Goal: Task Accomplishment & Management: Manage account settings

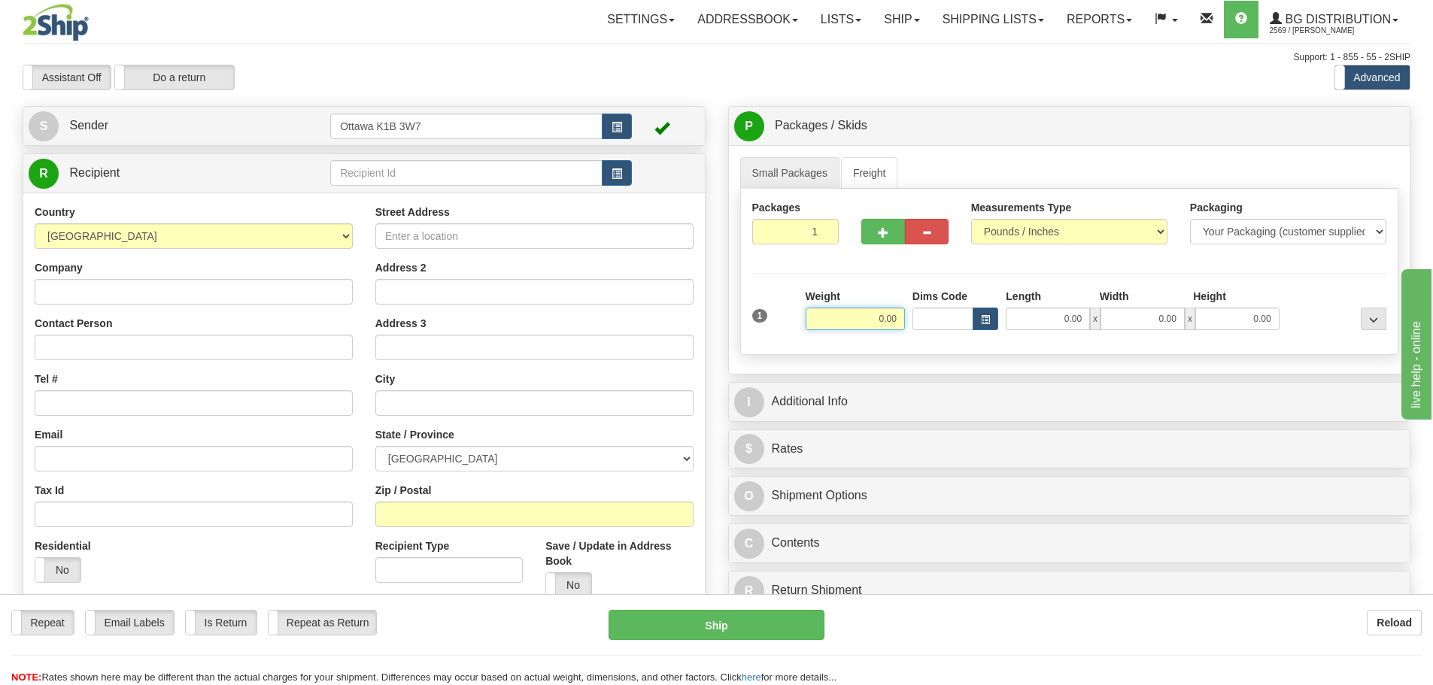
click at [858, 322] on input "0.00" at bounding box center [855, 319] width 99 height 23
type input "49.00"
click at [1044, 319] on input "0.00" at bounding box center [1048, 319] width 84 height 23
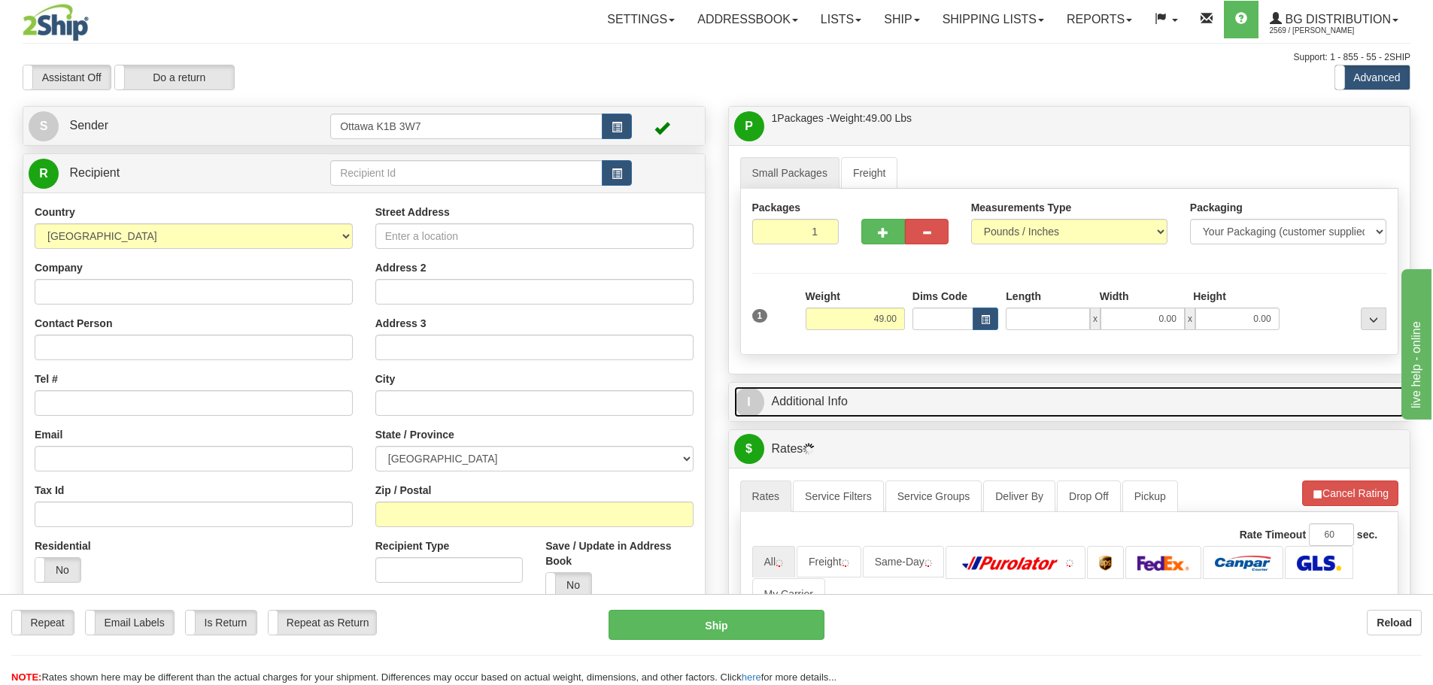
type input "0.00"
click at [999, 397] on link "I Additional Info" at bounding box center [1069, 402] width 671 height 31
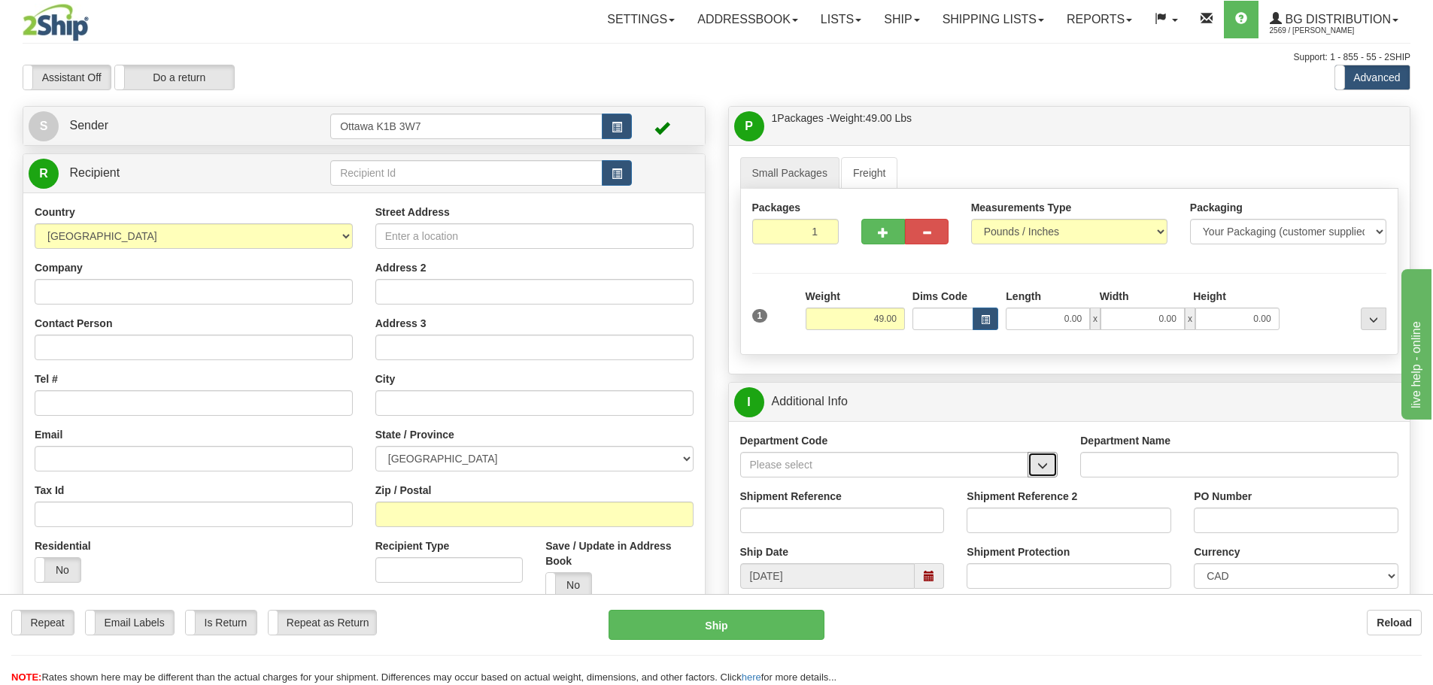
click at [1032, 461] on button "button" at bounding box center [1043, 465] width 30 height 26
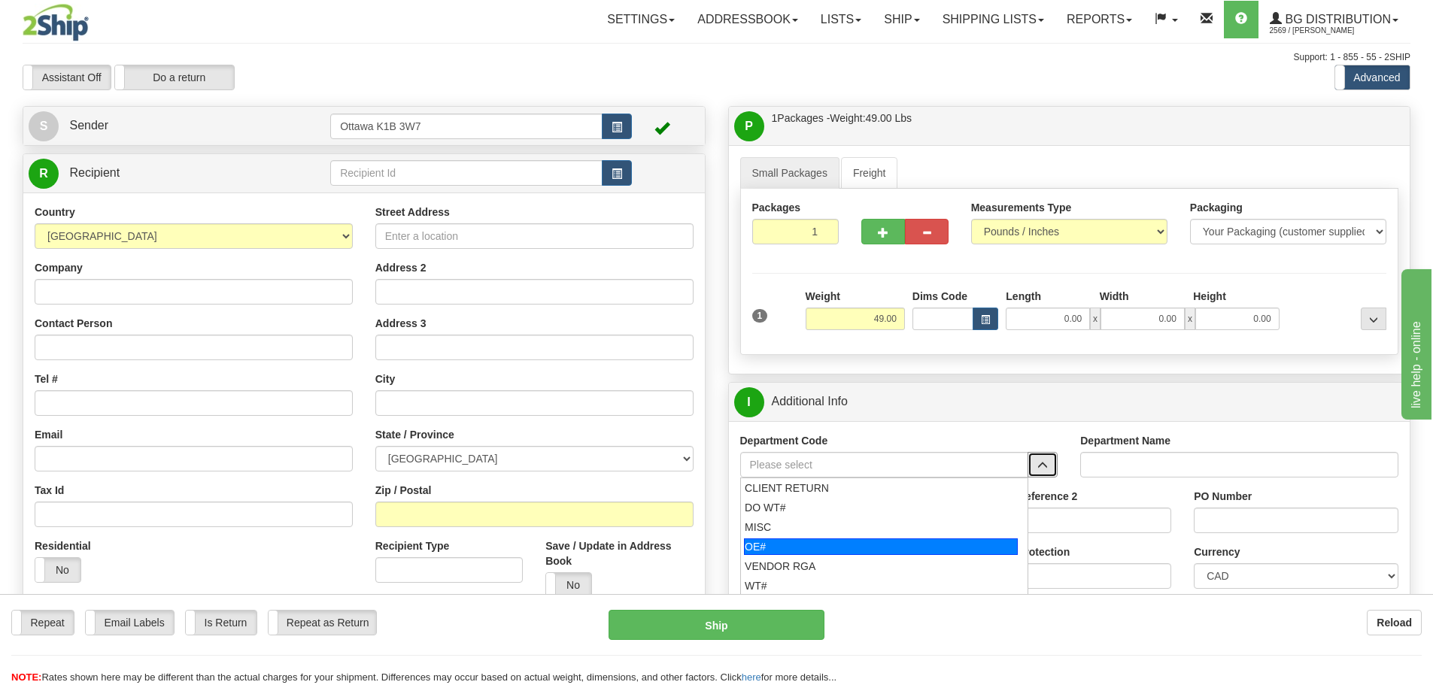
click at [831, 551] on div "OE#" at bounding box center [881, 547] width 274 height 17
type input "OE#"
type input "ORDERS"
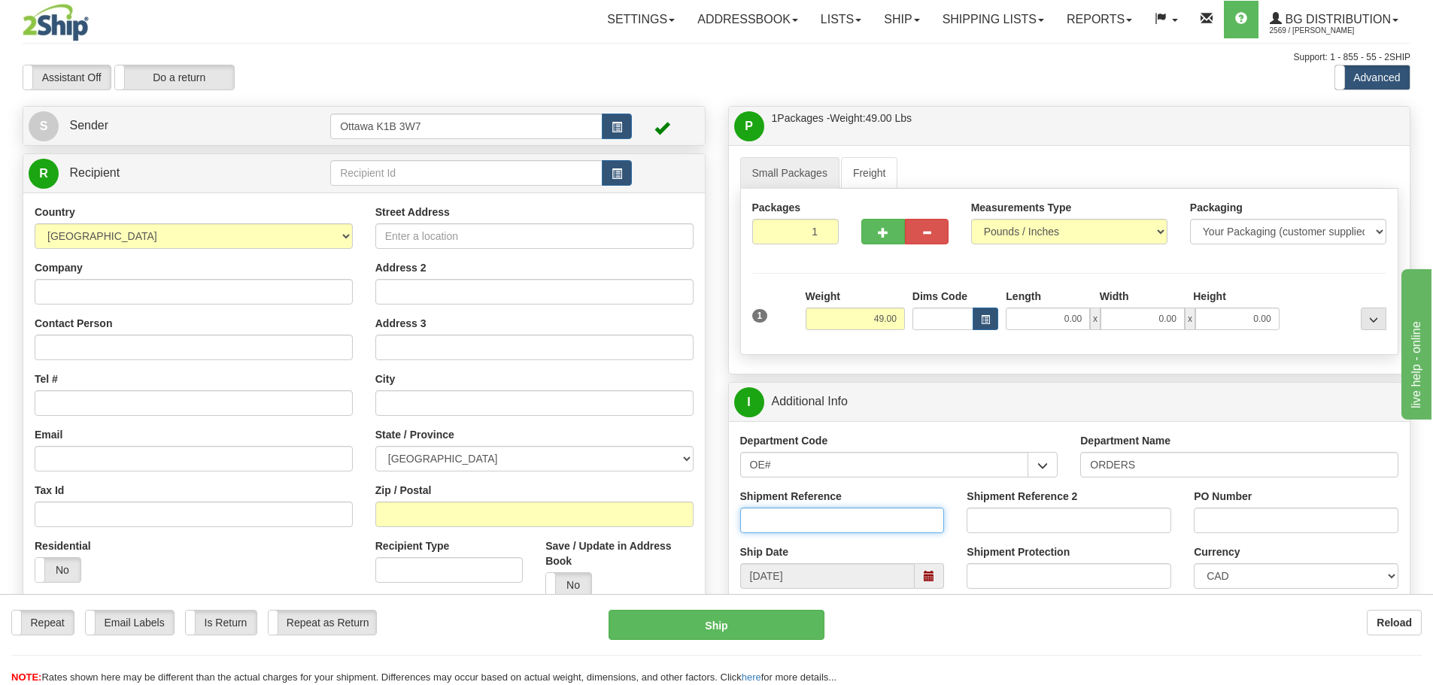
click at [834, 528] on input "Shipment Reference" at bounding box center [842, 521] width 205 height 26
drag, startPoint x: 791, startPoint y: 467, endPoint x: 539, endPoint y: 460, distance: 251.4
click at [603, 106] on div "Create a label for the return Create Pickup Without Label S Sender" at bounding box center [716, 106] width 1411 height 0
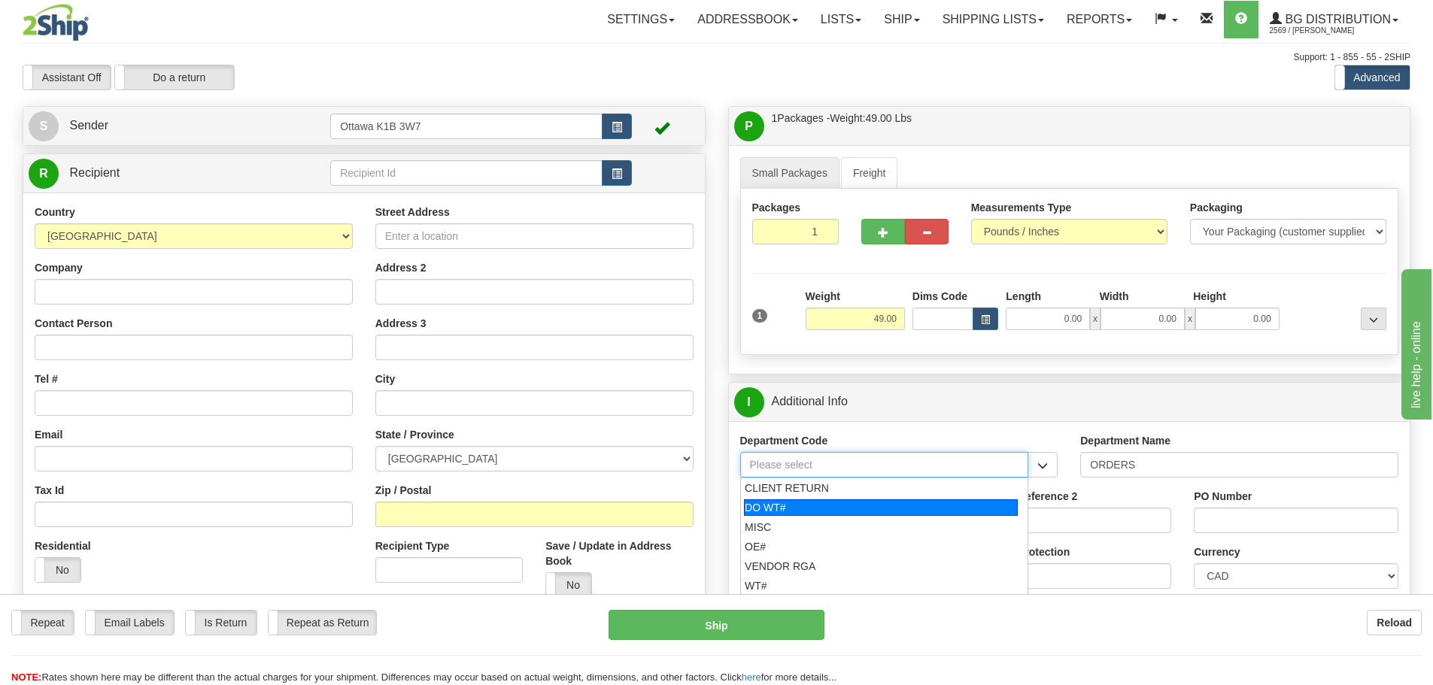
click at [802, 500] on div "DO WT#" at bounding box center [881, 508] width 274 height 17
type input "DO WT#"
type input "DIRECT ORDERS"
type input "DO WT#"
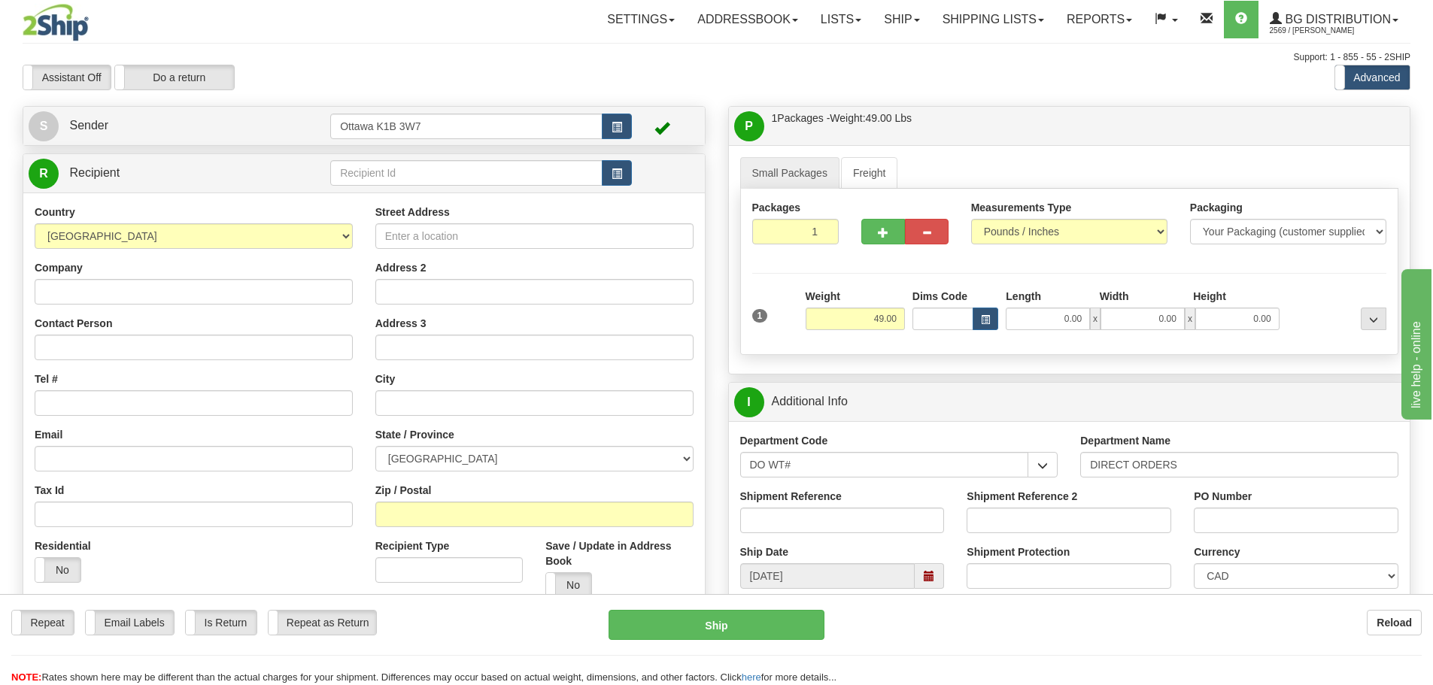
click at [803, 506] on div "Shipment Reference" at bounding box center [842, 511] width 205 height 44
click at [803, 509] on input "Shipment Reference" at bounding box center [842, 521] width 205 height 26
type input "166982-00"
click at [1351, 513] on input "PO Number" at bounding box center [1296, 521] width 205 height 26
type input "7015"
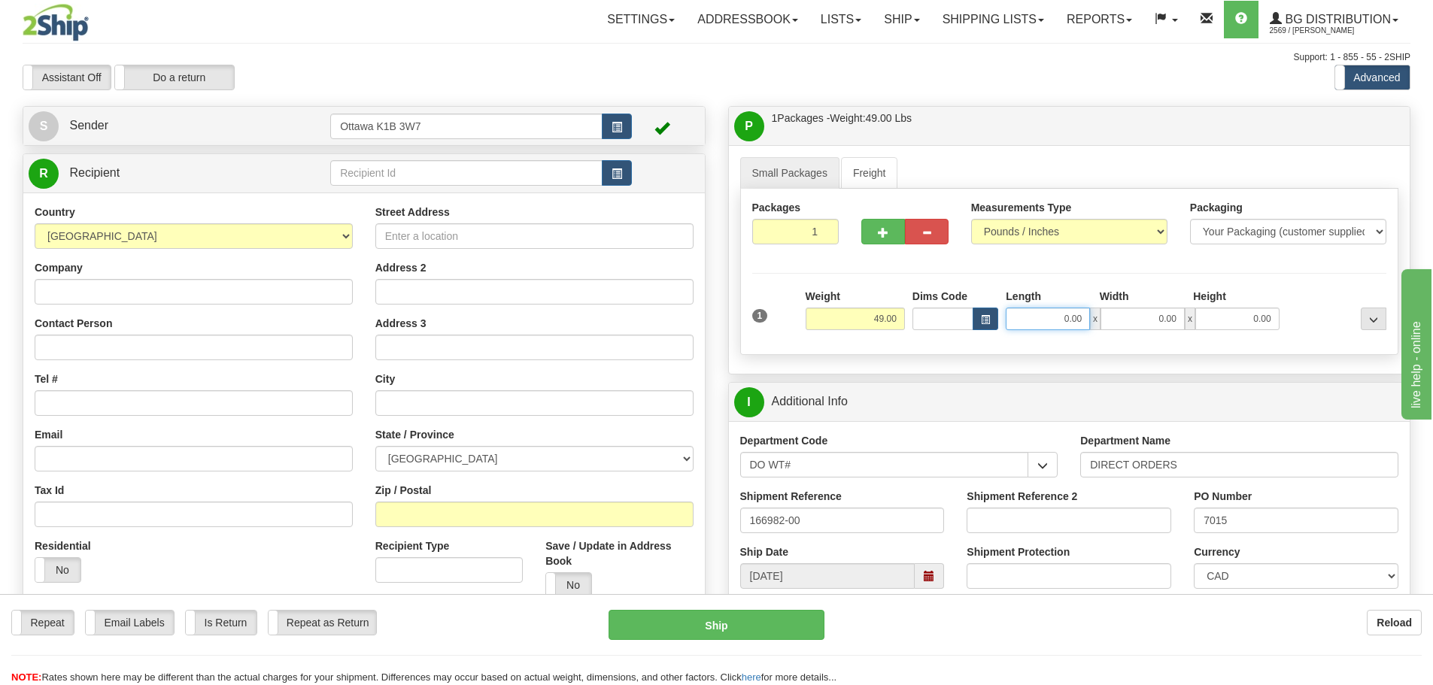
click at [1038, 316] on input "0.00" at bounding box center [1048, 319] width 84 height 23
type input "70.00"
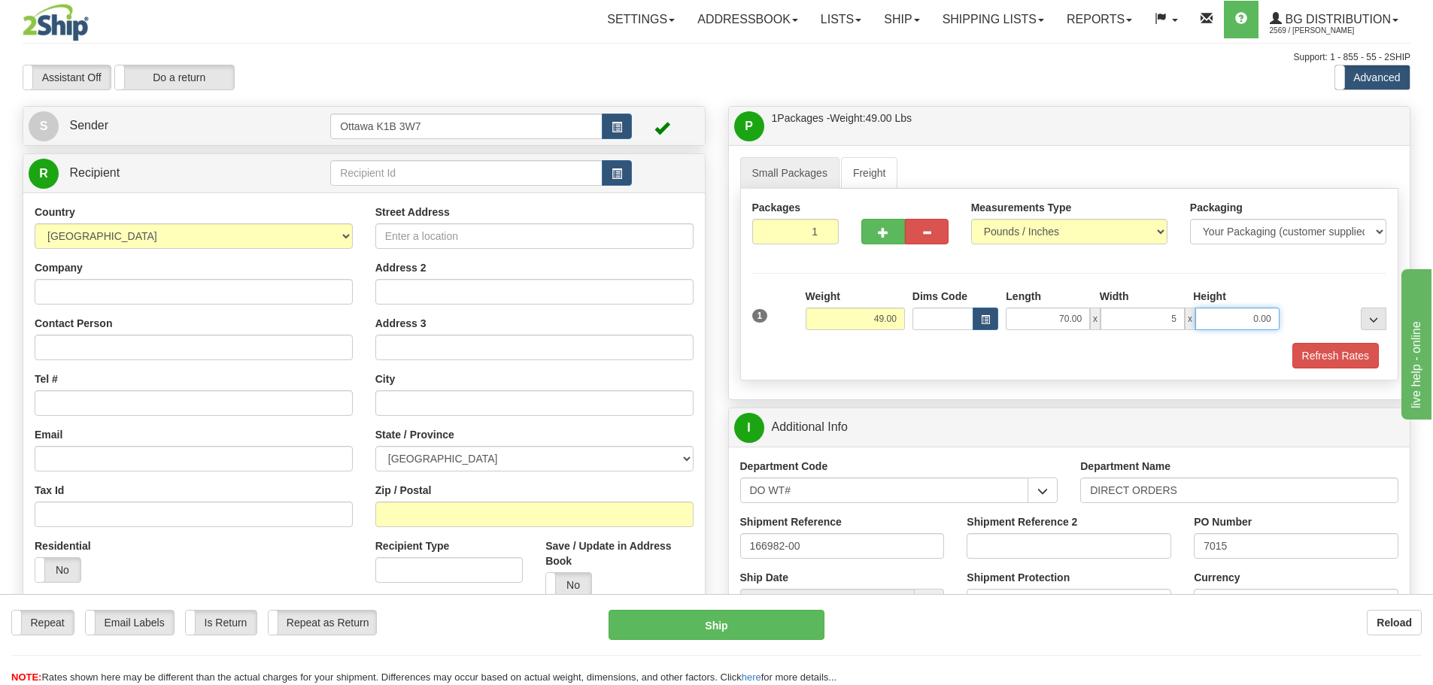
type input "5.00"
type input "4.00"
click at [1342, 360] on button "Refresh Rates" at bounding box center [1336, 356] width 87 height 26
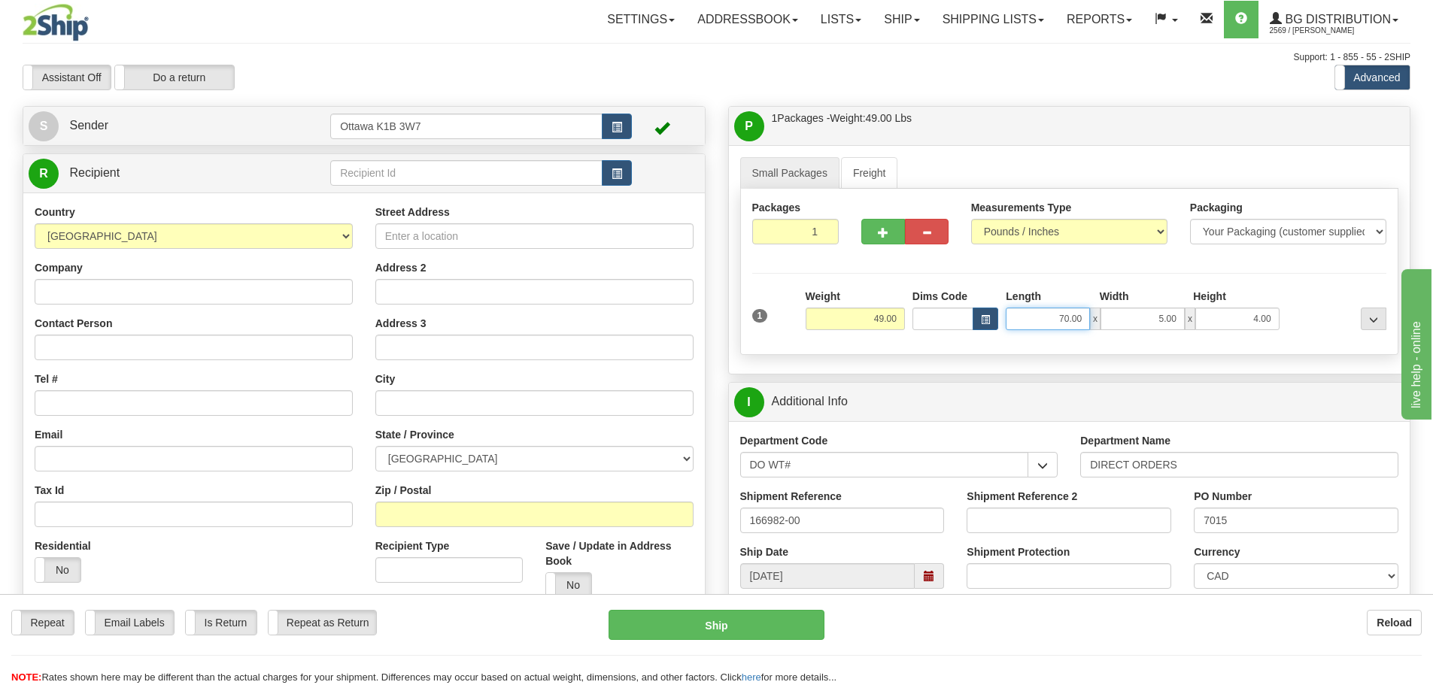
drag, startPoint x: 1029, startPoint y: 317, endPoint x: 1444, endPoint y: 456, distance: 437.3
click at [1390, 418] on div "P Packages / Skids 1 Packages - Weight: 49.00 Lbs 1 Skids - Weight: NaN Lbs Shi…" at bounding box center [1070, 664] width 706 height 1116
type input "84.00"
click at [718, 313] on div "P Packages / Skids 1 Packages - Weight: 49.00 Lbs 1 Skids - Weight: NaN Lbs Shi…" at bounding box center [1070, 664] width 706 height 1116
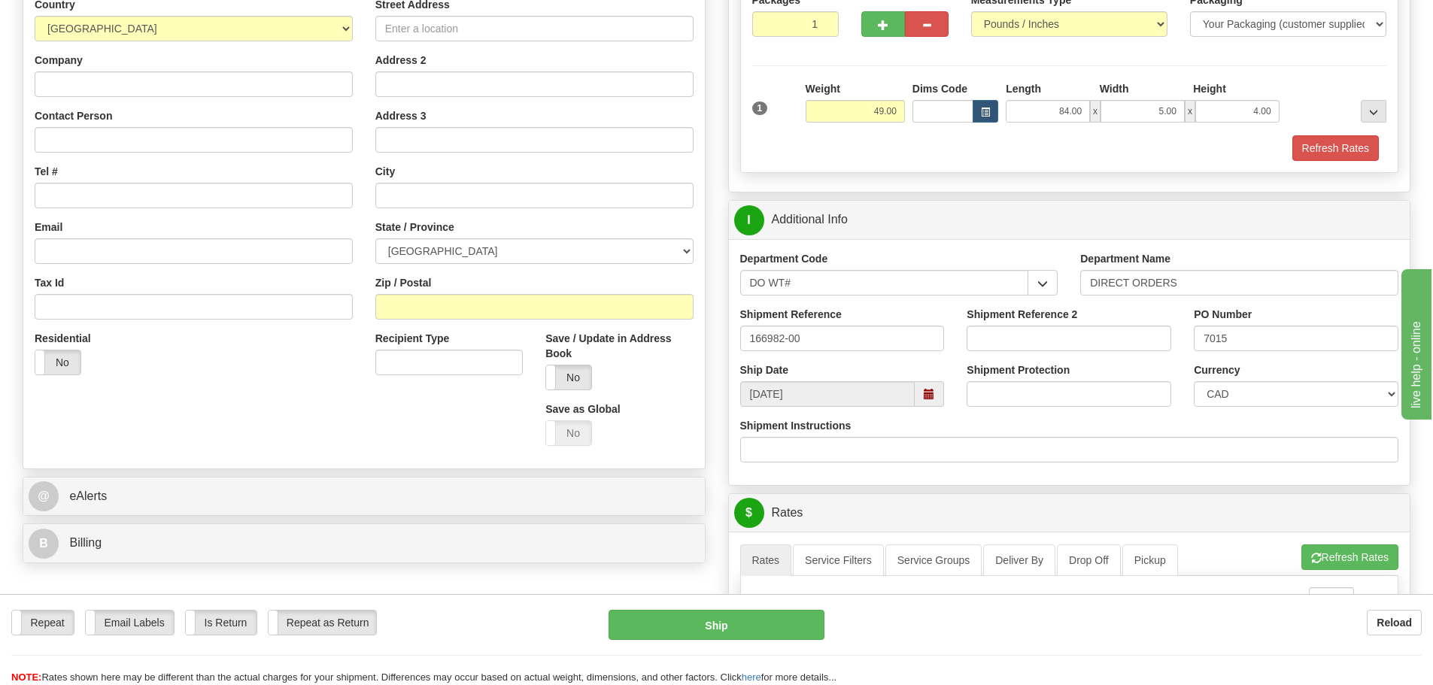
scroll to position [75, 0]
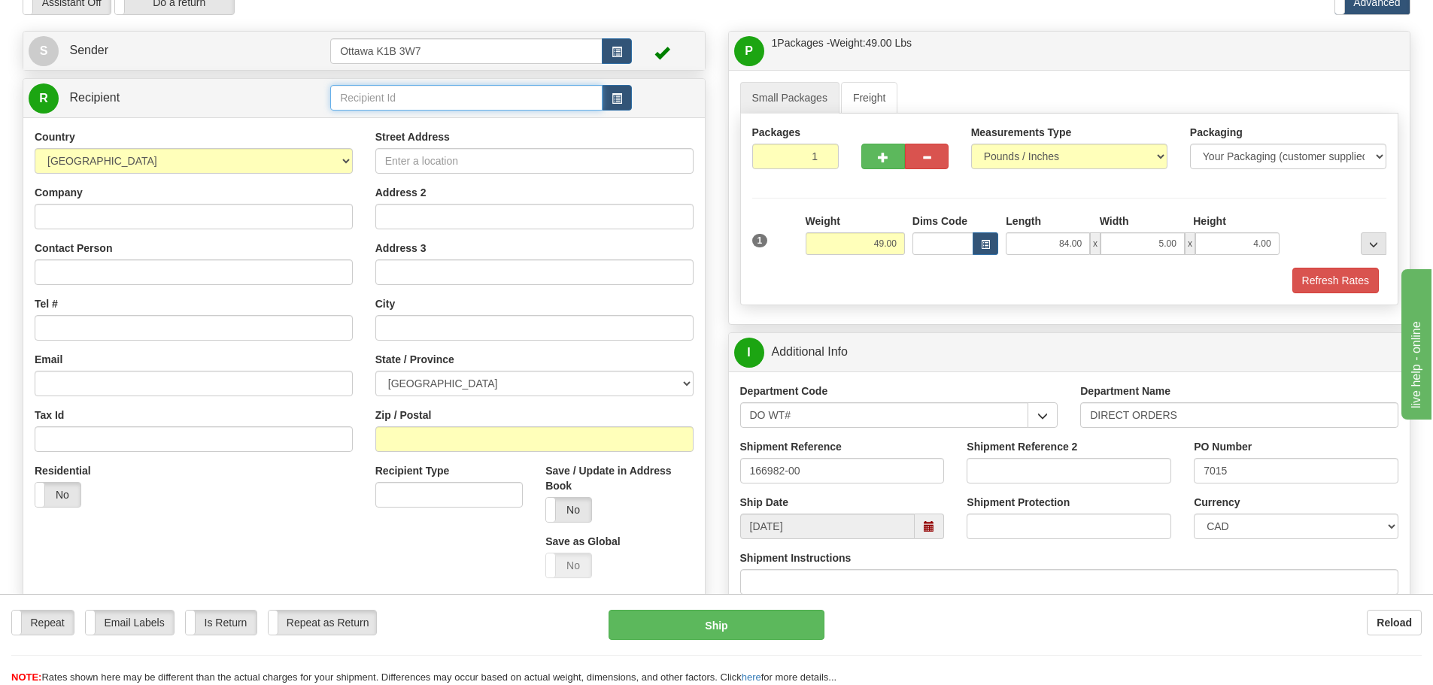
click at [476, 94] on input "text" at bounding box center [466, 98] width 272 height 26
type input "60020"
click at [722, 48] on div "P Packages / Skids 1 Packages - Weight: 49.00 Lbs 1 Skids - Weight: NaN Lbs Shi…" at bounding box center [1070, 601] width 706 height 1141
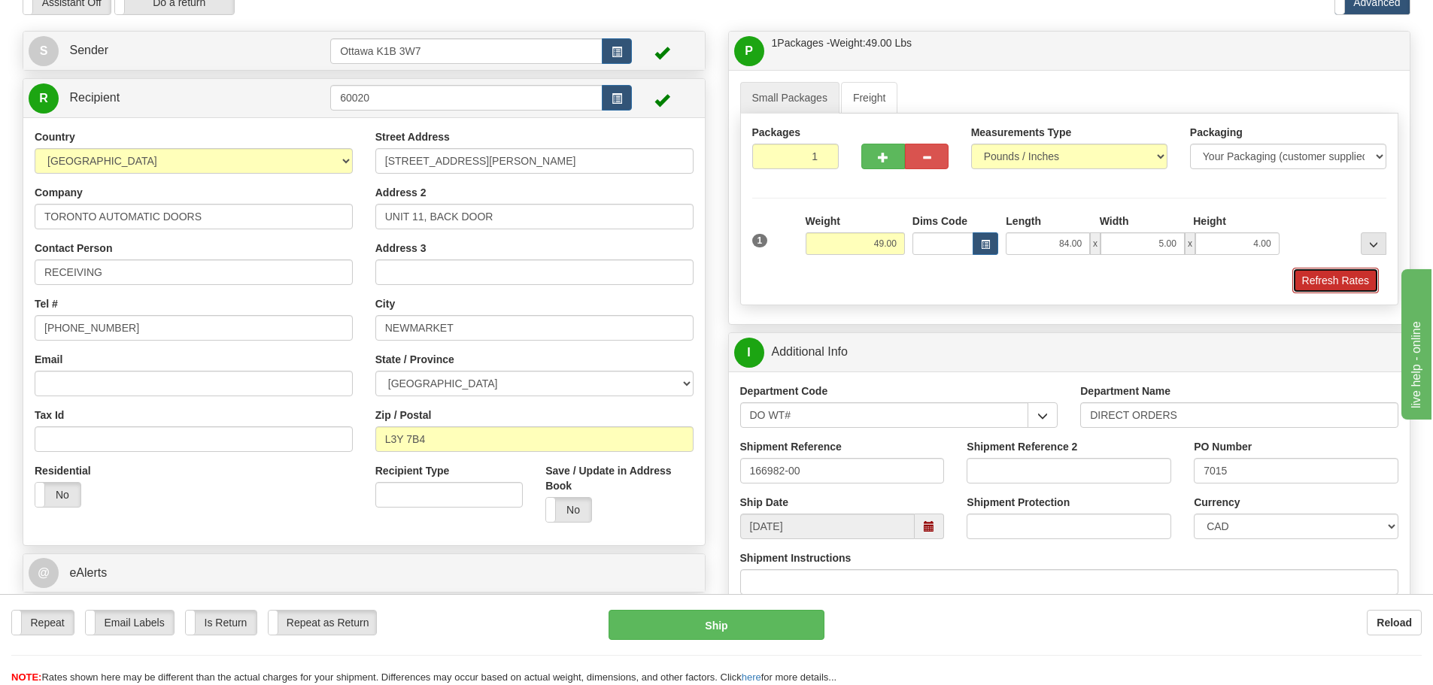
click at [1320, 289] on button "Refresh Rates" at bounding box center [1336, 281] width 87 height 26
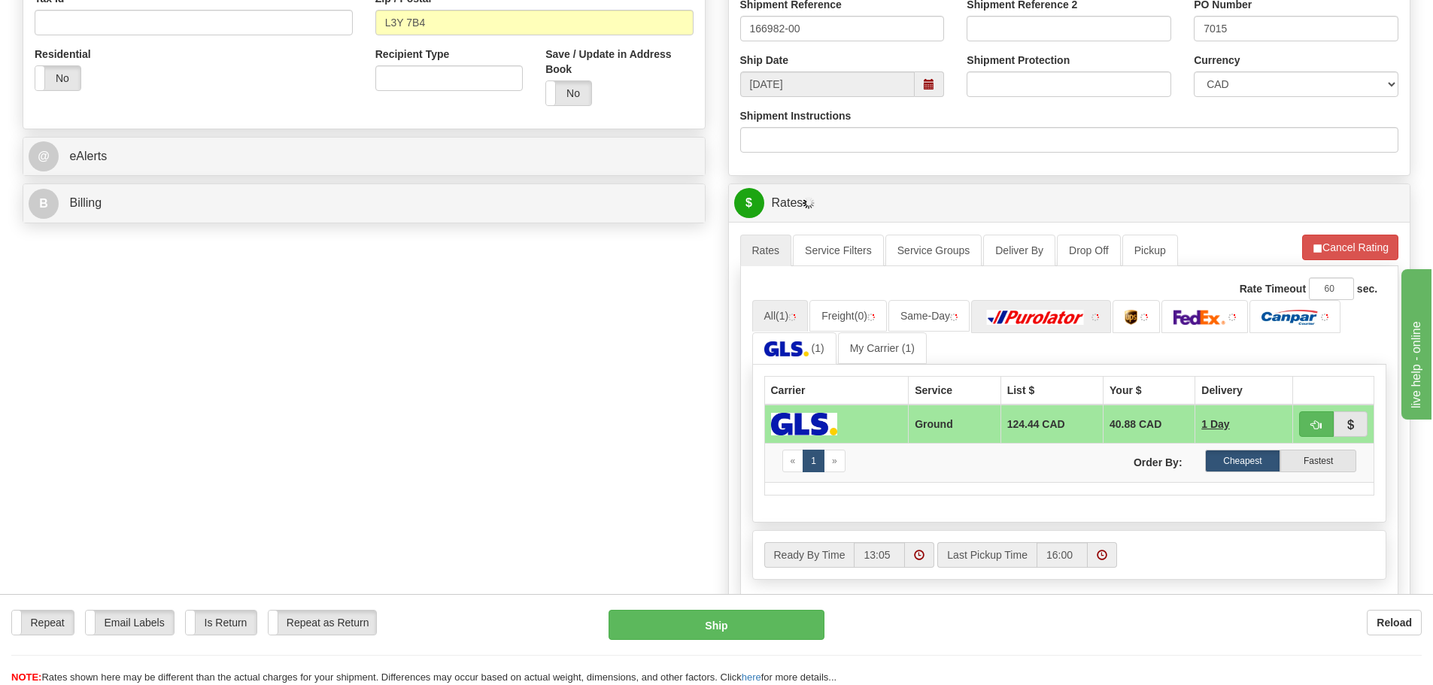
scroll to position [527, 0]
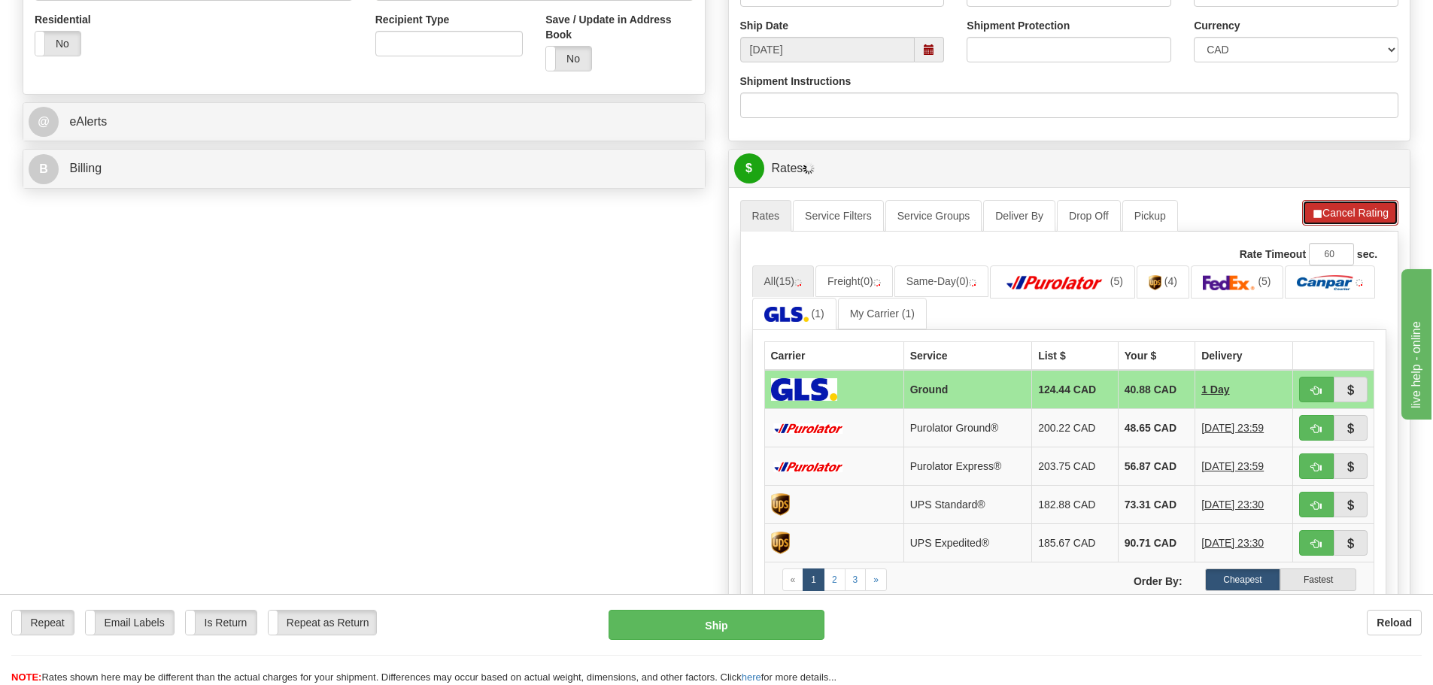
click at [1347, 217] on button "Cancel Rating" at bounding box center [1350, 213] width 96 height 26
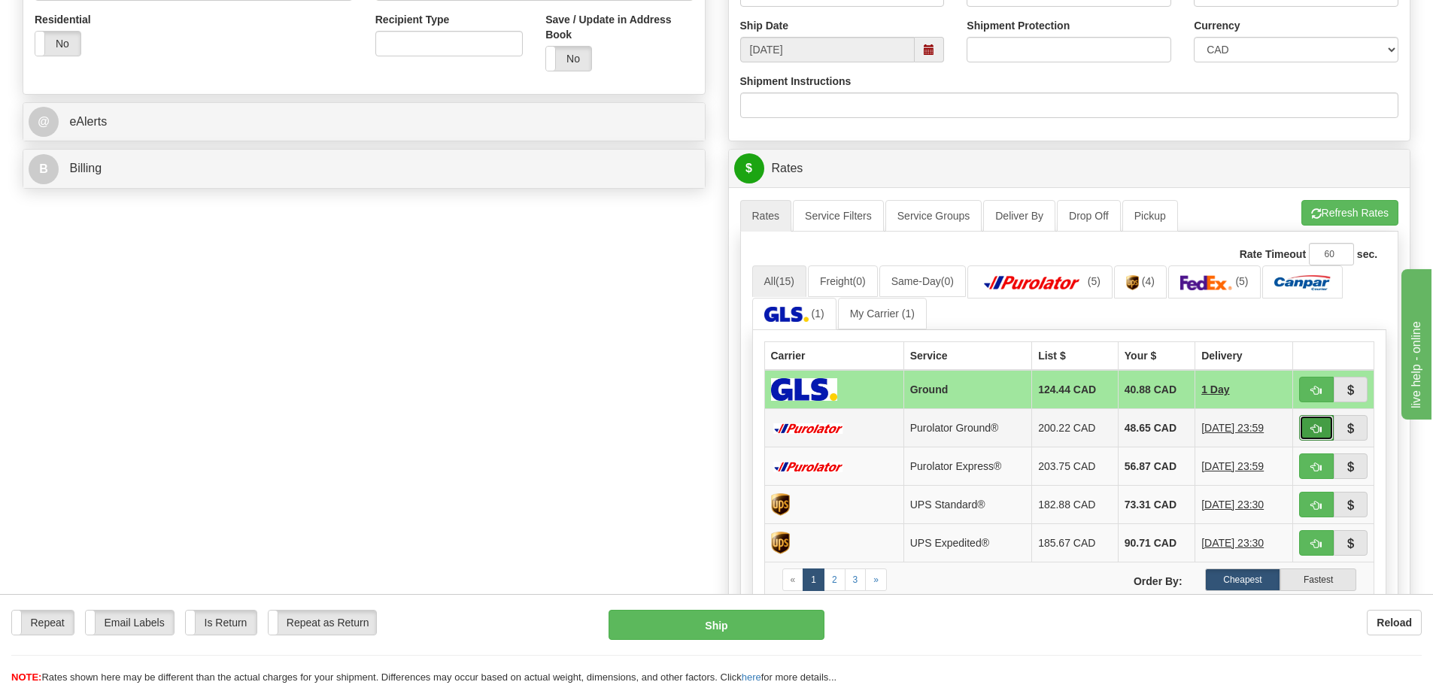
click at [1311, 433] on span "button" at bounding box center [1316, 429] width 11 height 10
type input "260"
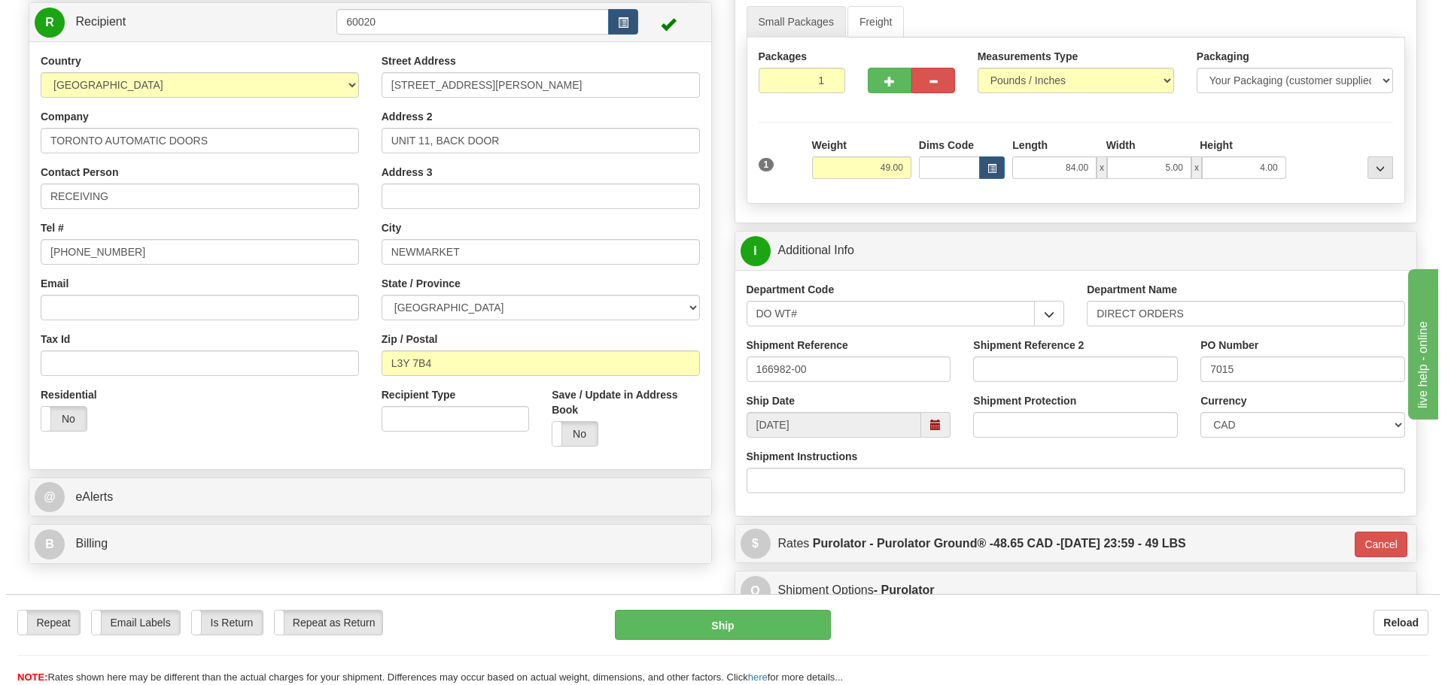
scroll to position [150, 0]
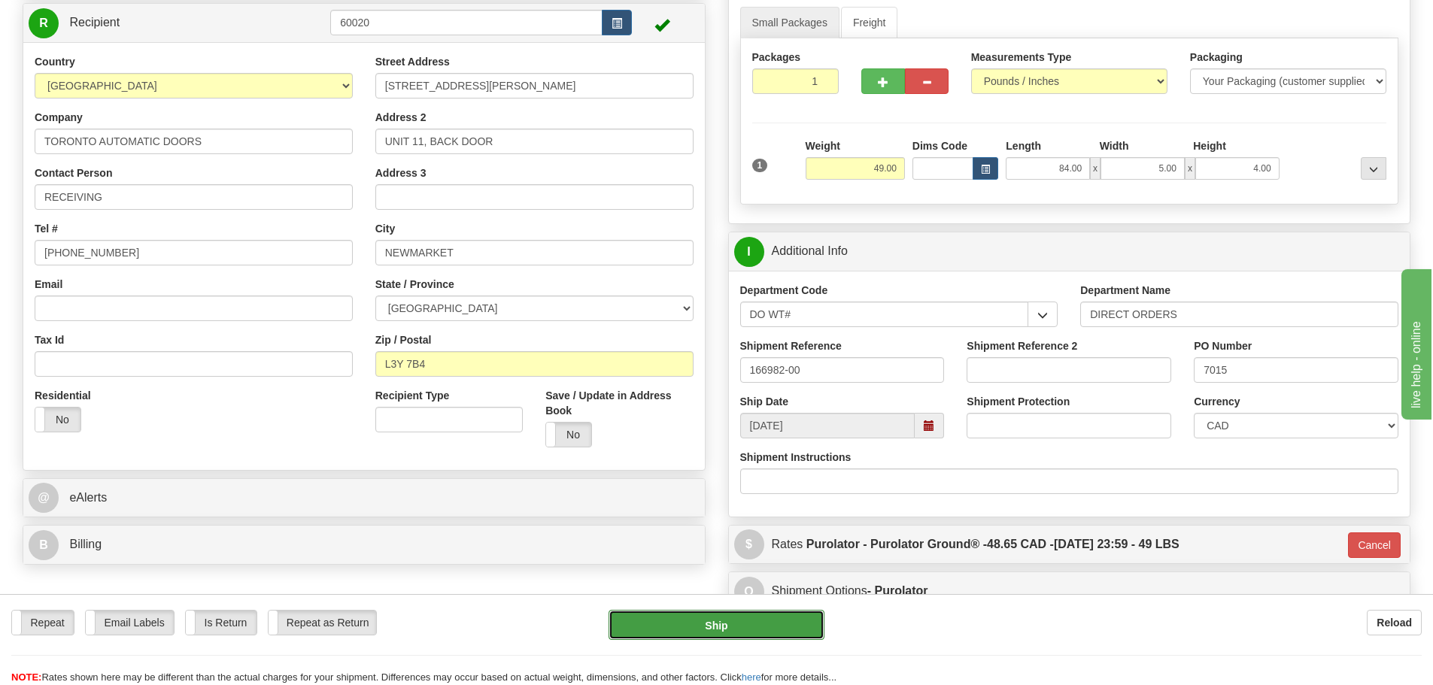
click at [706, 629] on button "Ship" at bounding box center [717, 625] width 216 height 30
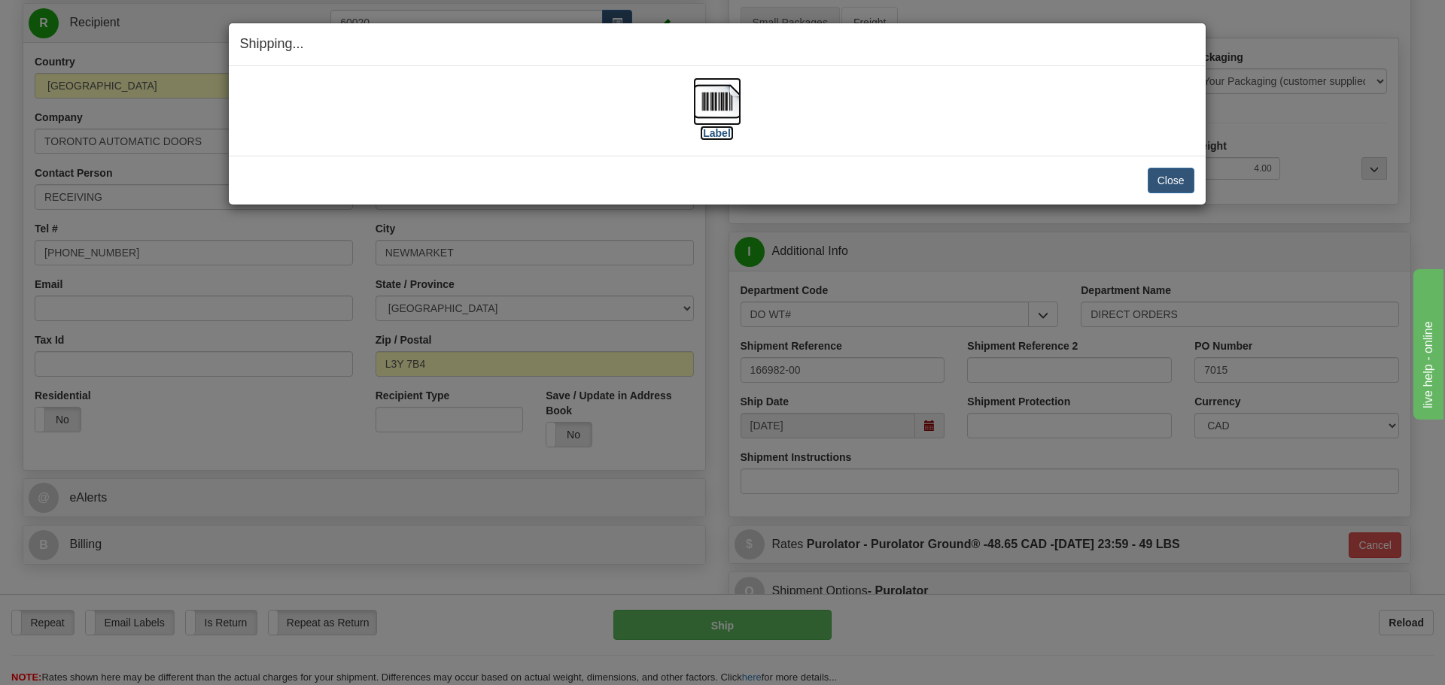
click at [709, 132] on label "[Label]" at bounding box center [717, 133] width 35 height 15
click at [1173, 172] on button "Close" at bounding box center [1170, 181] width 47 height 26
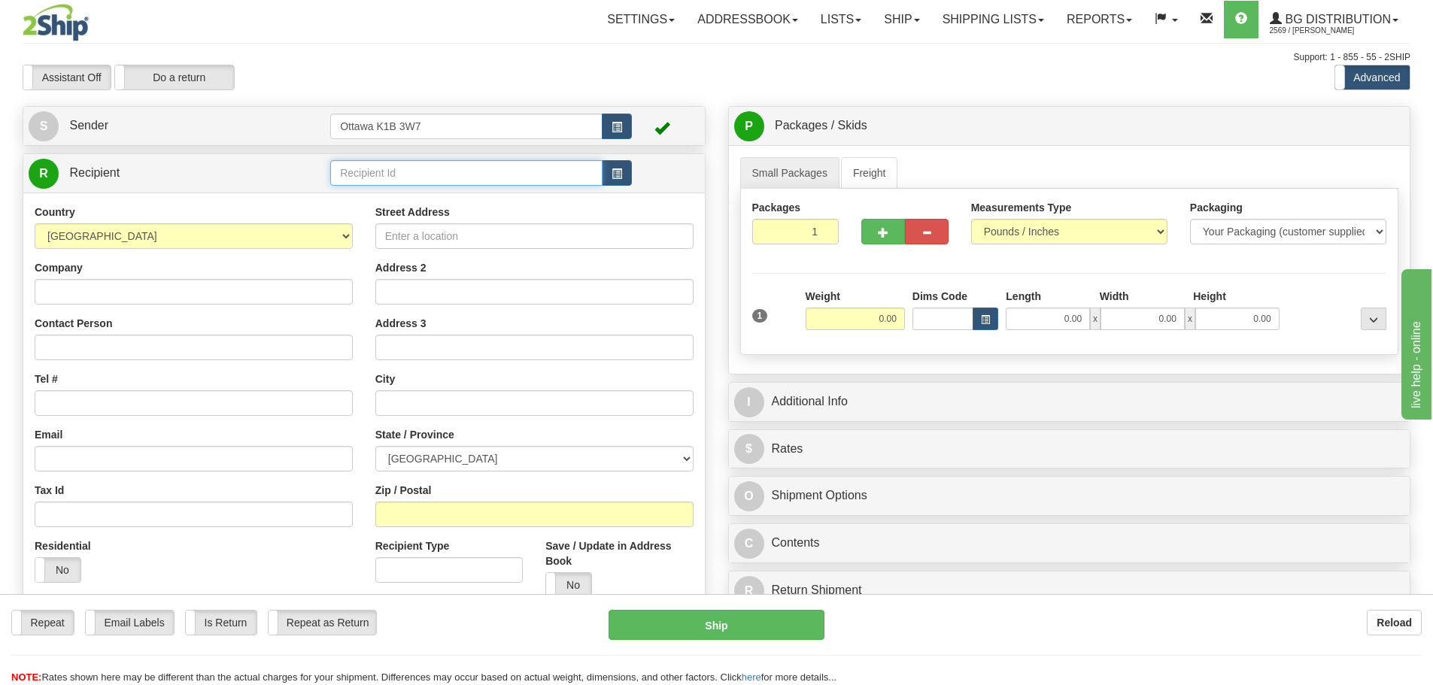
click at [518, 169] on input "text" at bounding box center [466, 173] width 272 height 26
click at [372, 196] on div "60163" at bounding box center [464, 196] width 258 height 17
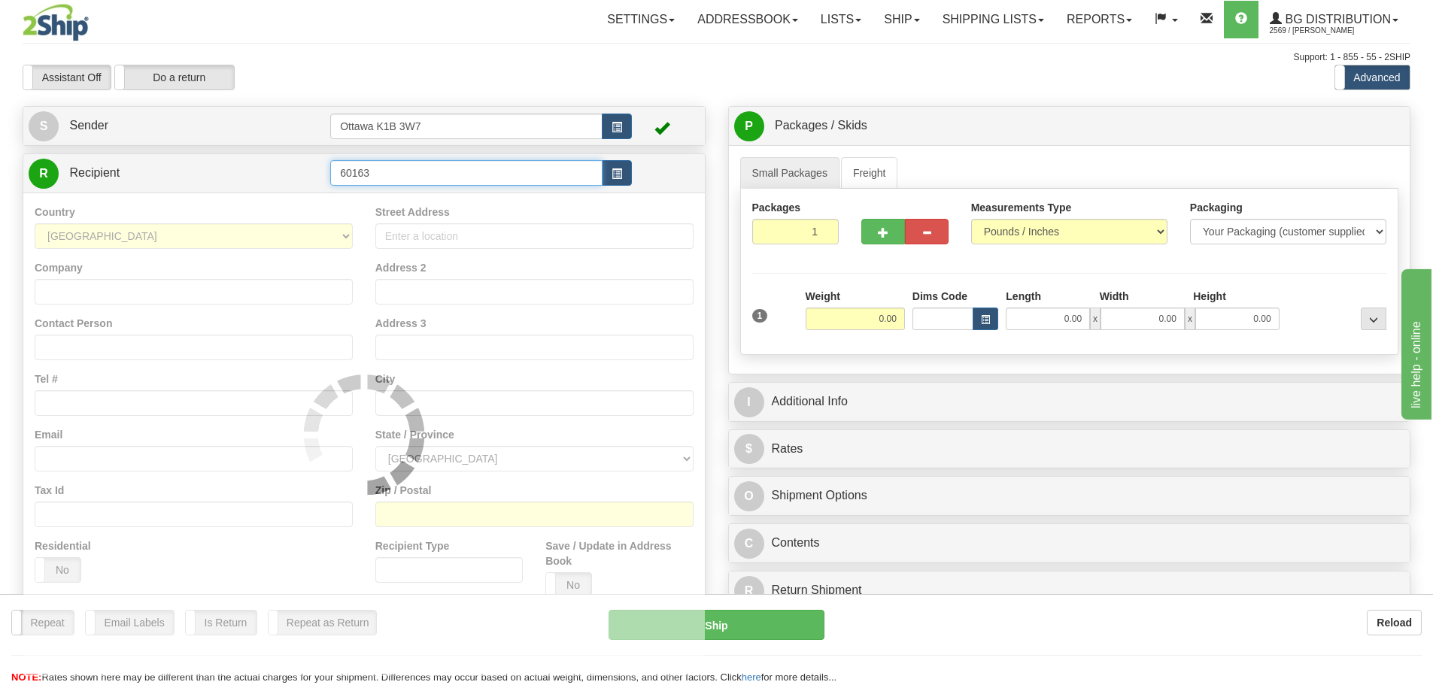
type input "60163"
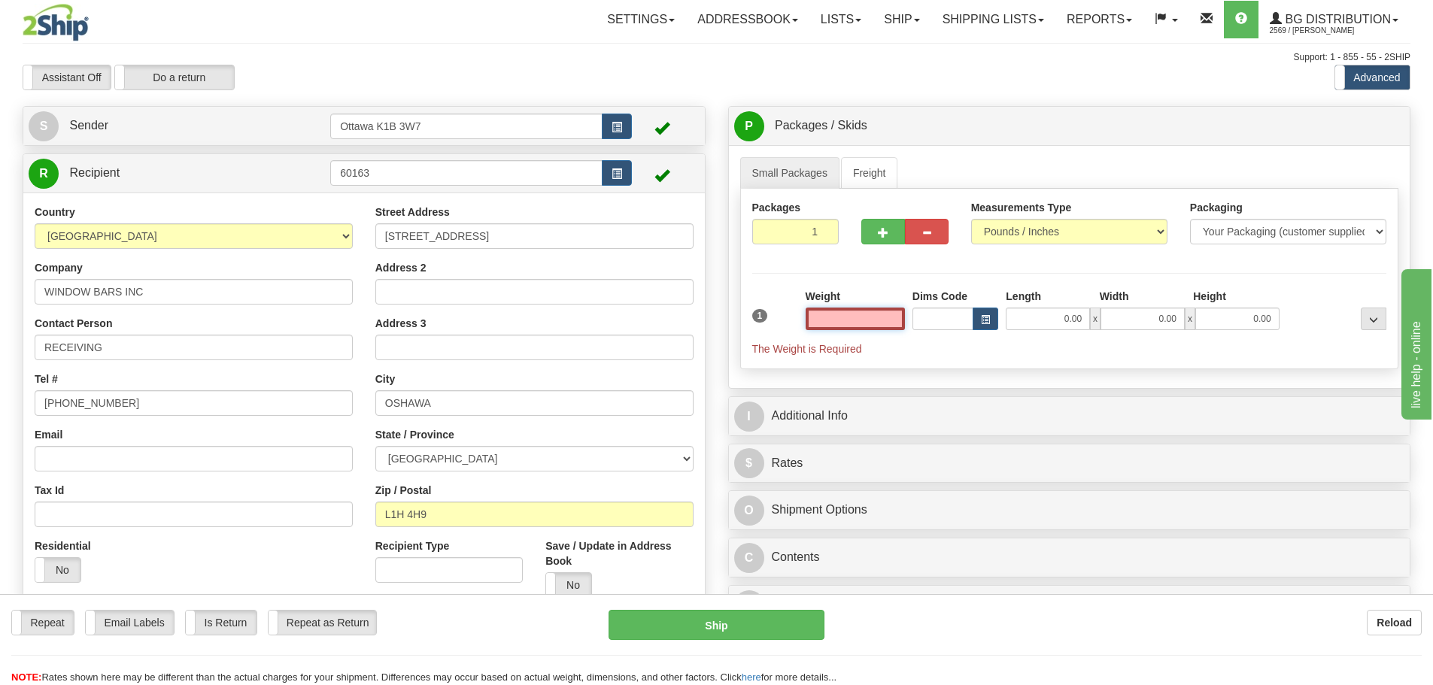
drag, startPoint x: 846, startPoint y: 321, endPoint x: 846, endPoint y: 311, distance: 9.8
click at [846, 320] on input "text" at bounding box center [855, 319] width 99 height 23
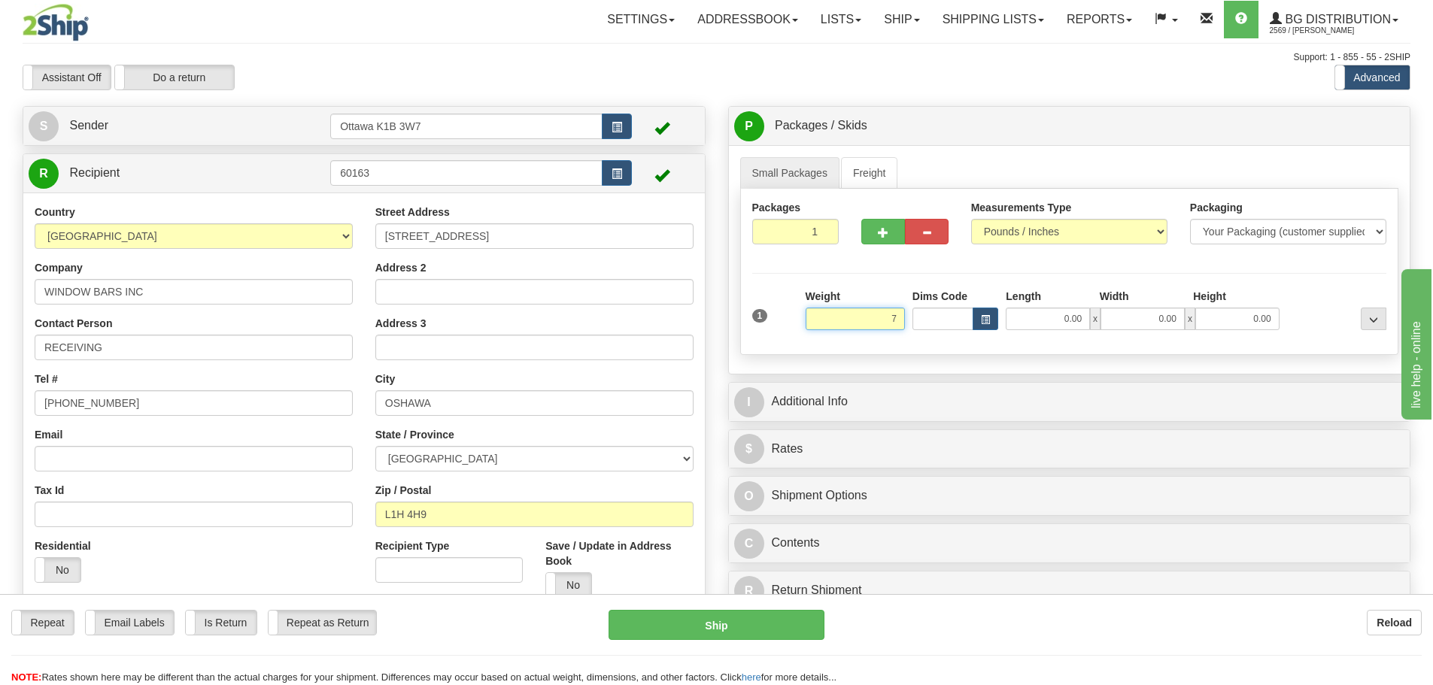
click button "Delete" at bounding box center [0, 0] width 0 height 0
type input "7.00"
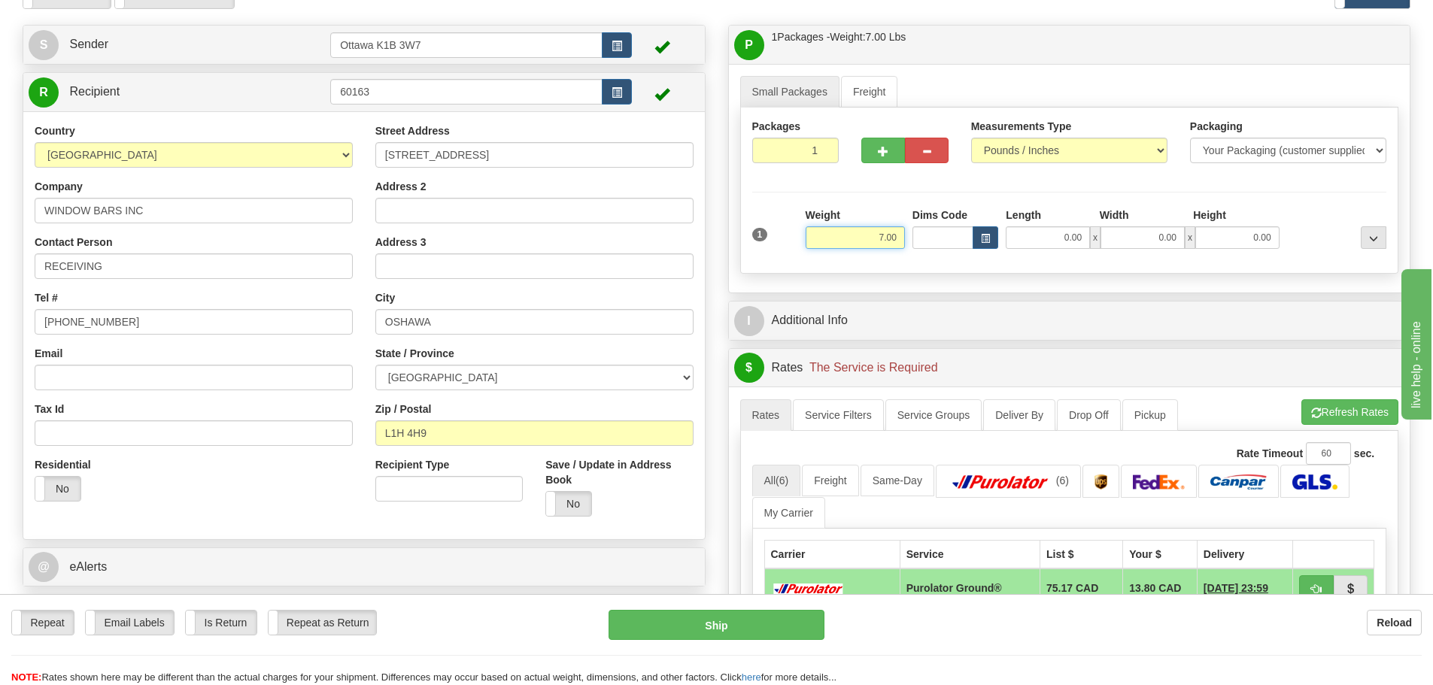
scroll to position [75, 0]
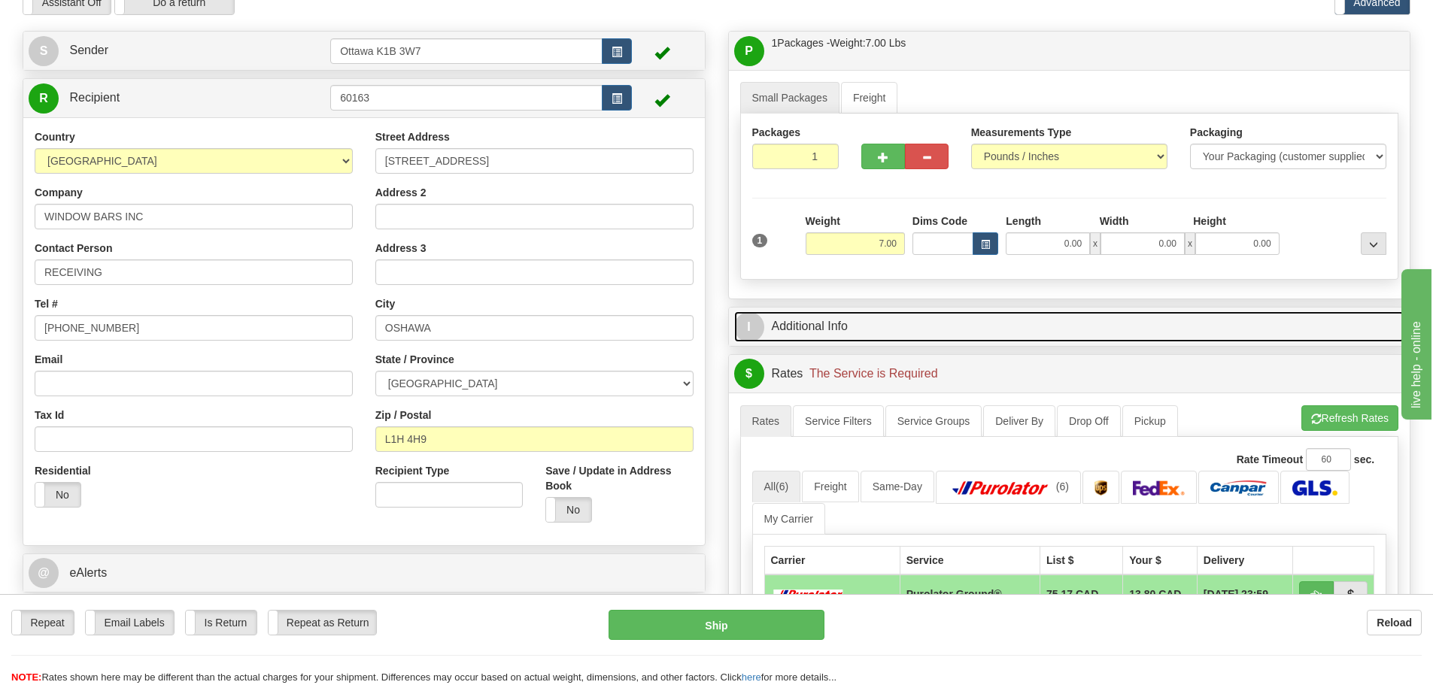
click at [812, 336] on link "I Additional Info" at bounding box center [1069, 326] width 671 height 31
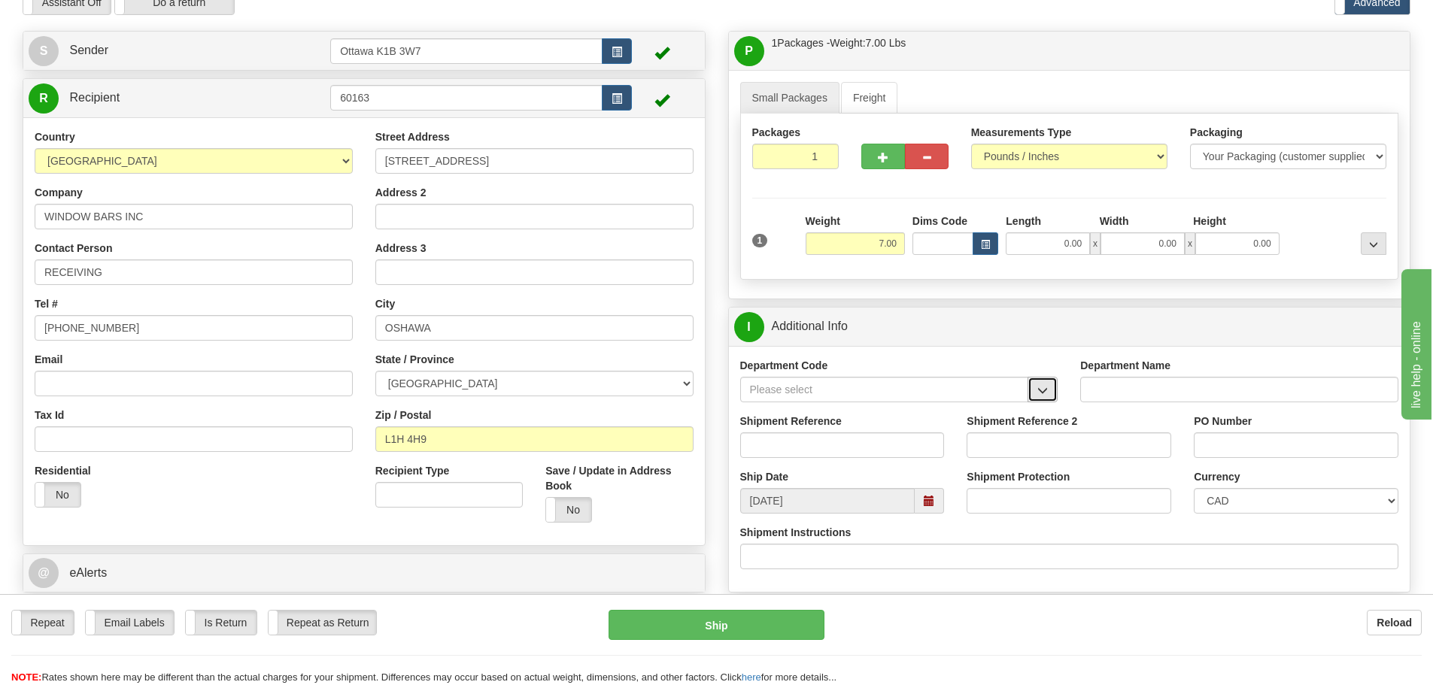
click at [1046, 395] on span "button" at bounding box center [1043, 391] width 11 height 10
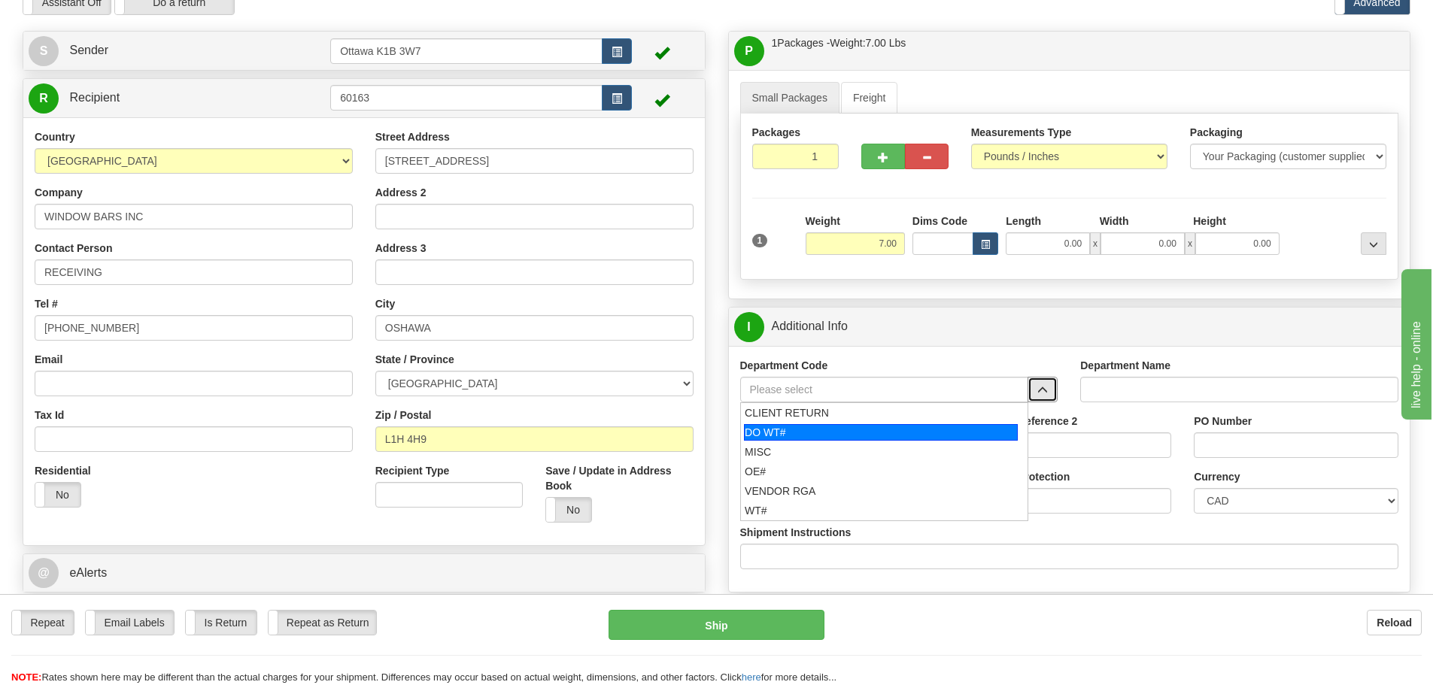
click at [813, 435] on div "DO WT#" at bounding box center [881, 432] width 274 height 17
type input "DO WT#"
type input "DIRECT ORDERS"
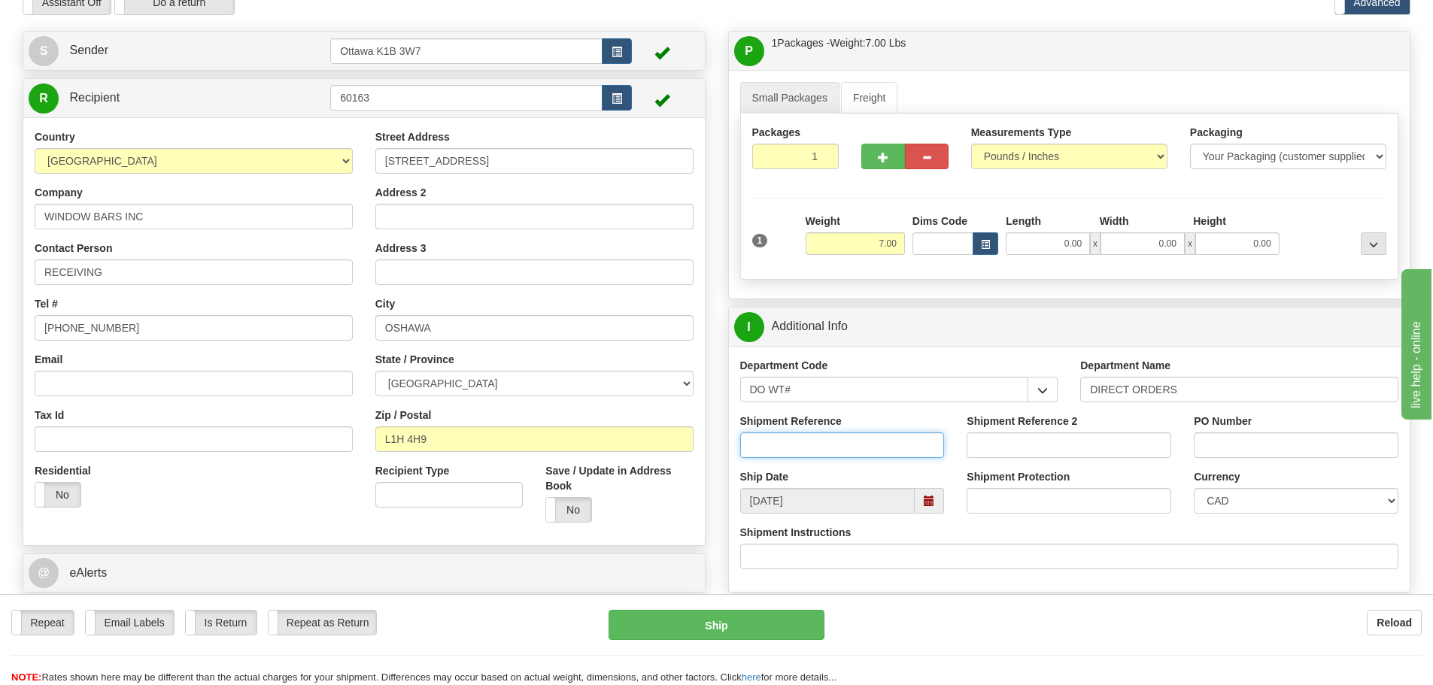
click at [787, 444] on input "Shipment Reference" at bounding box center [842, 446] width 205 height 26
type input "166962-00"
click at [1229, 439] on input "PO Number" at bounding box center [1296, 446] width 205 height 26
type input "166962-00"
click at [831, 444] on input "166962-00" at bounding box center [842, 446] width 205 height 26
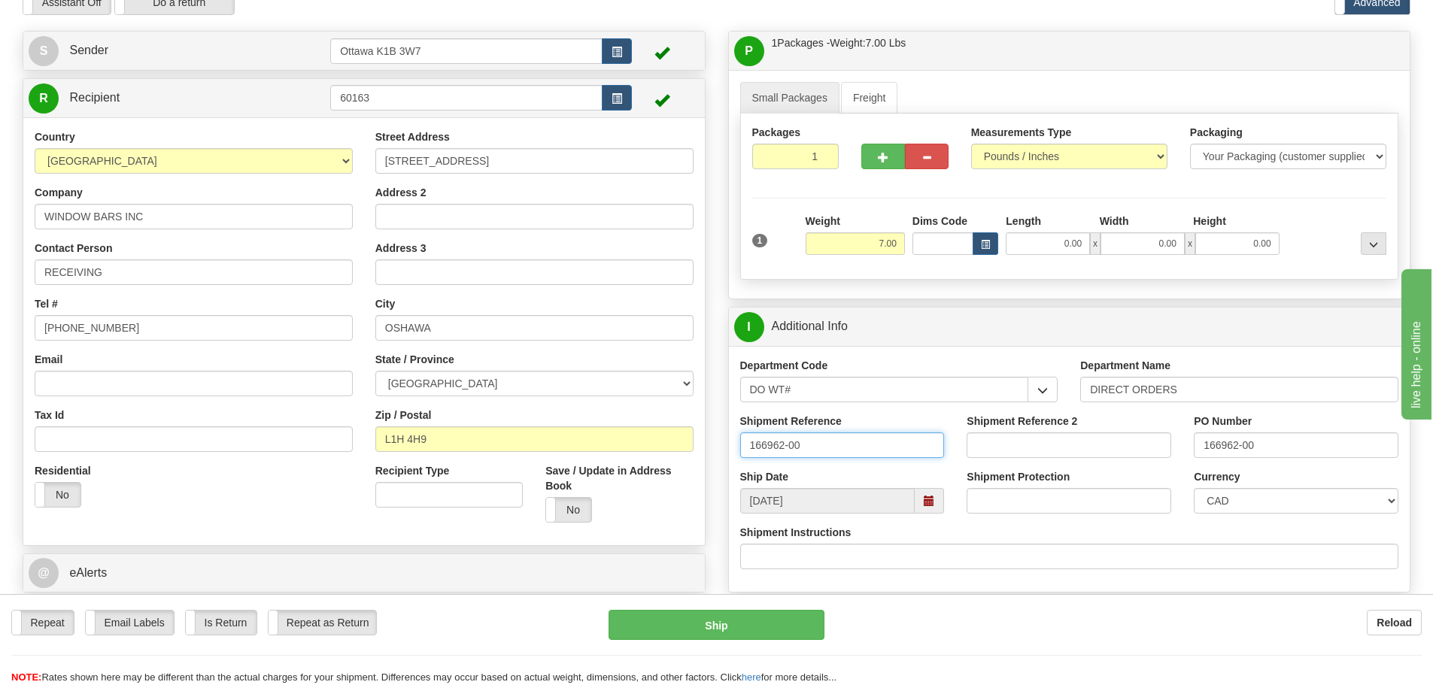
type input "166962-00"
click at [1322, 448] on input "166962-00" at bounding box center [1296, 446] width 205 height 26
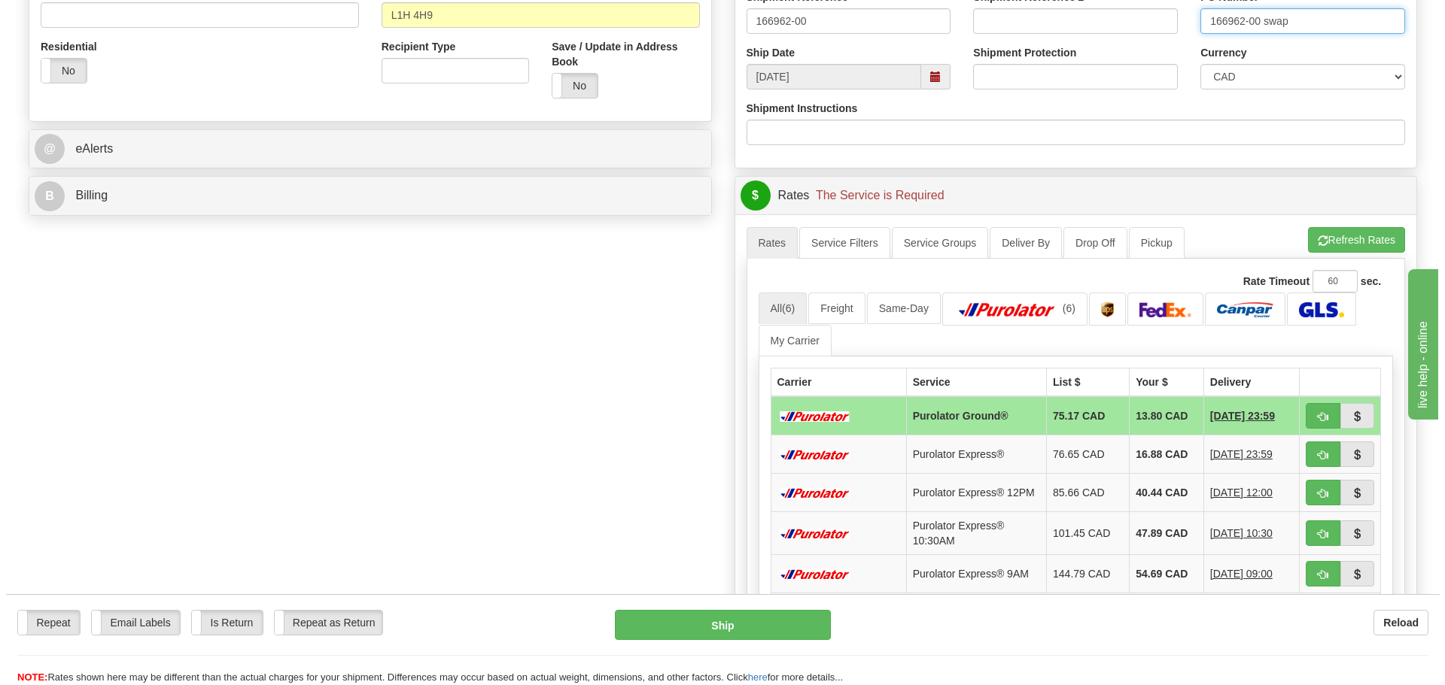
scroll to position [527, 0]
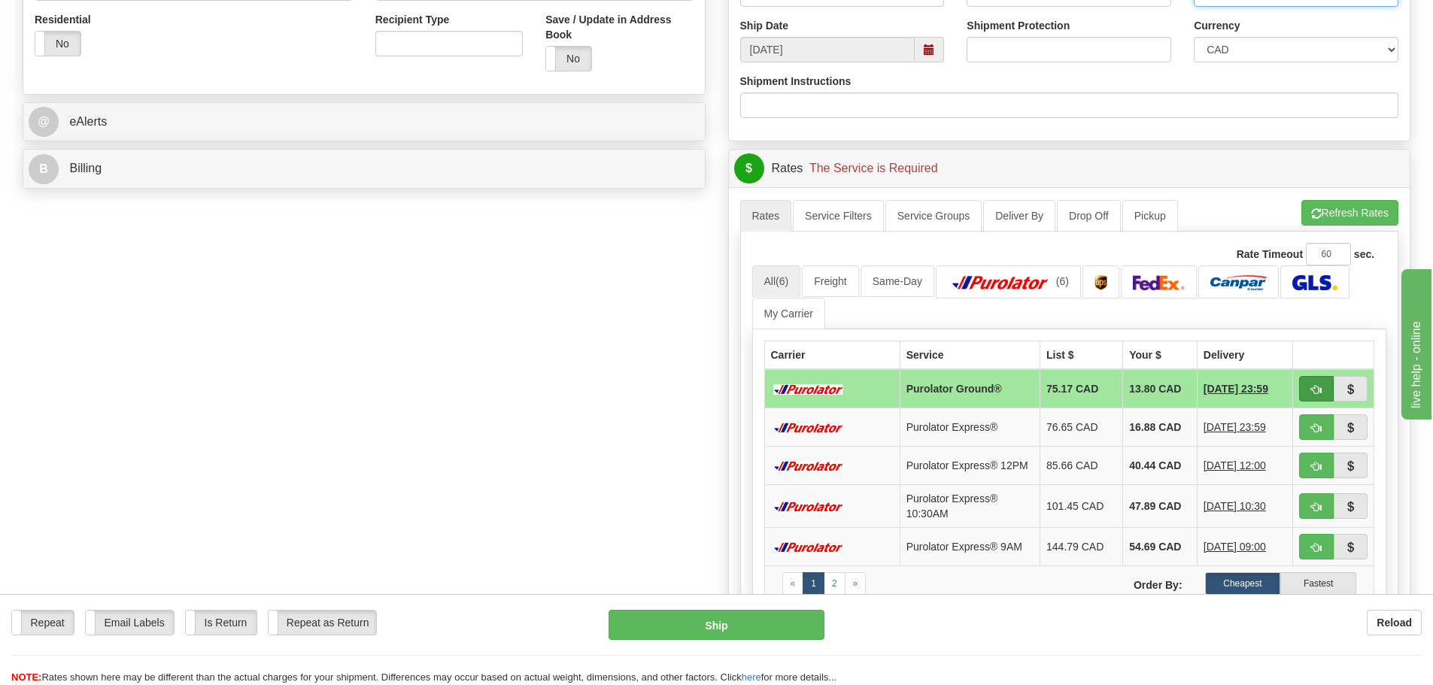
type input "166962-00 swap"
click at [1313, 388] on span "button" at bounding box center [1316, 390] width 11 height 10
type input "260"
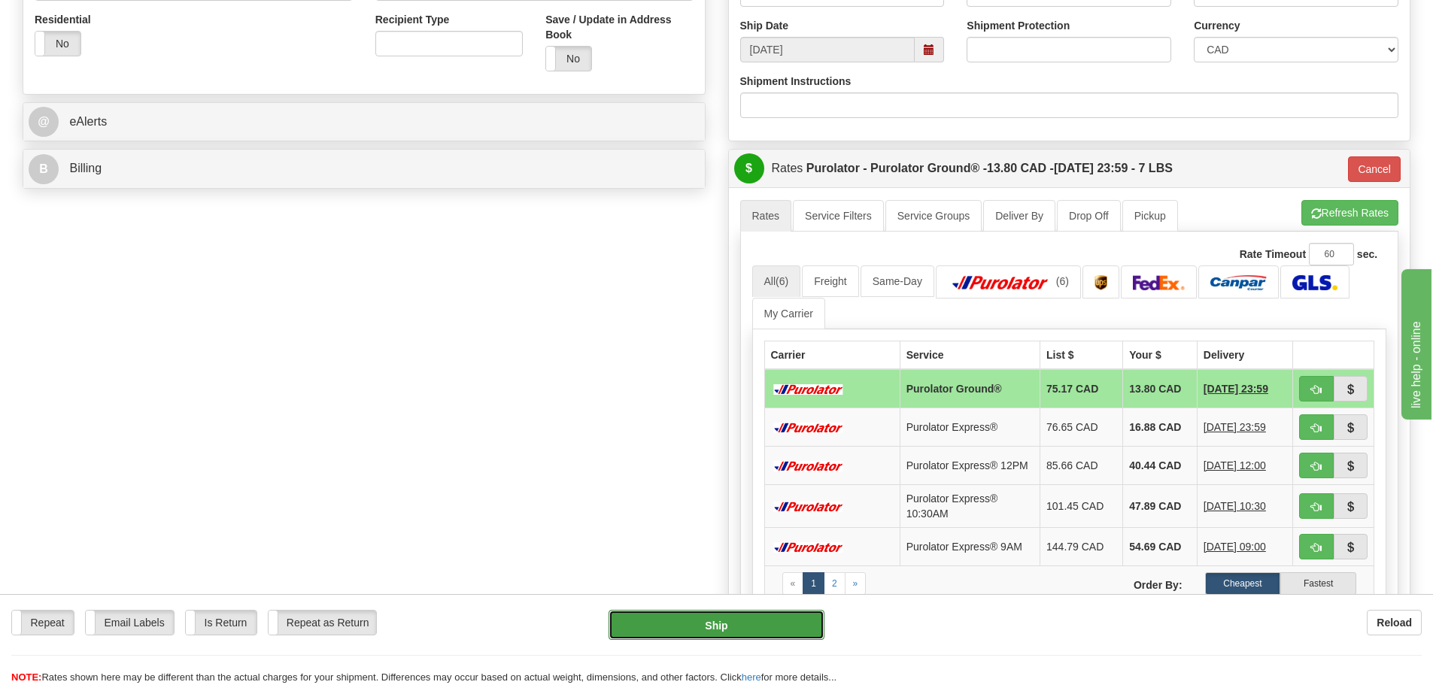
click at [755, 622] on button "Ship" at bounding box center [717, 625] width 216 height 30
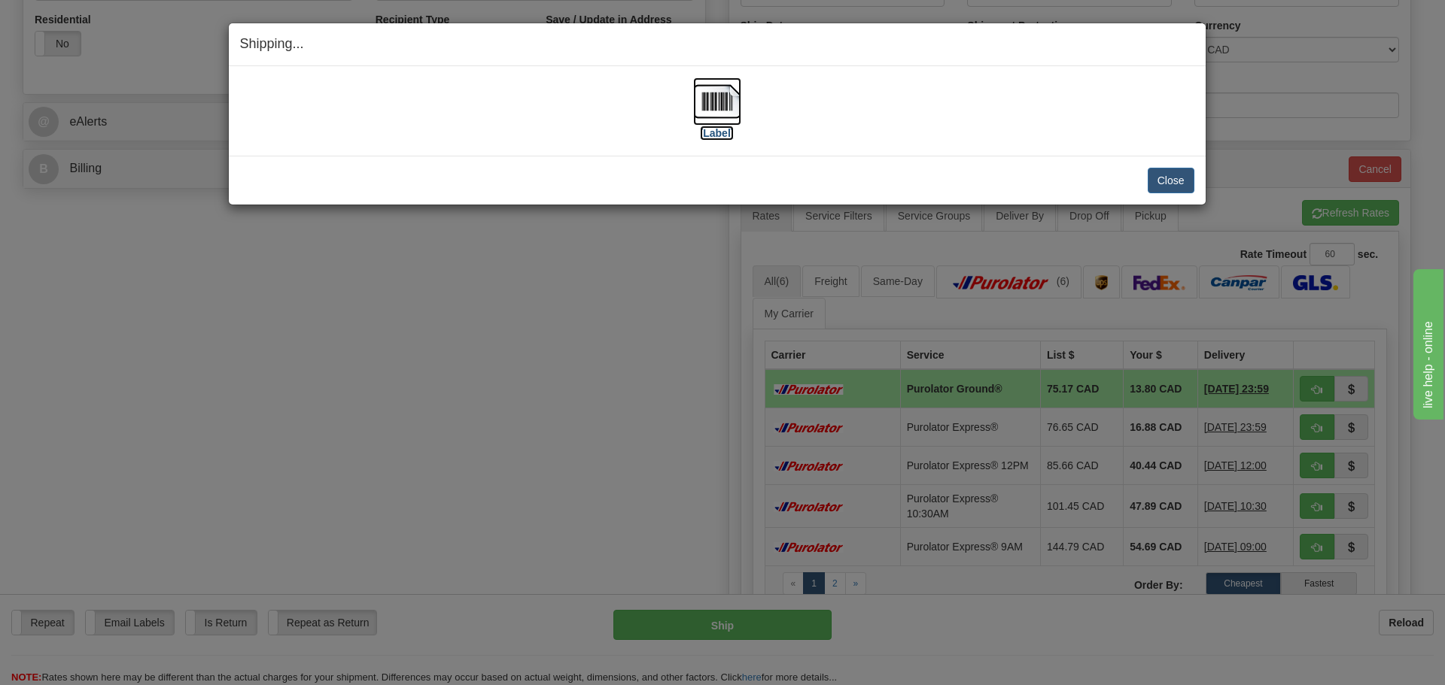
click at [720, 133] on label "[Label]" at bounding box center [717, 133] width 35 height 15
click at [1175, 178] on button "Close" at bounding box center [1170, 181] width 47 height 26
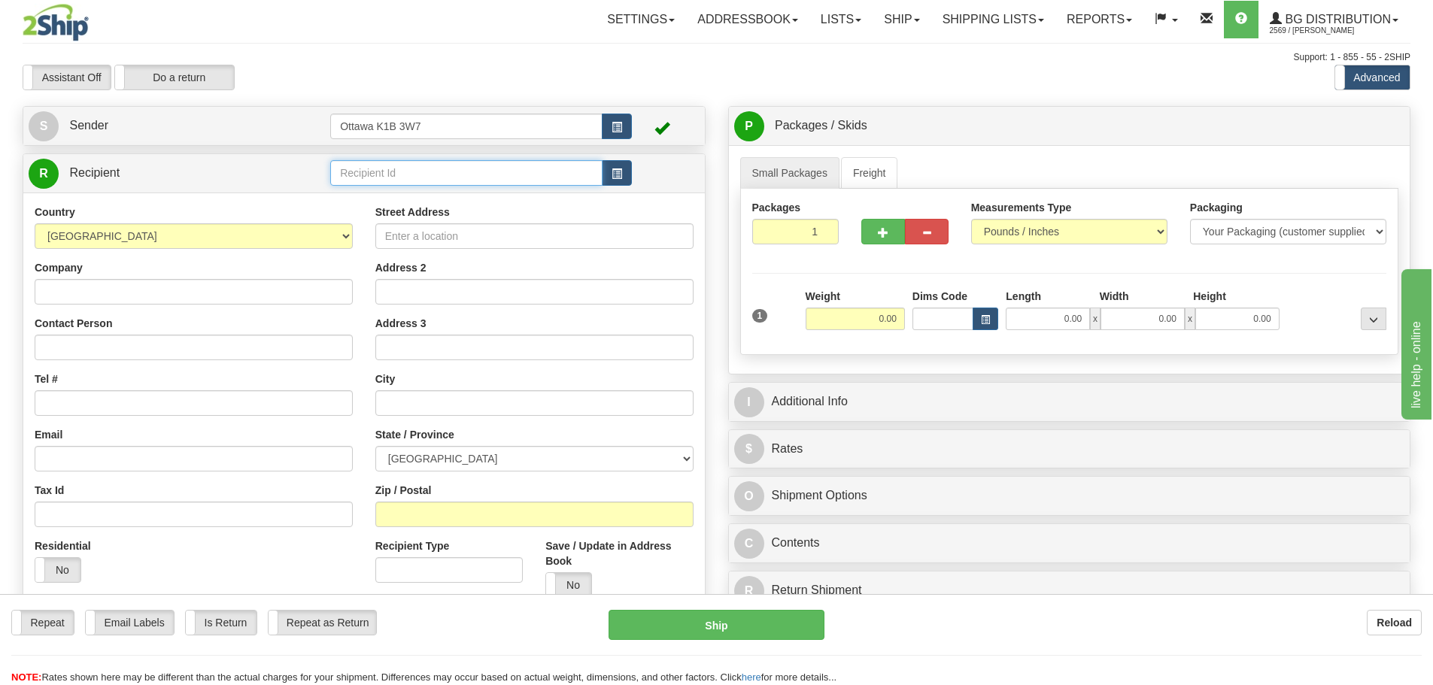
click at [491, 175] on input "text" at bounding box center [466, 173] width 272 height 26
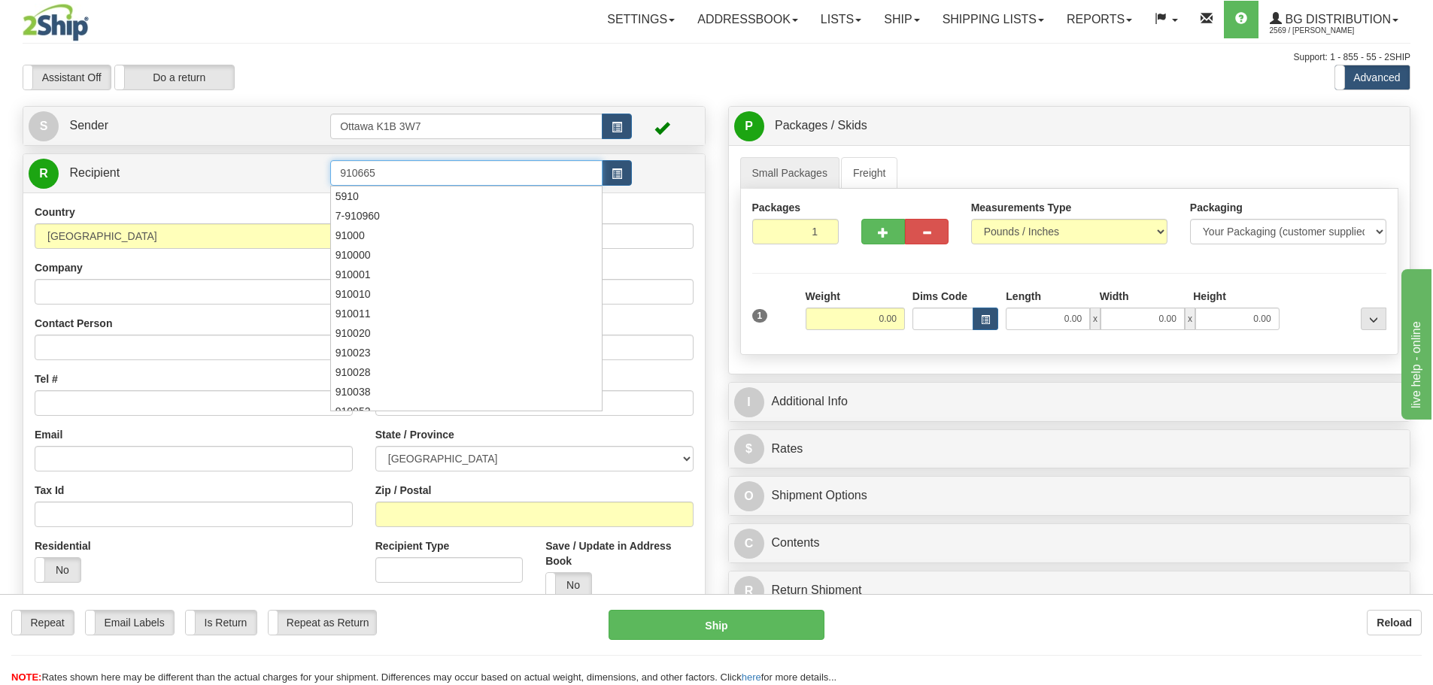
type input "910665"
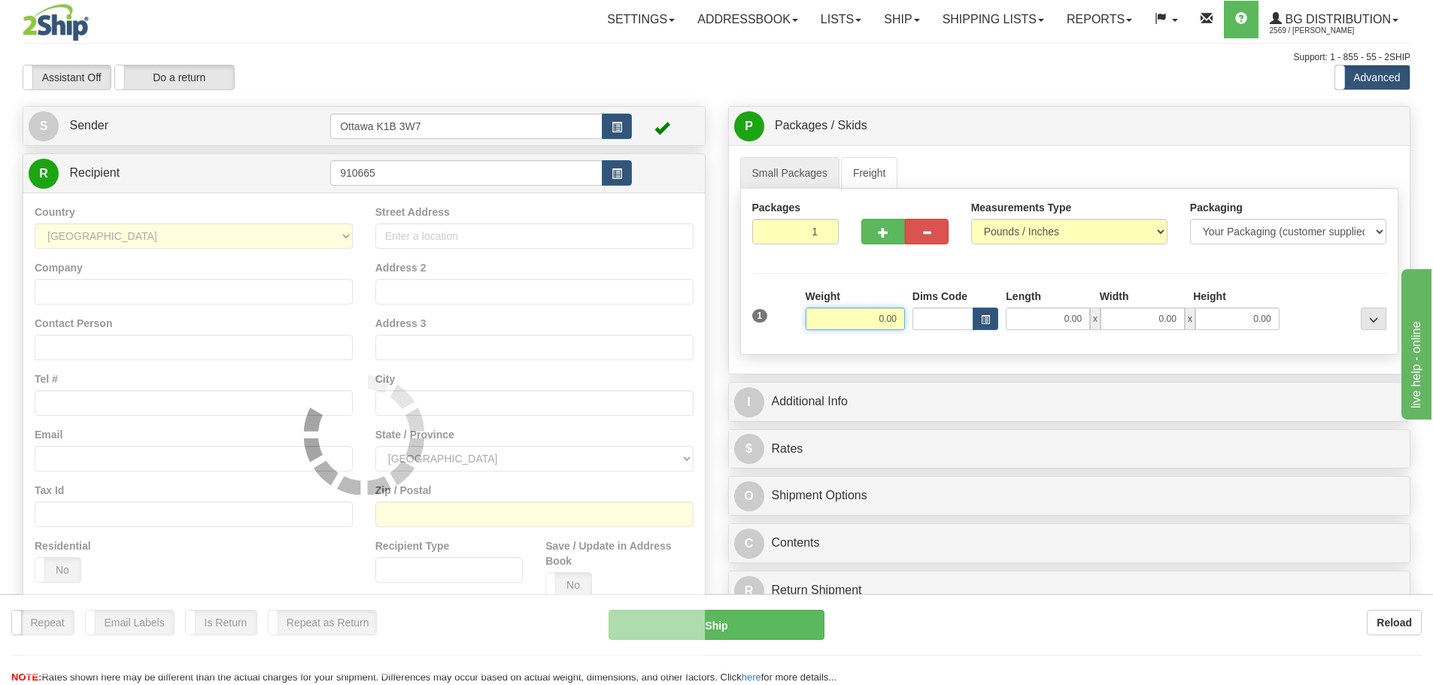
click at [600, 74] on div "Assistant On Assistant Off Do a return Do a return Previous Next Standard Advan…" at bounding box center [716, 78] width 1411 height 26
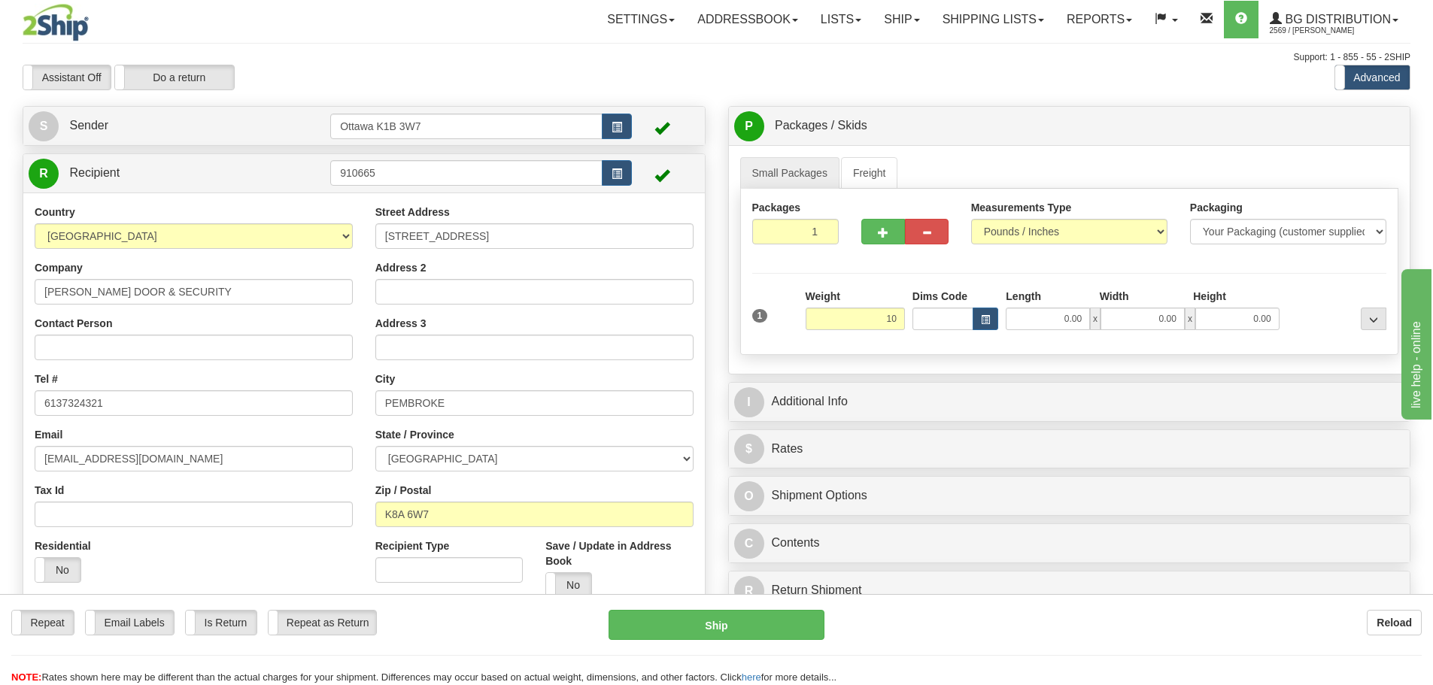
type input "10.00"
click at [974, 384] on div "I Additional Info" at bounding box center [1070, 402] width 682 height 38
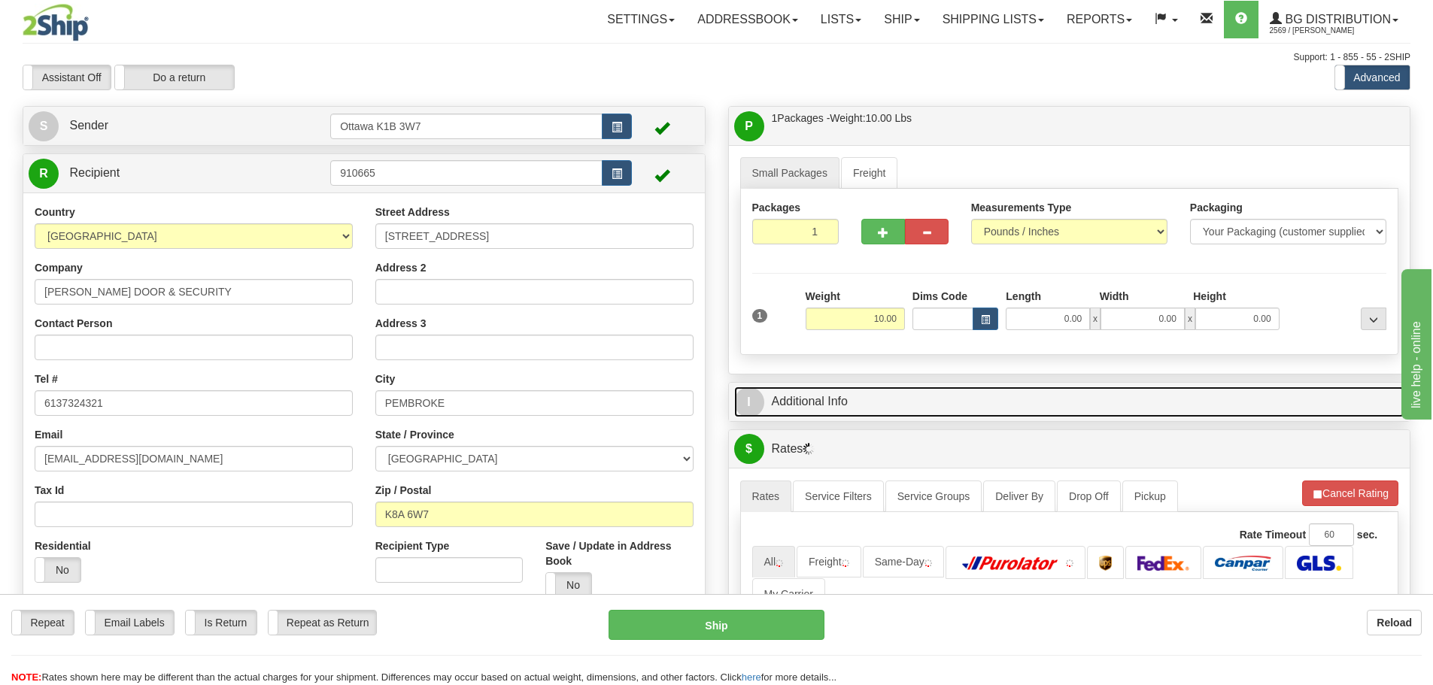
click at [958, 405] on link "I Additional Info" at bounding box center [1069, 402] width 671 height 31
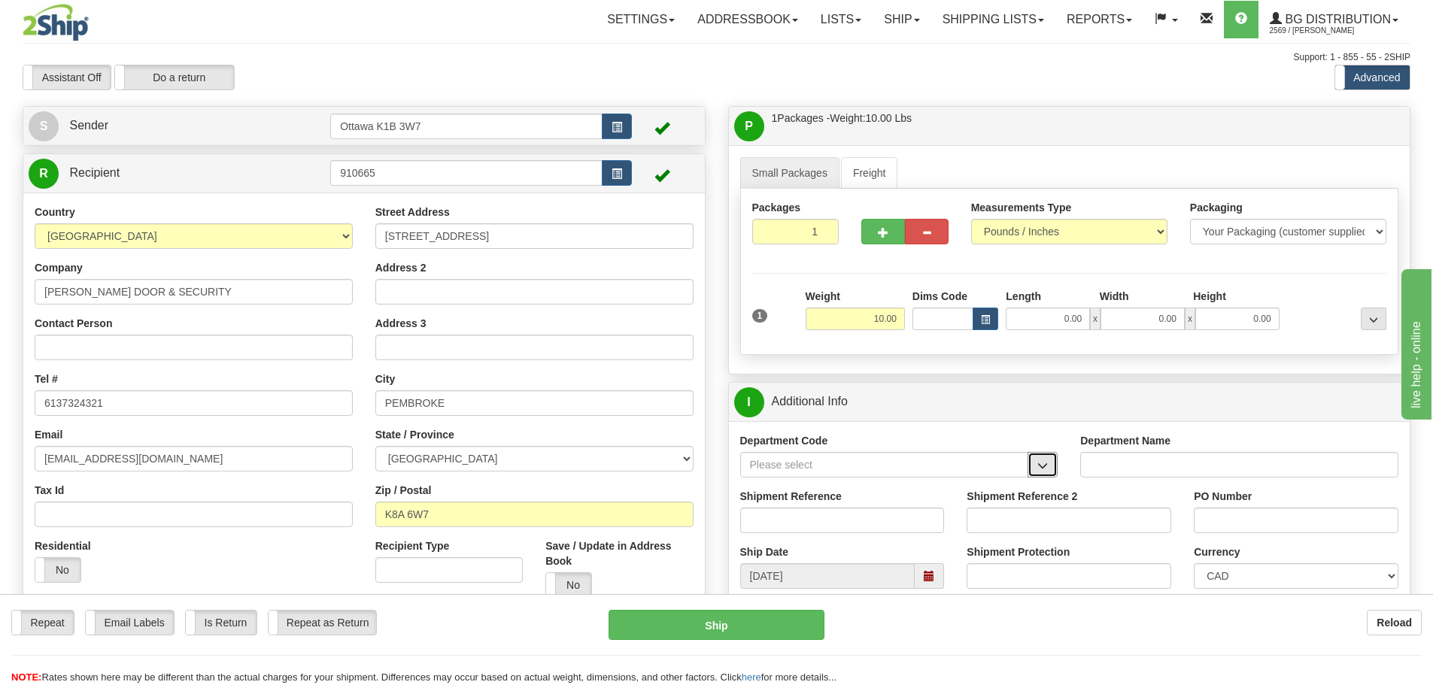
click at [1041, 470] on span "button" at bounding box center [1043, 466] width 11 height 10
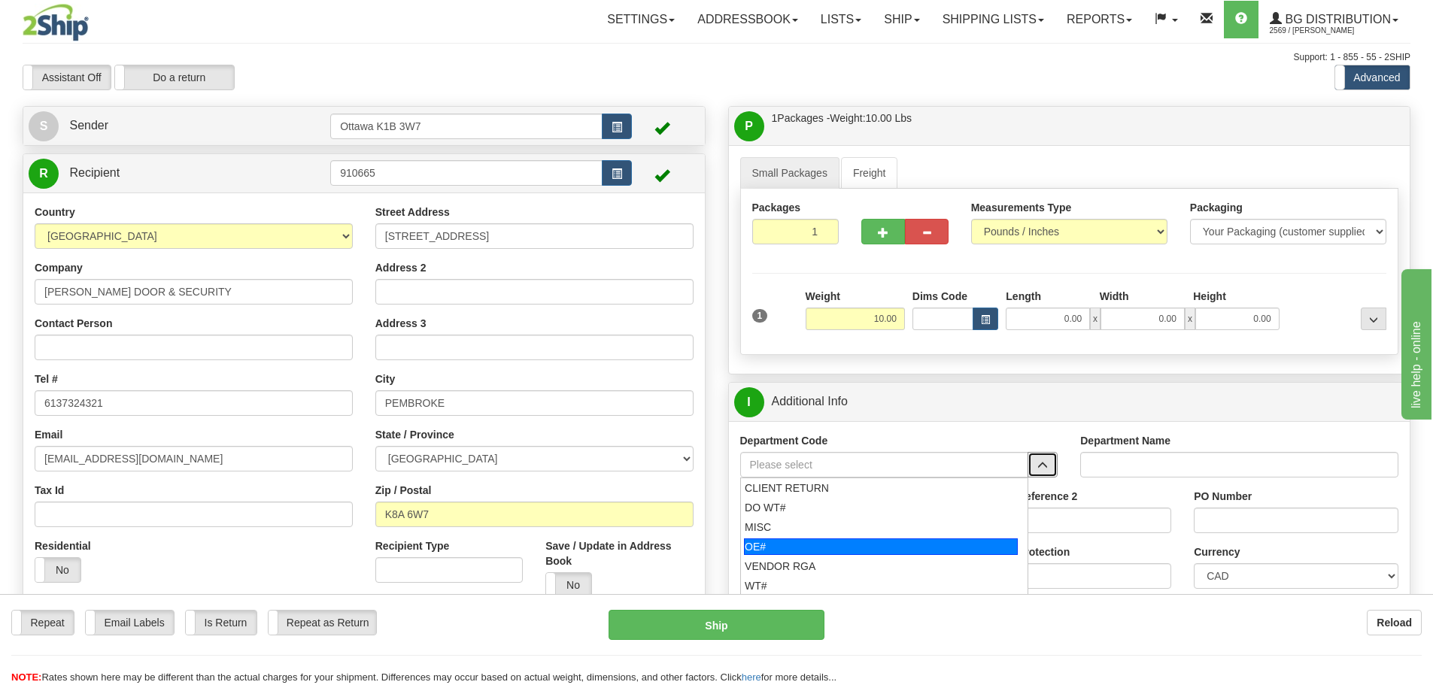
click at [871, 547] on div "OE#" at bounding box center [881, 547] width 274 height 17
type input "OE#"
type input "ORDERS"
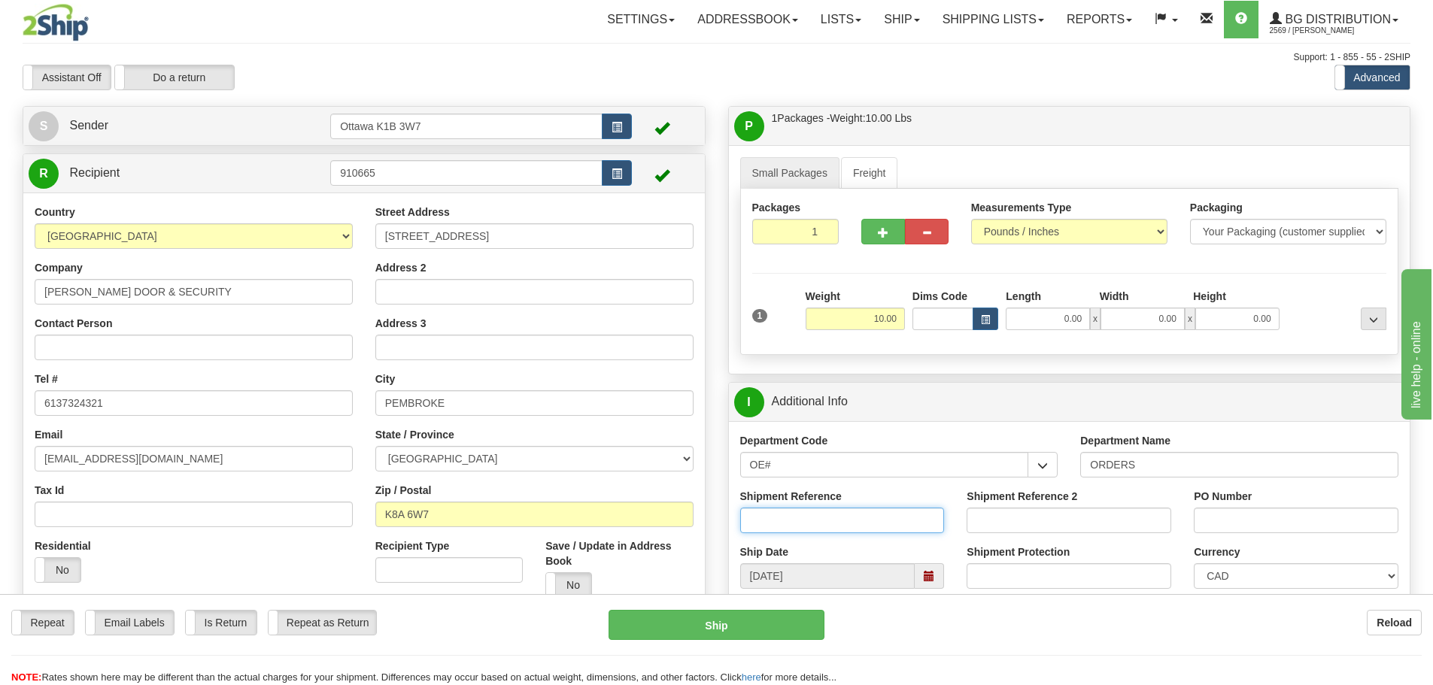
click at [834, 525] on input "Shipment Reference" at bounding box center [842, 521] width 205 height 26
type input "10204723-00"
click at [1302, 531] on input "PO Number" at bounding box center [1296, 521] width 205 height 26
type input "N/A"
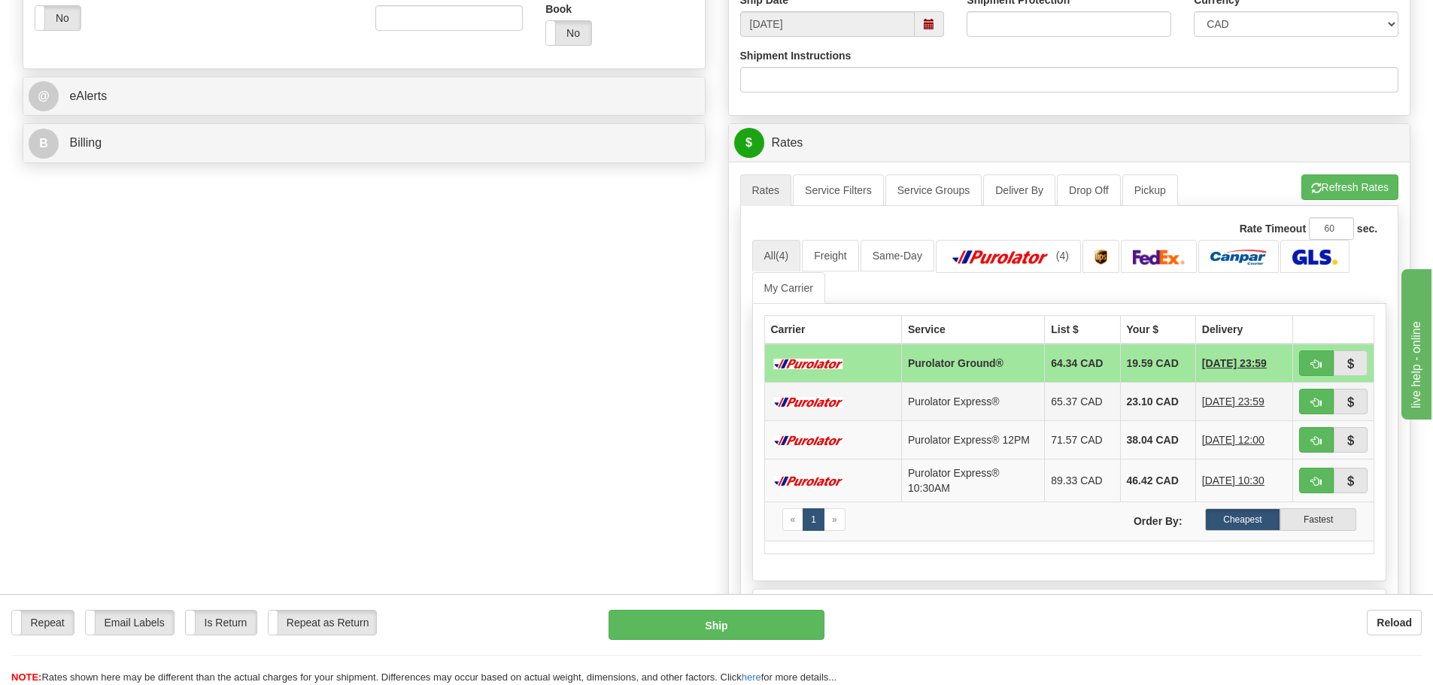
scroll to position [602, 0]
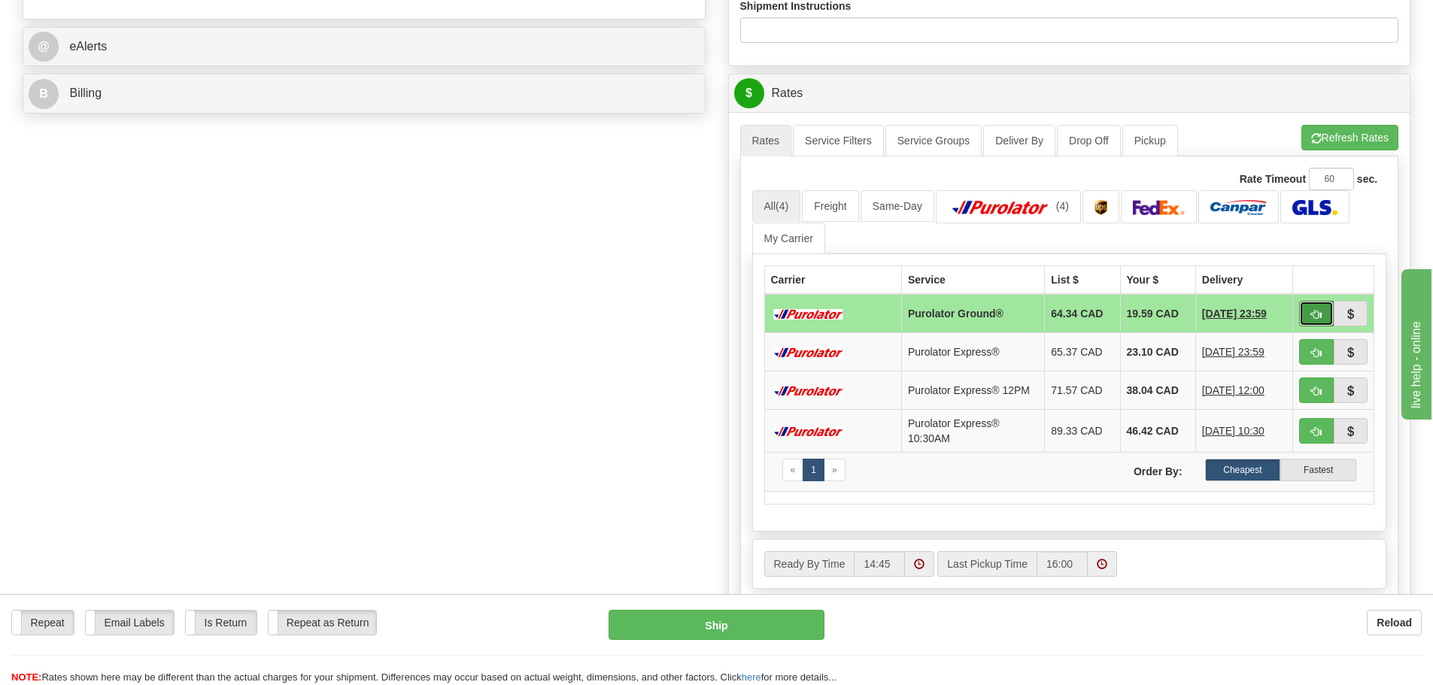
click at [1319, 302] on button "button" at bounding box center [1316, 314] width 35 height 26
type input "260"
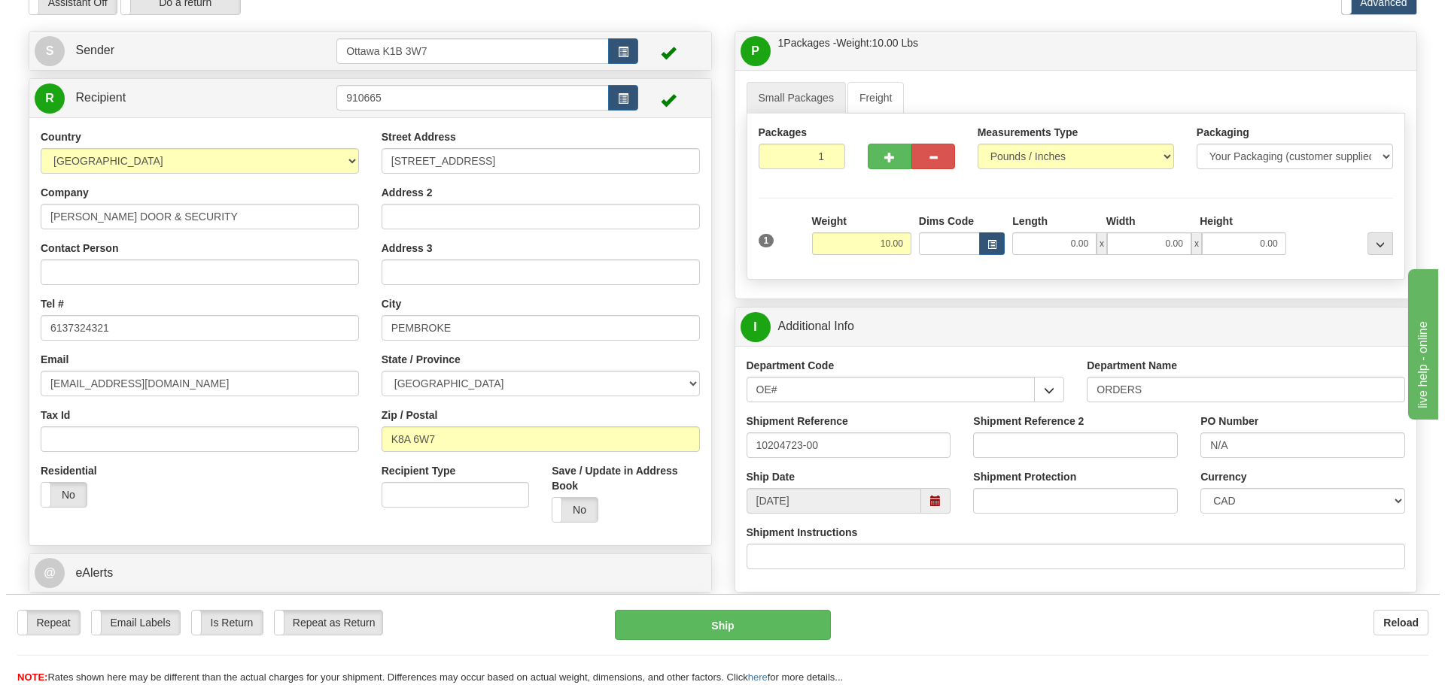
scroll to position [150, 0]
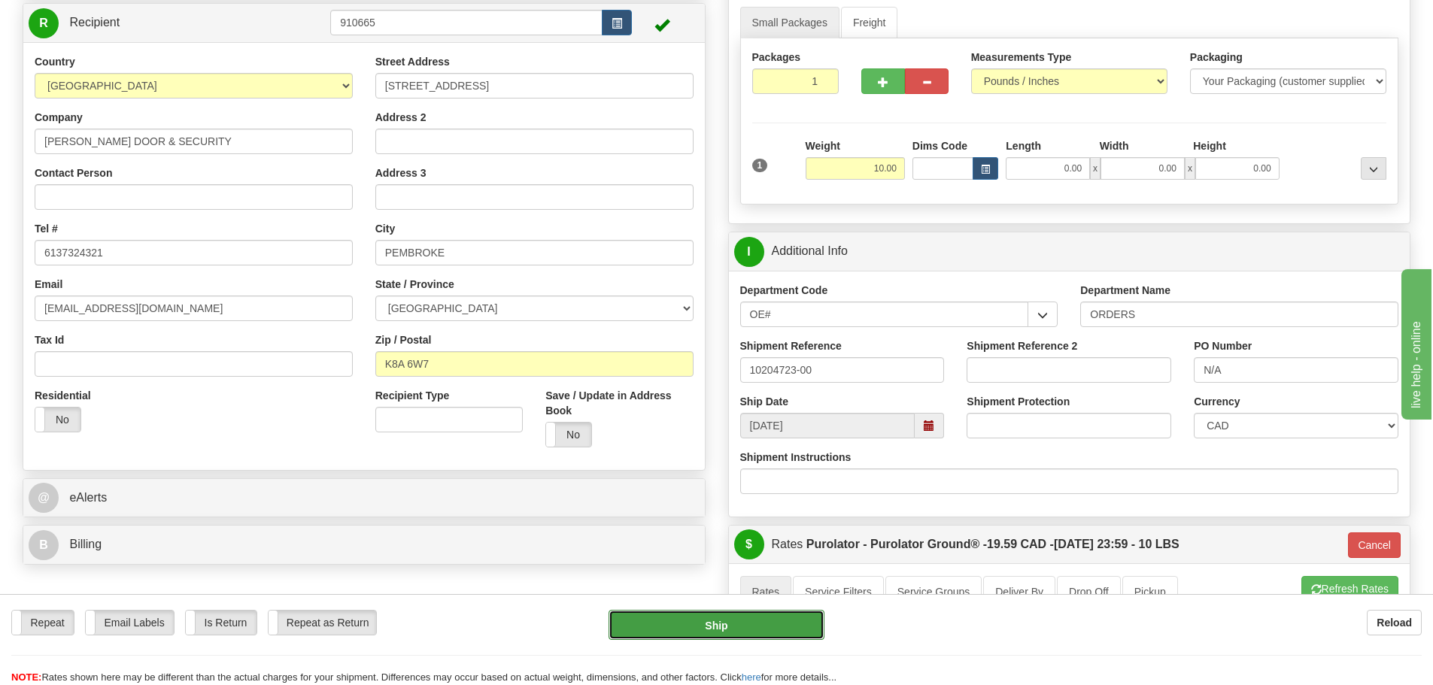
click at [682, 636] on button "Ship" at bounding box center [717, 625] width 216 height 30
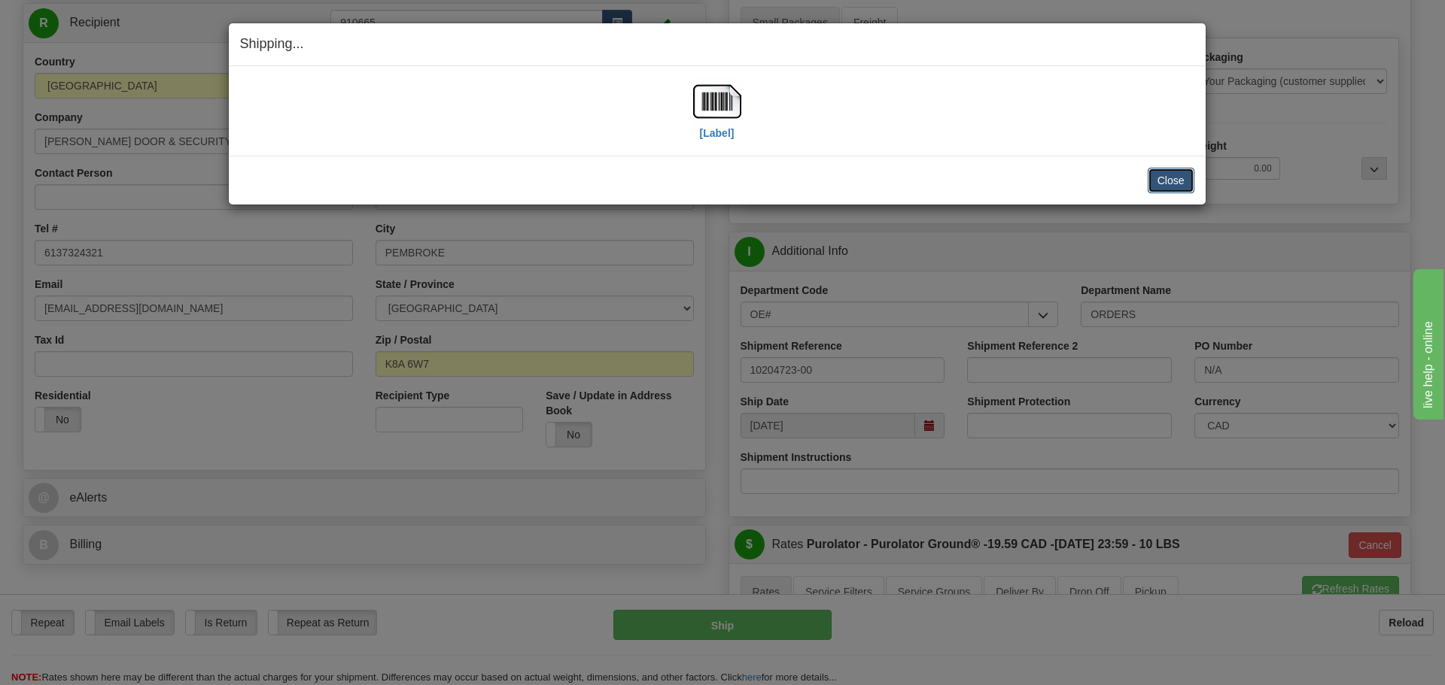
click at [1175, 183] on button "Close" at bounding box center [1170, 181] width 47 height 26
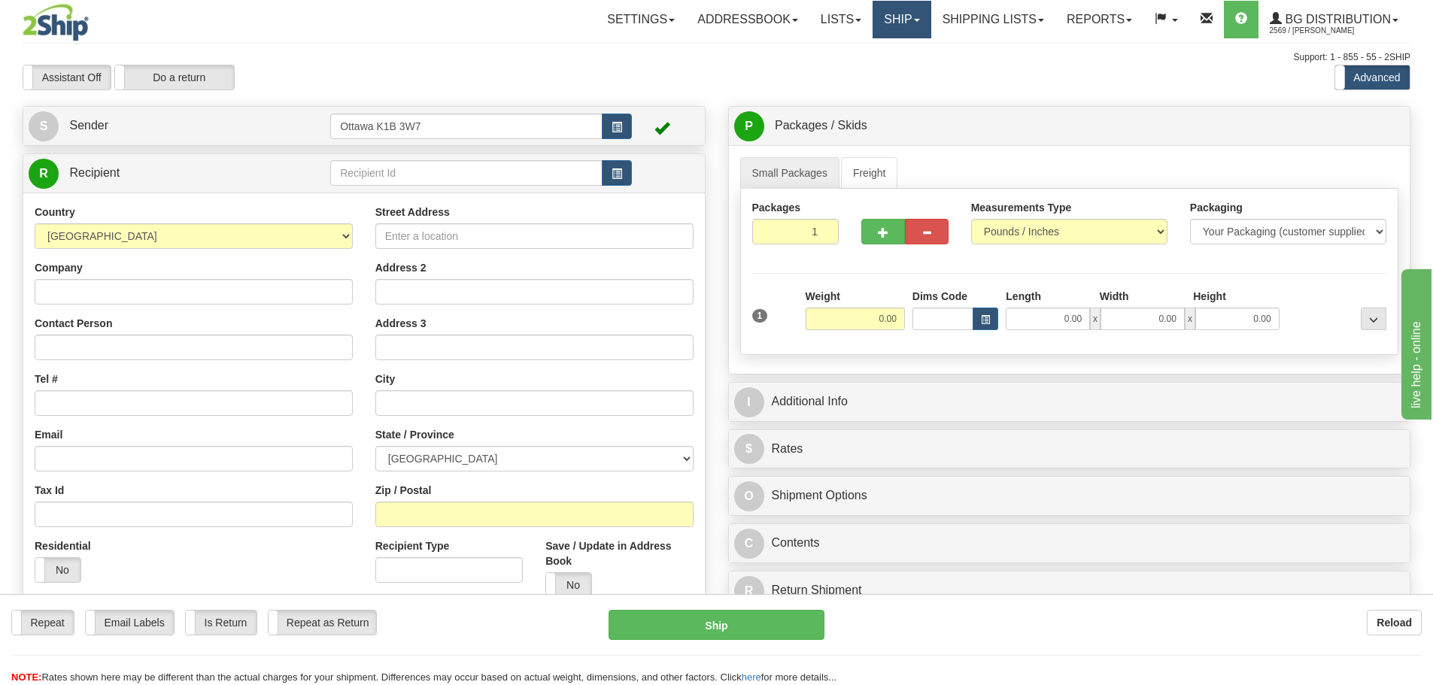
click at [921, 19] on link "Ship" at bounding box center [902, 20] width 58 height 38
click at [896, 44] on link "Ship Screen" at bounding box center [871, 53] width 119 height 20
click at [989, 32] on link "Shipping lists" at bounding box center [993, 20] width 124 height 38
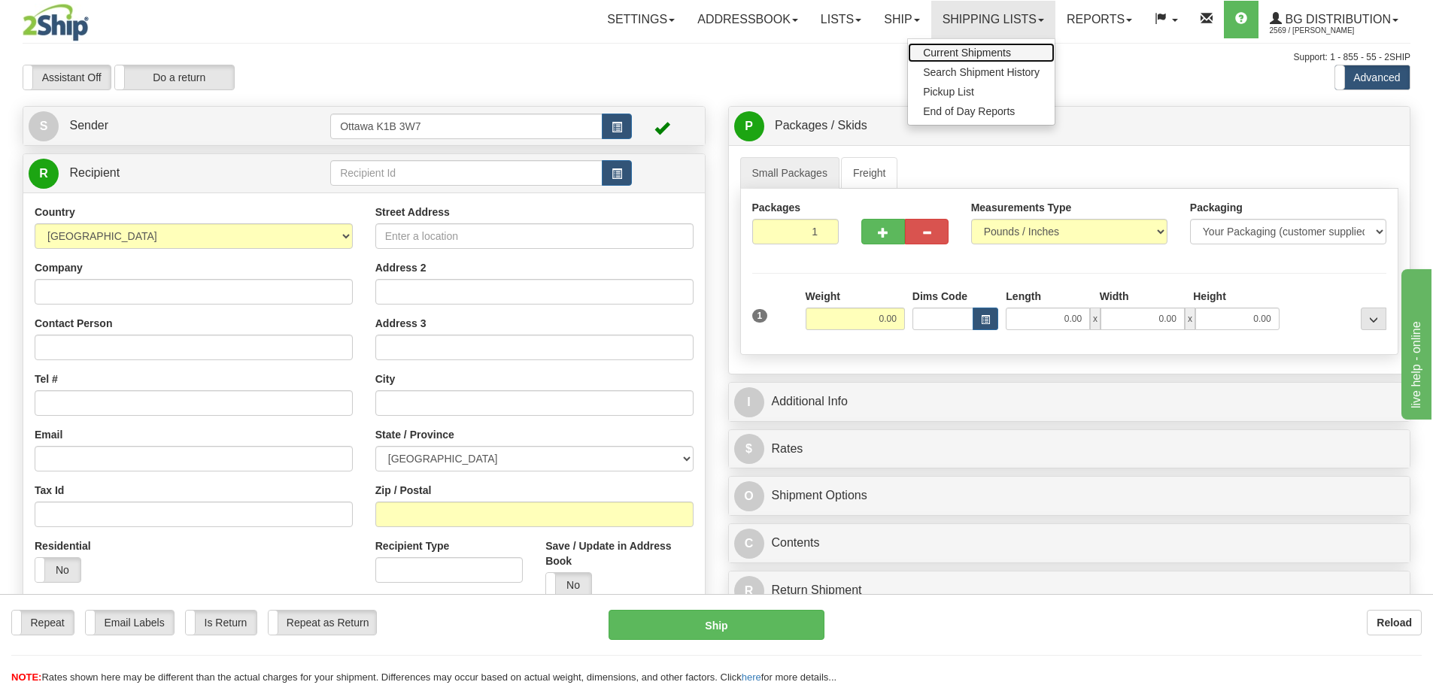
click at [965, 55] on span "Current Shipments" at bounding box center [967, 53] width 88 height 12
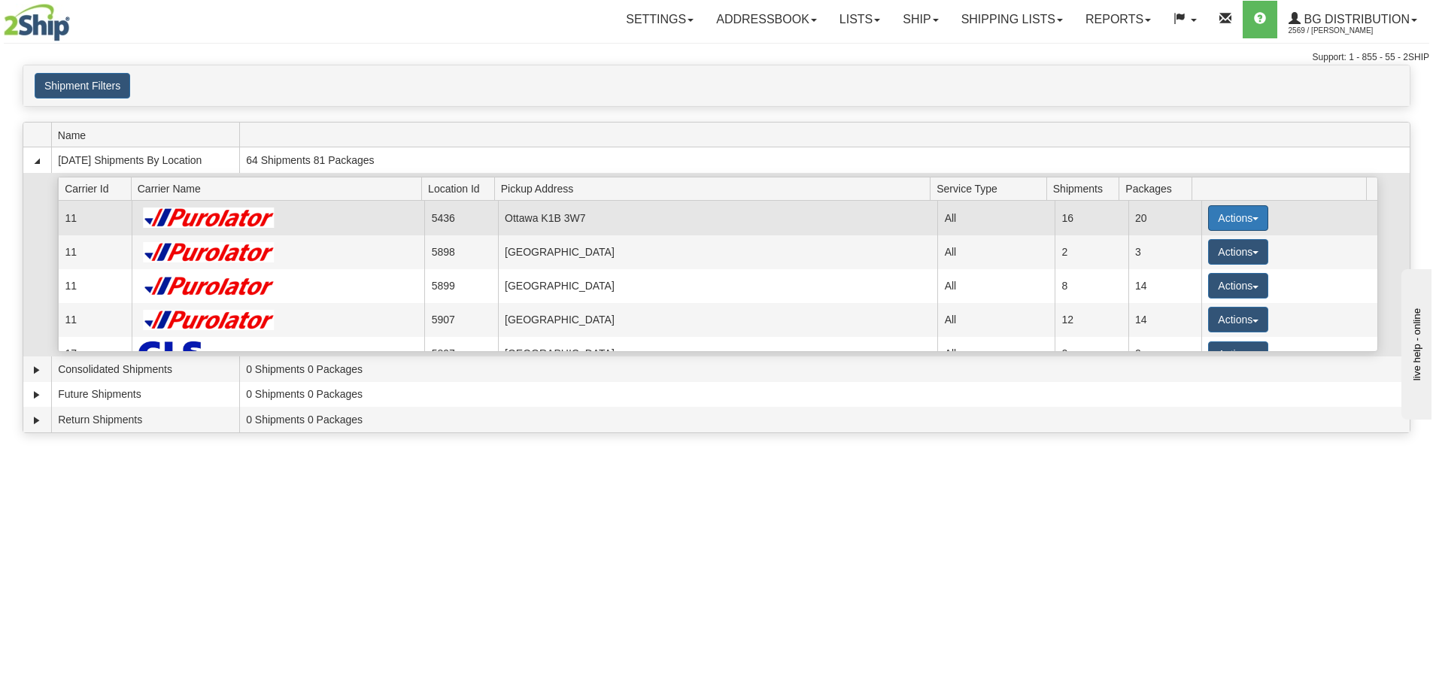
click at [1217, 221] on button "Actions" at bounding box center [1238, 218] width 60 height 26
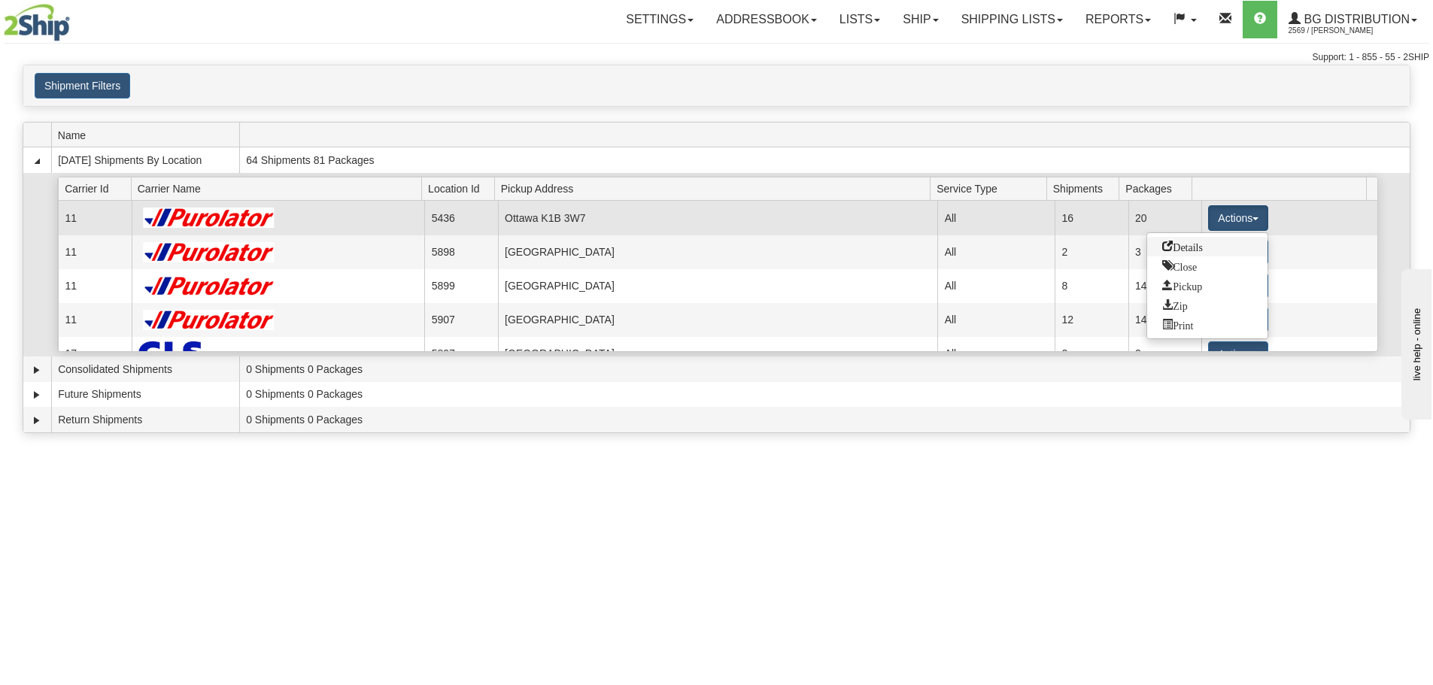
click at [1208, 254] on link "Details" at bounding box center [1207, 247] width 120 height 20
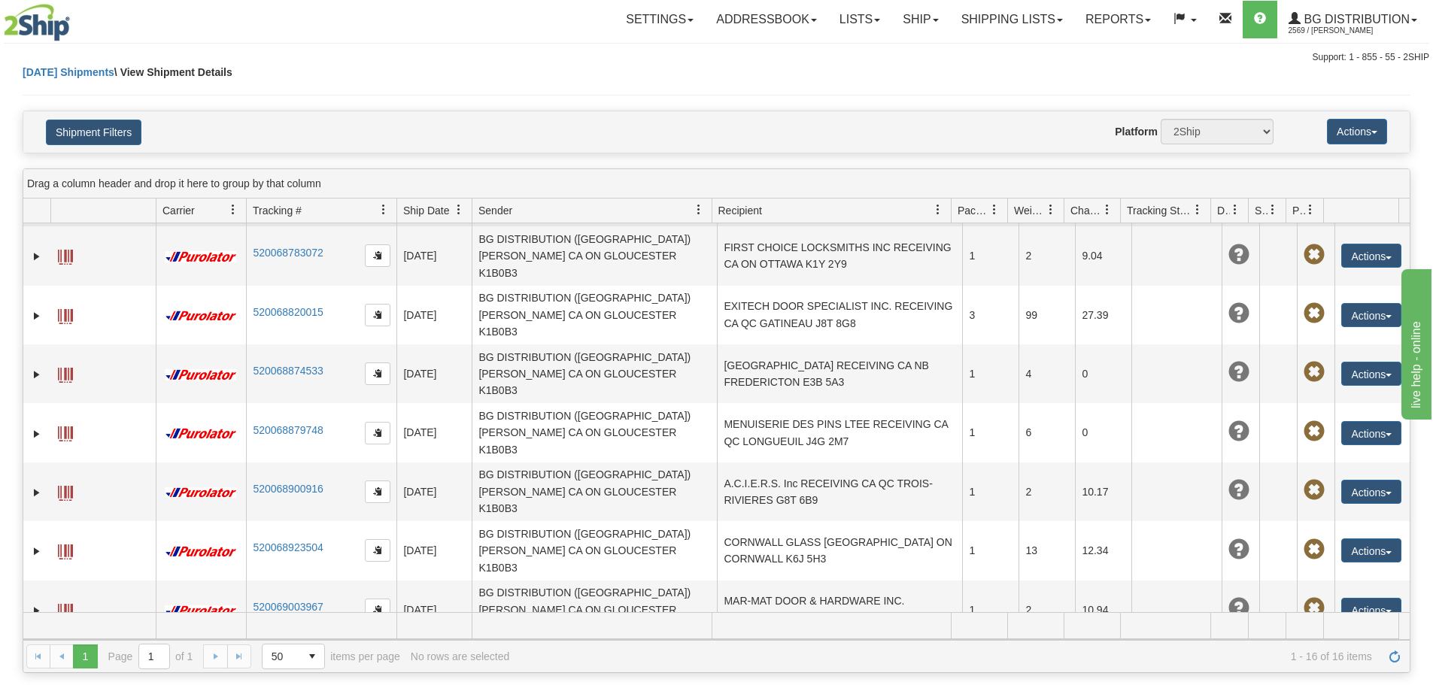
scroll to position [319, 0]
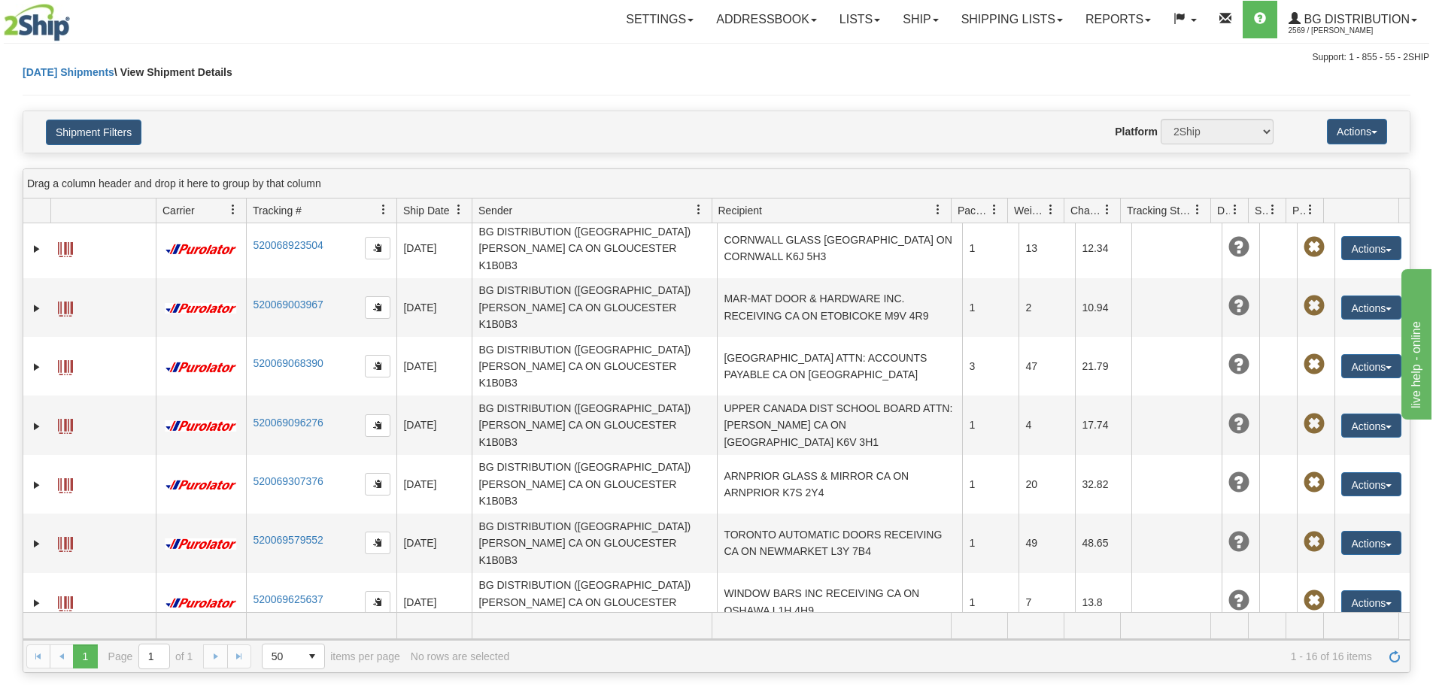
scroll to position [477, 0]
click at [1326, 679] on link "Edit" at bounding box center [1341, 689] width 120 height 20
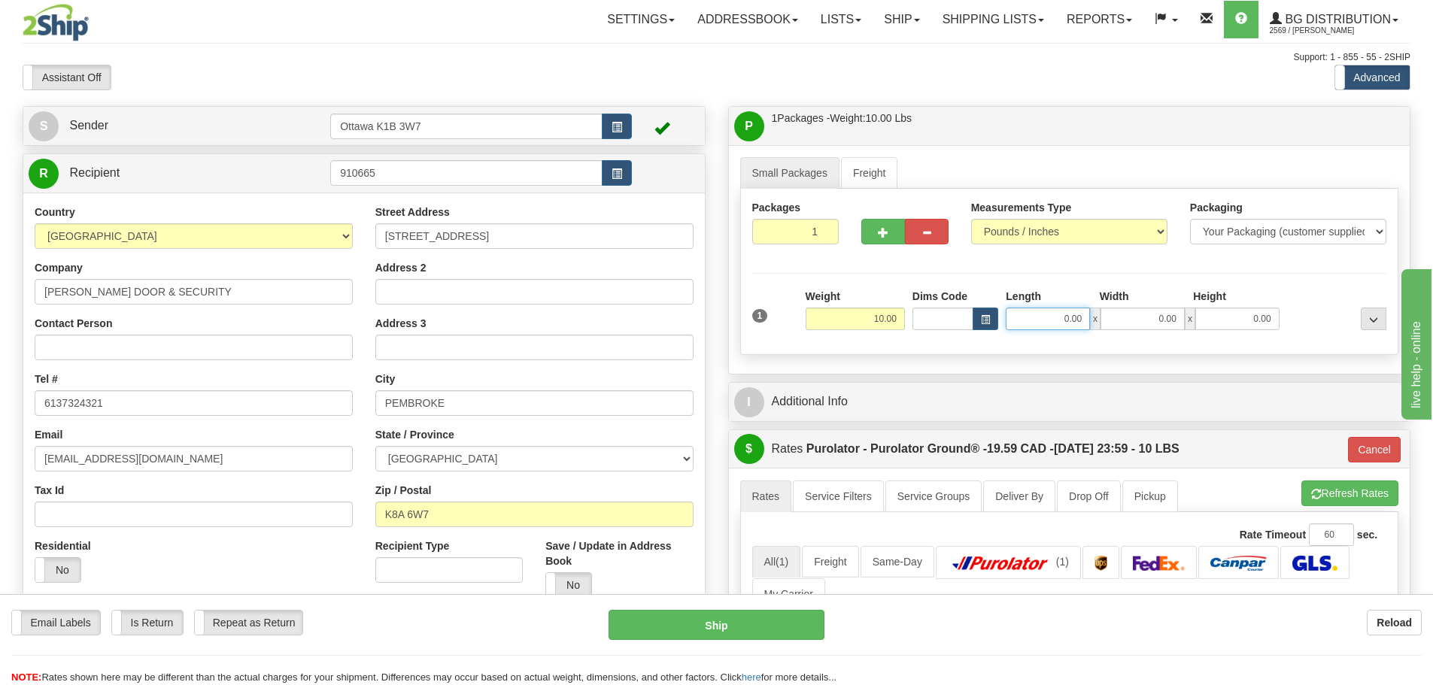
click at [1041, 327] on input "0.00" at bounding box center [1048, 319] width 84 height 23
type input "9.50"
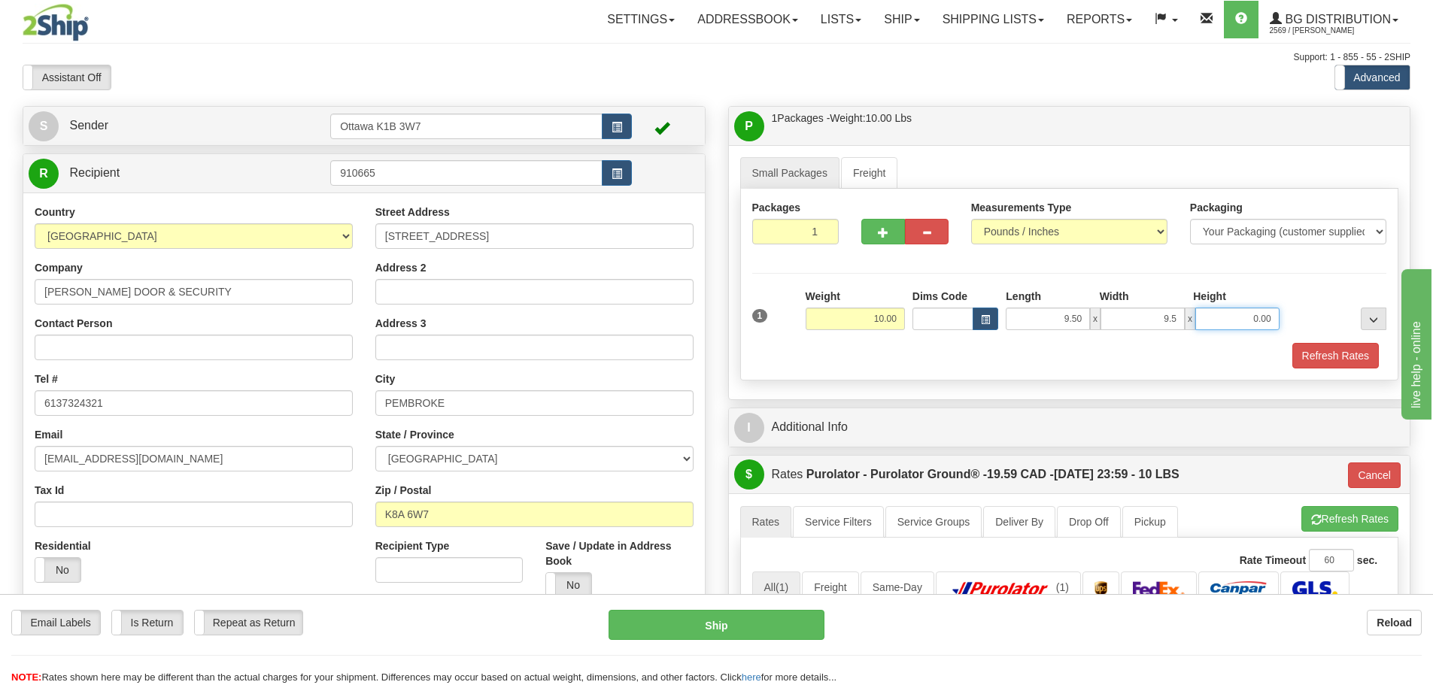
type input "9.50"
type input "6.50"
click at [1305, 351] on button "Refresh Rates" at bounding box center [1336, 356] width 87 height 26
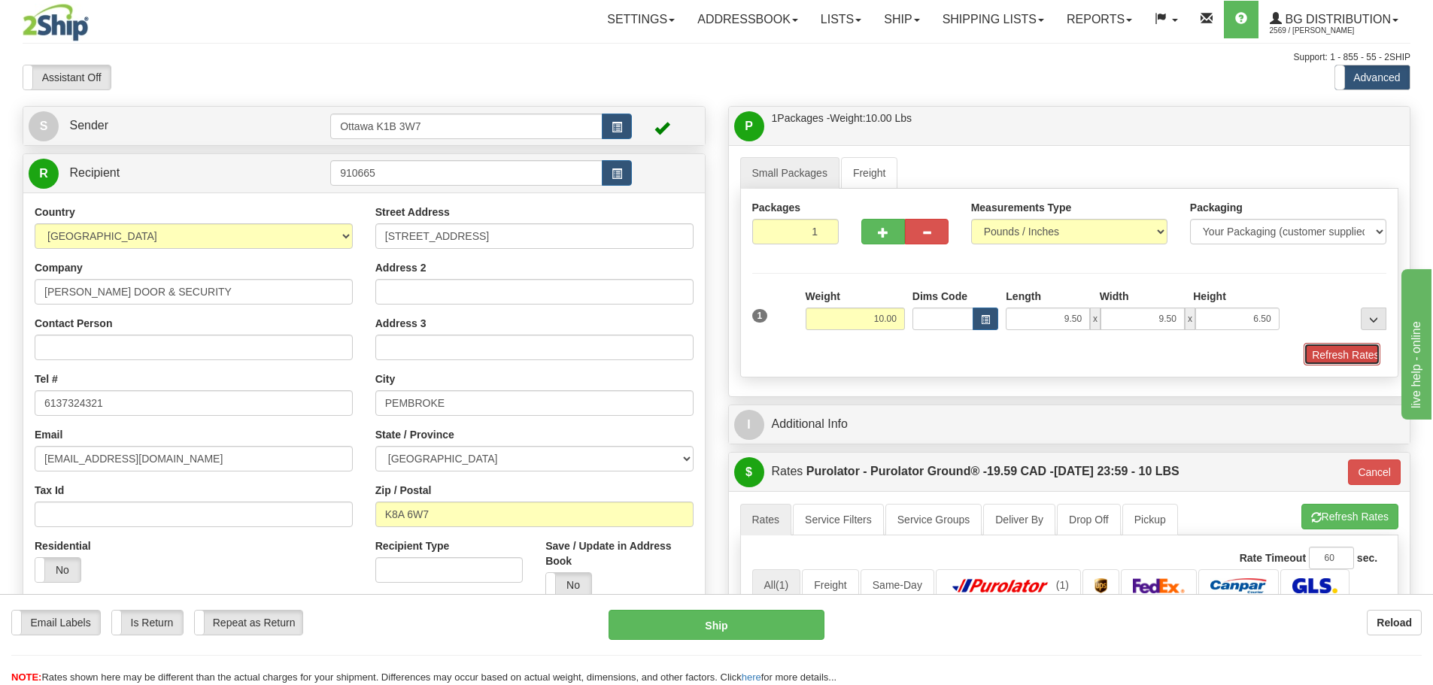
type input "260"
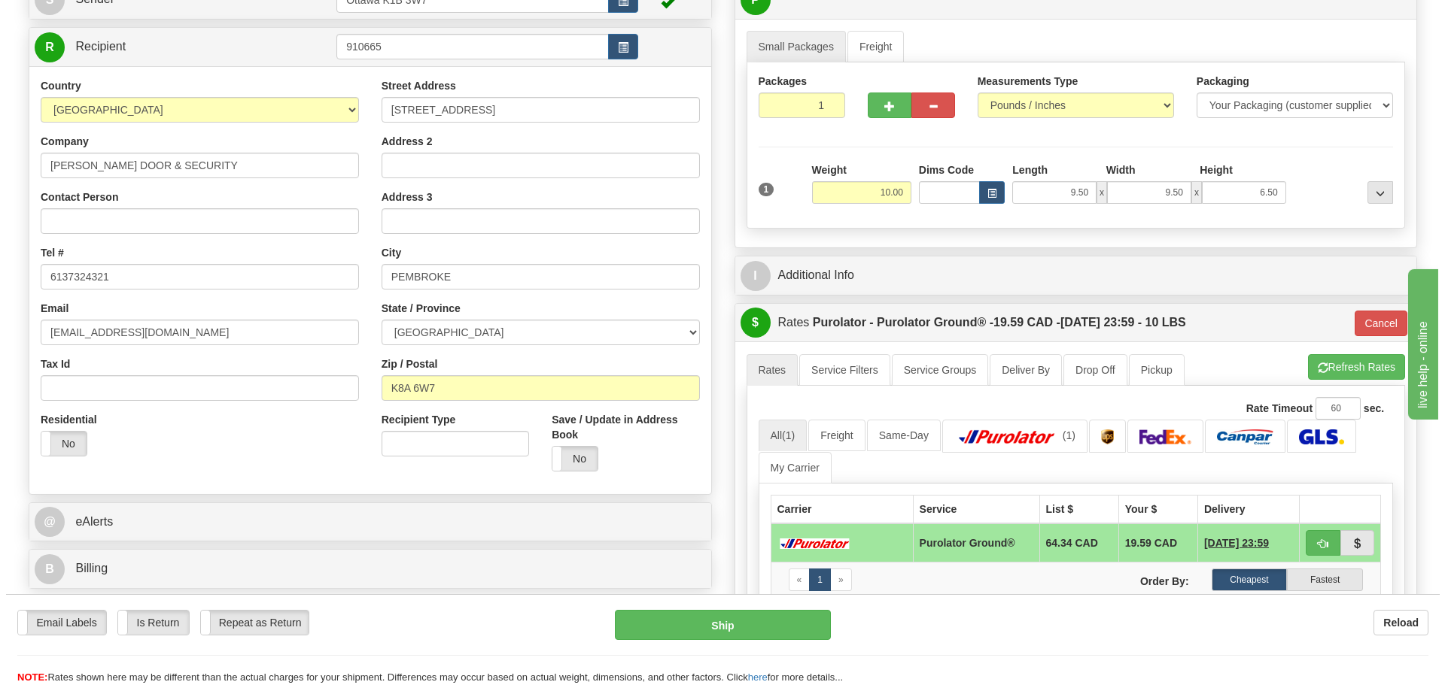
scroll to position [150, 0]
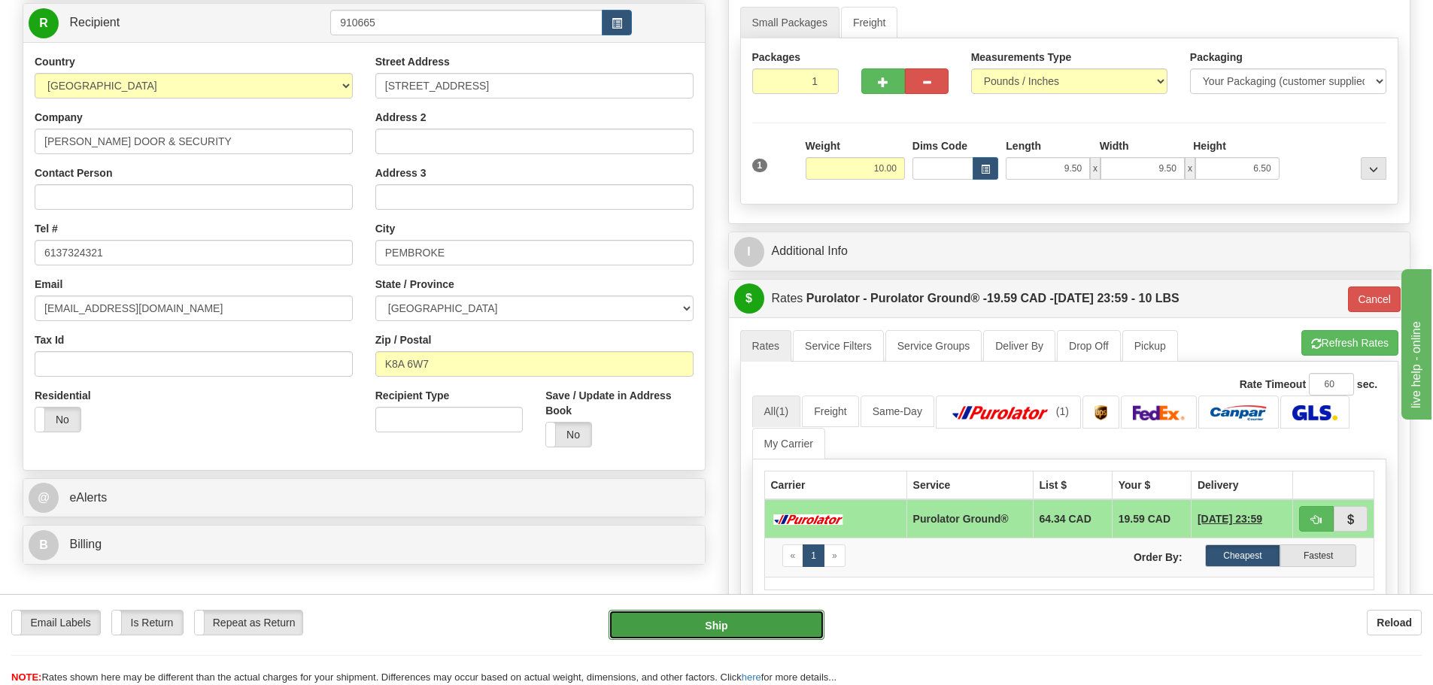
click at [717, 619] on button "Ship" at bounding box center [717, 625] width 216 height 30
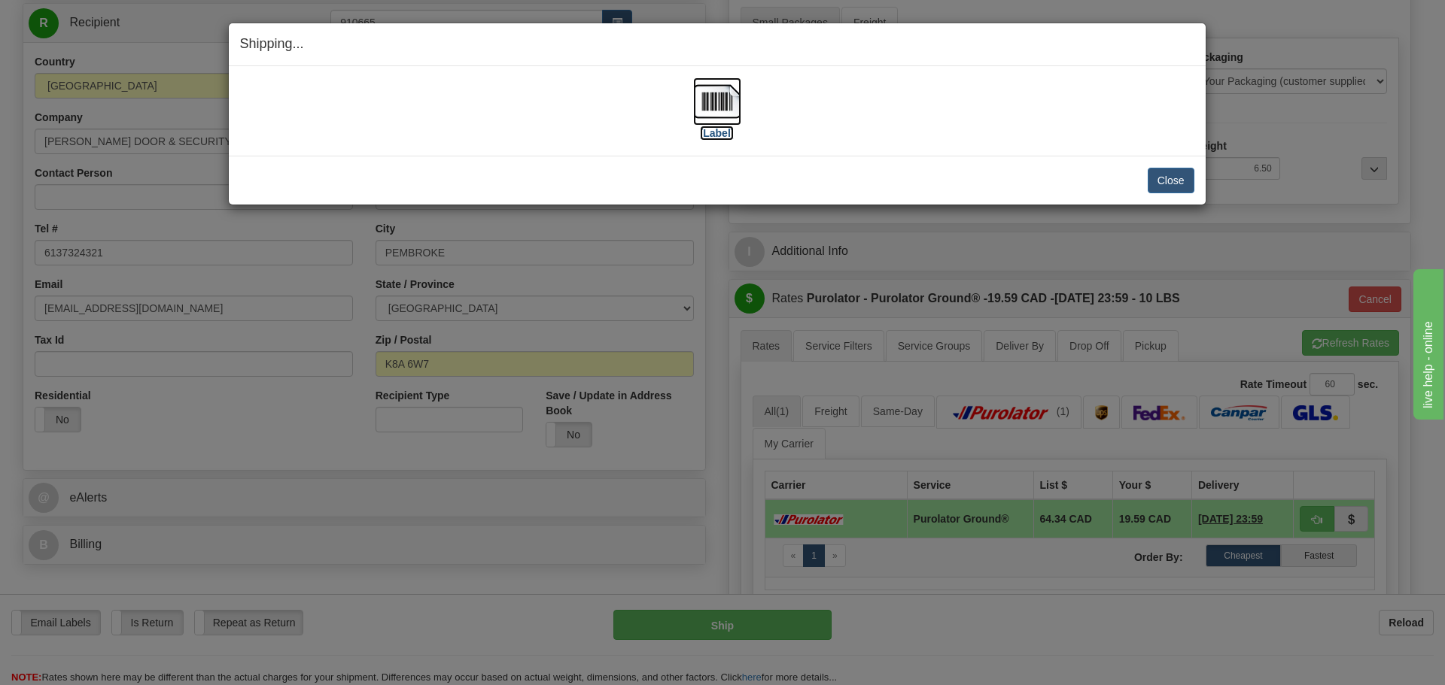
click at [712, 129] on label "[Label]" at bounding box center [717, 133] width 35 height 15
click at [1160, 184] on button "Close" at bounding box center [1170, 181] width 47 height 26
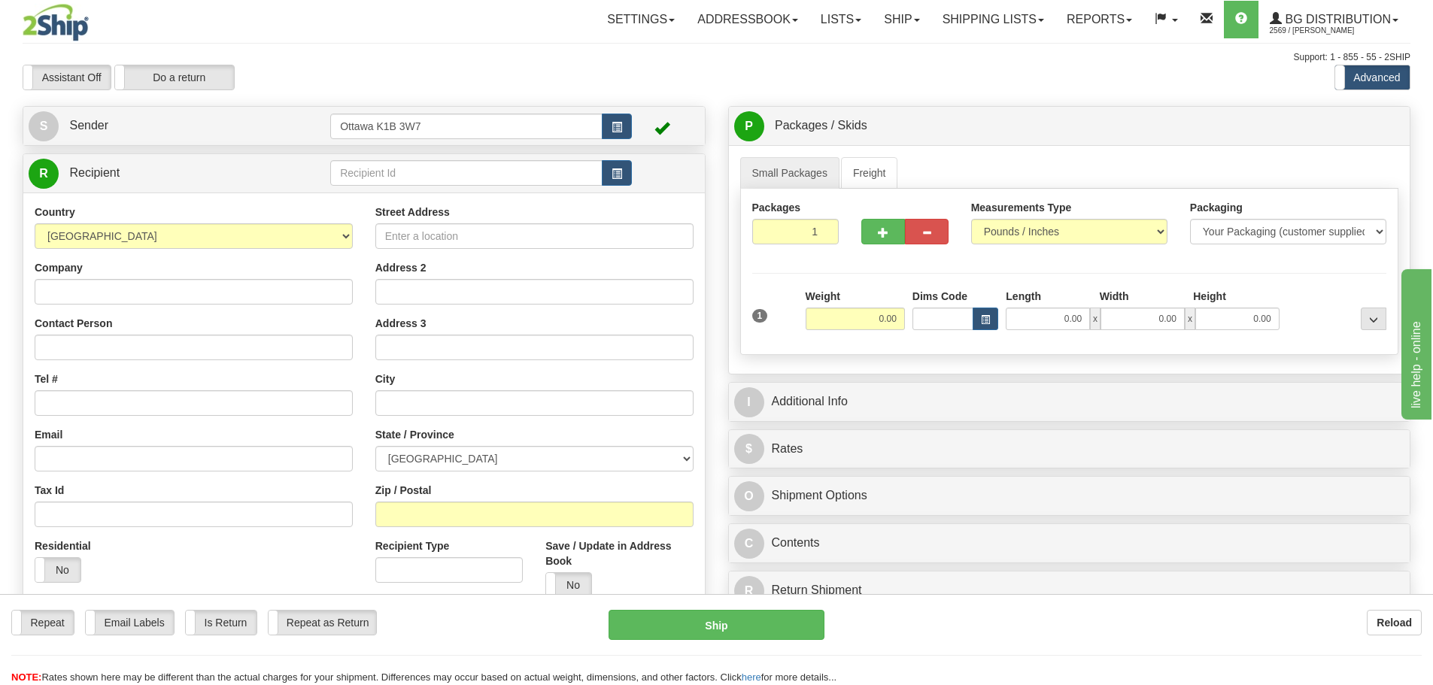
click at [467, 190] on div "R Recipient" at bounding box center [364, 173] width 682 height 38
click at [468, 177] on input "text" at bounding box center [466, 173] width 272 height 26
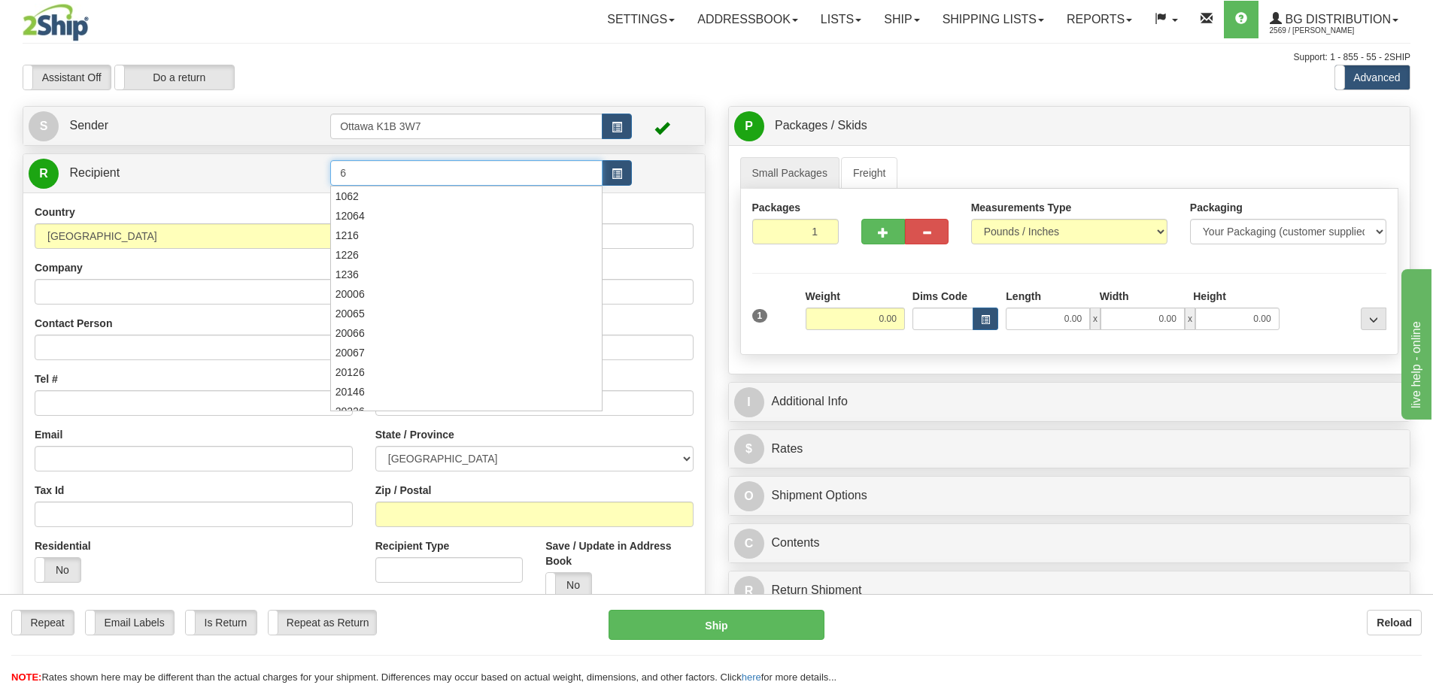
type input "6"
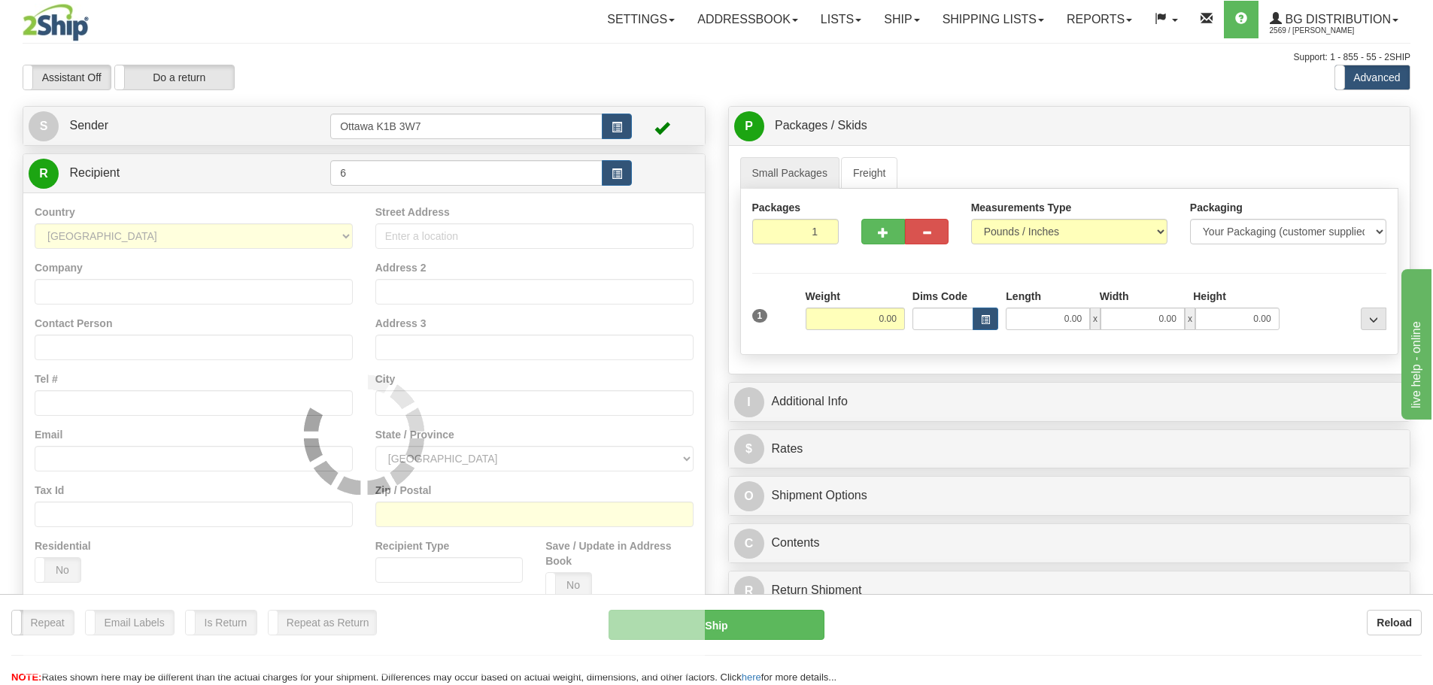
click at [607, 62] on div "Support: 1 - 855 - 55 - 2SHIP" at bounding box center [717, 57] width 1388 height 13
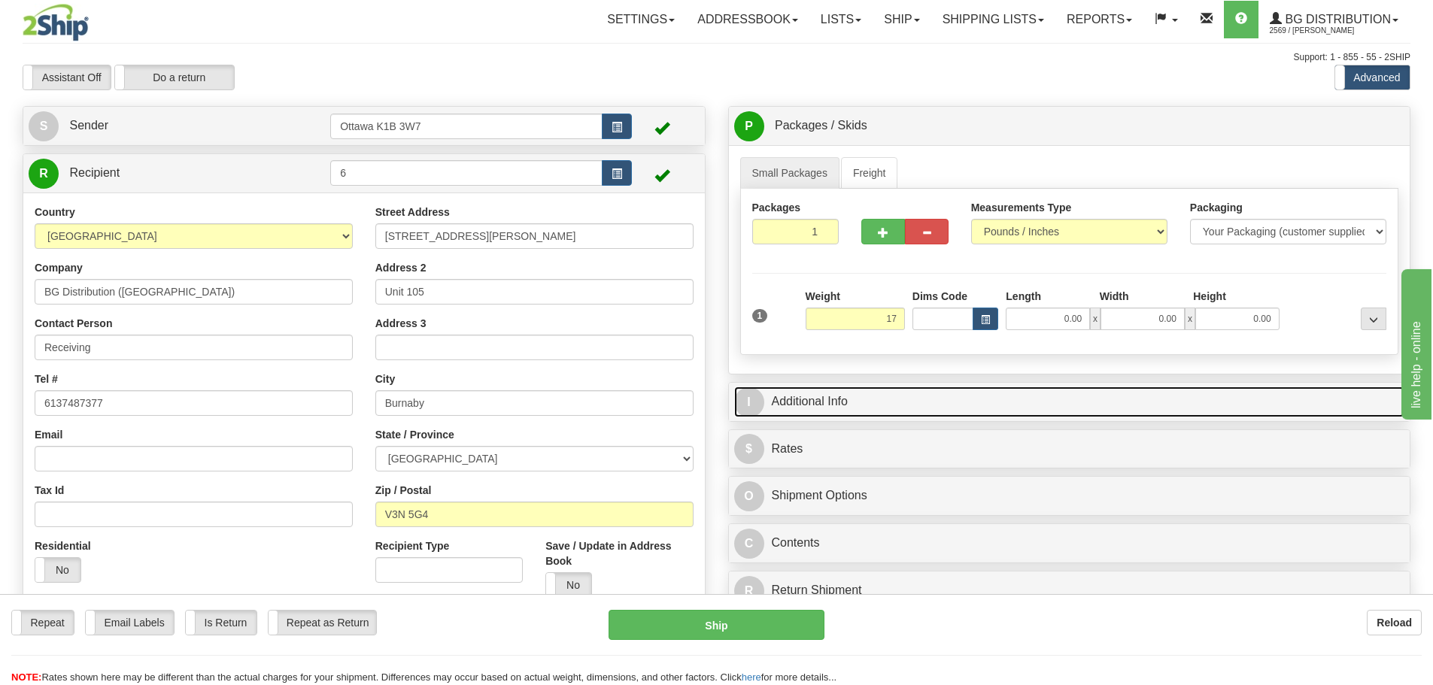
type input "17.00"
click at [951, 409] on link "I Additional Info" at bounding box center [1069, 402] width 671 height 31
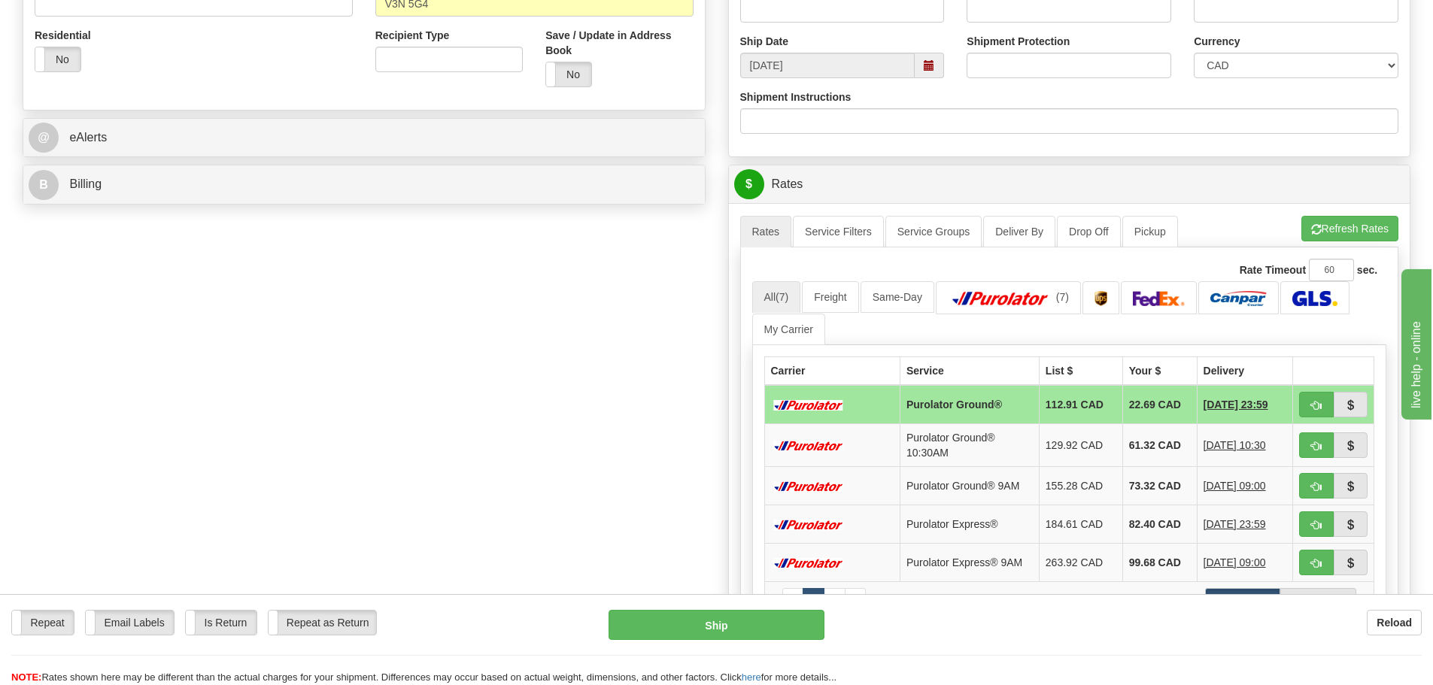
scroll to position [527, 0]
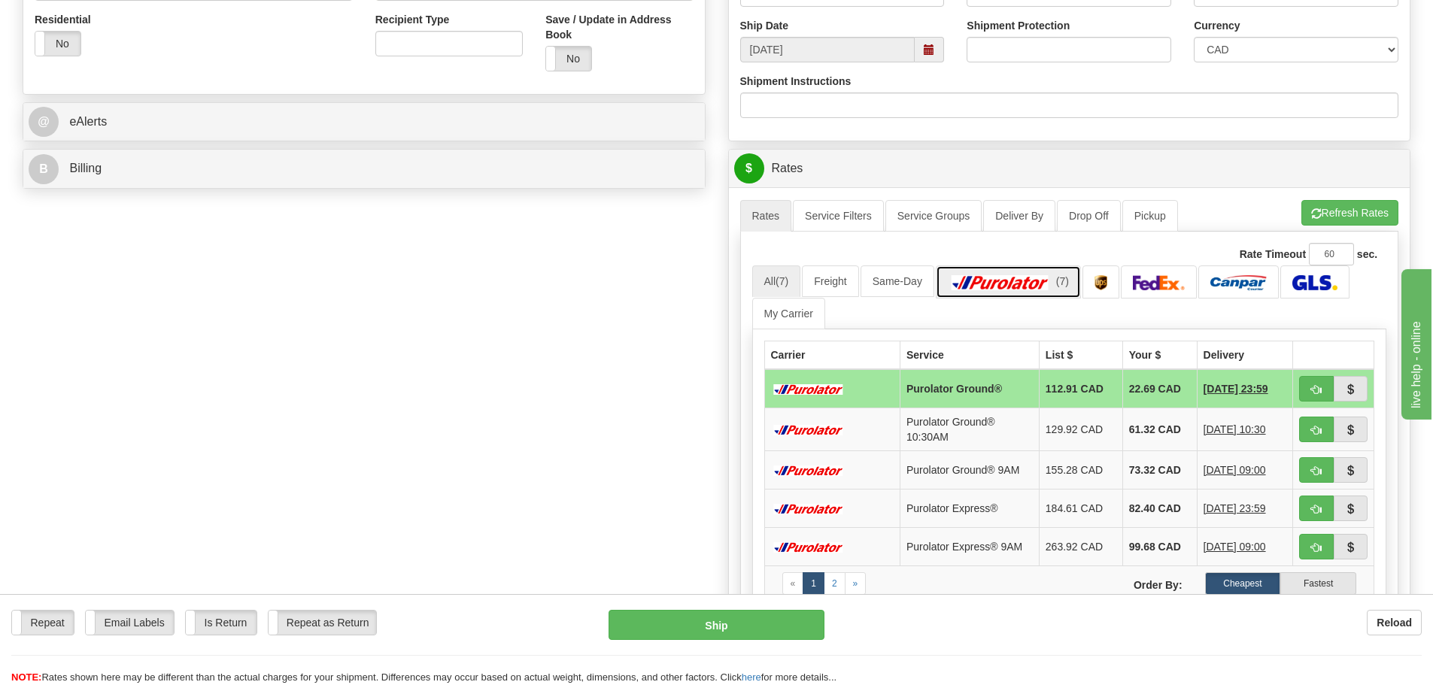
click at [1017, 287] on img at bounding box center [1000, 282] width 105 height 15
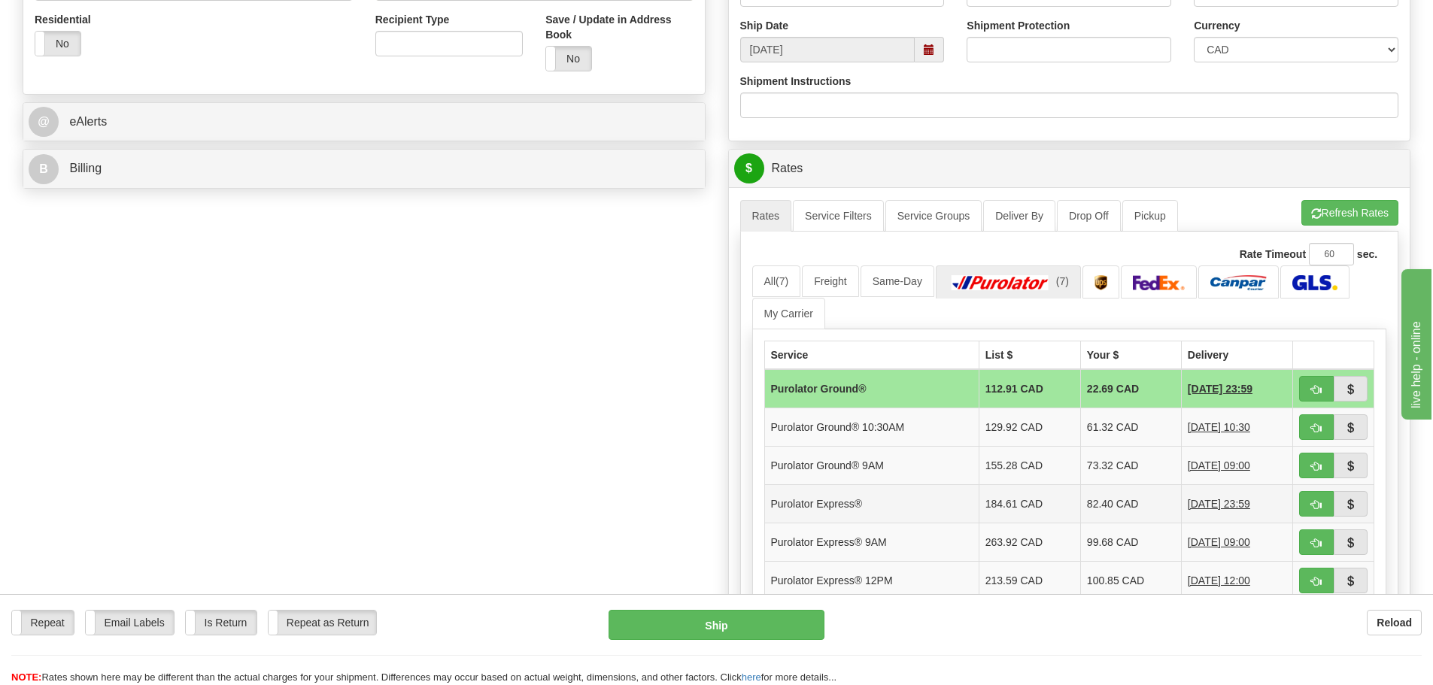
scroll to position [602, 0]
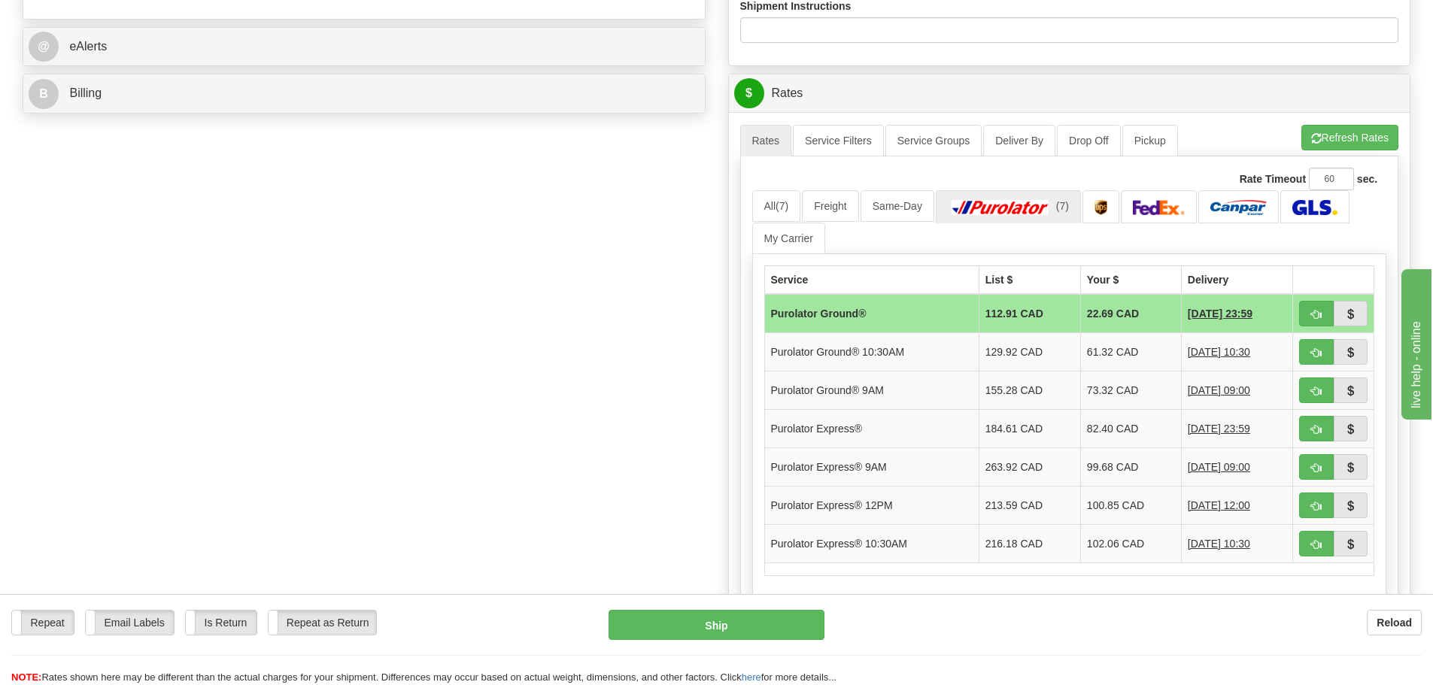
click at [1197, 278] on th "Delivery" at bounding box center [1236, 280] width 111 height 29
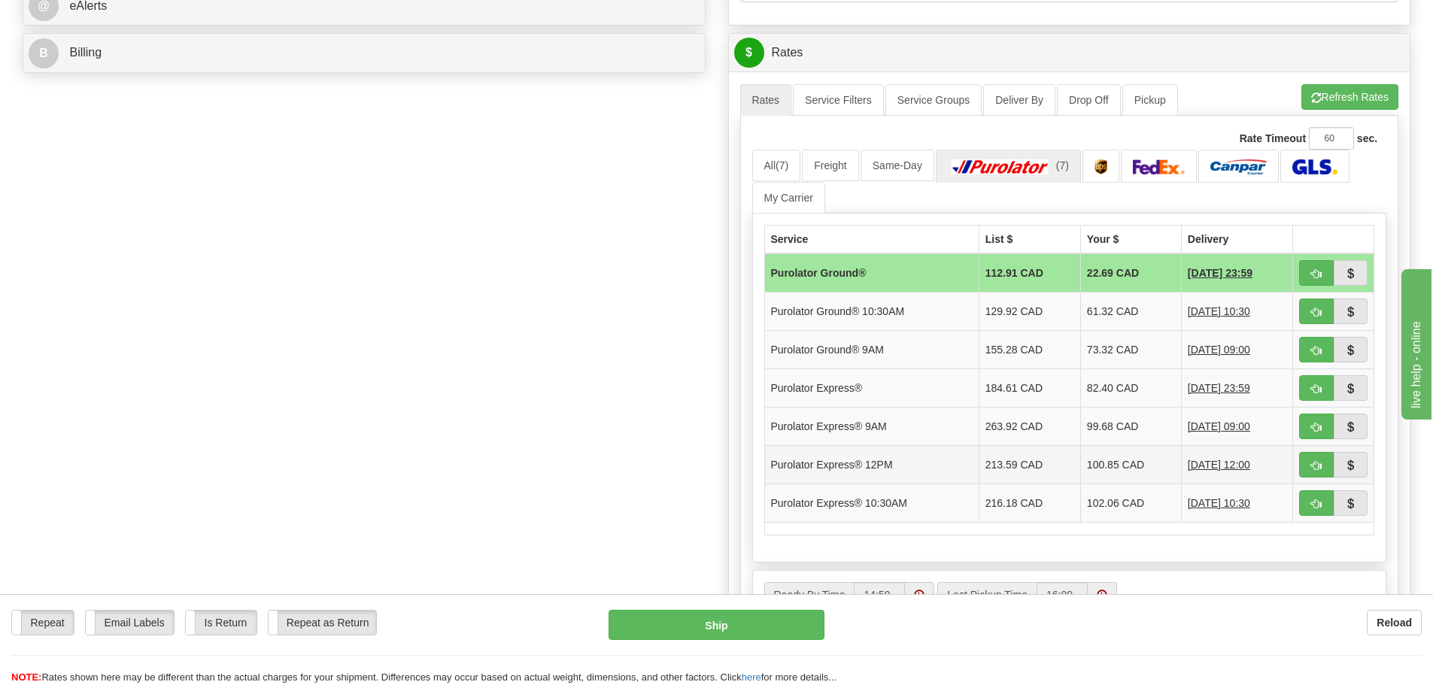
scroll to position [677, 0]
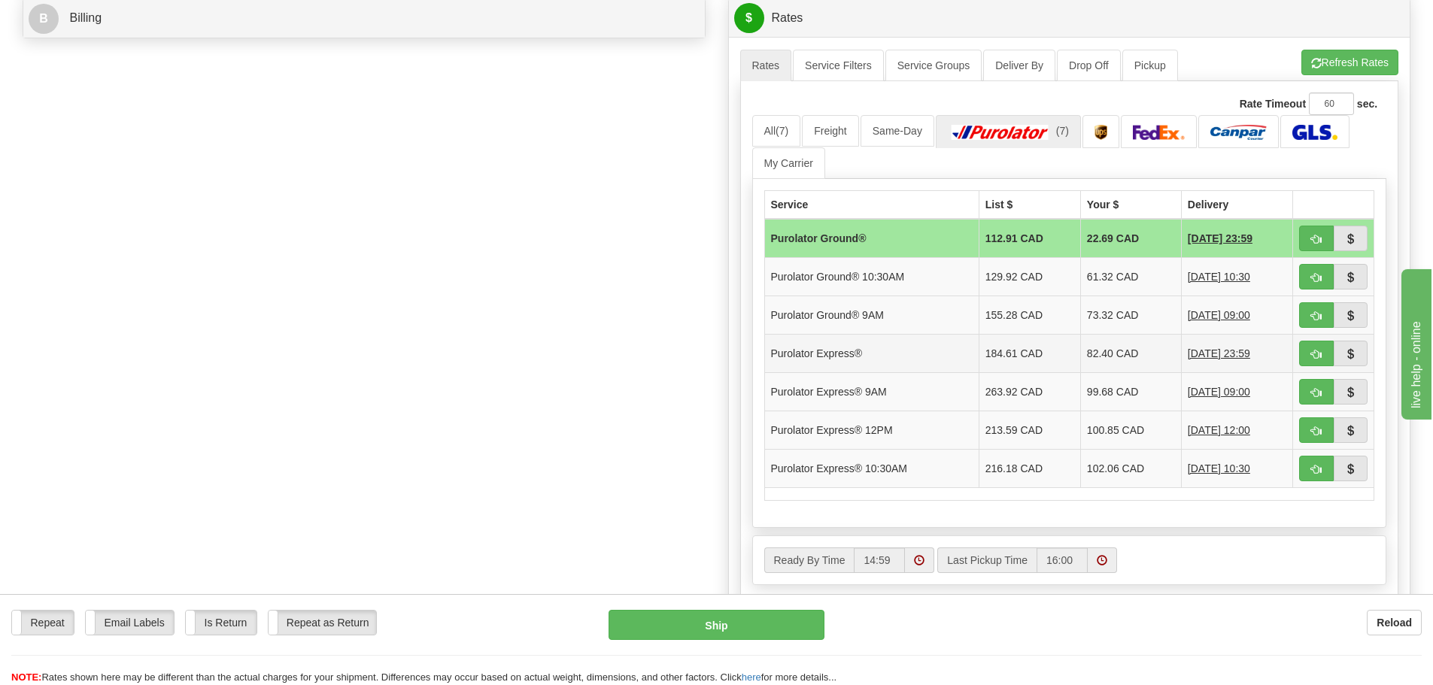
click at [1036, 343] on td "184.61 CAD" at bounding box center [1030, 353] width 102 height 38
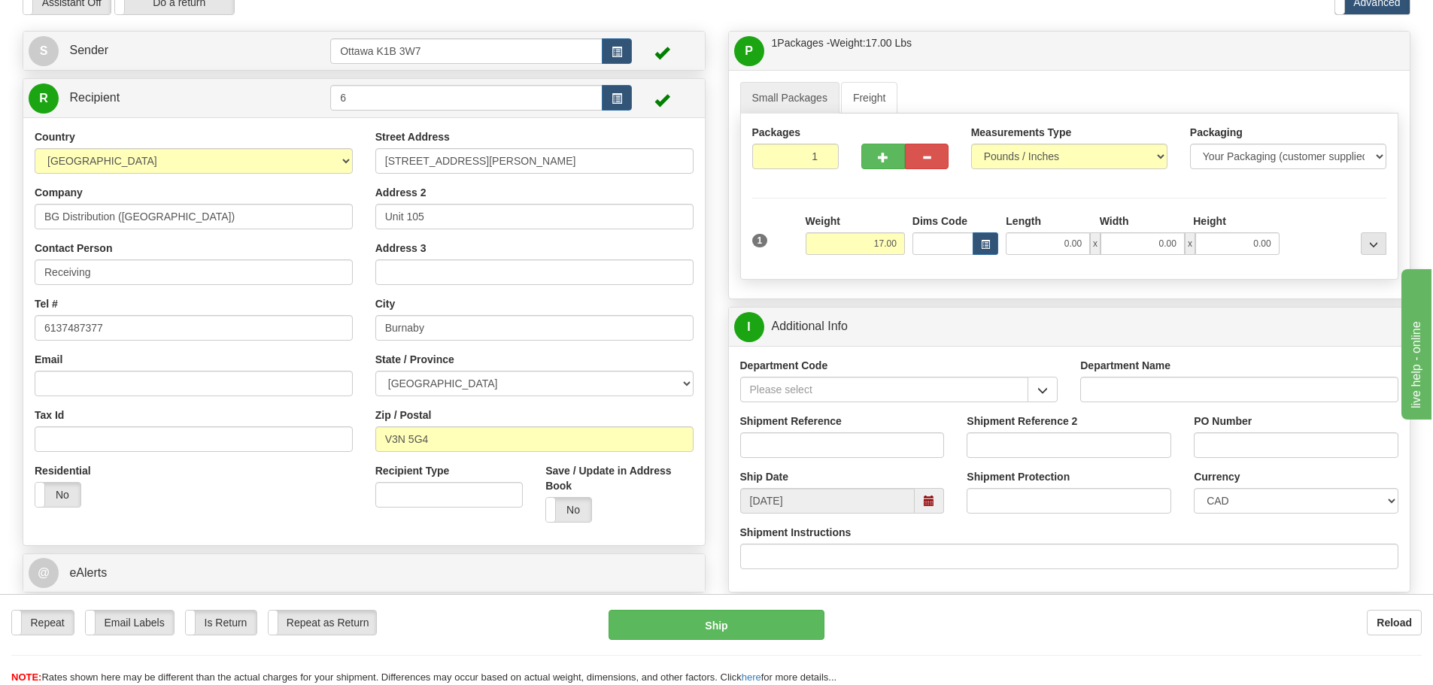
scroll to position [527, 0]
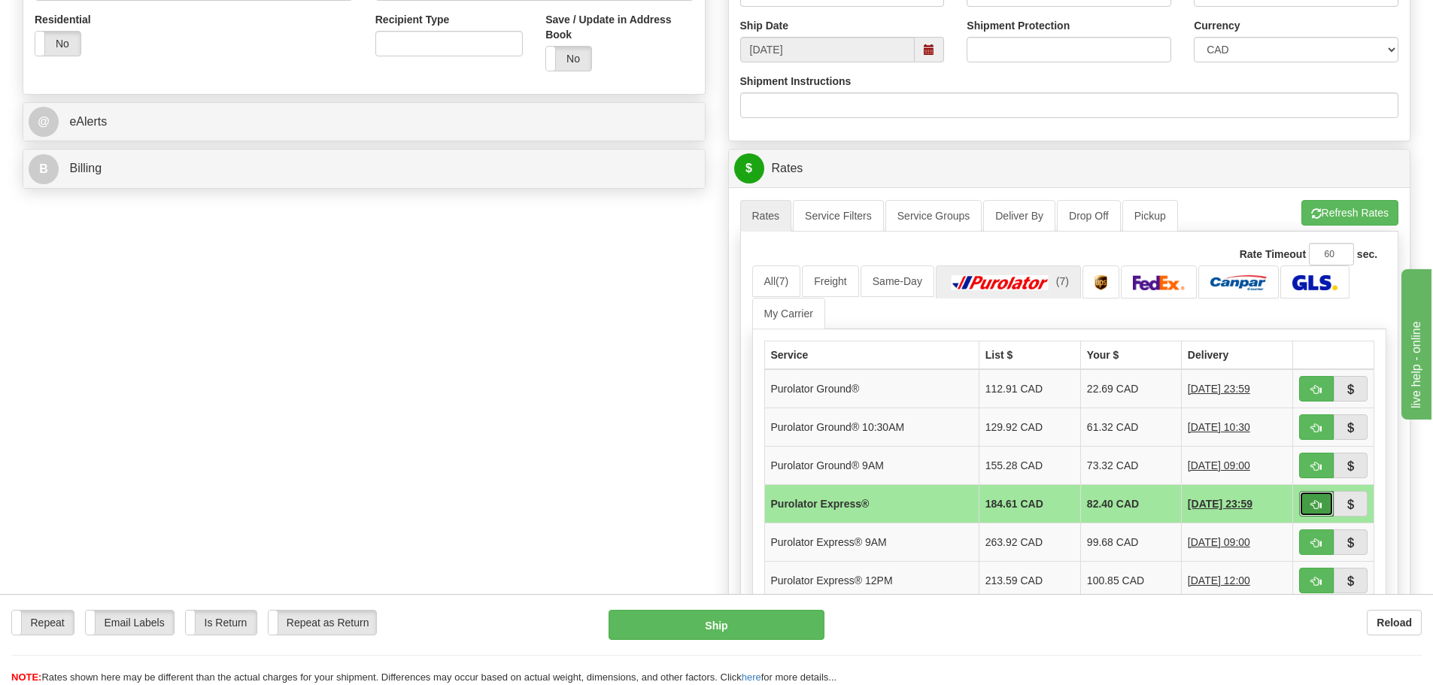
click at [1318, 503] on span "button" at bounding box center [1316, 505] width 11 height 10
type input "202"
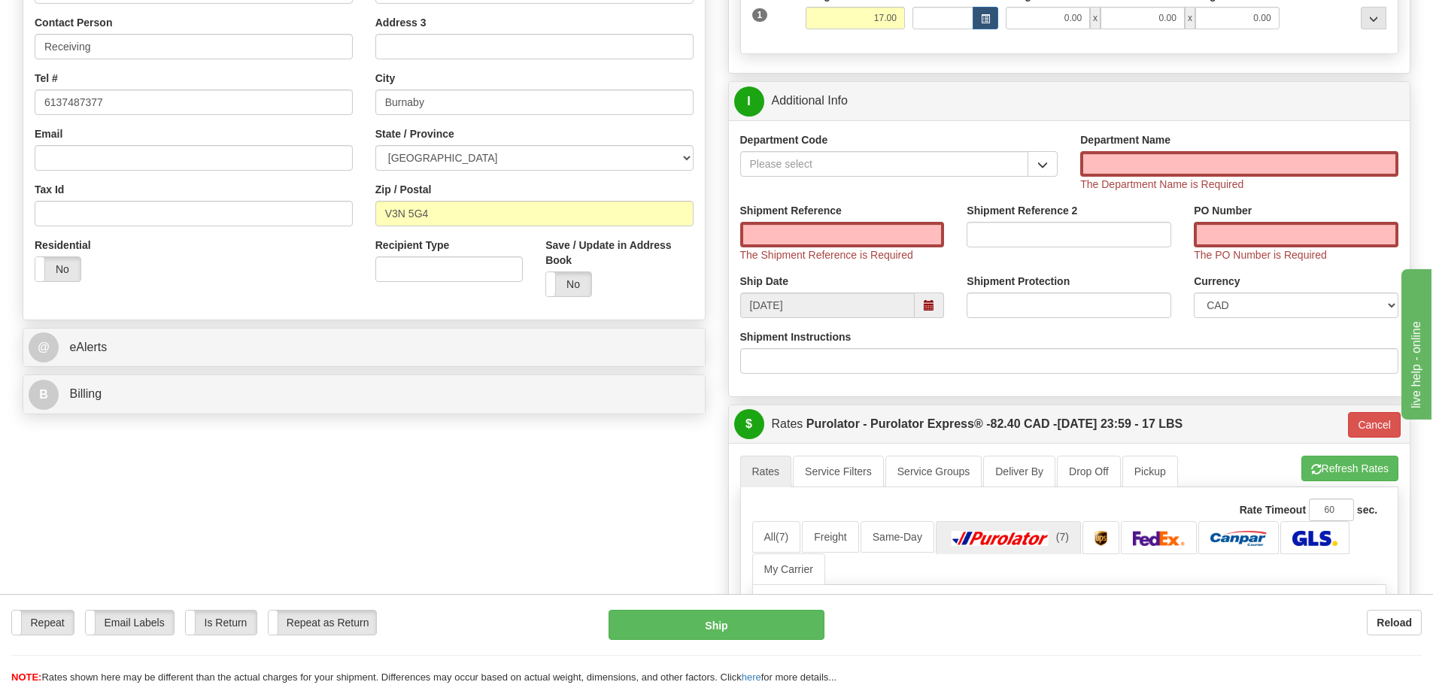
scroll to position [226, 0]
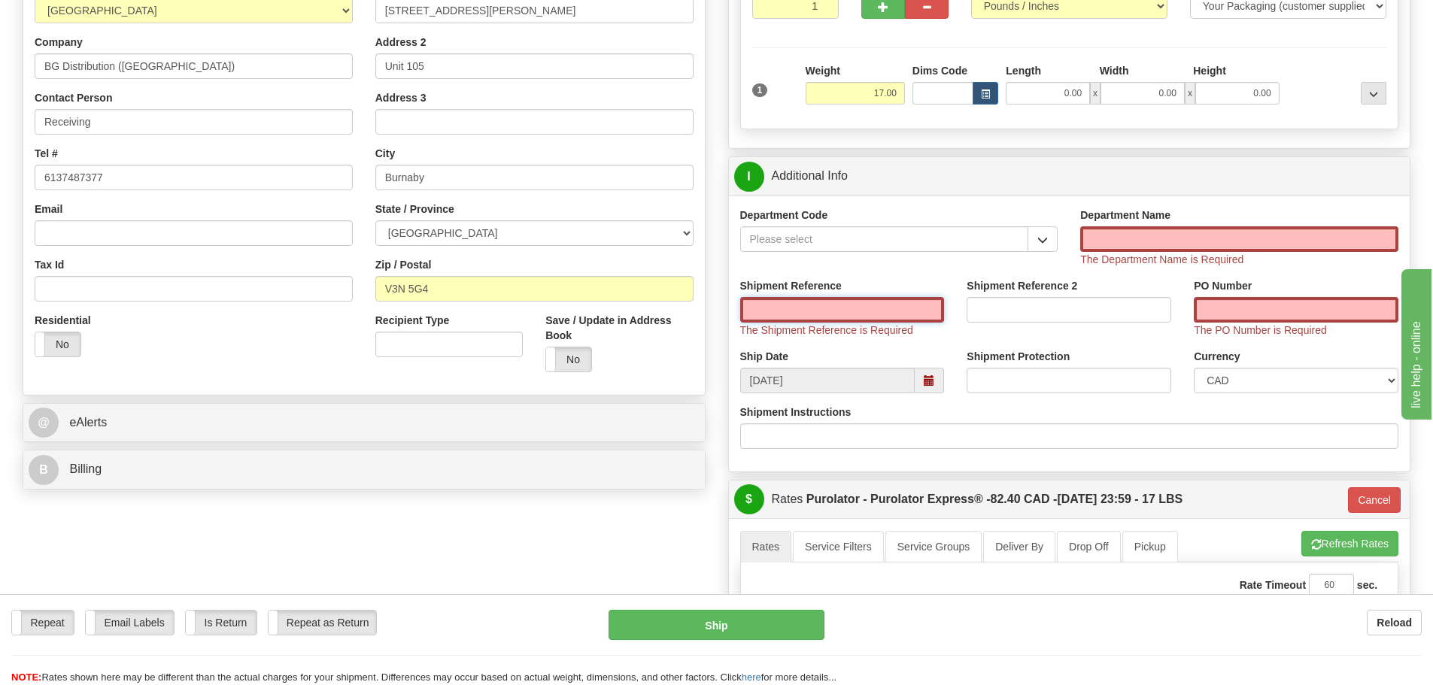
click at [781, 309] on input "Shipment Reference" at bounding box center [842, 310] width 205 height 26
type input "166983-00"
click at [1128, 244] on input "Department Name" at bounding box center [1239, 239] width 318 height 26
click at [1037, 245] on button "button" at bounding box center [1043, 239] width 30 height 26
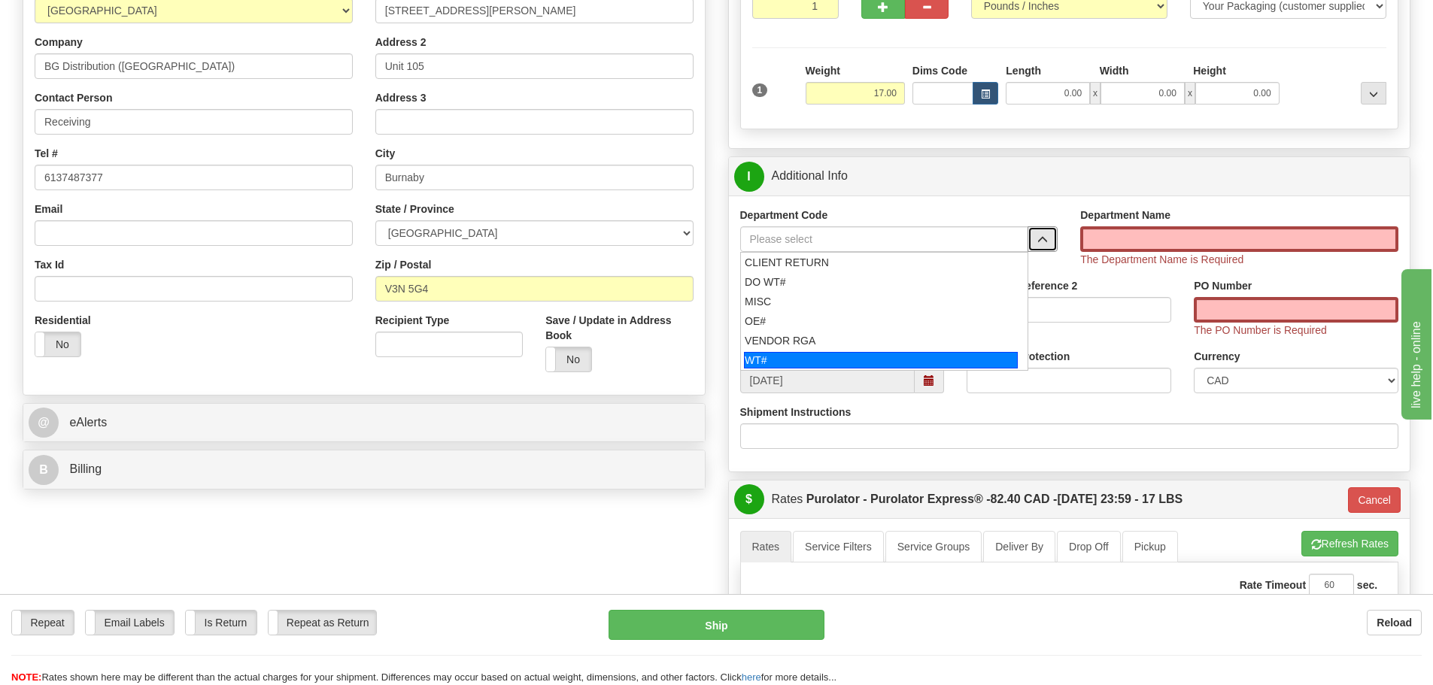
click at [806, 365] on div "WT#" at bounding box center [881, 360] width 274 height 17
type input "WT#"
type input "WAREHOUSE TRANSFERS"
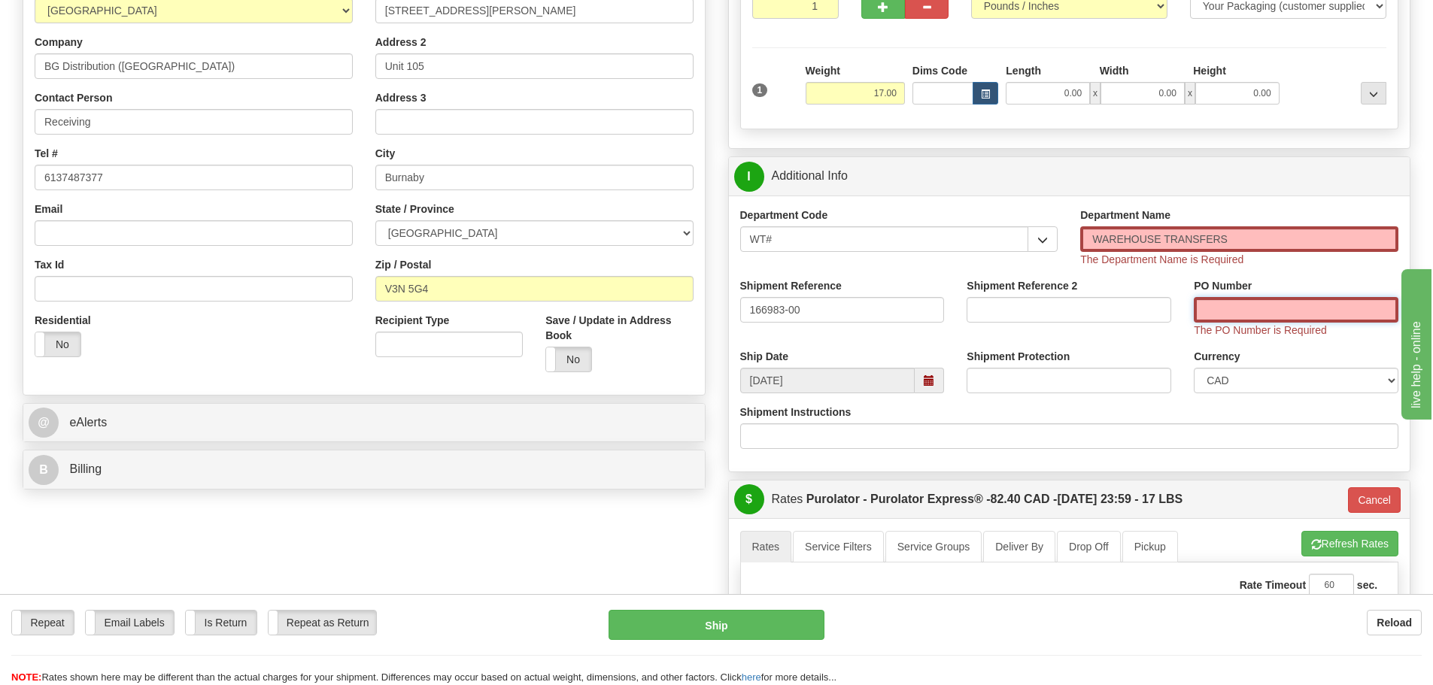
click at [1245, 311] on input "PO Number" at bounding box center [1296, 310] width 205 height 26
type input "N/A"
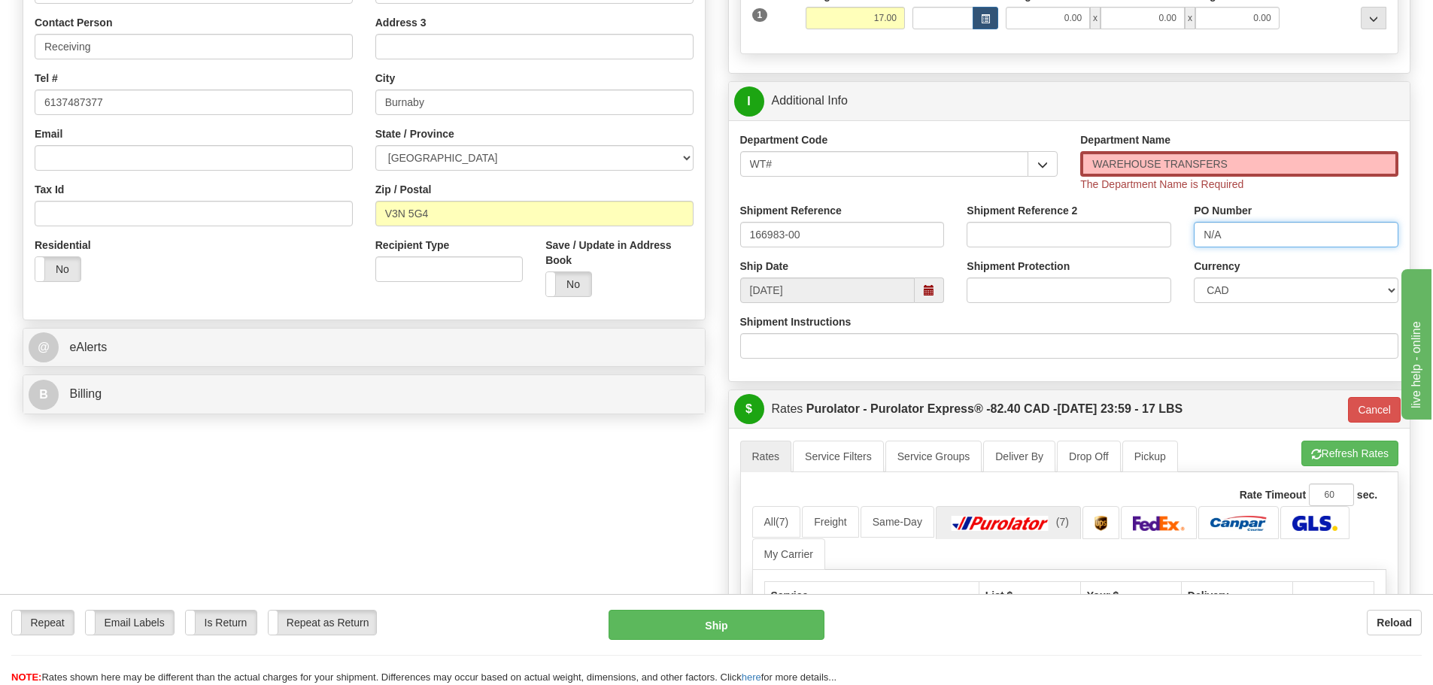
scroll to position [602, 0]
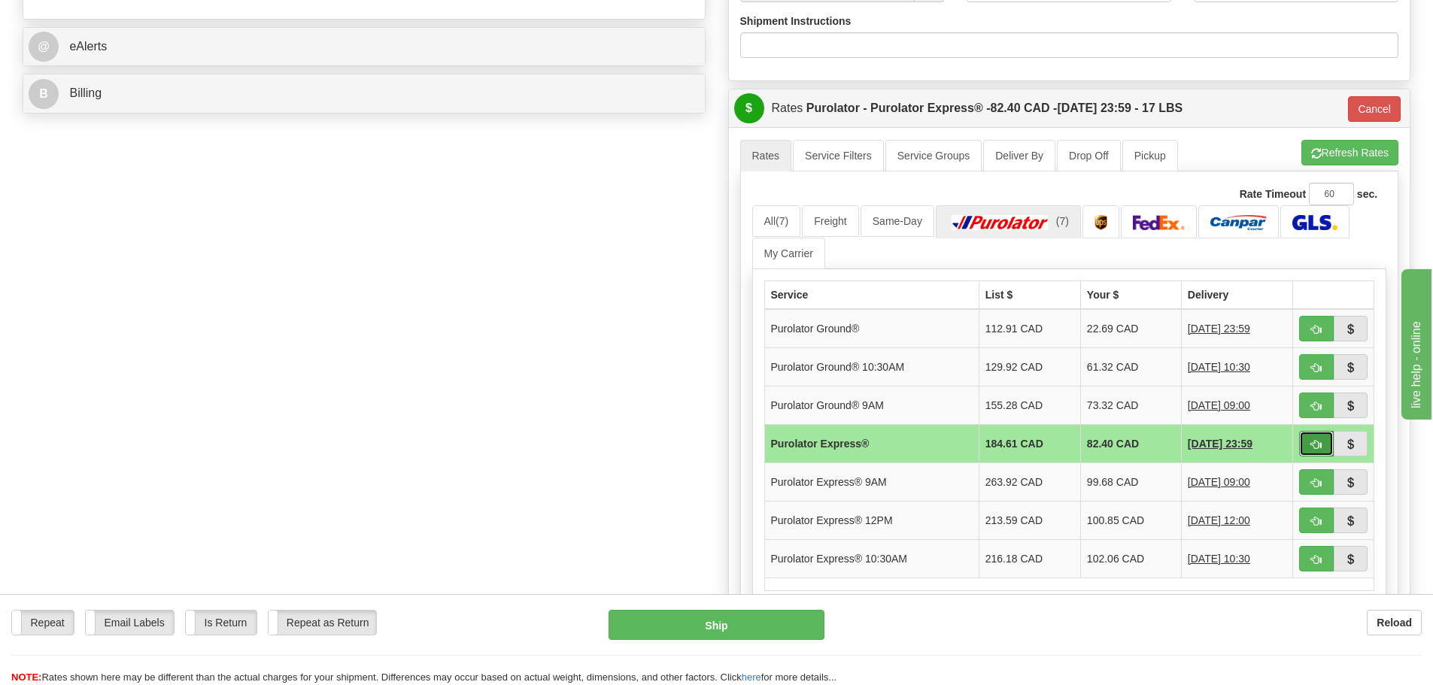
click at [1318, 441] on span "button" at bounding box center [1316, 445] width 11 height 10
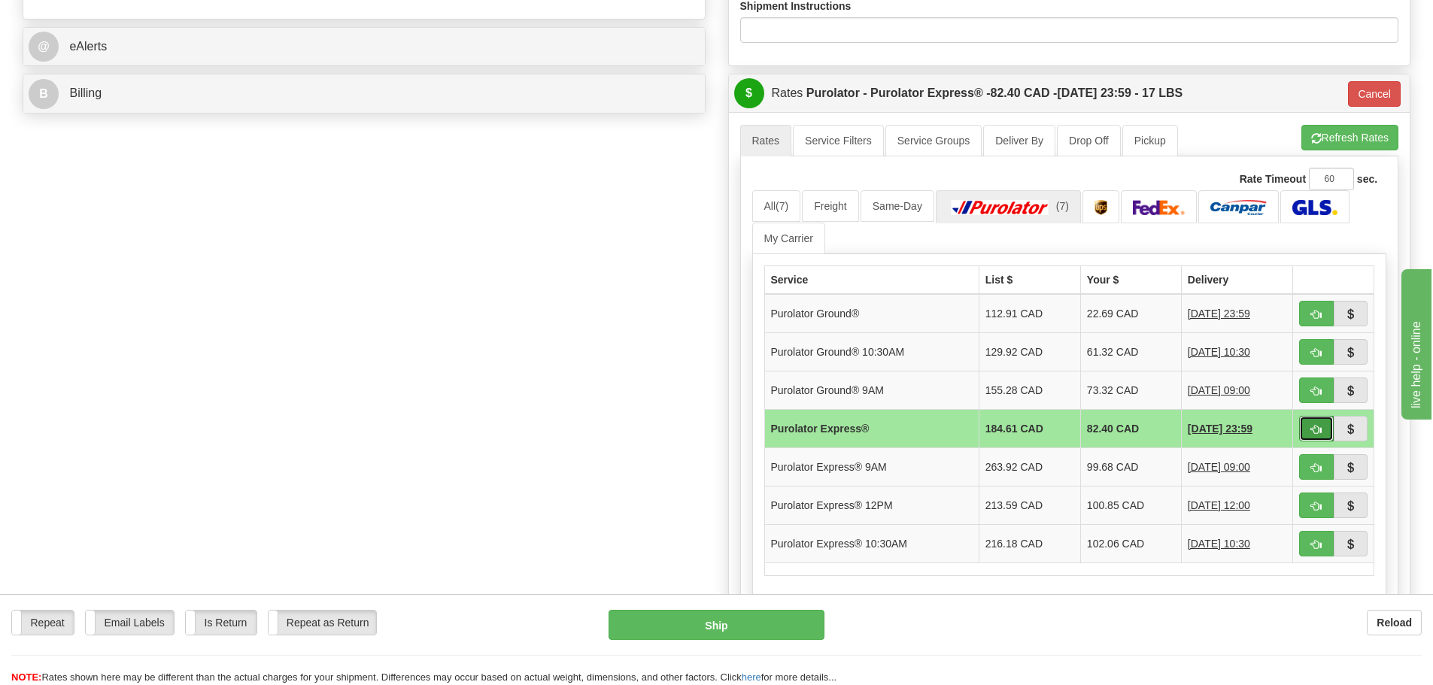
click at [1309, 435] on button "button" at bounding box center [1316, 429] width 35 height 26
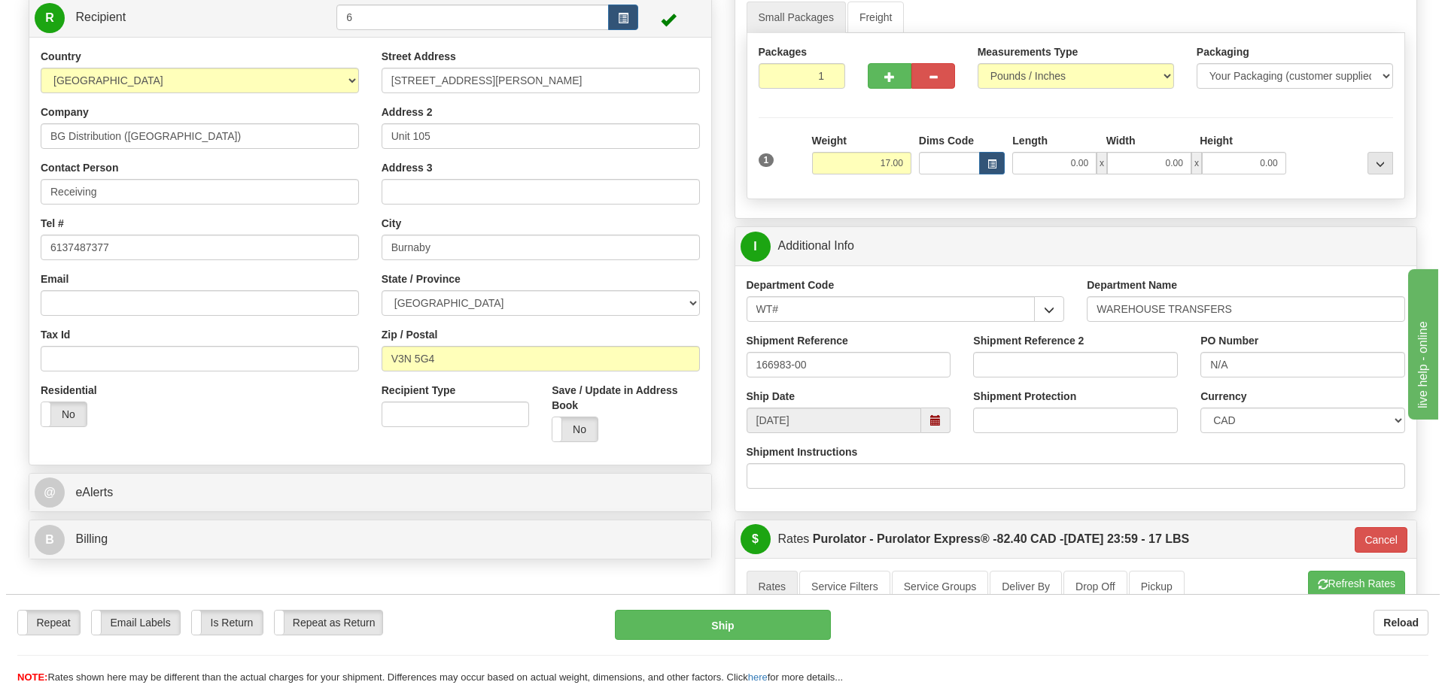
scroll to position [150, 0]
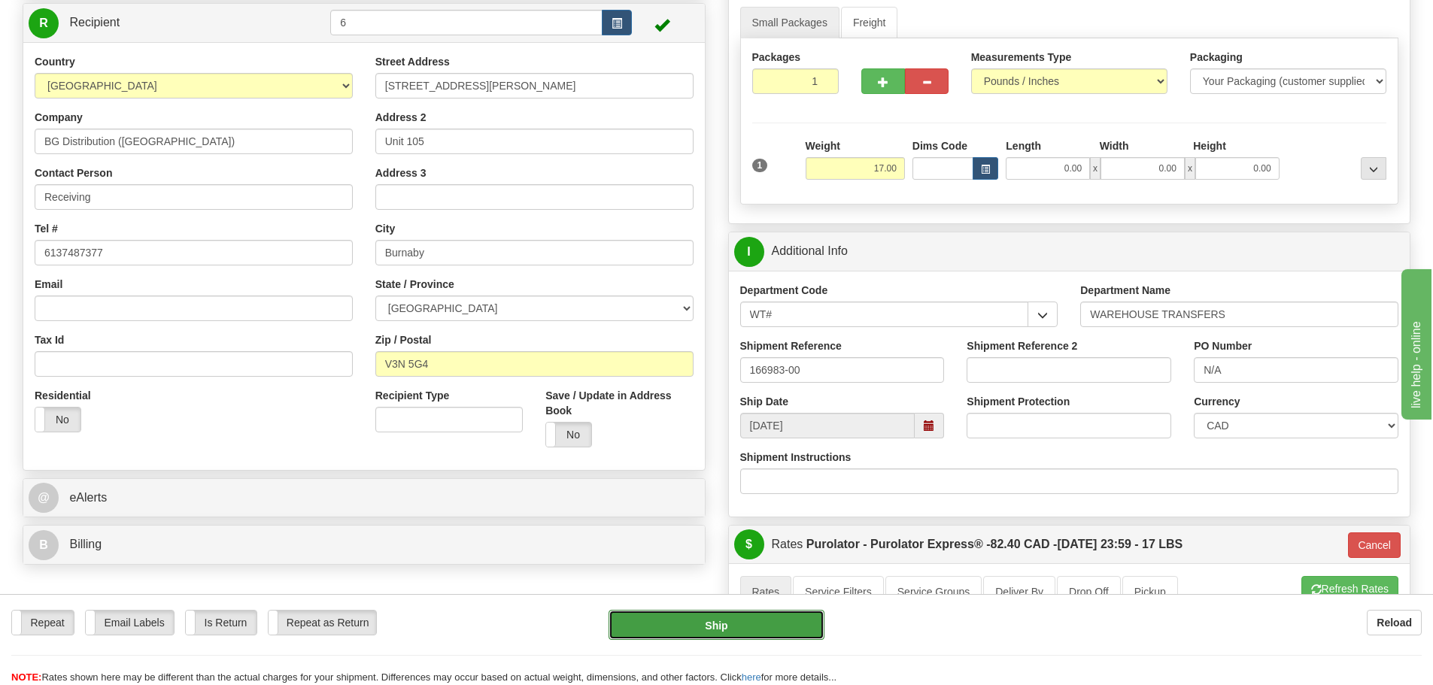
click at [700, 629] on button "Ship" at bounding box center [717, 625] width 216 height 30
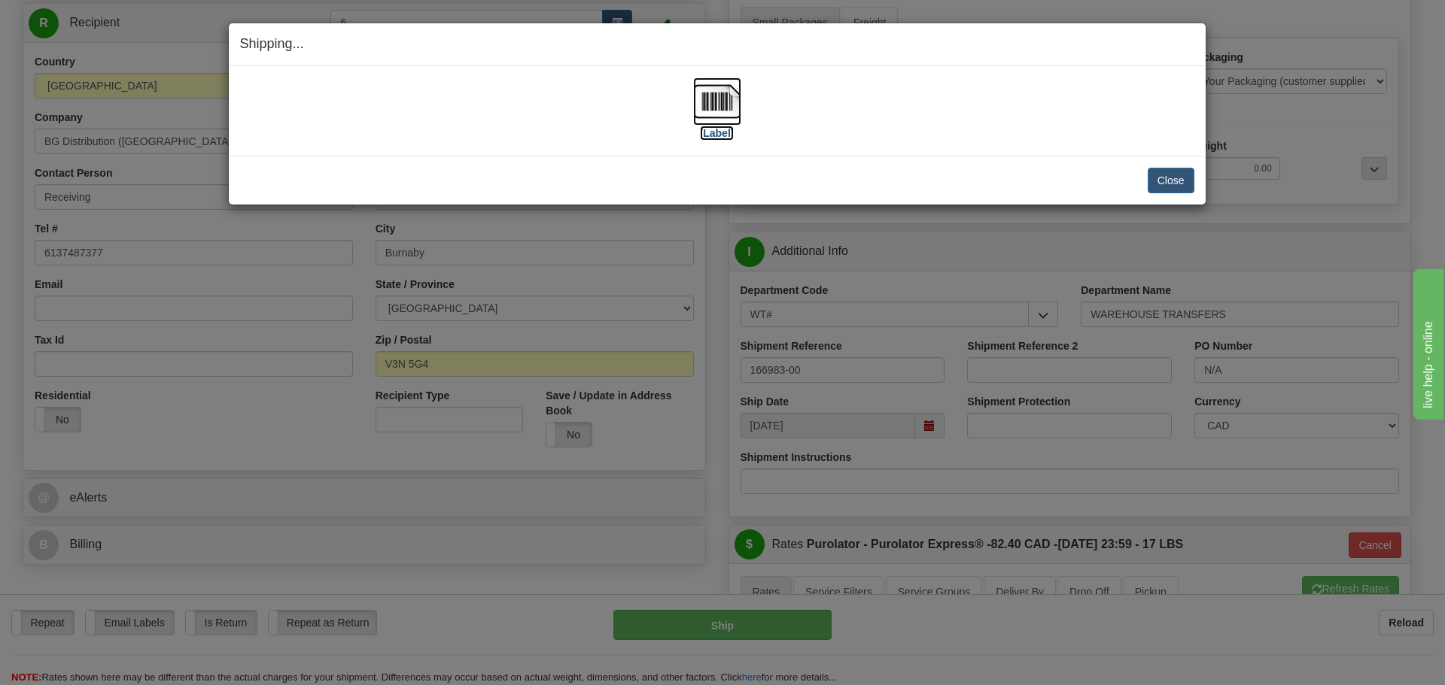
click at [708, 126] on label "[Label]" at bounding box center [717, 133] width 35 height 15
click at [1161, 193] on div "Close Cancel Cancel Shipment and Quit Pickup Quit Pickup ONLY" at bounding box center [717, 180] width 977 height 49
click at [1162, 188] on button "Close" at bounding box center [1170, 181] width 47 height 26
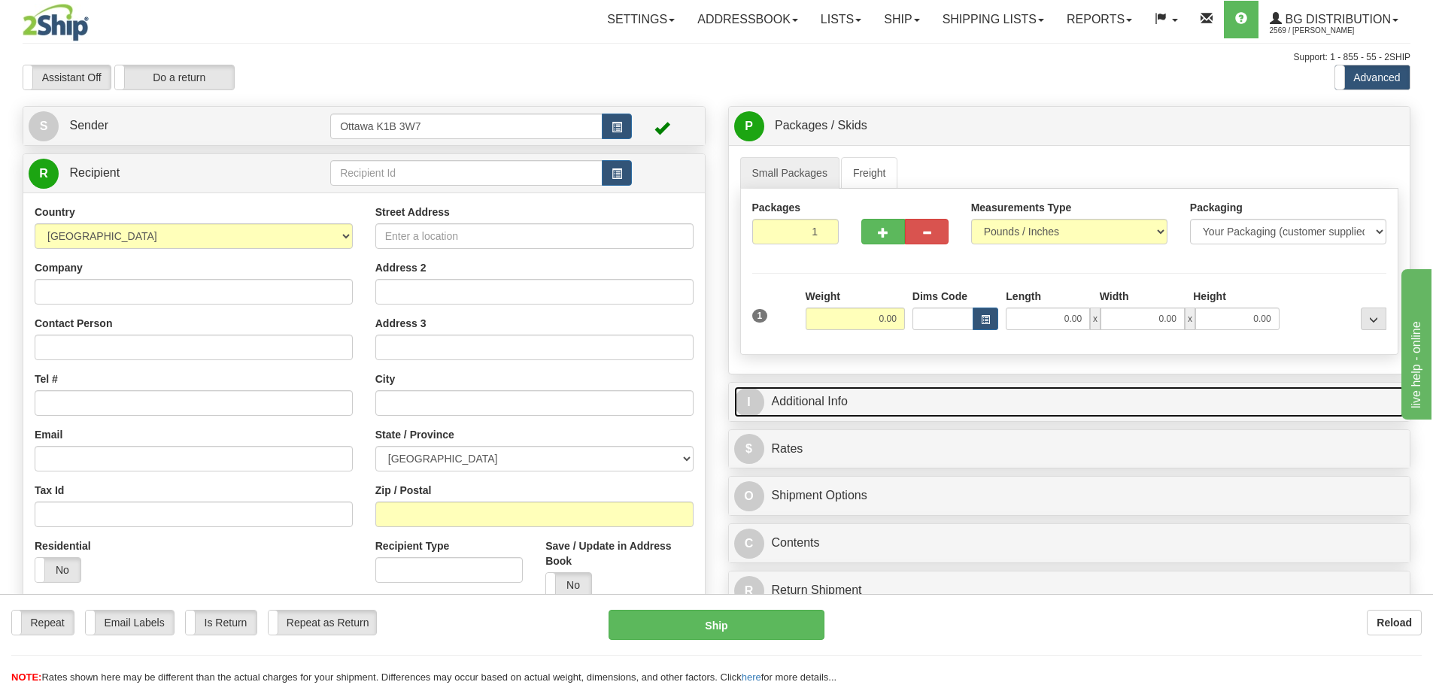
click at [862, 387] on link "I Additional Info" at bounding box center [1069, 402] width 671 height 31
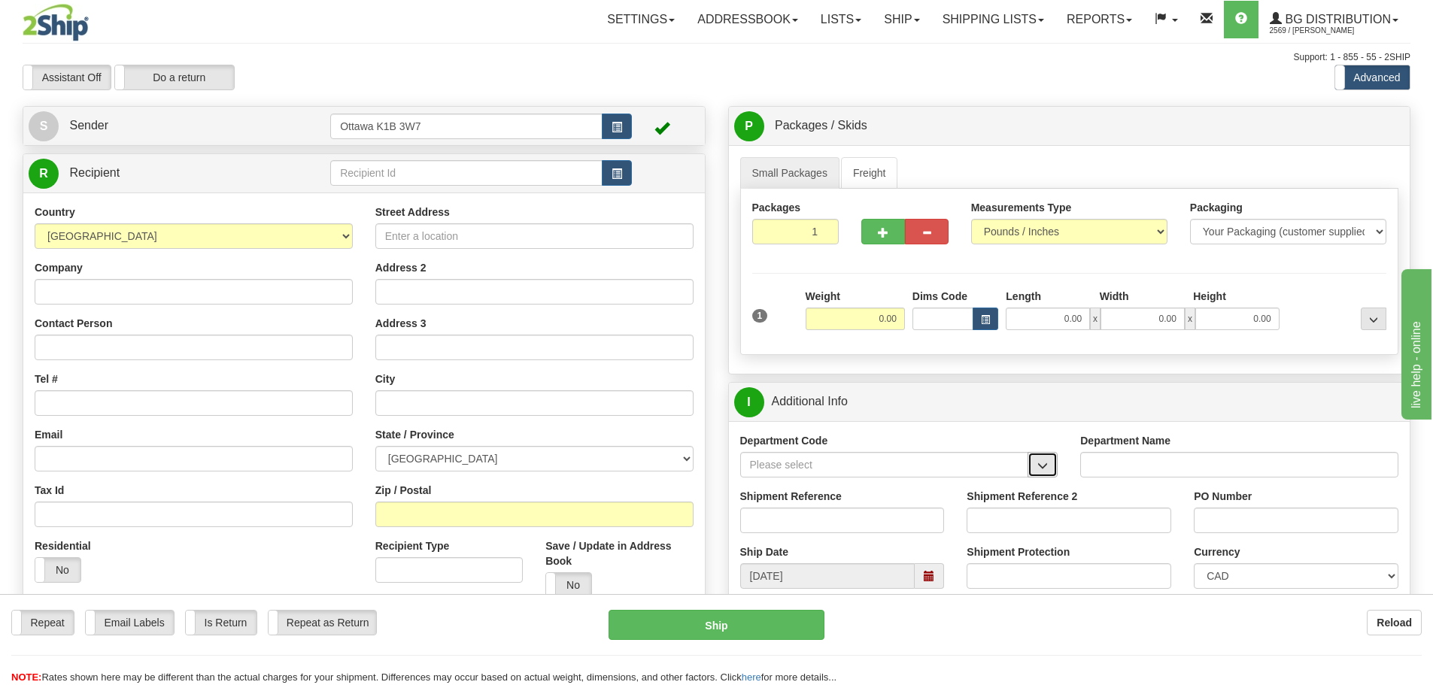
click at [1041, 464] on span "button" at bounding box center [1043, 466] width 11 height 10
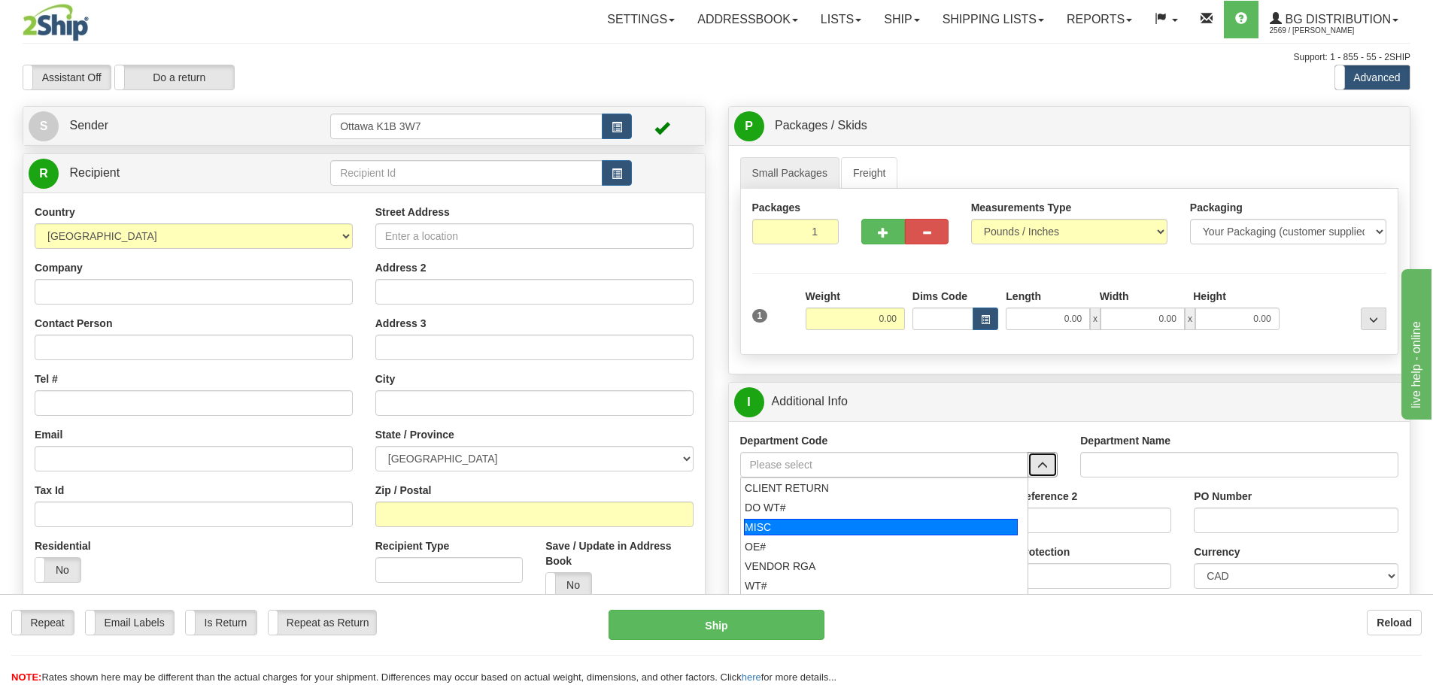
click at [906, 514] on div "DO WT#" at bounding box center [881, 507] width 272 height 15
type input "DO WT#"
type input "DIRECT ORDERS"
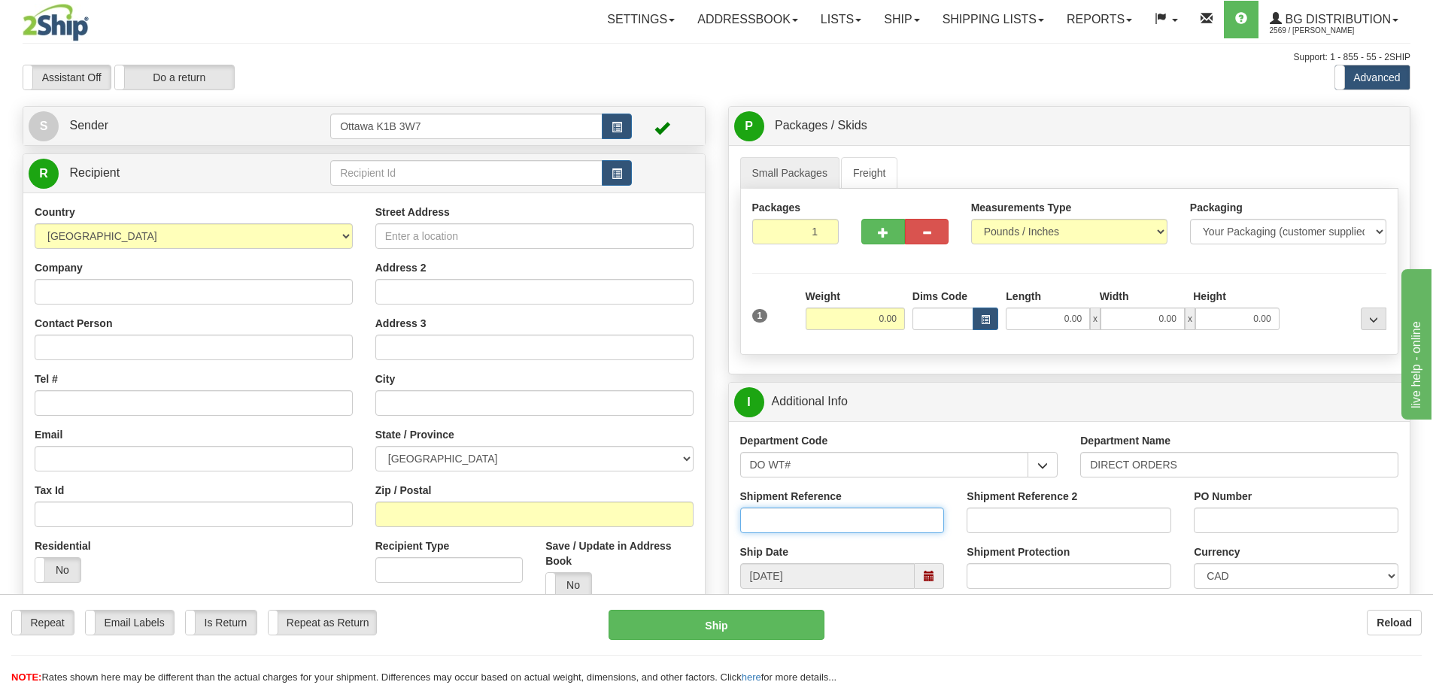
click at [867, 511] on input "Shipment Reference" at bounding box center [842, 521] width 205 height 26
type input "166975-00"
click at [1340, 524] on input "PO Number" at bounding box center [1296, 521] width 205 height 26
type input "j"
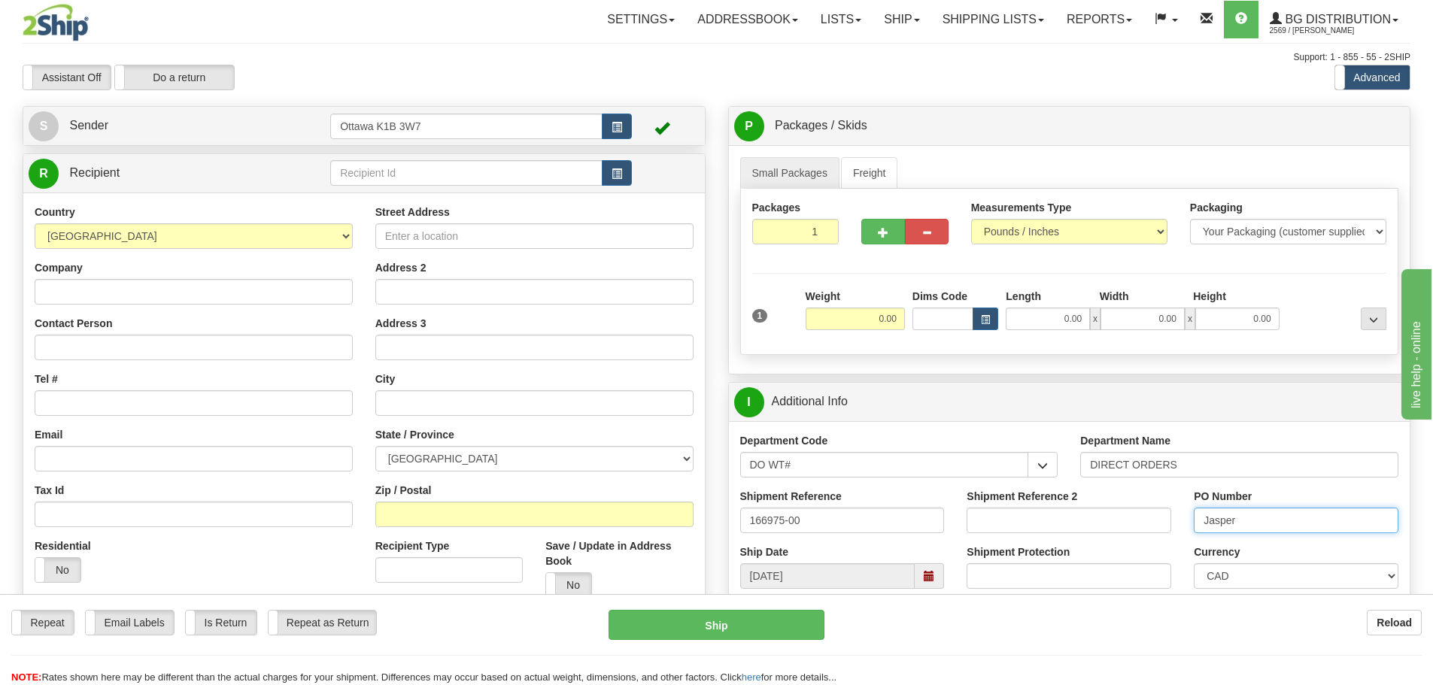
type input "Jasper/Monaco"
click at [843, 323] on input "0.00" at bounding box center [855, 319] width 99 height 23
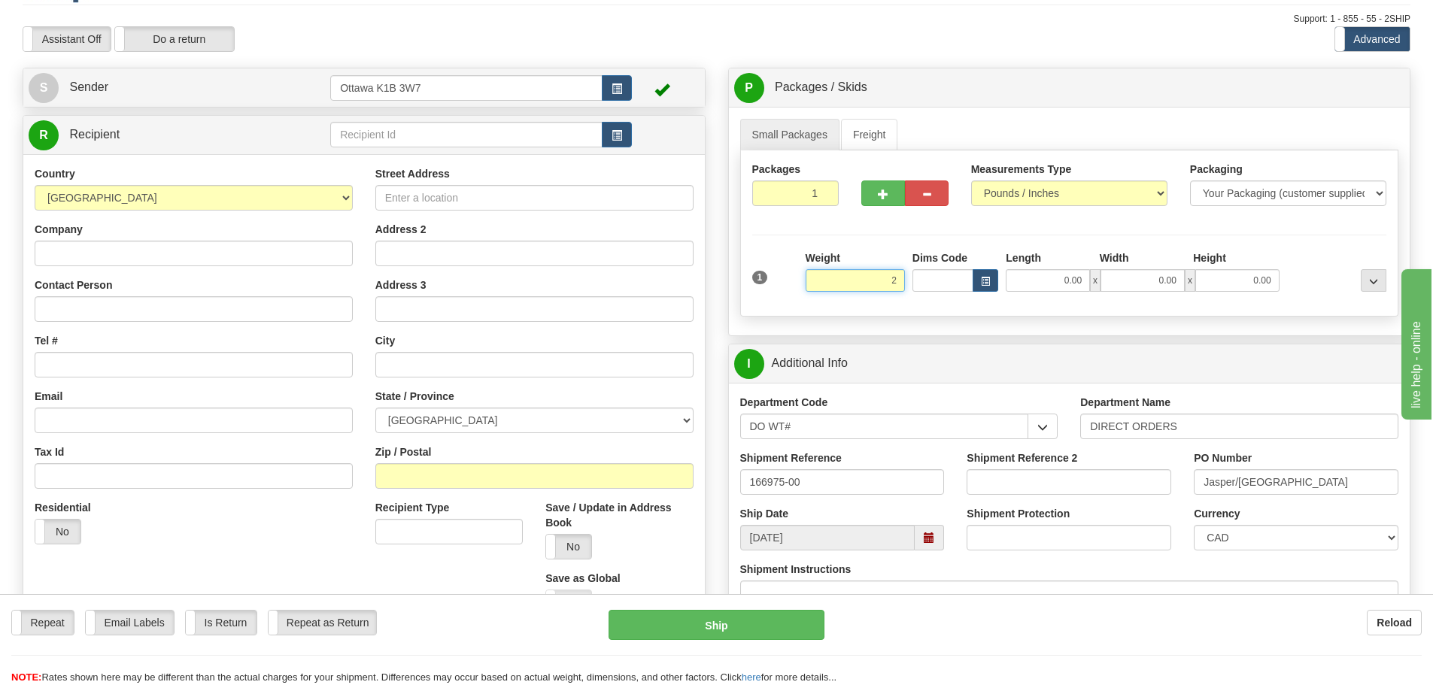
scroll to position [226, 0]
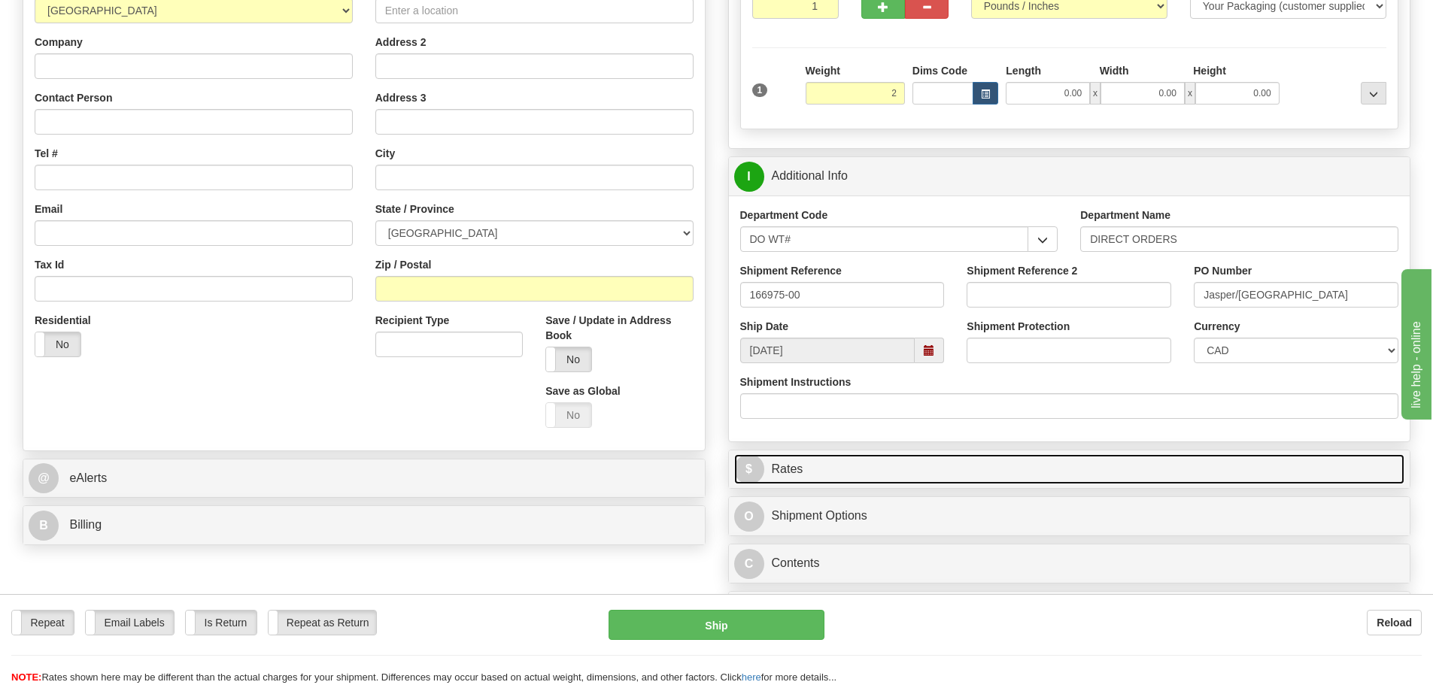
type input "2.00"
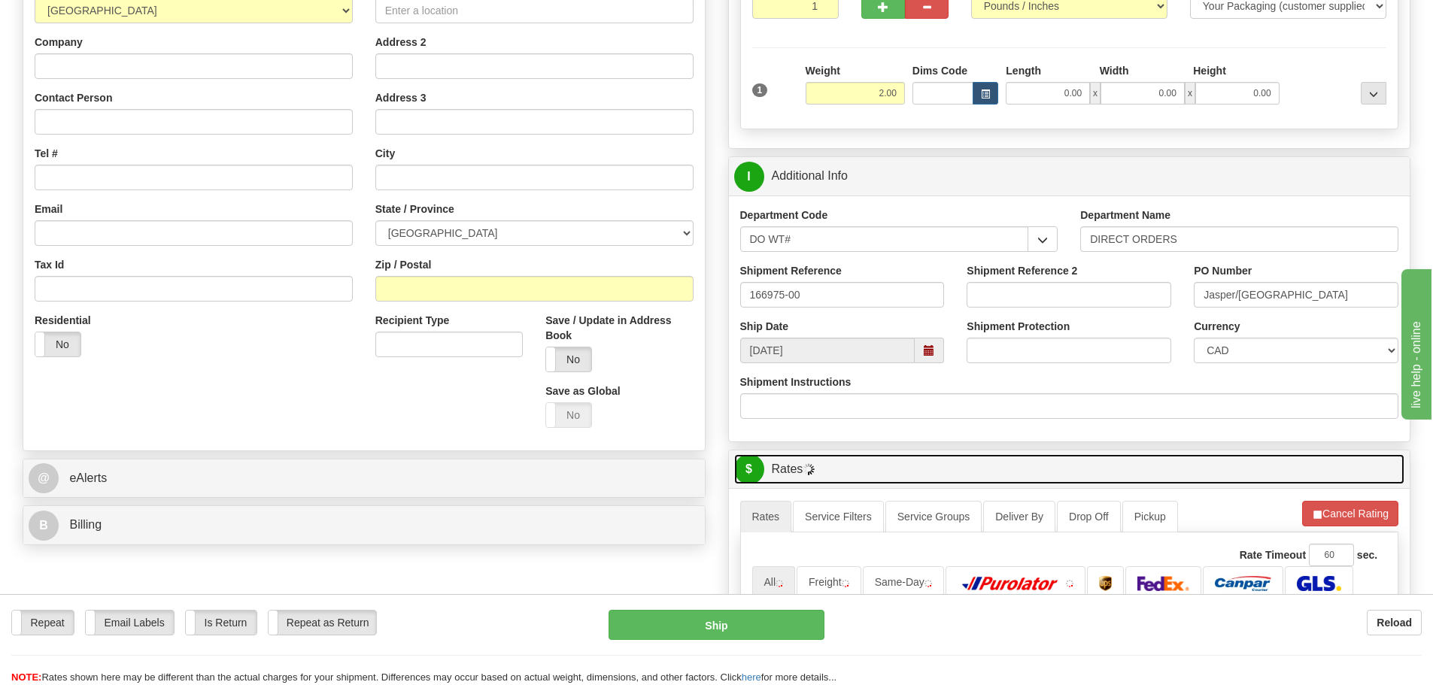
click at [974, 484] on link "$ Rates" at bounding box center [1069, 469] width 671 height 31
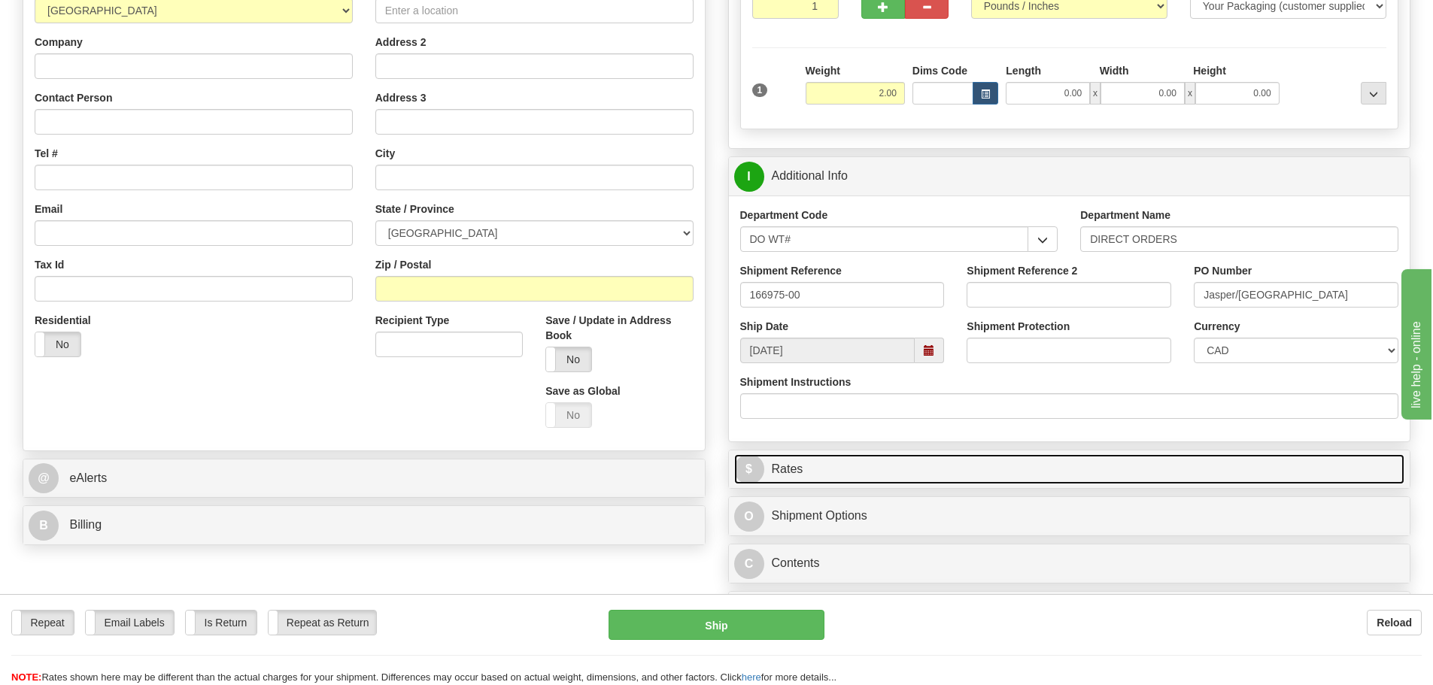
click at [974, 484] on link "$ Rates" at bounding box center [1069, 469] width 671 height 31
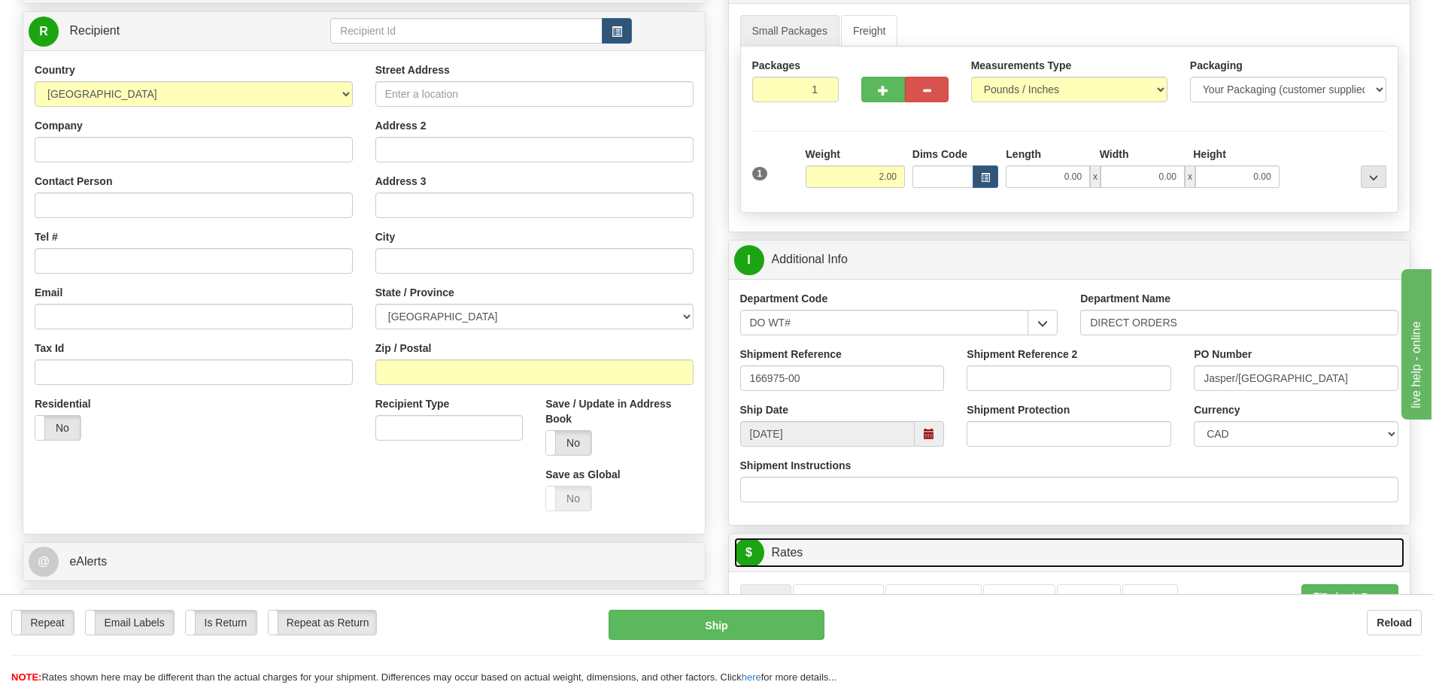
scroll to position [0, 0]
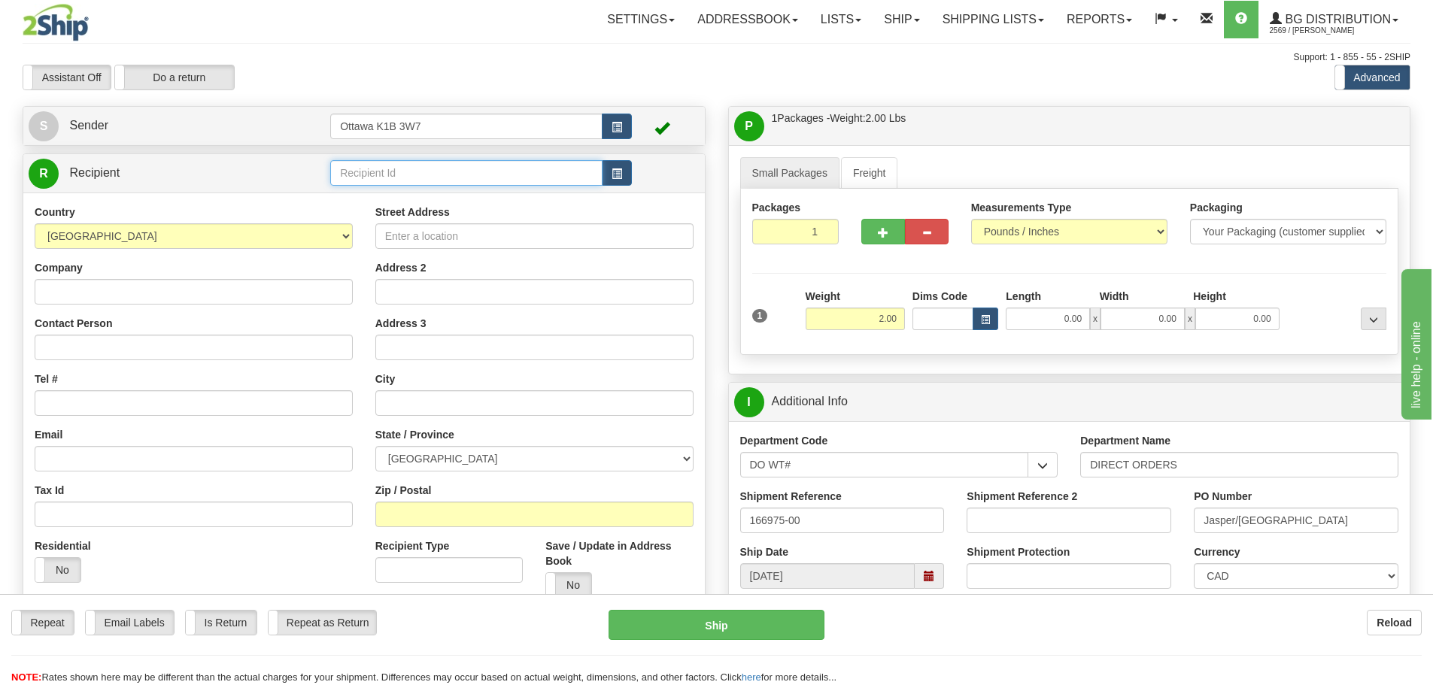
click at [403, 180] on input "text" at bounding box center [466, 173] width 272 height 26
type input "60028"
click at [454, 91] on div "Toggle navigation Settings Shipping Preferences Fields Preferences New" at bounding box center [716, 649] width 1433 height 1298
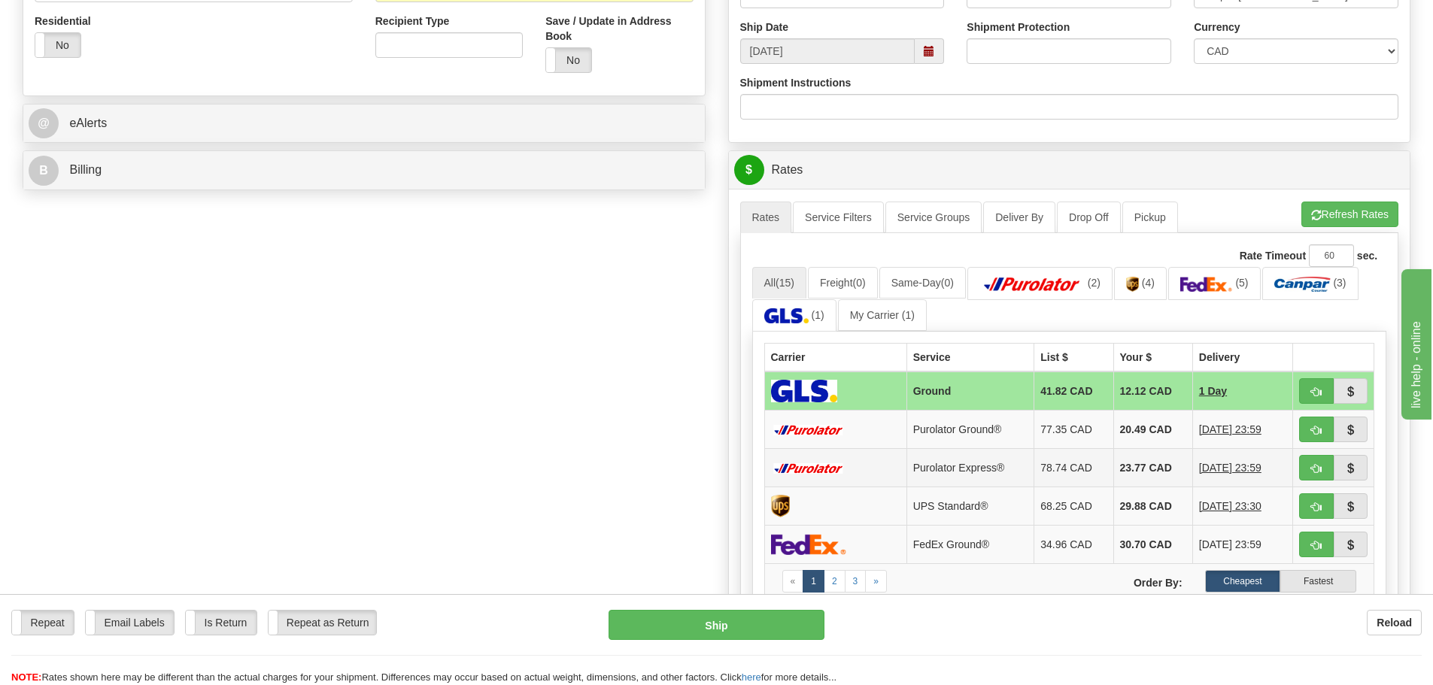
scroll to position [527, 0]
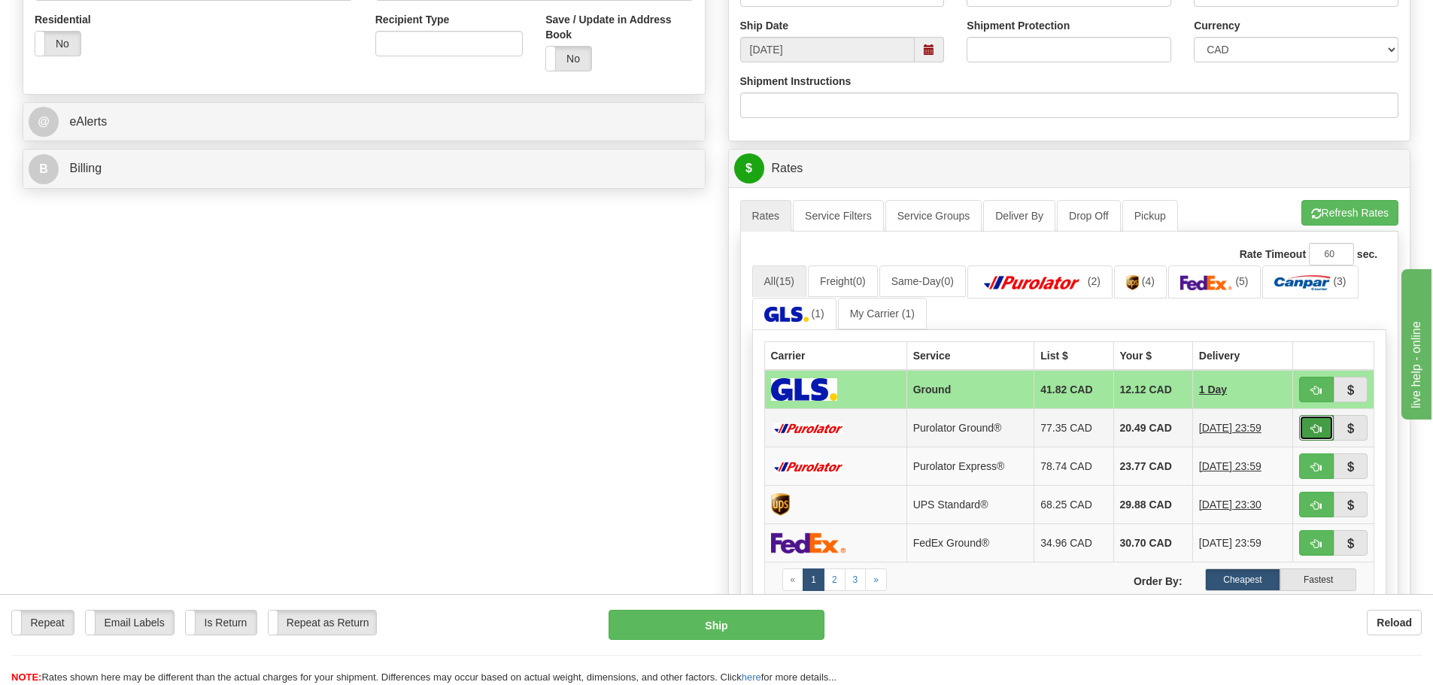
click at [1321, 431] on span "button" at bounding box center [1316, 429] width 11 height 10
type input "260"
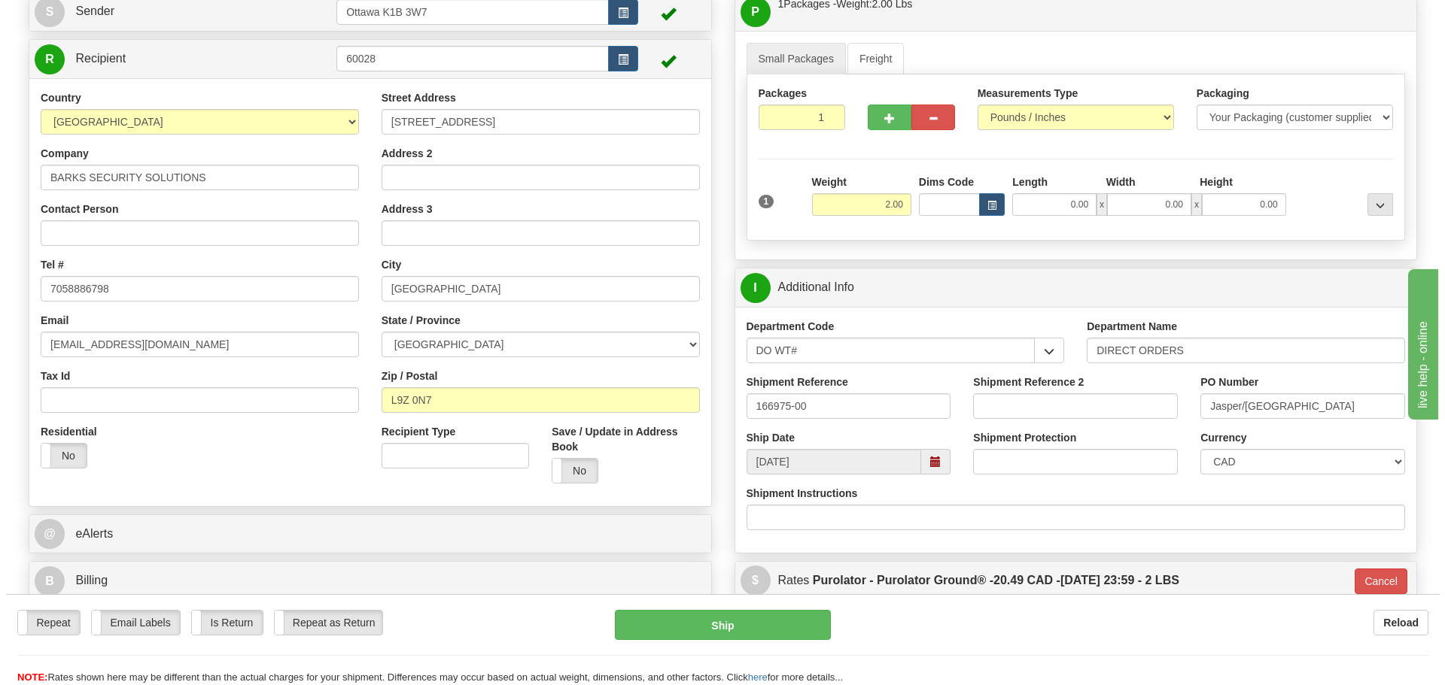
scroll to position [150, 0]
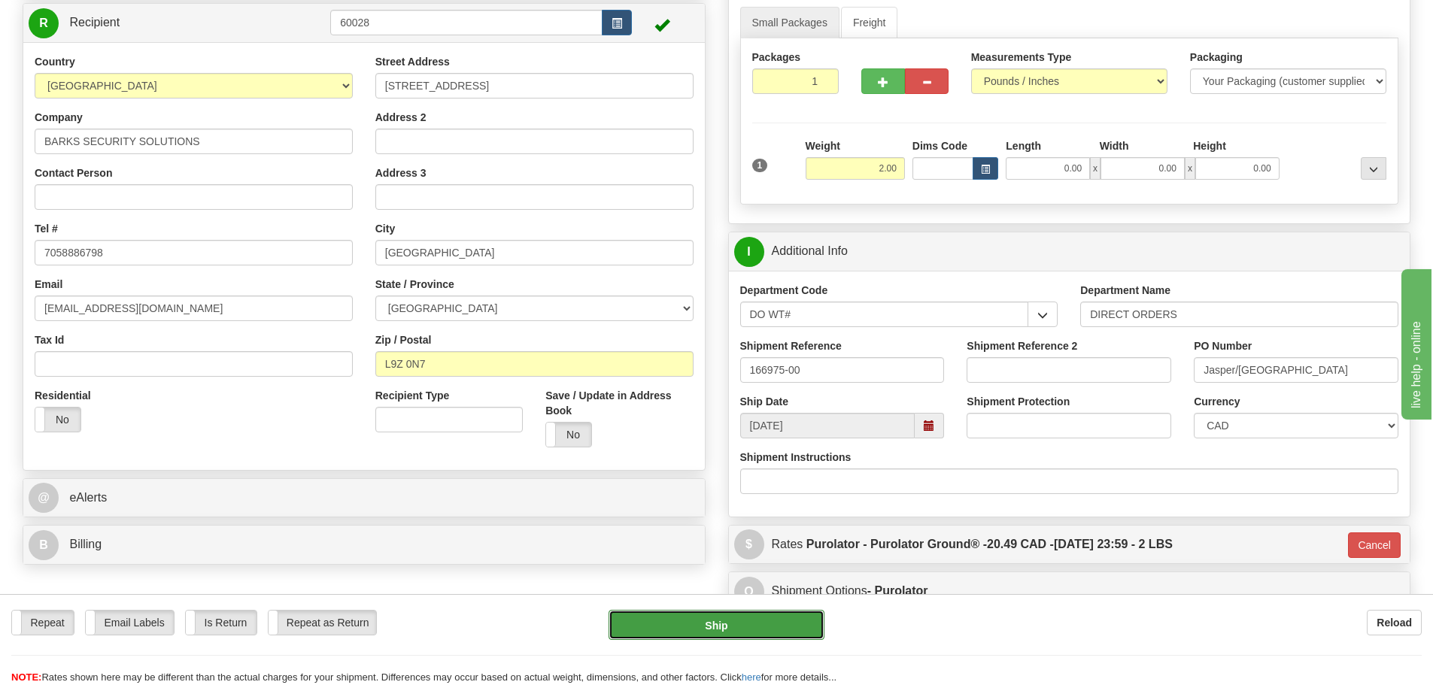
click at [694, 615] on button "Ship" at bounding box center [717, 625] width 216 height 30
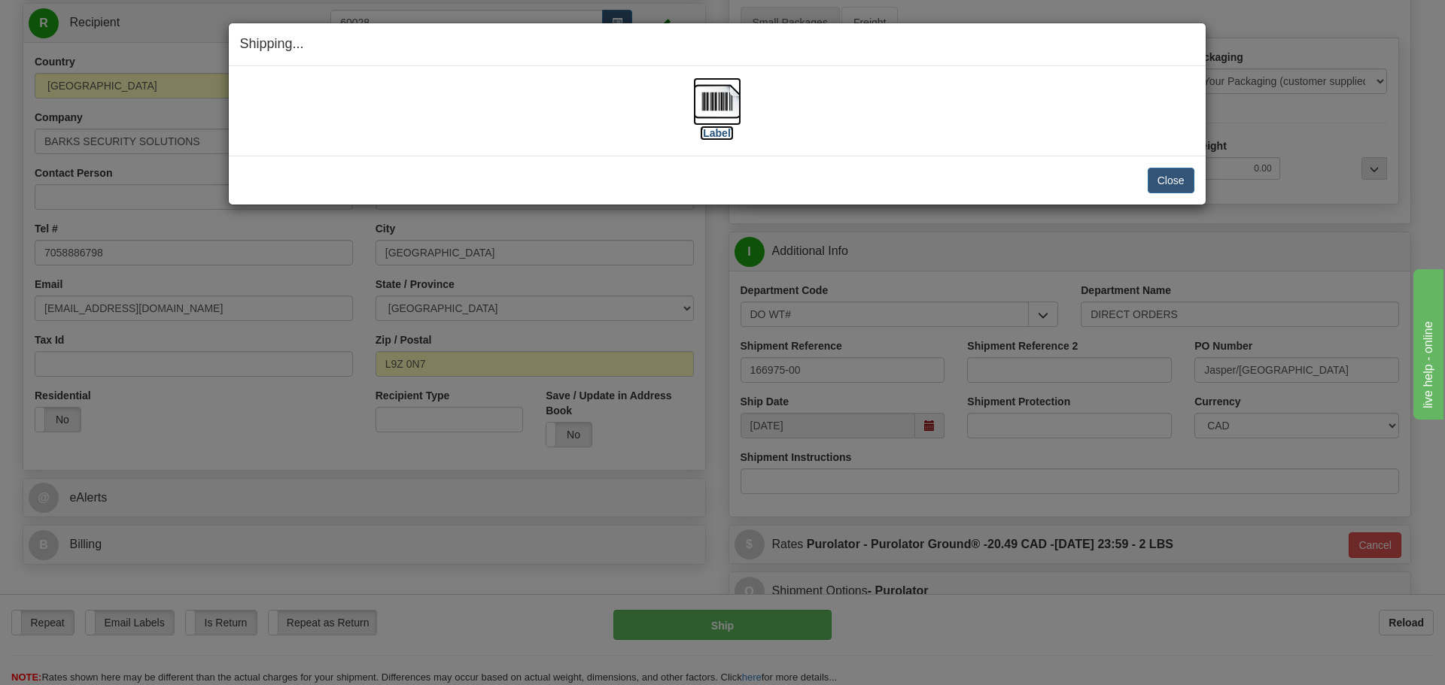
click at [700, 132] on label "[Label]" at bounding box center [717, 133] width 35 height 15
click at [1152, 180] on button "Close" at bounding box center [1170, 181] width 47 height 26
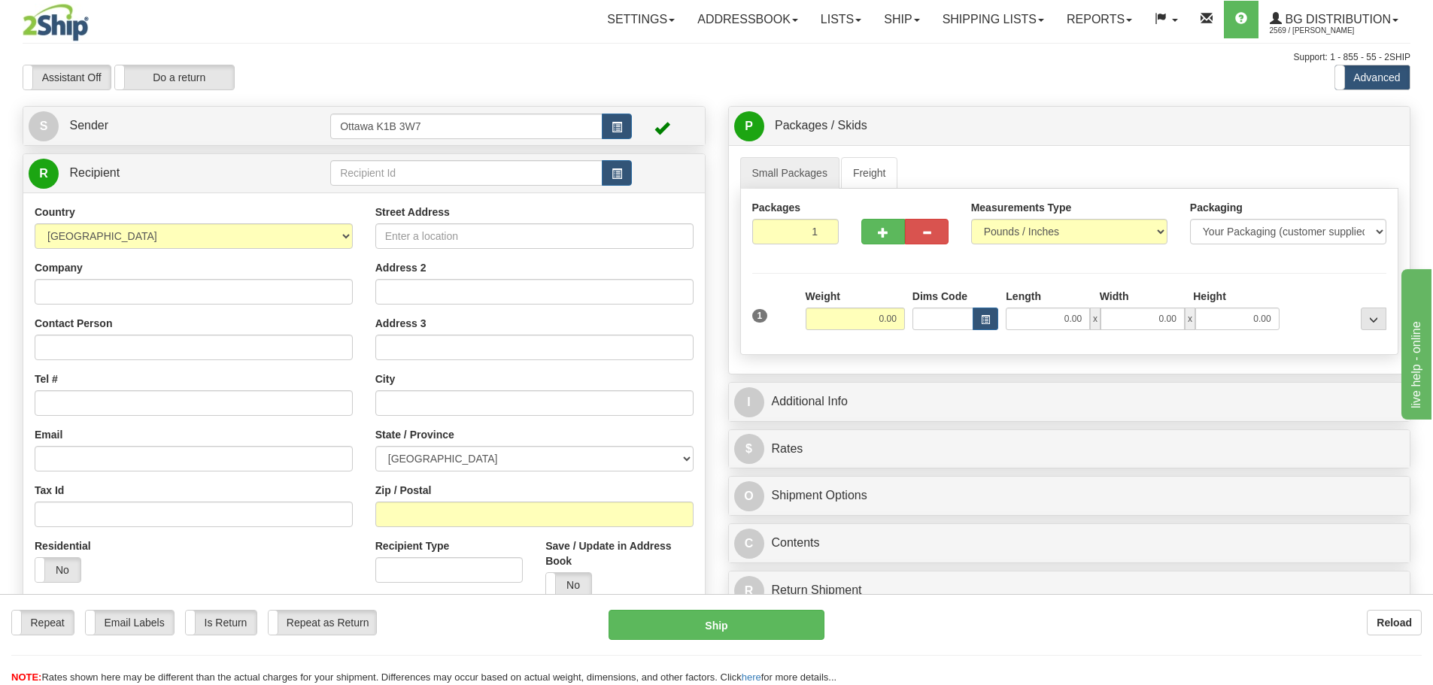
click at [491, 159] on td at bounding box center [481, 173] width 302 height 31
click at [491, 171] on input "text" at bounding box center [466, 173] width 272 height 26
type input "9536"
click at [648, 51] on div "Support: 1 - 855 - 55 - 2SHIP" at bounding box center [717, 57] width 1388 height 13
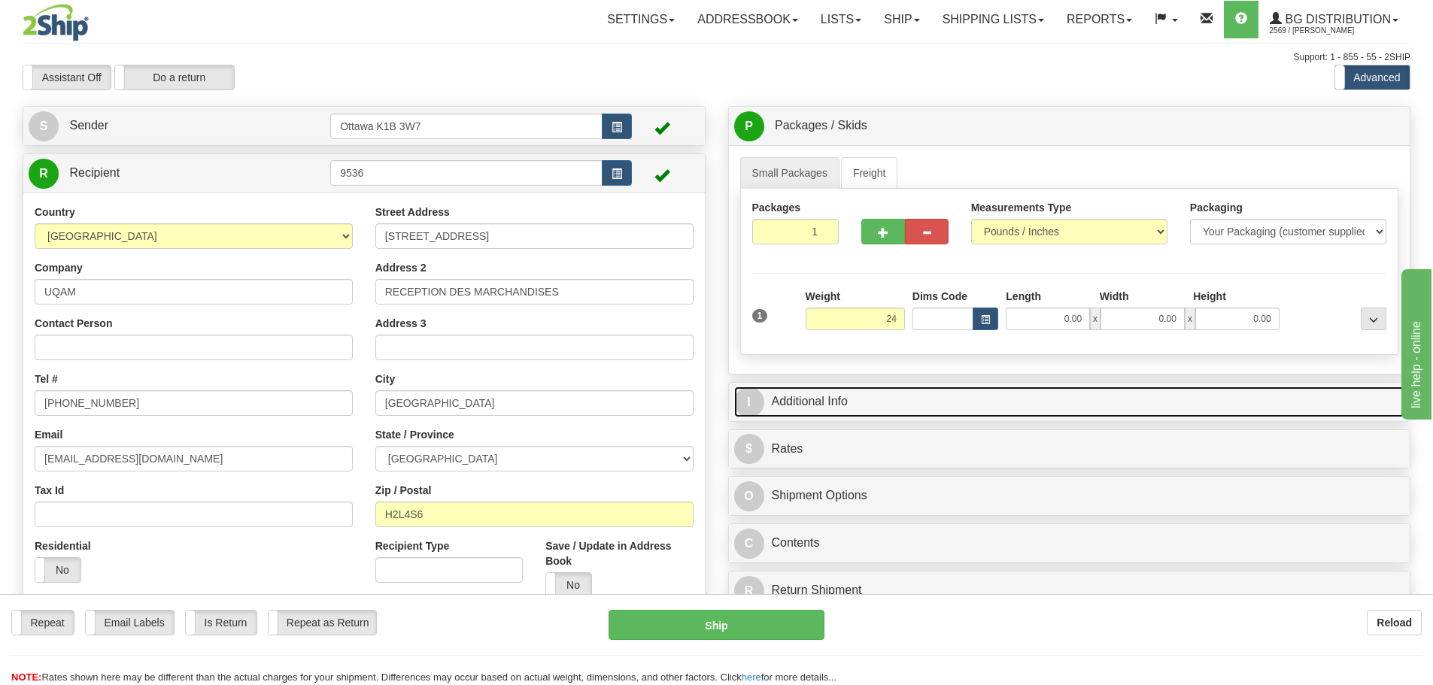
type input "24.00"
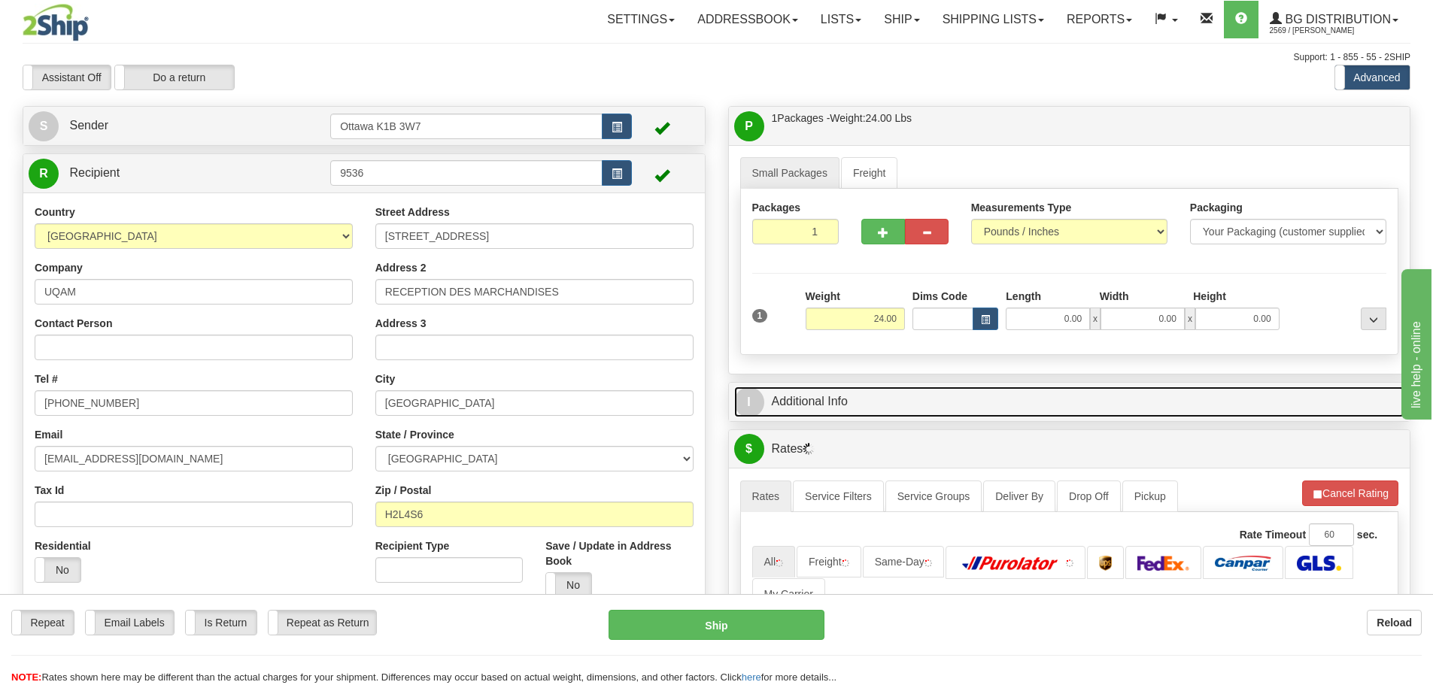
click at [957, 403] on link "I Additional Info" at bounding box center [1069, 402] width 671 height 31
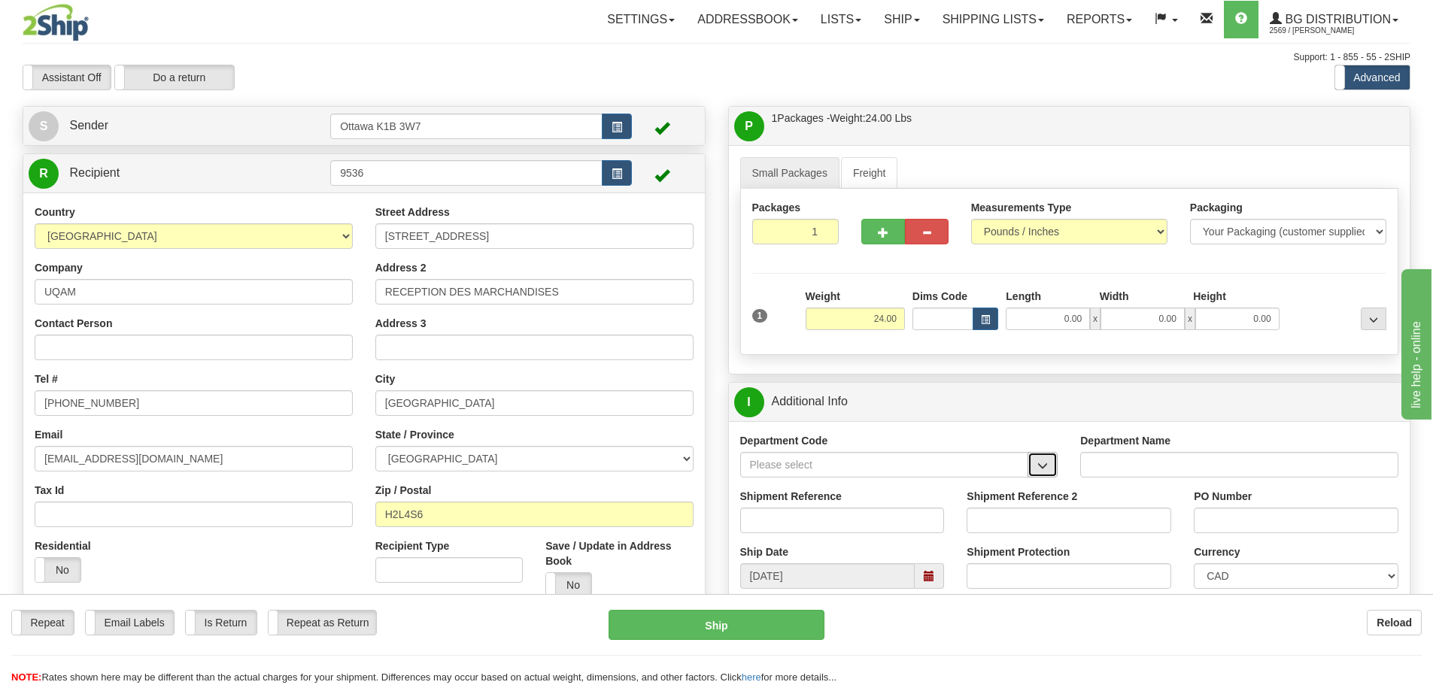
click at [1052, 461] on button "button" at bounding box center [1043, 465] width 30 height 26
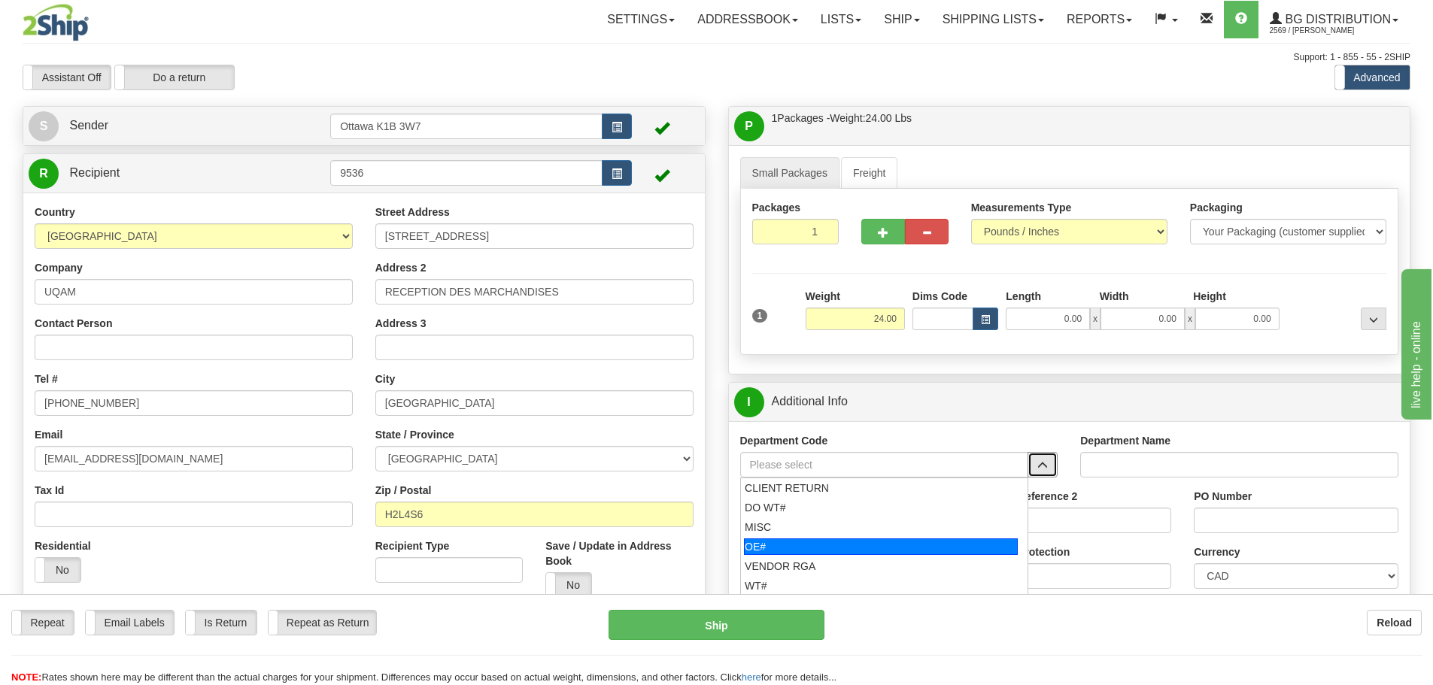
click at [755, 542] on div "OE#" at bounding box center [881, 547] width 274 height 17
type input "OE#"
type input "ORDERS"
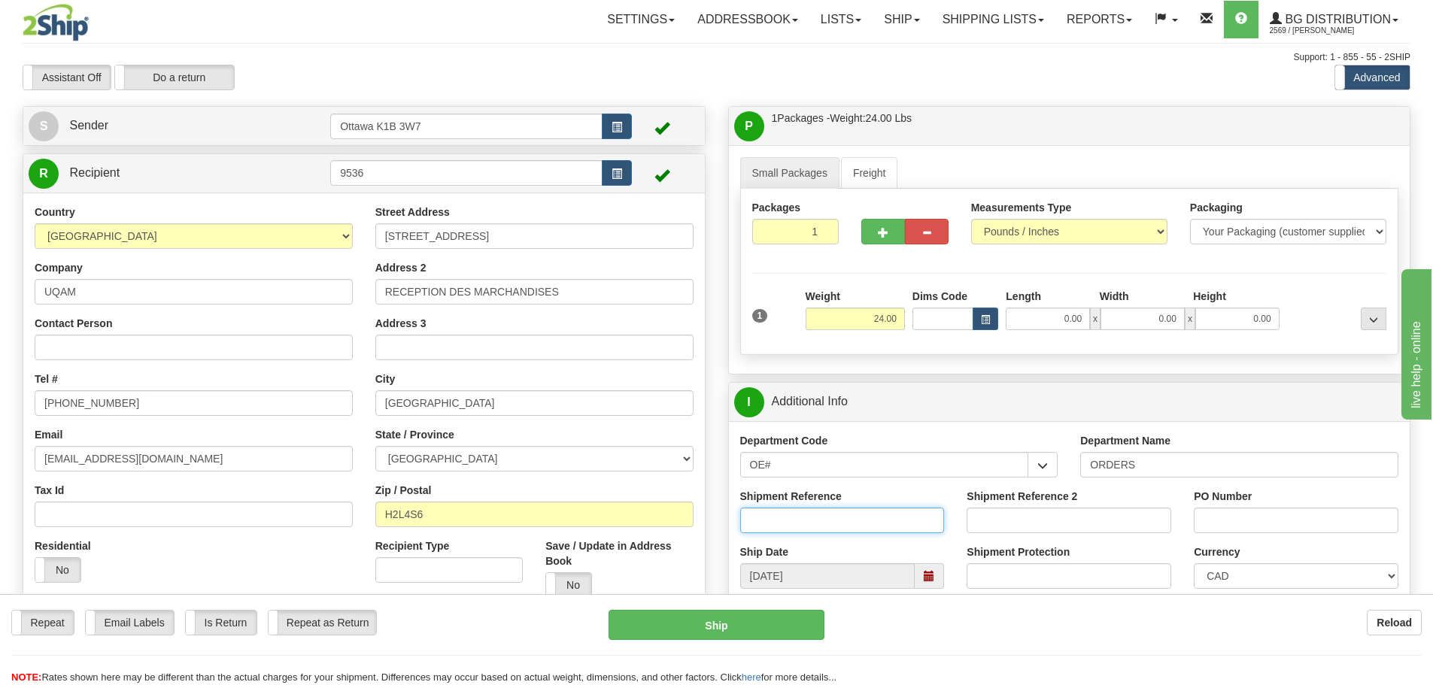
click at [777, 516] on input "Shipment Reference" at bounding box center [842, 521] width 205 height 26
type input "10204691-00"
click at [1287, 522] on input "PO Number" at bounding box center [1296, 521] width 205 height 26
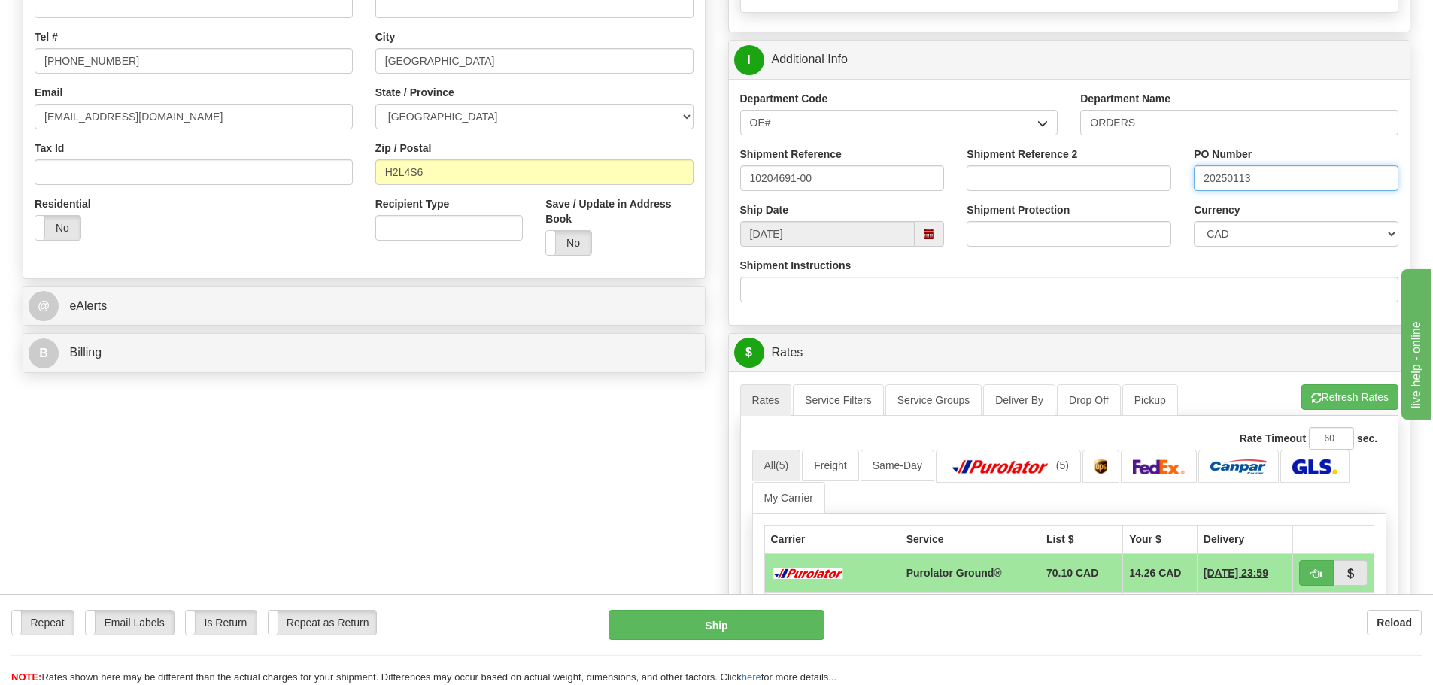
scroll to position [376, 0]
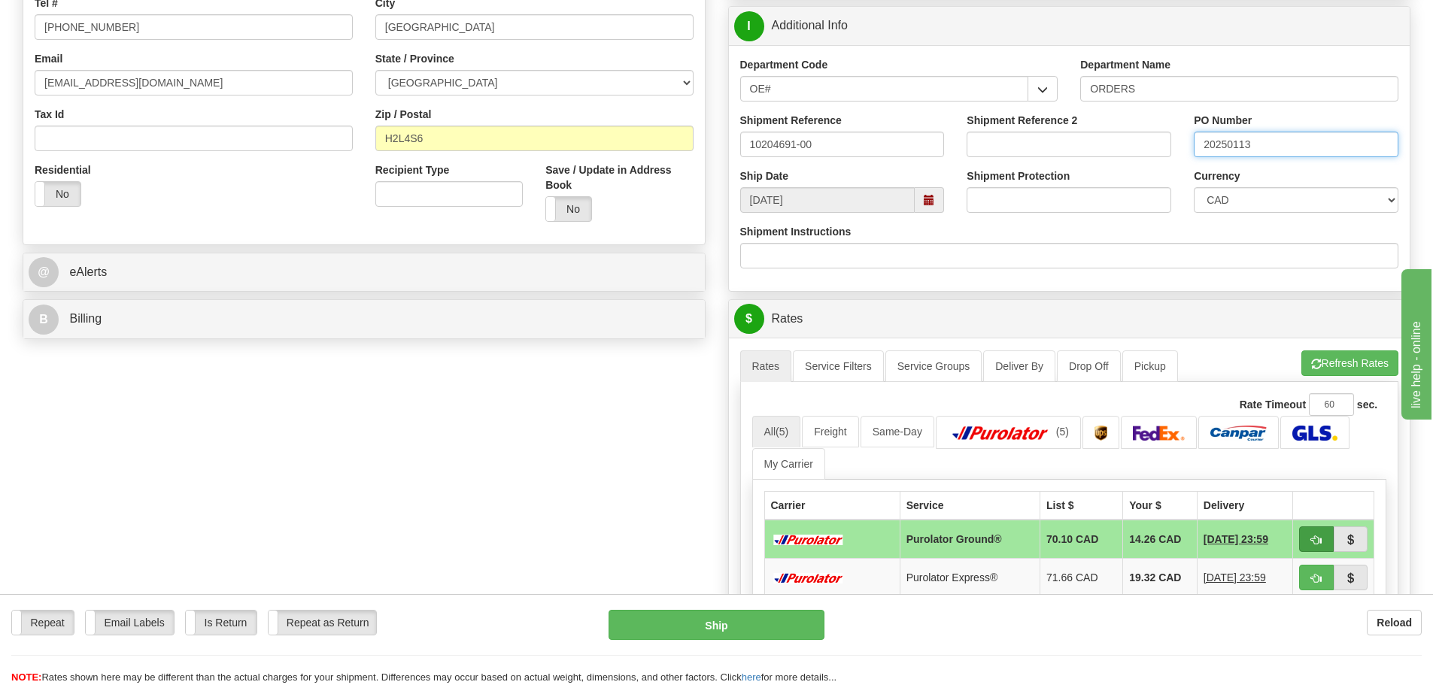
type input "20250113"
click at [1320, 546] on button "button" at bounding box center [1316, 540] width 35 height 26
type input "260"
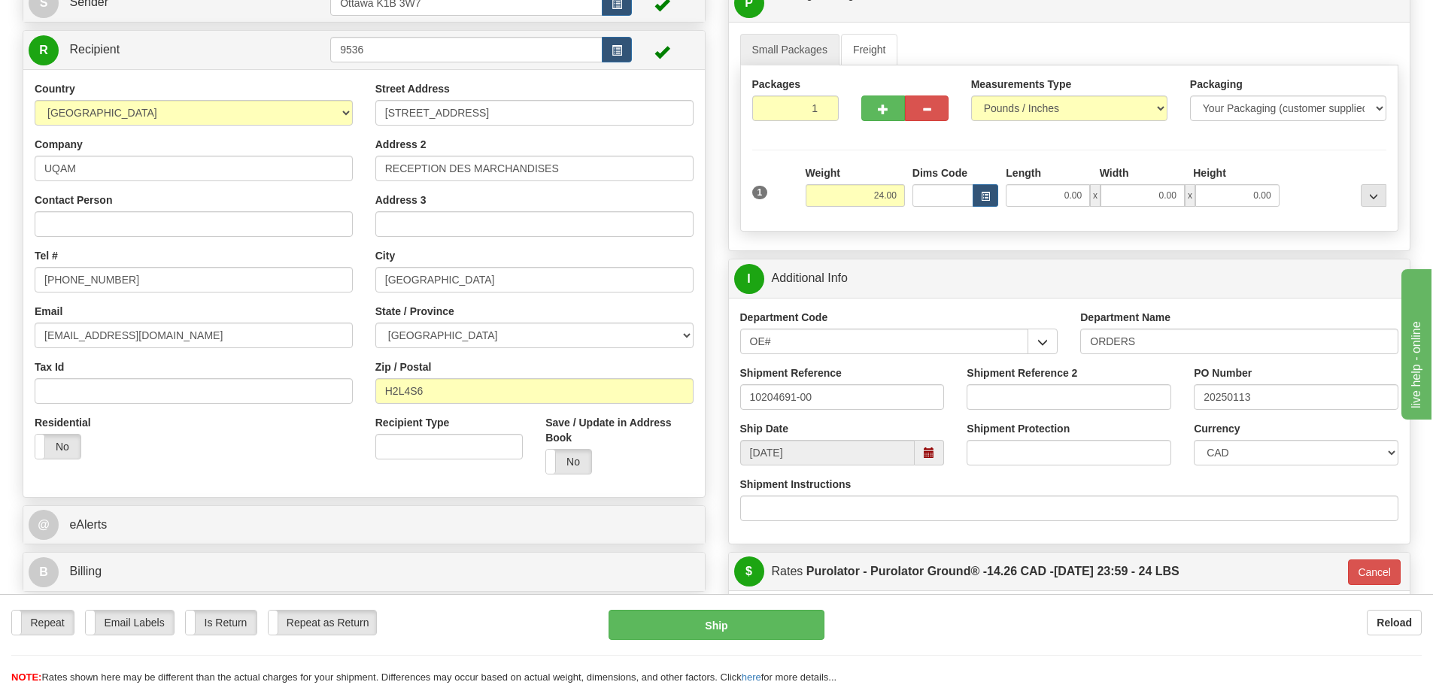
scroll to position [150, 0]
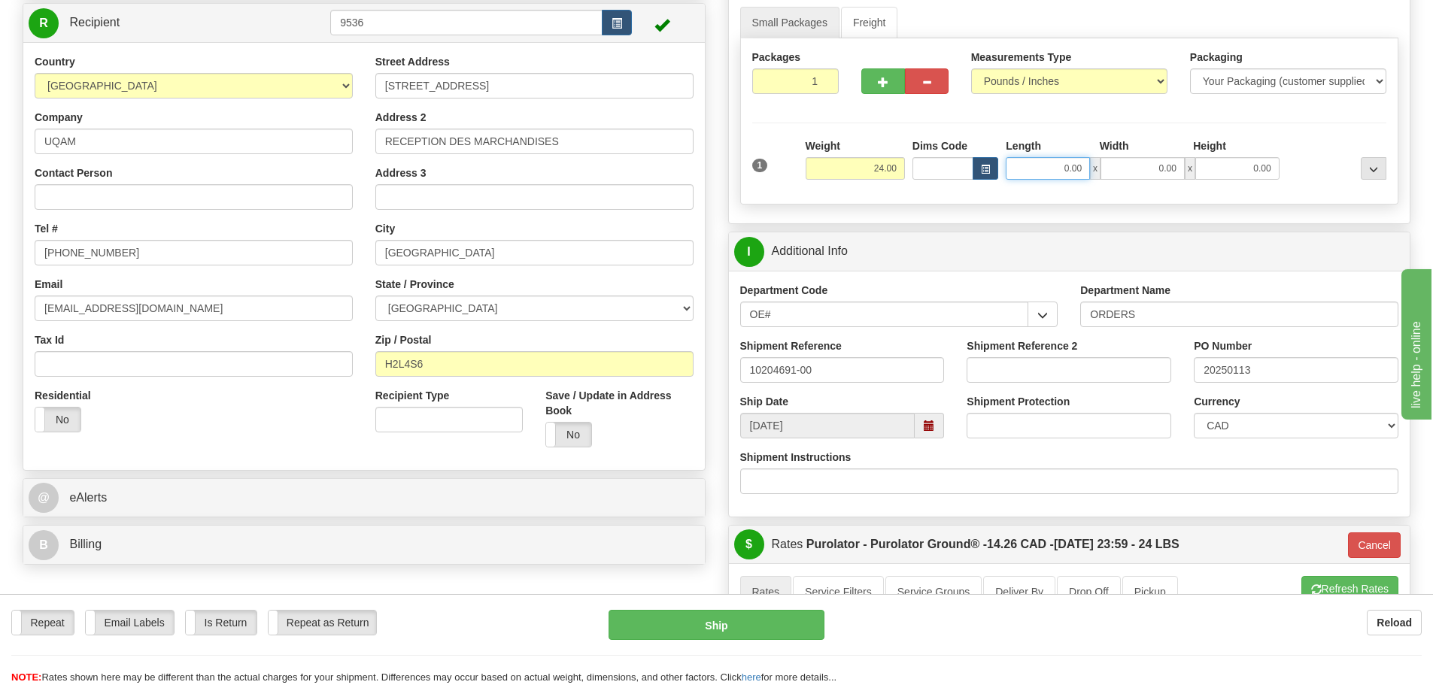
click at [1052, 171] on input "0.00" at bounding box center [1048, 168] width 84 height 23
type input "0.00"
click at [661, 635] on button "Ship" at bounding box center [717, 625] width 216 height 30
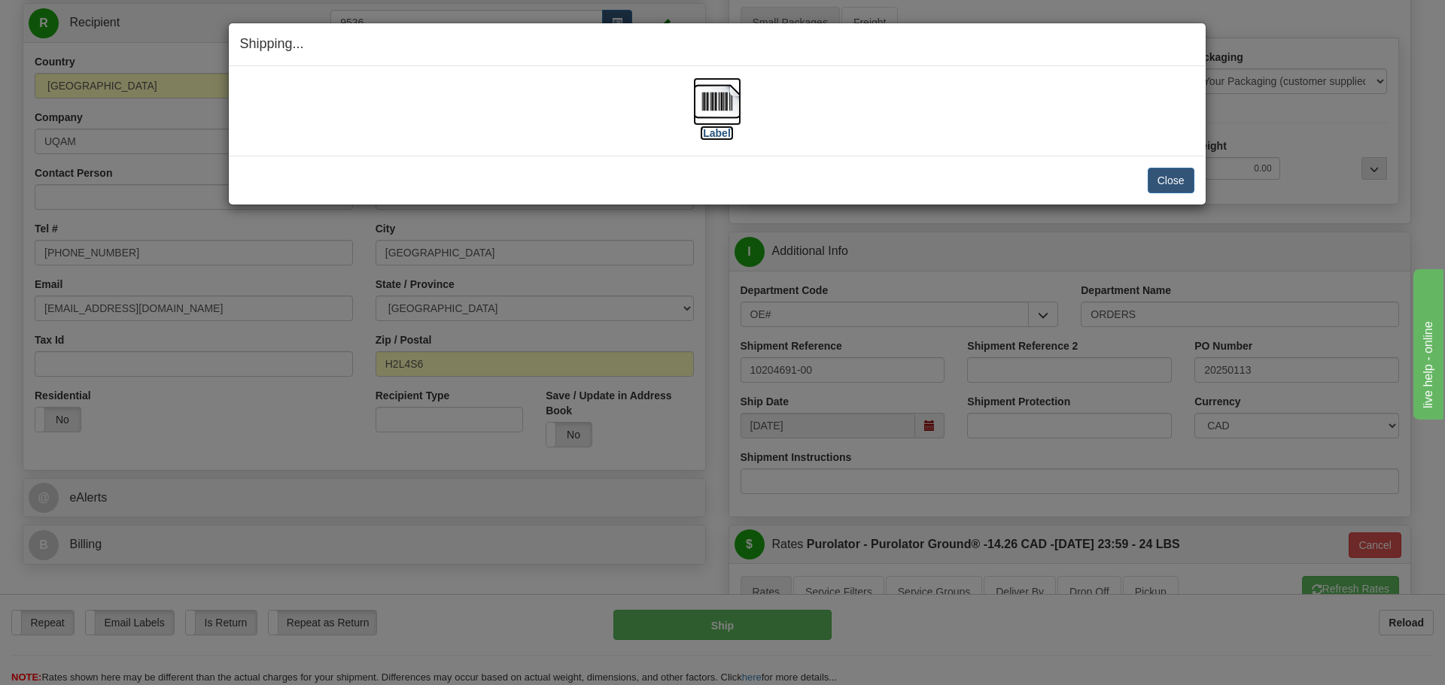
click at [711, 135] on label "[Label]" at bounding box center [717, 133] width 35 height 15
click at [1184, 177] on button "Close" at bounding box center [1170, 181] width 47 height 26
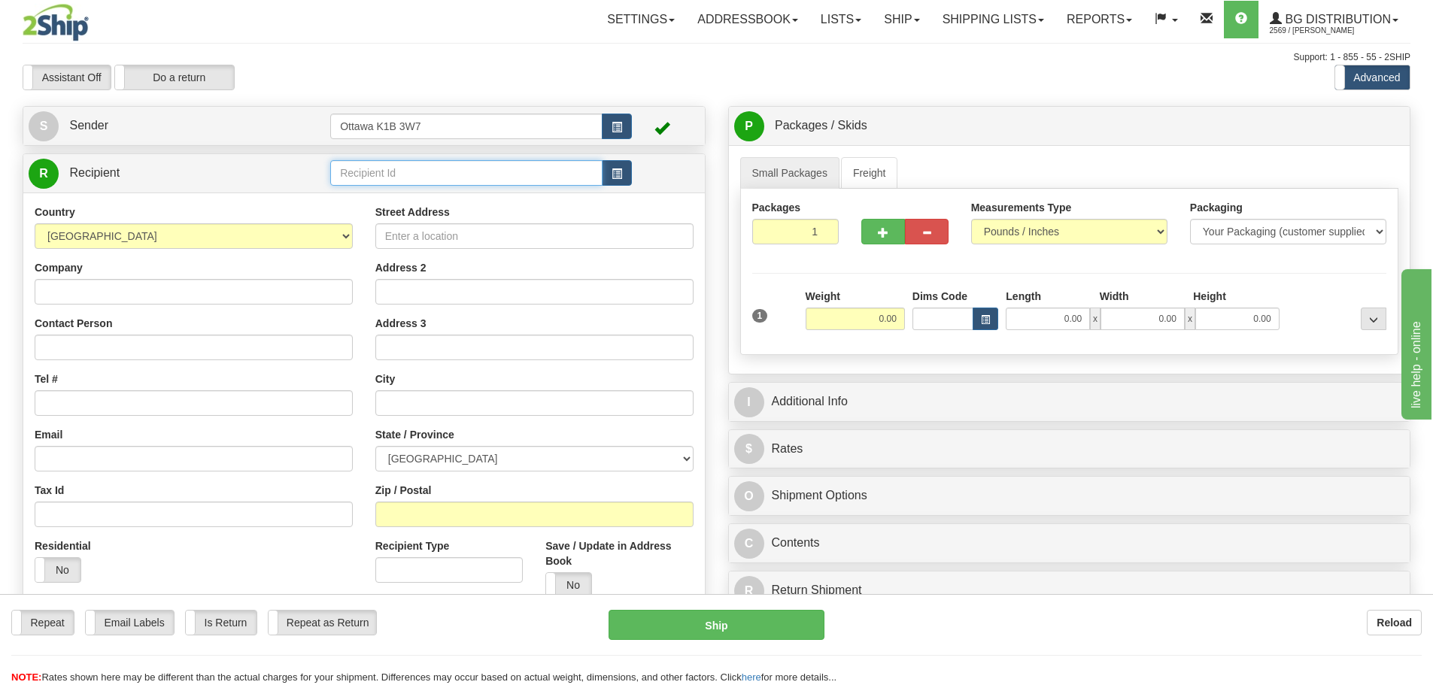
click at [494, 173] on input "text" at bounding box center [466, 173] width 272 height 26
type input "910590"
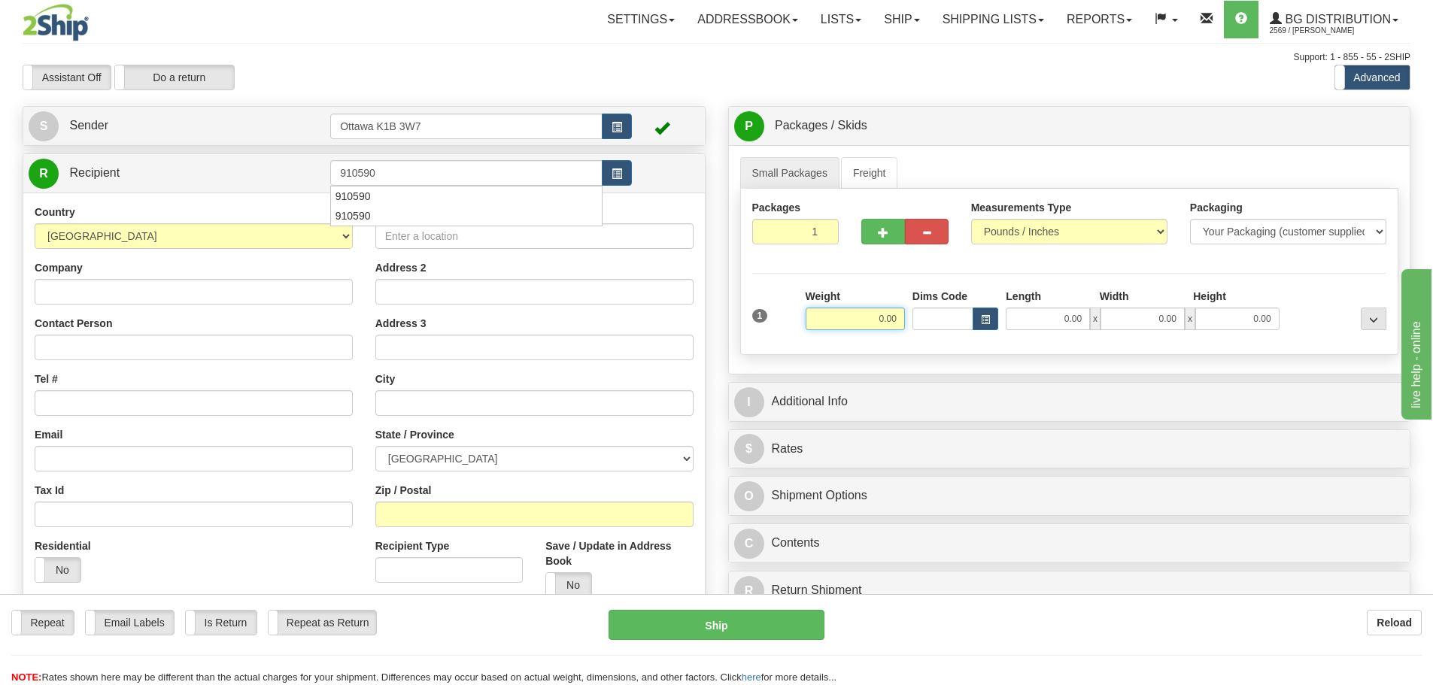
click at [511, 94] on div "Toggle navigation Settings Shipping Preferences Fields Preferences New" at bounding box center [716, 427] width 1433 height 855
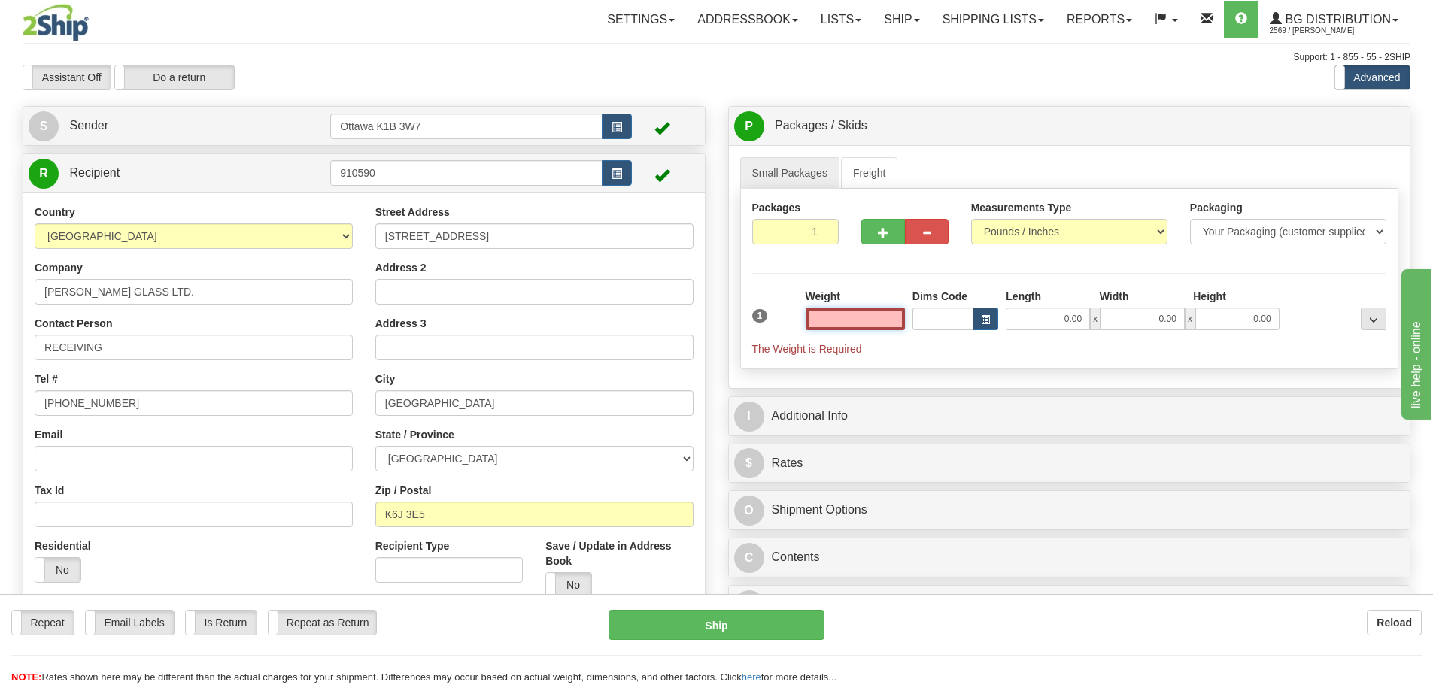
click at [821, 326] on input "text" at bounding box center [855, 319] width 99 height 23
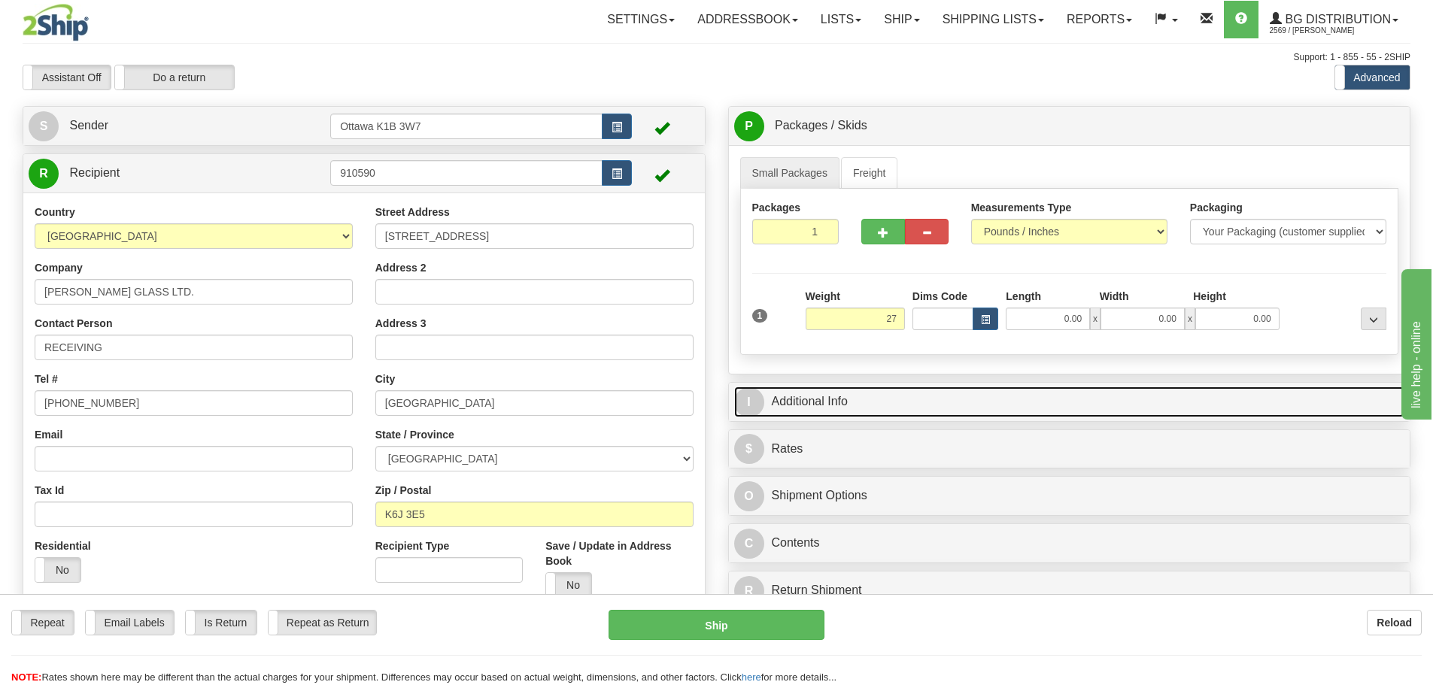
type input "27.00"
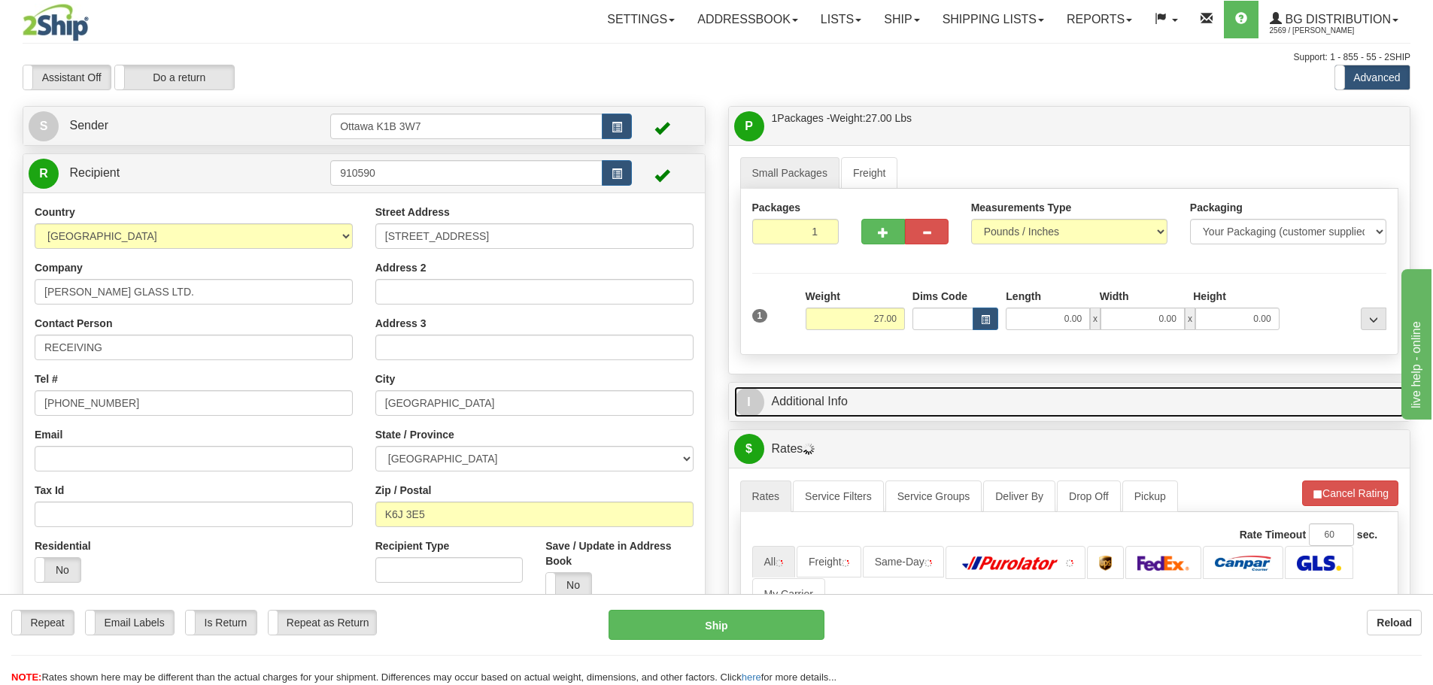
click at [1015, 395] on link "I Additional Info" at bounding box center [1069, 402] width 671 height 31
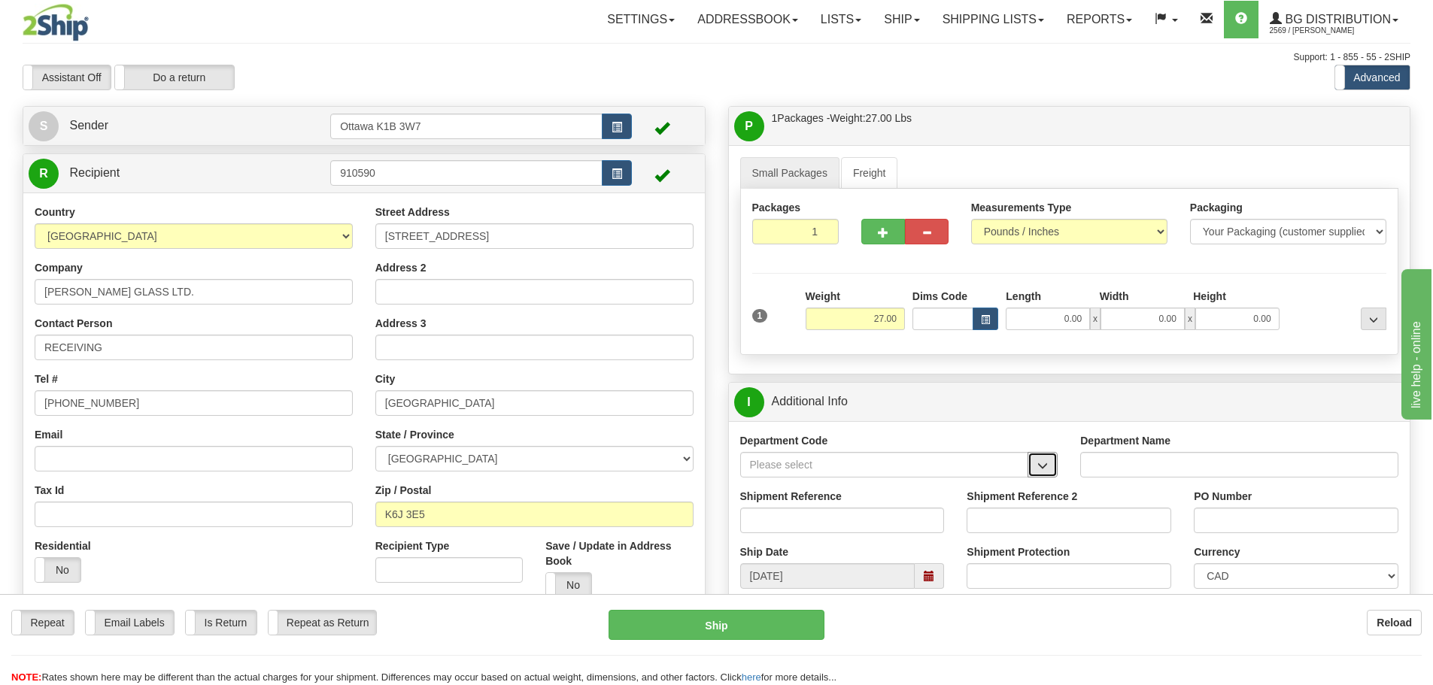
click at [1046, 468] on span "button" at bounding box center [1043, 466] width 11 height 10
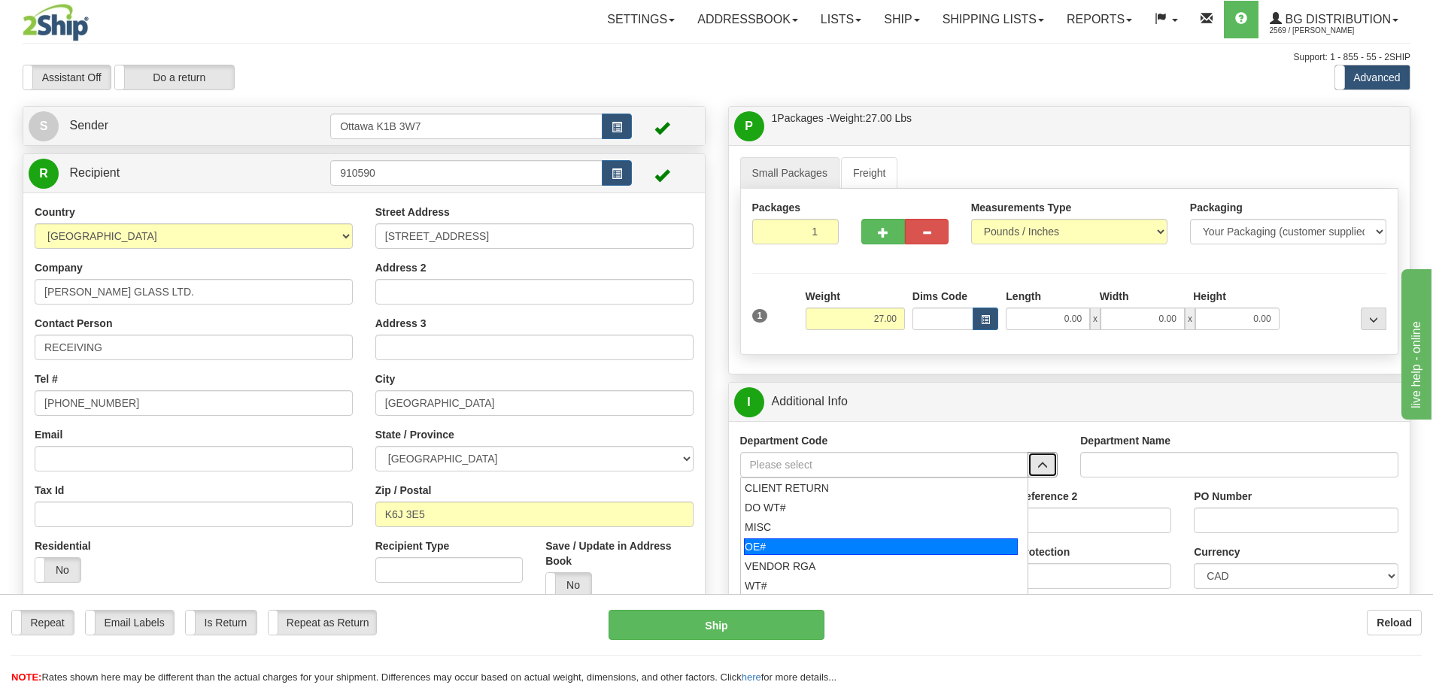
click at [865, 542] on div "OE#" at bounding box center [881, 547] width 274 height 17
type input "OE#"
type input "ORDERS"
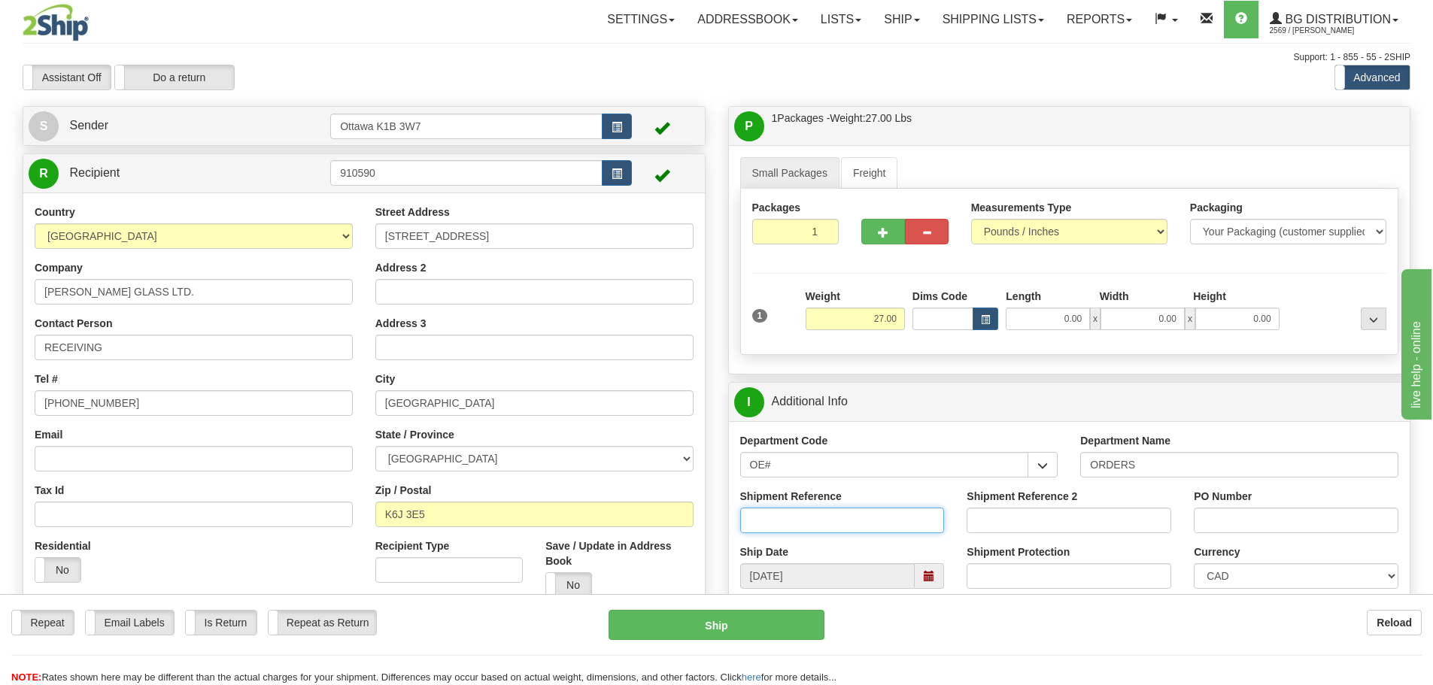
click at [858, 521] on input "Shipment Reference" at bounding box center [842, 521] width 205 height 26
type input "10204727-00"
click at [1226, 512] on input "PO Number" at bounding box center [1296, 521] width 205 height 26
type input "c"
type input "Coleman"
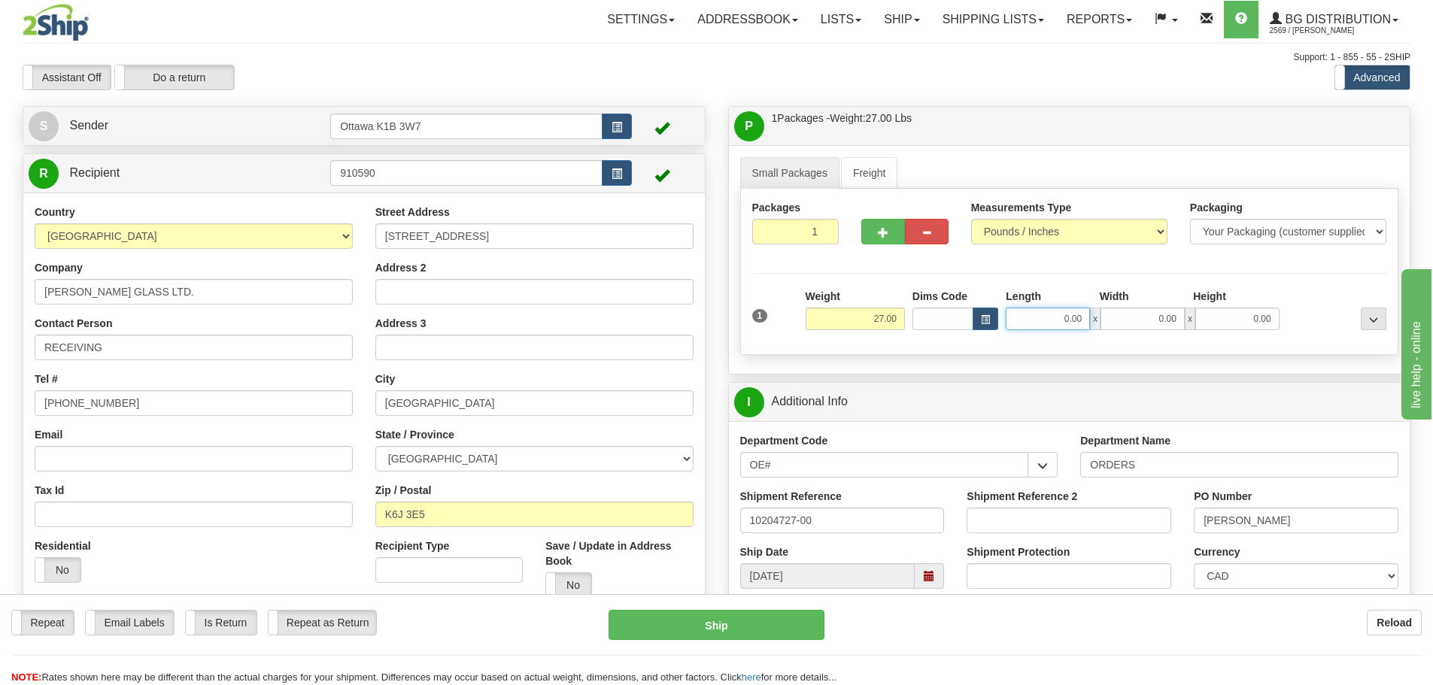
click at [1026, 322] on input "0.00" at bounding box center [1048, 319] width 84 height 23
type input "94.50"
click at [1124, 327] on input "0.00" at bounding box center [1143, 319] width 84 height 23
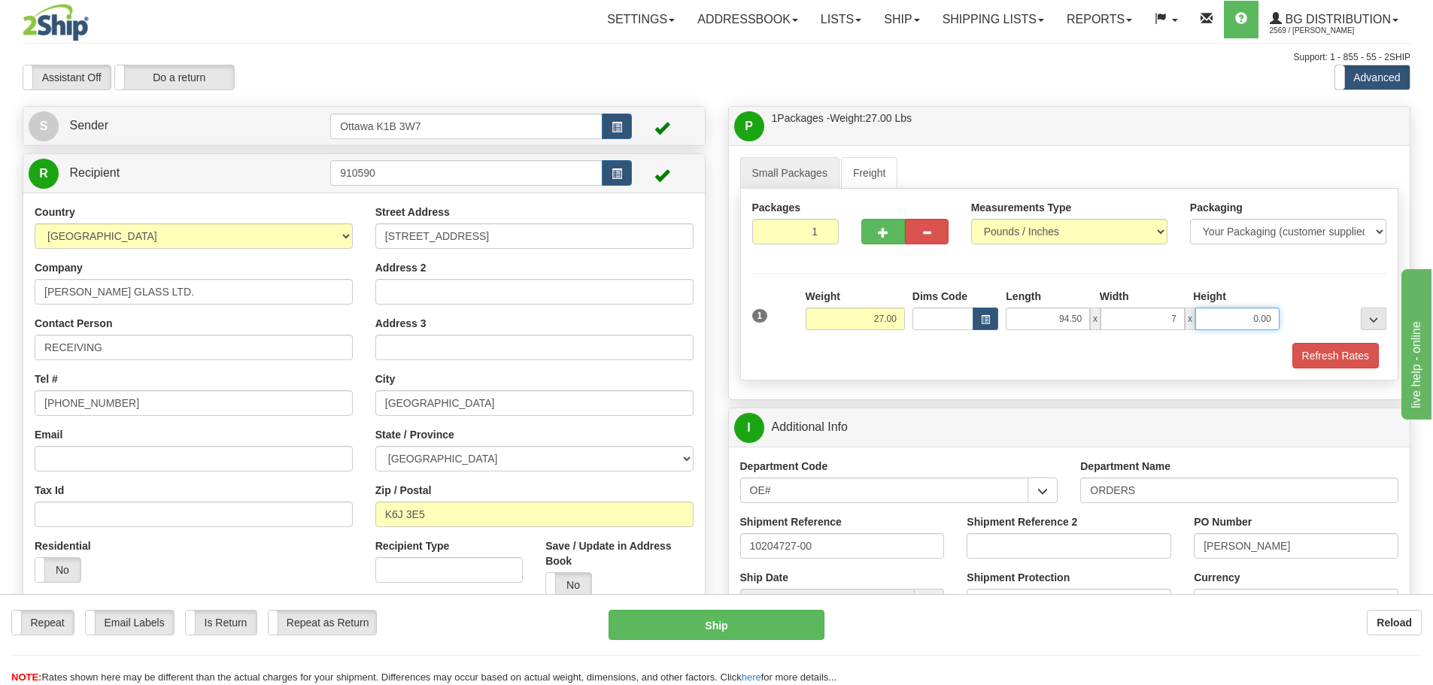
type input "7.00"
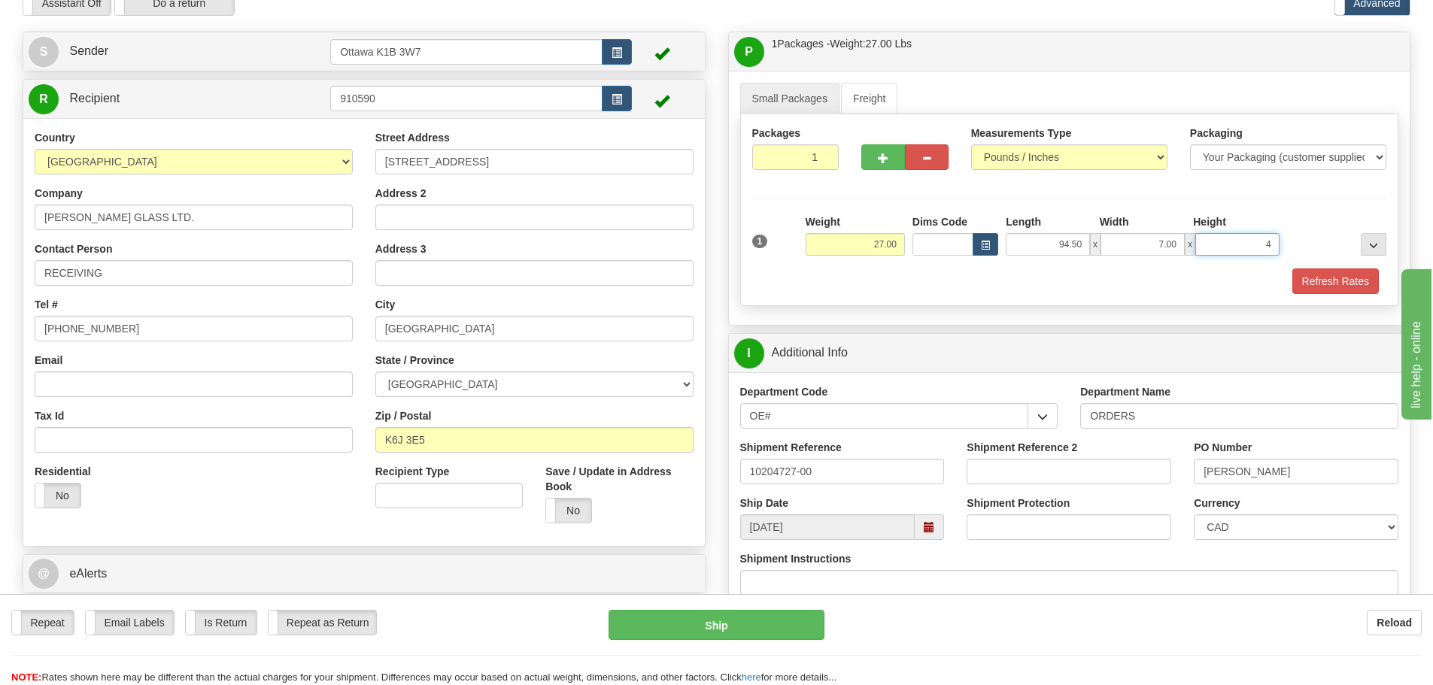
scroll to position [75, 0]
type input "4.00"
click at [1329, 278] on button "Refresh Rates" at bounding box center [1336, 281] width 87 height 26
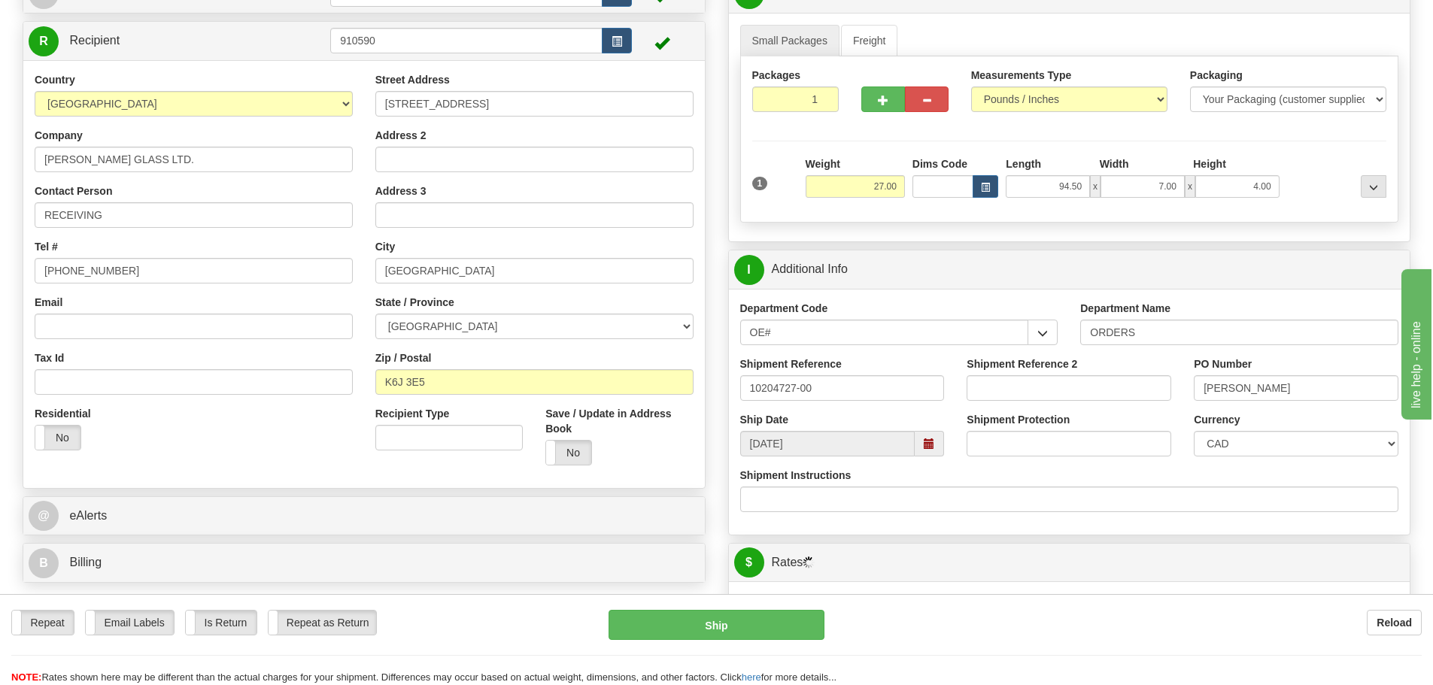
scroll to position [301, 0]
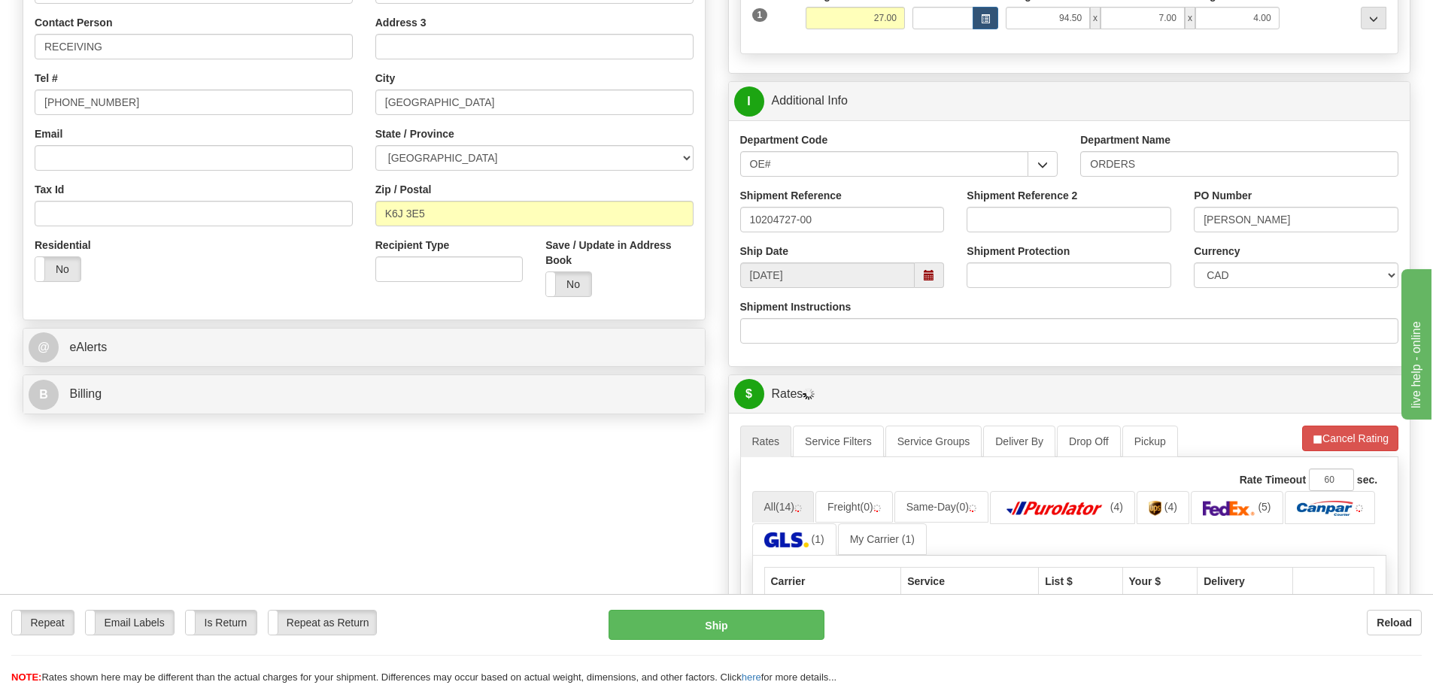
click at [926, 281] on span at bounding box center [929, 276] width 29 height 26
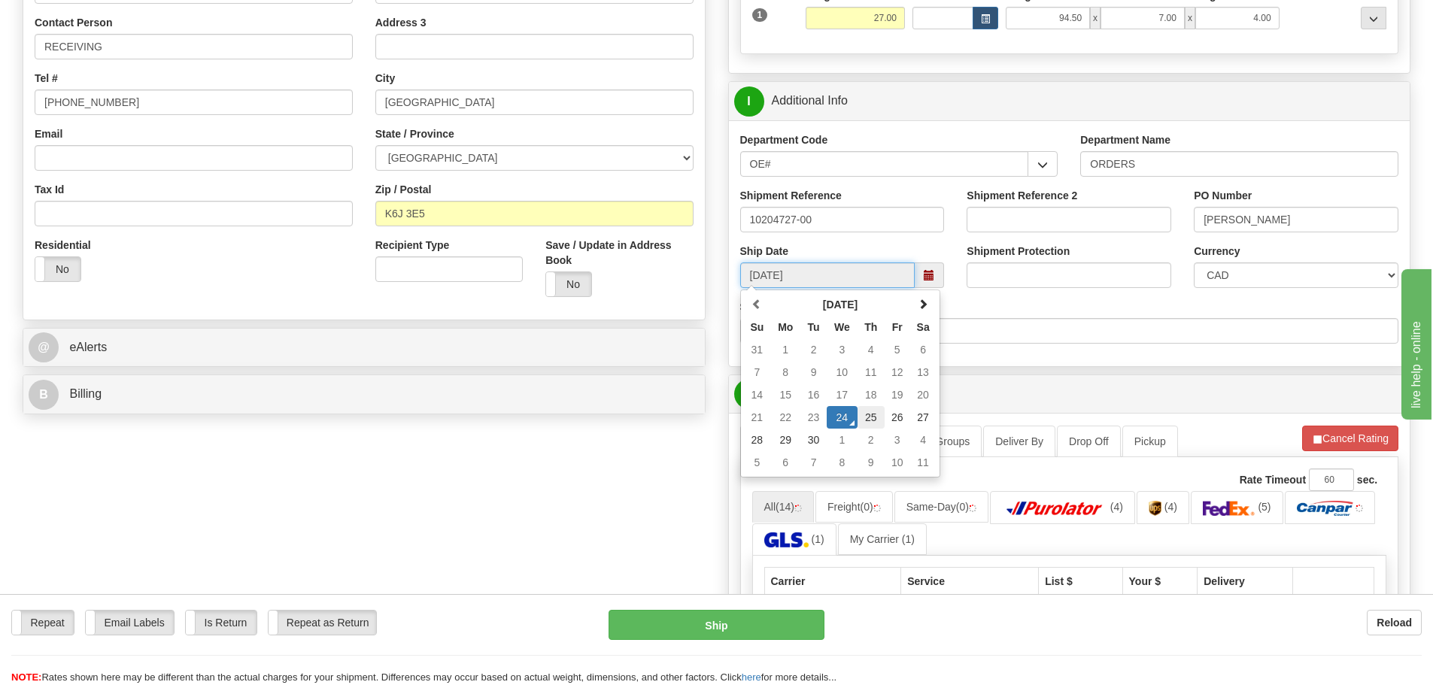
click at [868, 420] on td "25" at bounding box center [871, 417] width 27 height 23
type input "09:00"
type input "[DATE]"
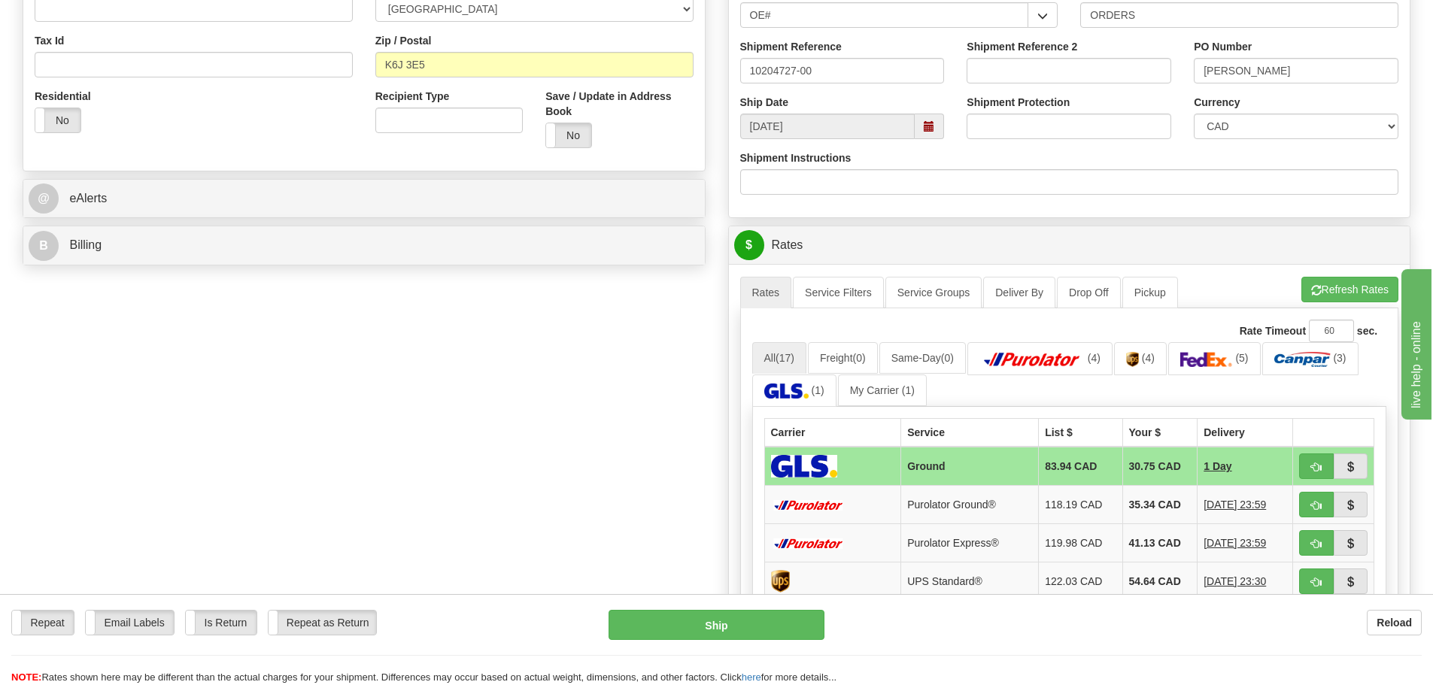
scroll to position [451, 0]
click at [1321, 505] on span "button" at bounding box center [1316, 505] width 11 height 10
type input "260"
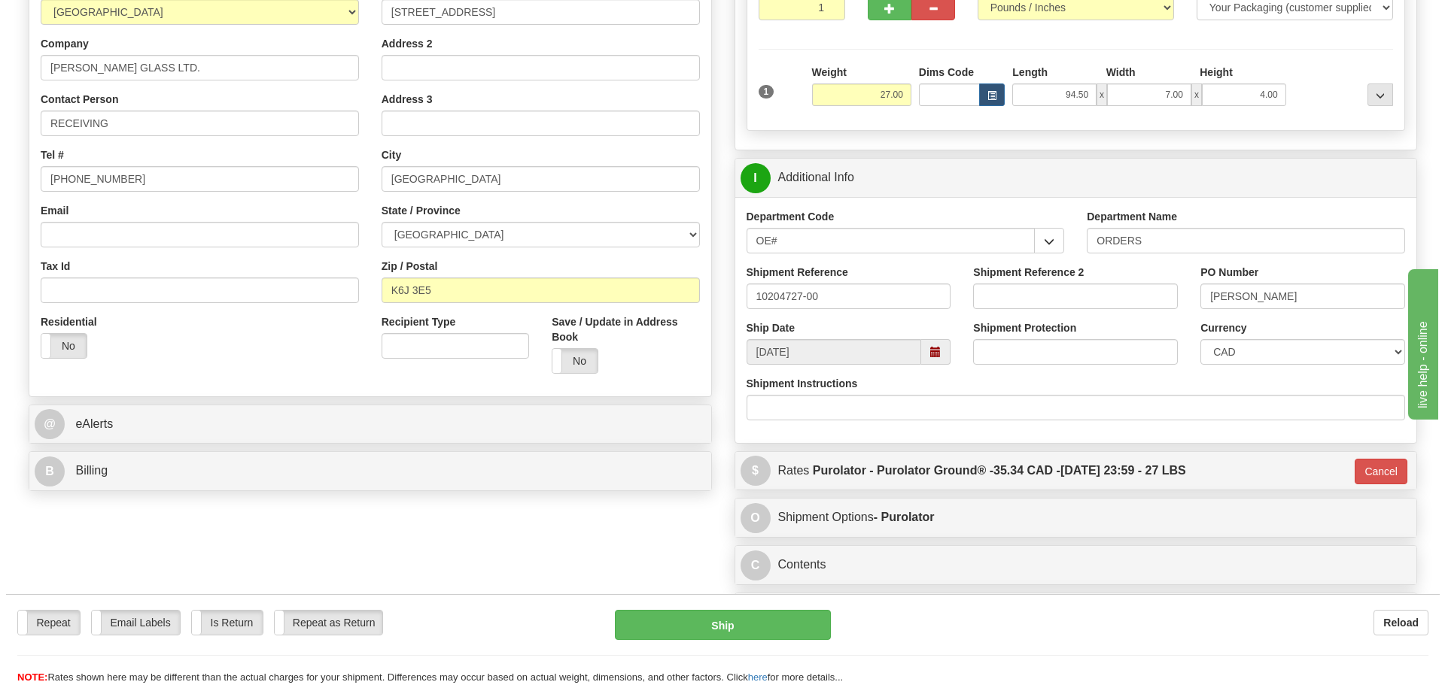
scroll to position [150, 0]
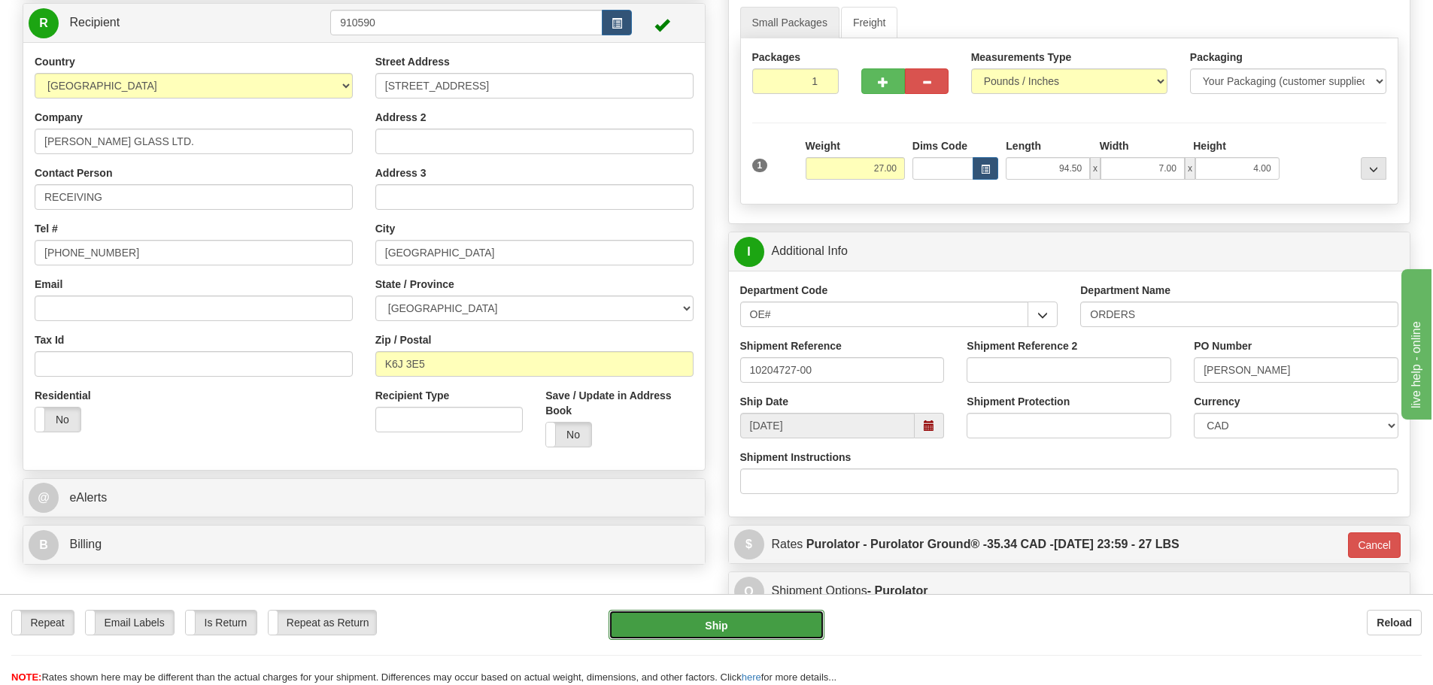
click at [765, 617] on button "Ship" at bounding box center [717, 625] width 216 height 30
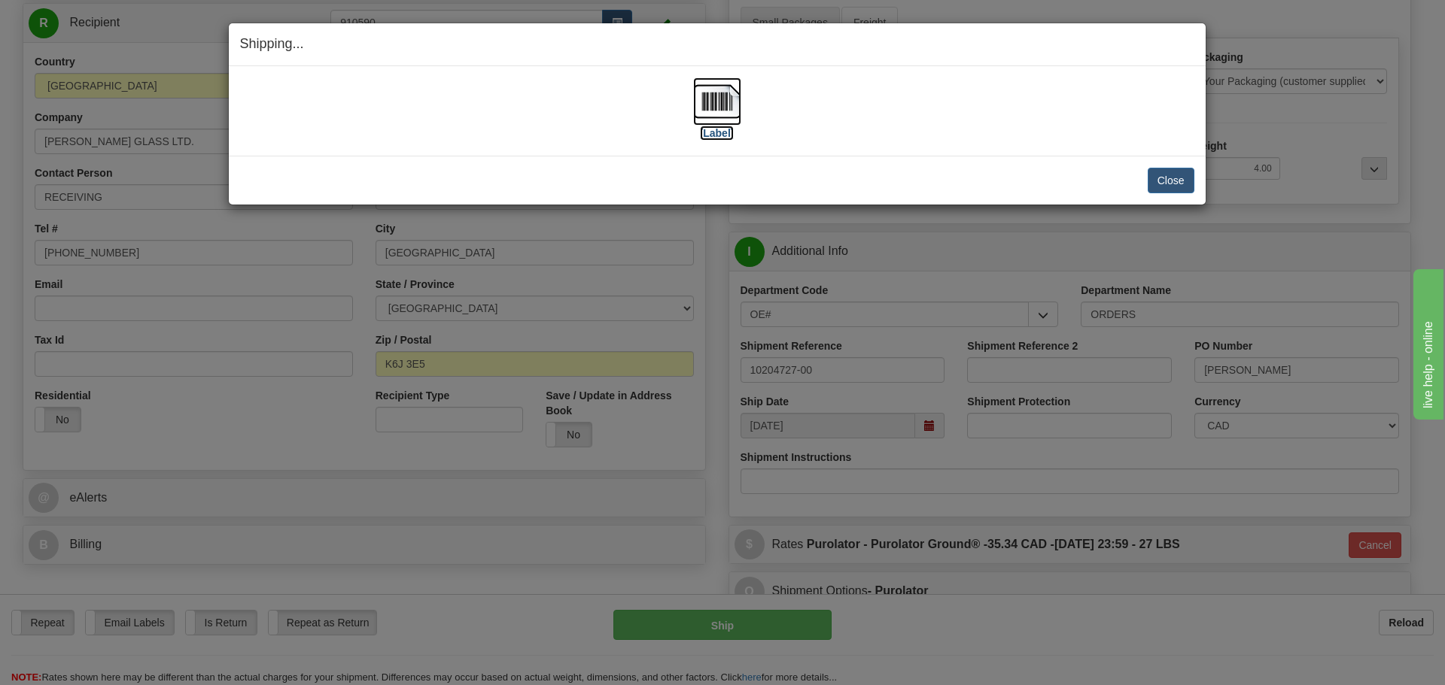
click at [713, 133] on label "[Label]" at bounding box center [717, 133] width 35 height 15
click at [1158, 178] on button "Close" at bounding box center [1170, 181] width 47 height 26
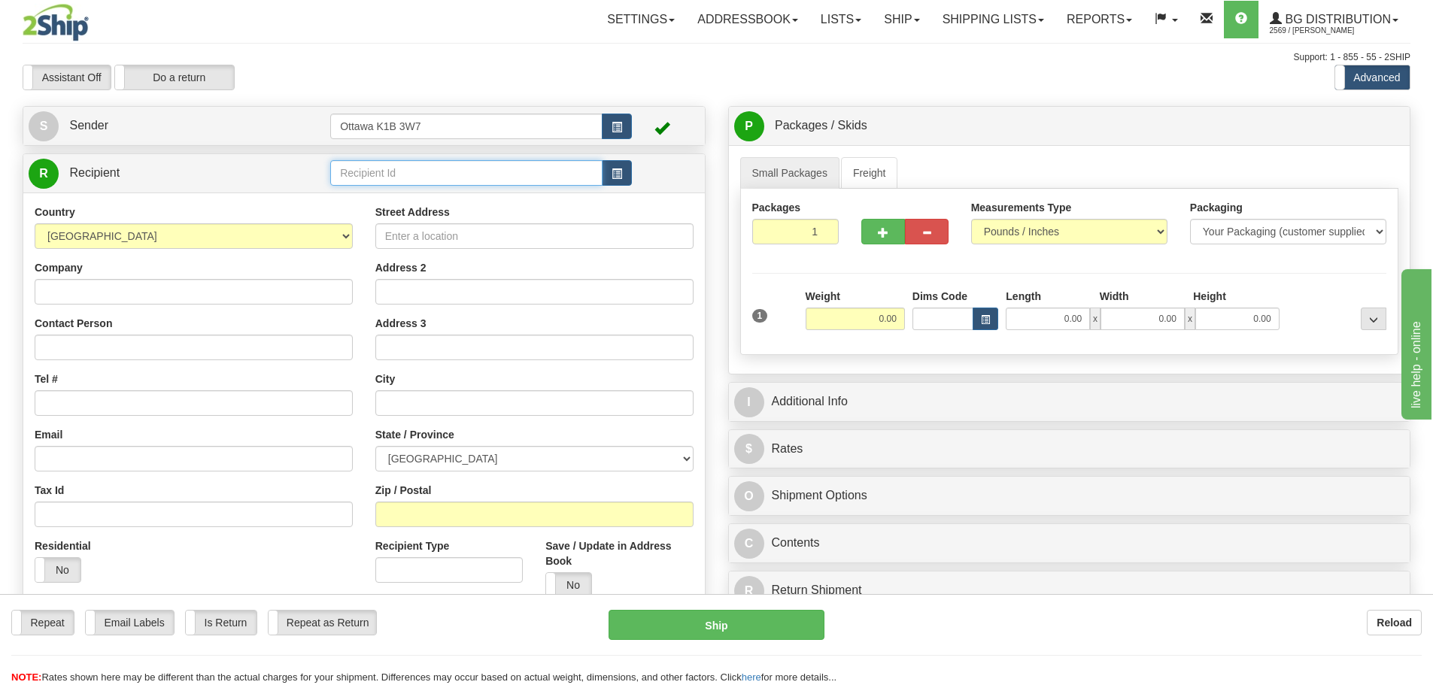
click at [487, 178] on input "text" at bounding box center [466, 173] width 272 height 26
type input "60464"
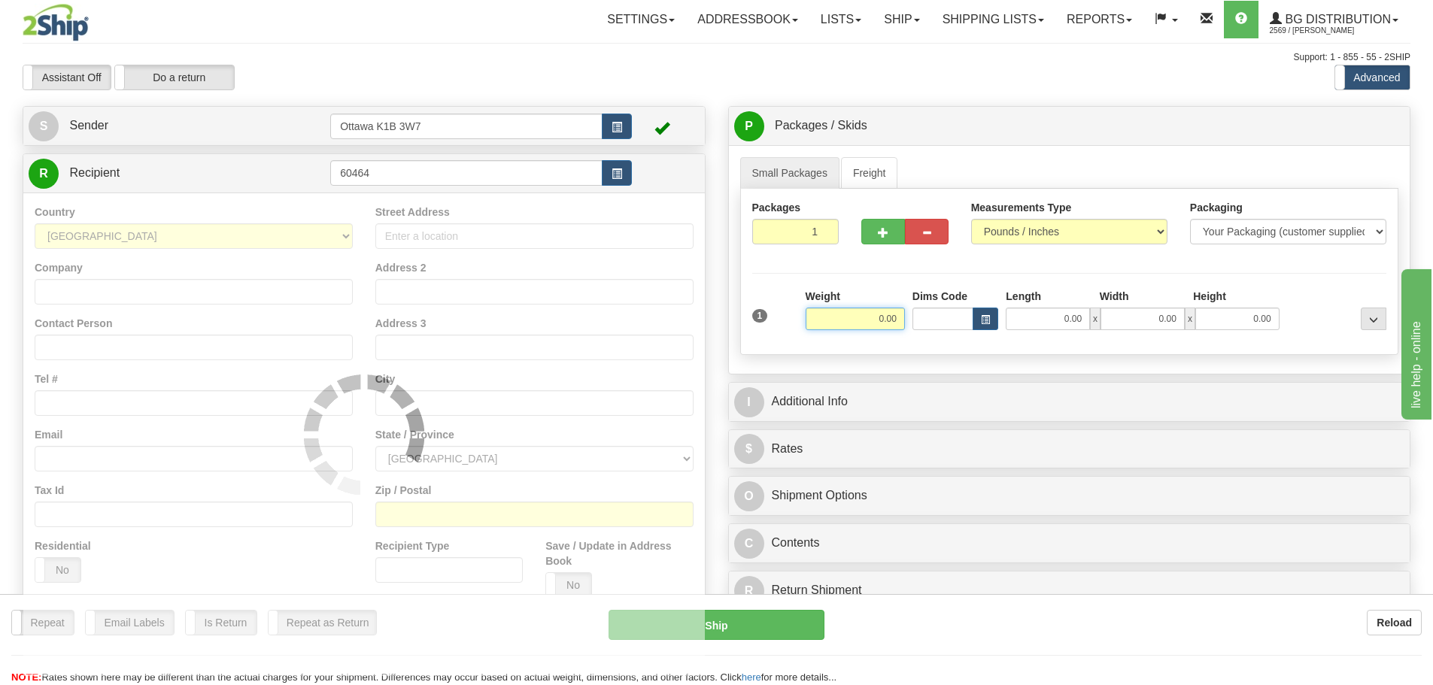
click at [488, 81] on div "Assistant On Assistant Off Do a return Do a return" at bounding box center [305, 78] width 588 height 26
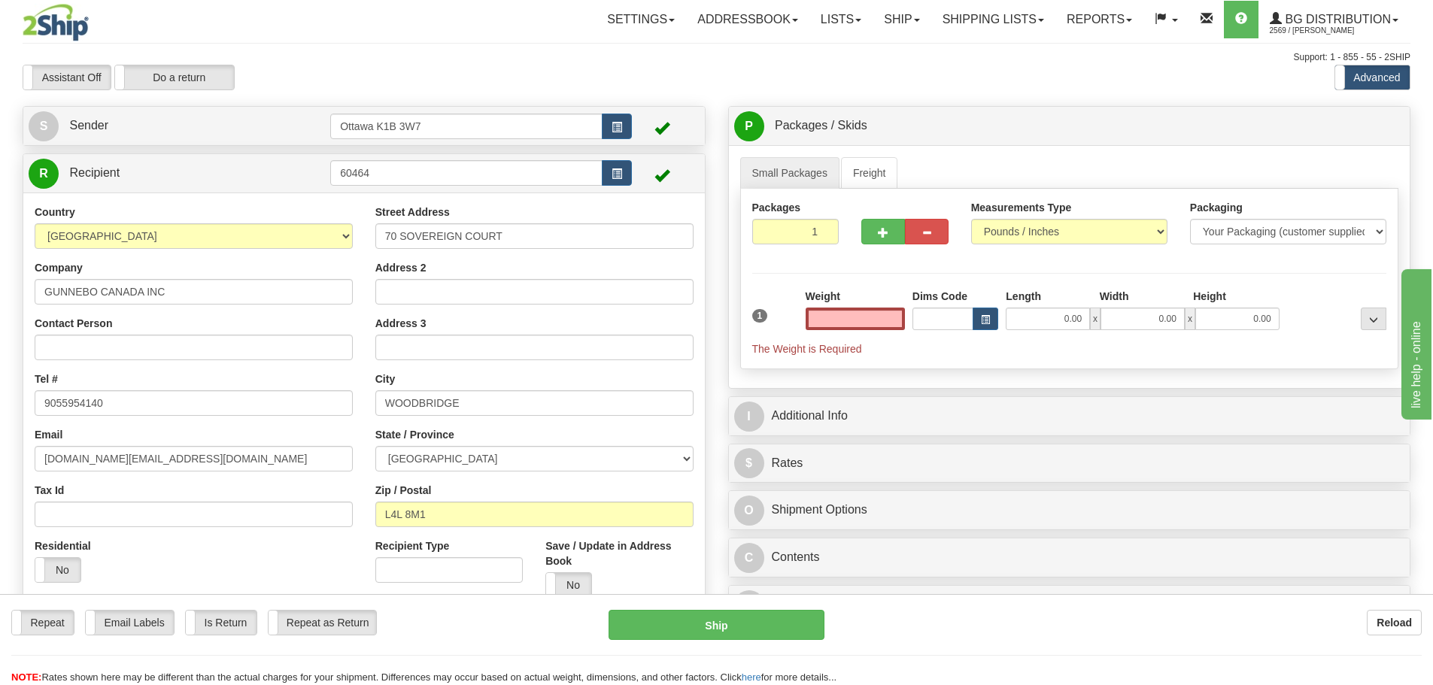
type input "0.00"
click at [633, 183] on td at bounding box center [665, 173] width 67 height 31
click at [629, 181] on button "button" at bounding box center [617, 173] width 30 height 26
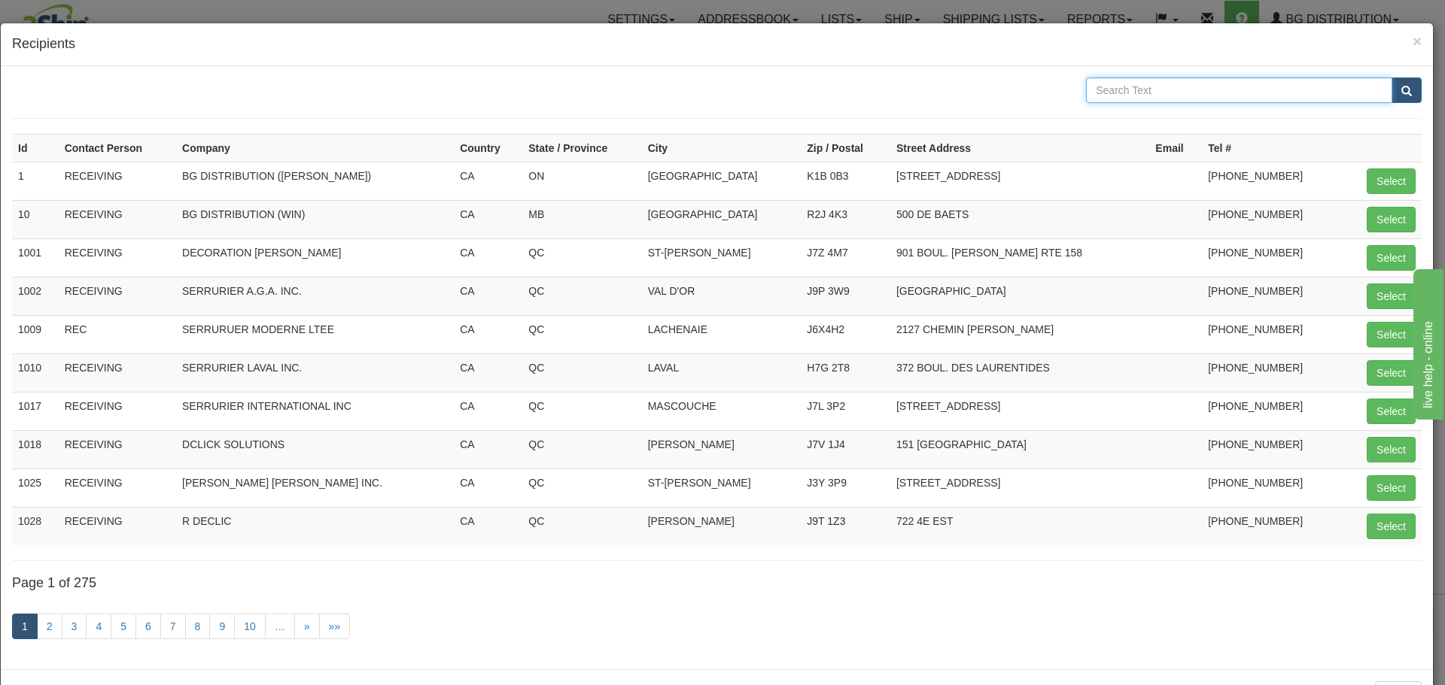
click at [1278, 93] on input "text" at bounding box center [1239, 90] width 306 height 26
type input "GUNNEBO"
click at [1404, 95] on button "submit" at bounding box center [1406, 90] width 30 height 26
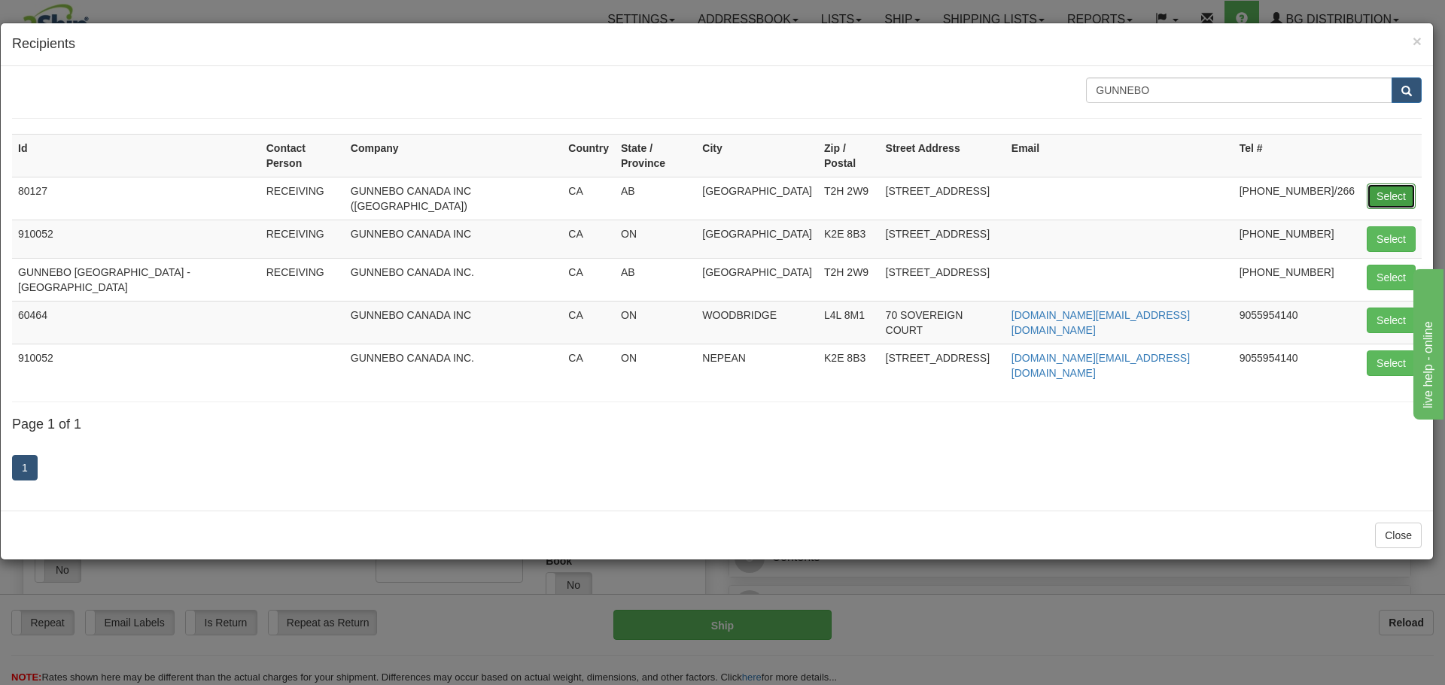
click at [1389, 184] on button "Select" at bounding box center [1390, 197] width 49 height 26
type input "80127"
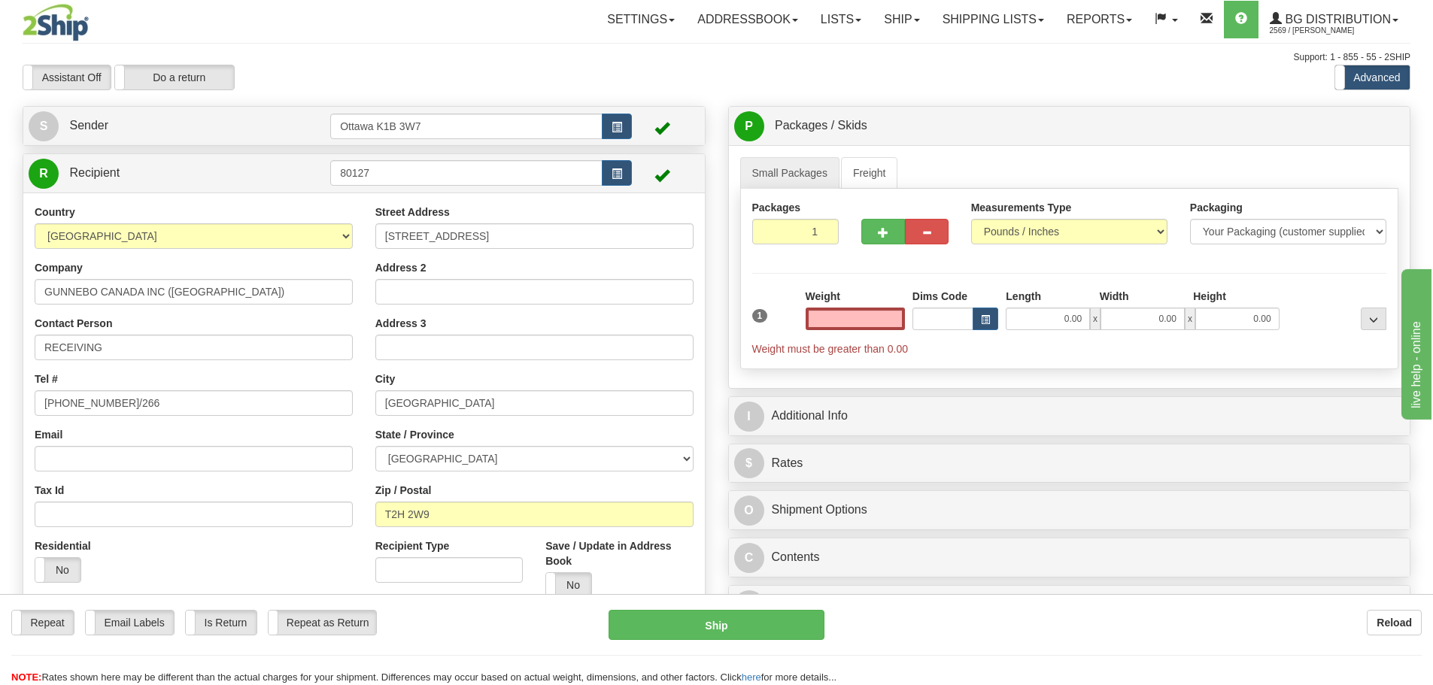
type input "0.00"
click at [857, 319] on input "0.00" at bounding box center [855, 319] width 99 height 23
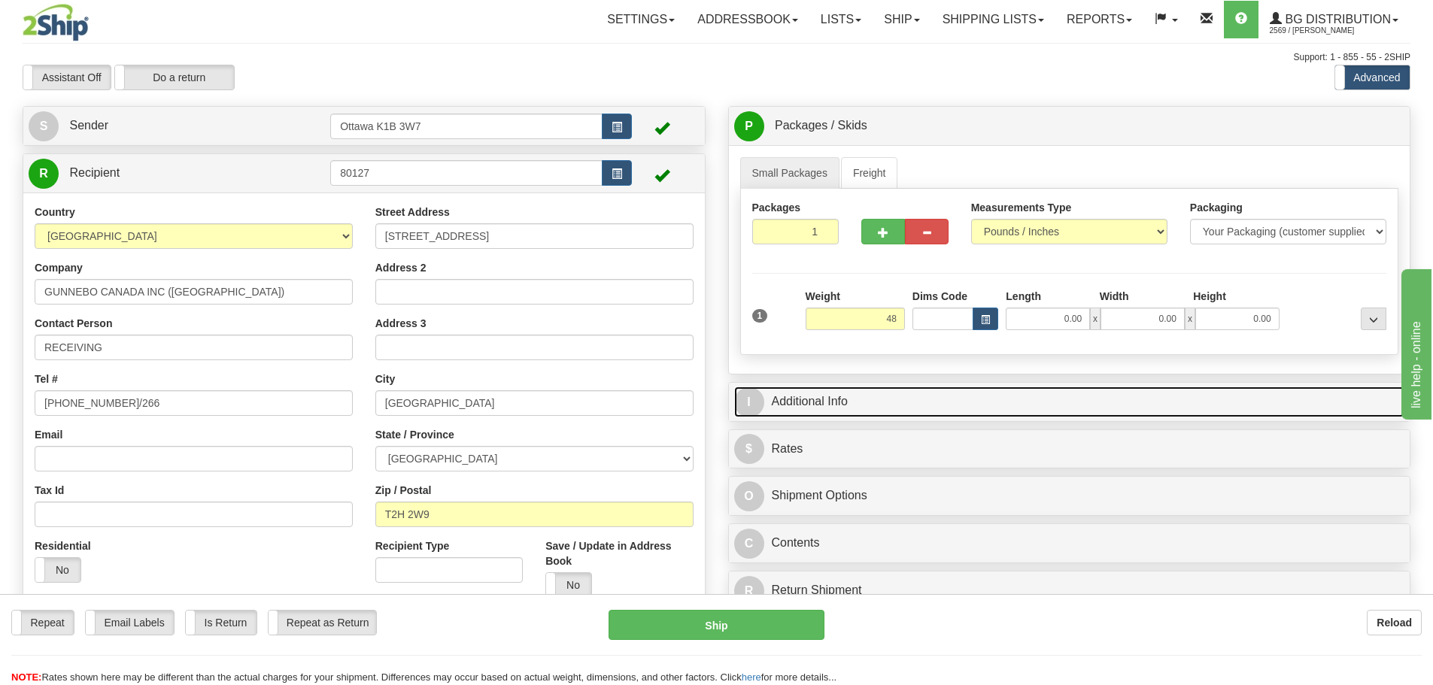
type input "48.00"
drag, startPoint x: 889, startPoint y: 397, endPoint x: 913, endPoint y: 403, distance: 24.8
click at [889, 397] on link "I Additional Info" at bounding box center [1069, 402] width 671 height 31
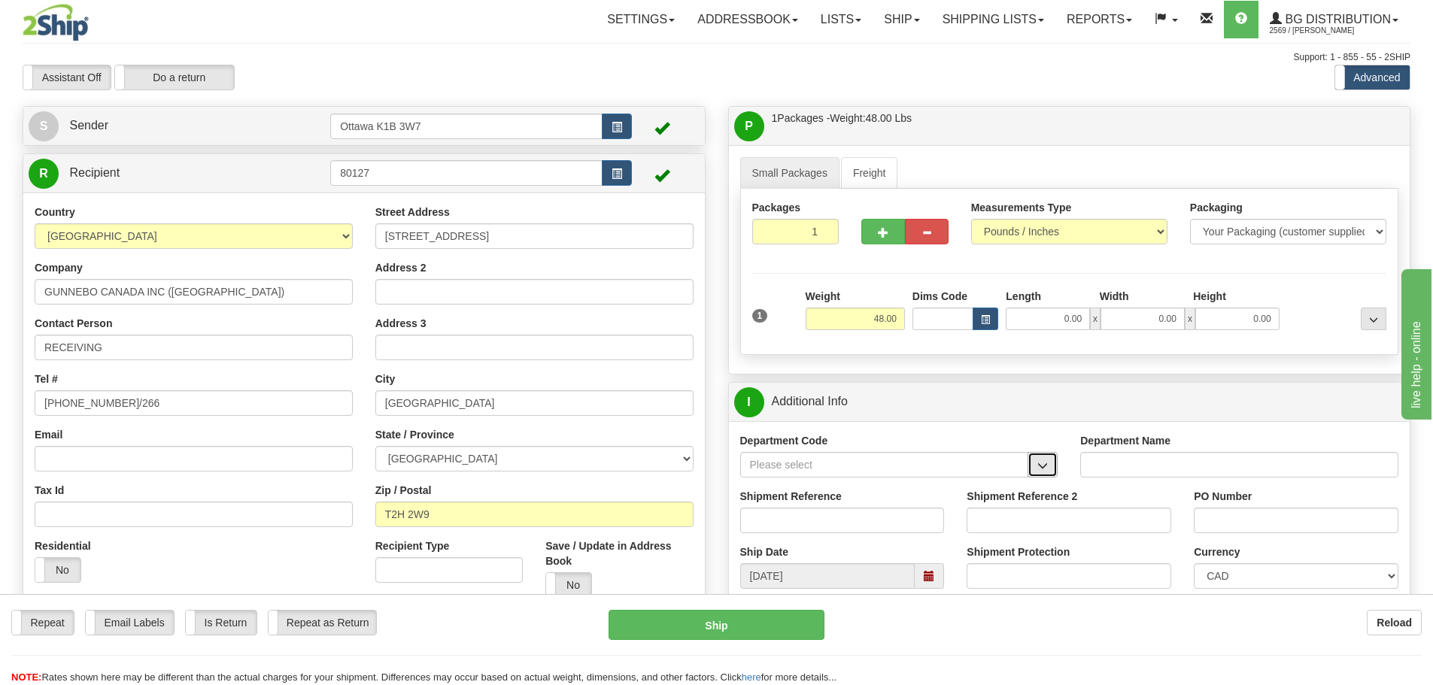
click at [1041, 466] on span "button" at bounding box center [1043, 466] width 11 height 10
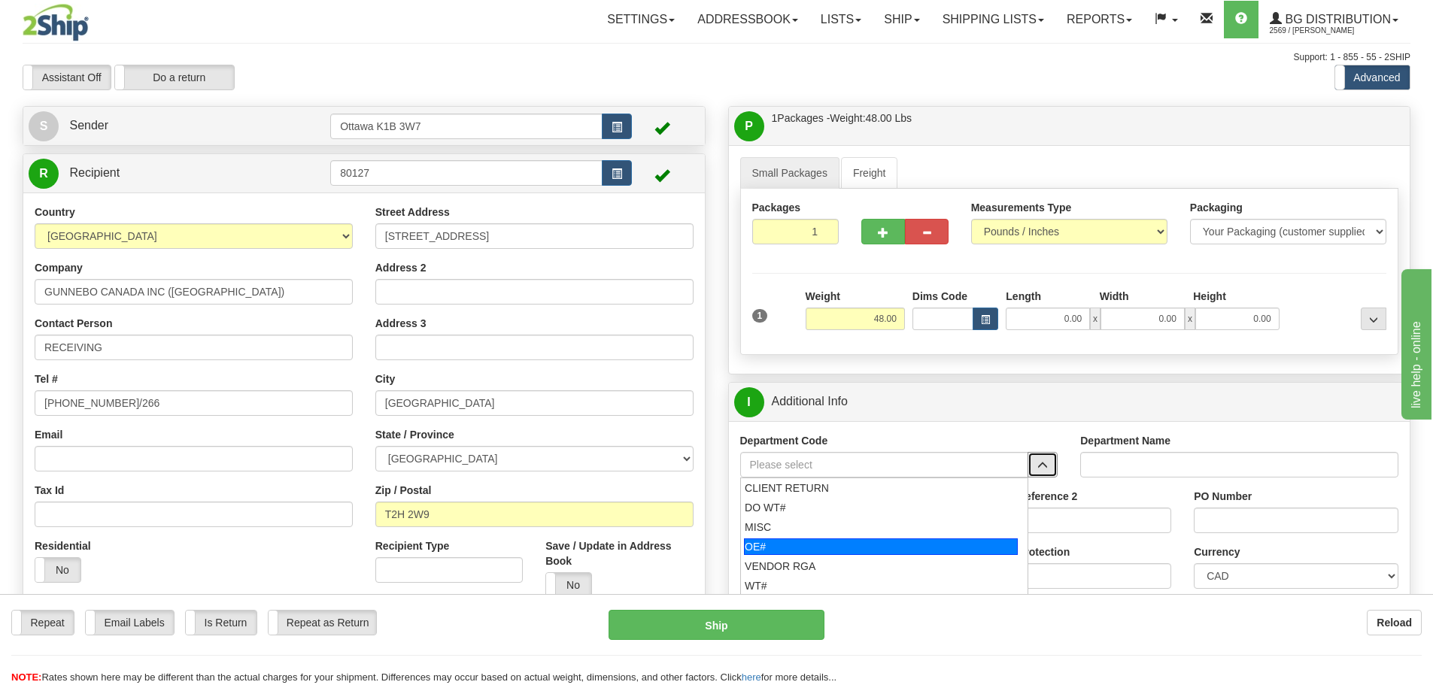
click at [889, 541] on div "OE#" at bounding box center [881, 547] width 274 height 17
type input "OE#"
type input "ORDERS"
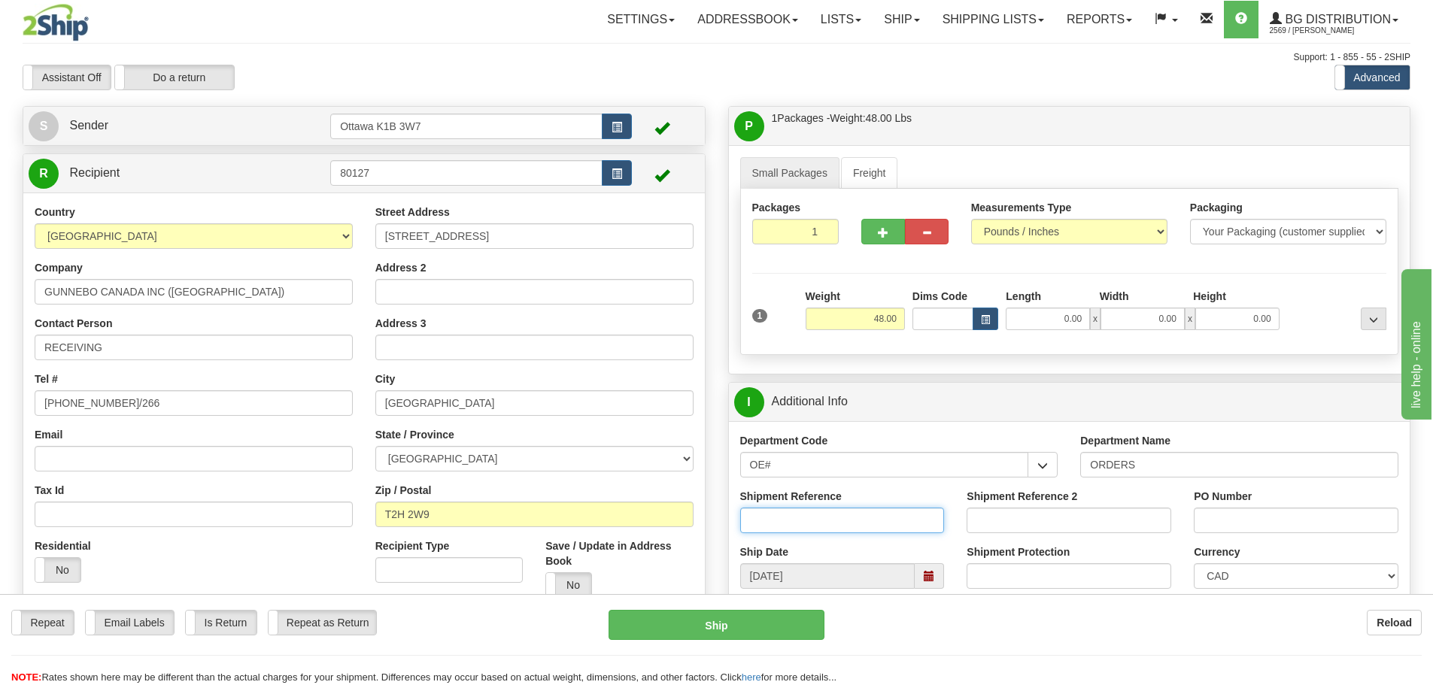
click at [879, 527] on input "Shipment Reference" at bounding box center [842, 521] width 205 height 26
type input "10204714-00"
click at [1217, 510] on input "PO Number" at bounding box center [1296, 521] width 205 height 26
type input "IPH07797"
click at [1003, 532] on input "Shipment Reference 2" at bounding box center [1069, 521] width 205 height 26
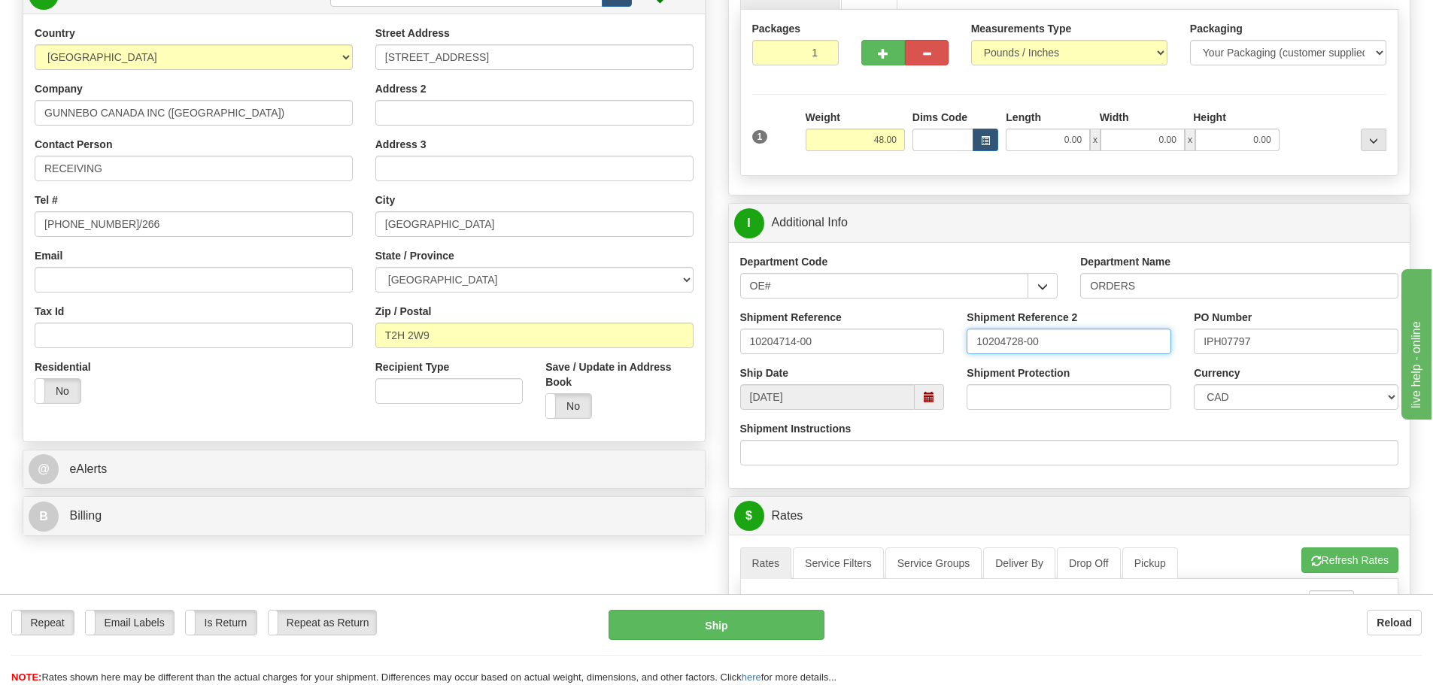
scroll to position [376, 0]
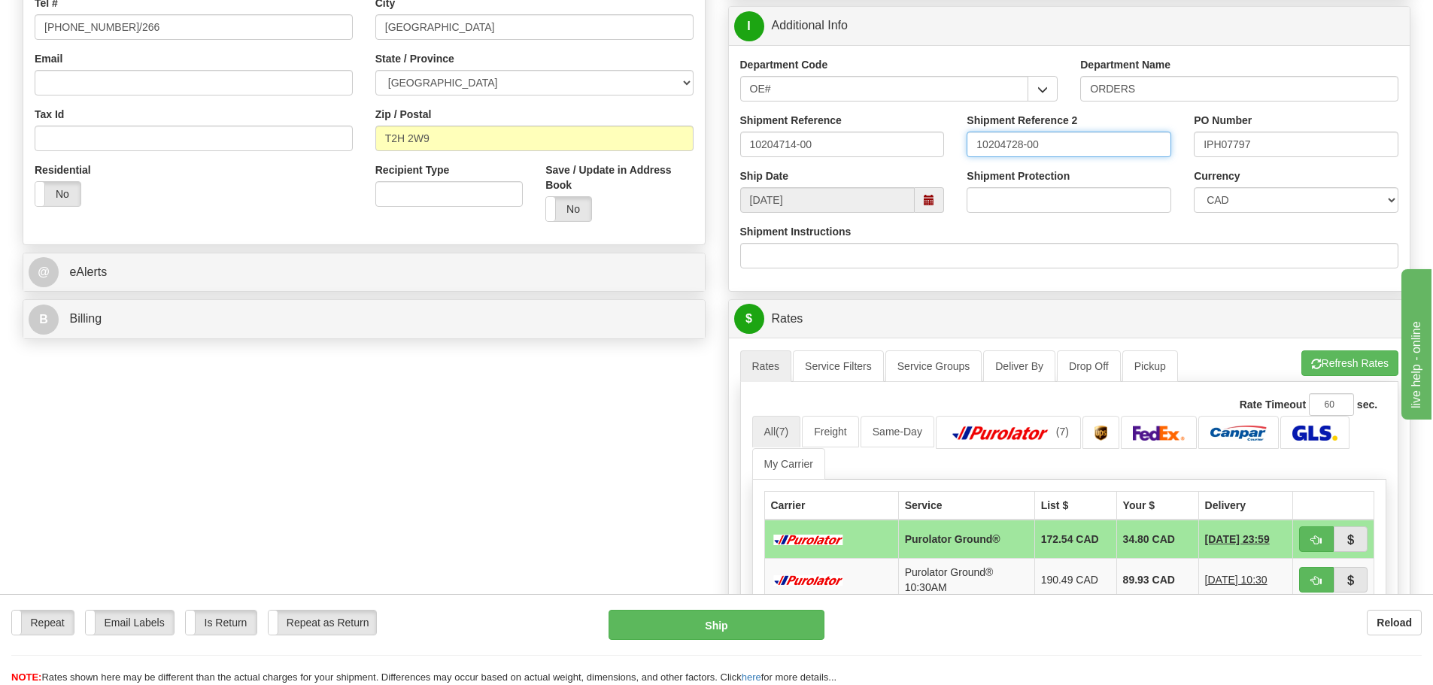
type input "10204728-00"
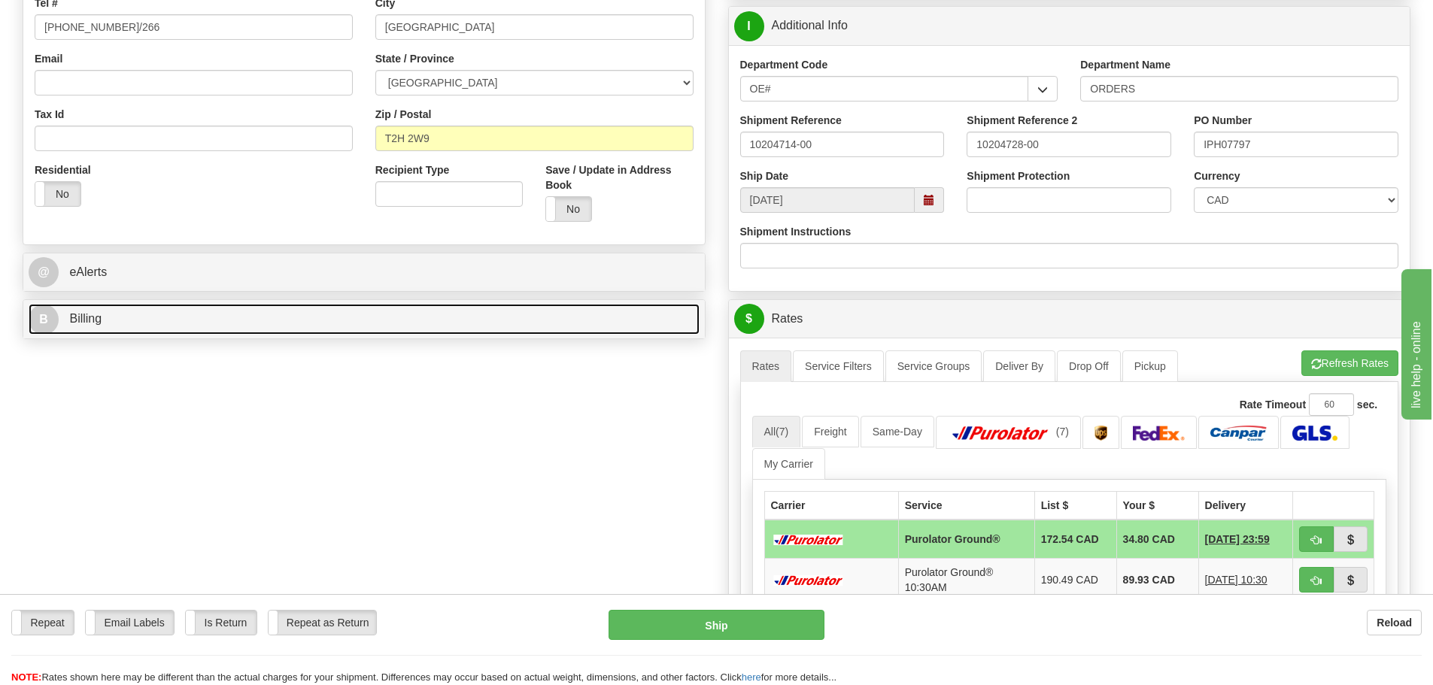
click at [315, 324] on link "B Billing" at bounding box center [364, 319] width 671 height 31
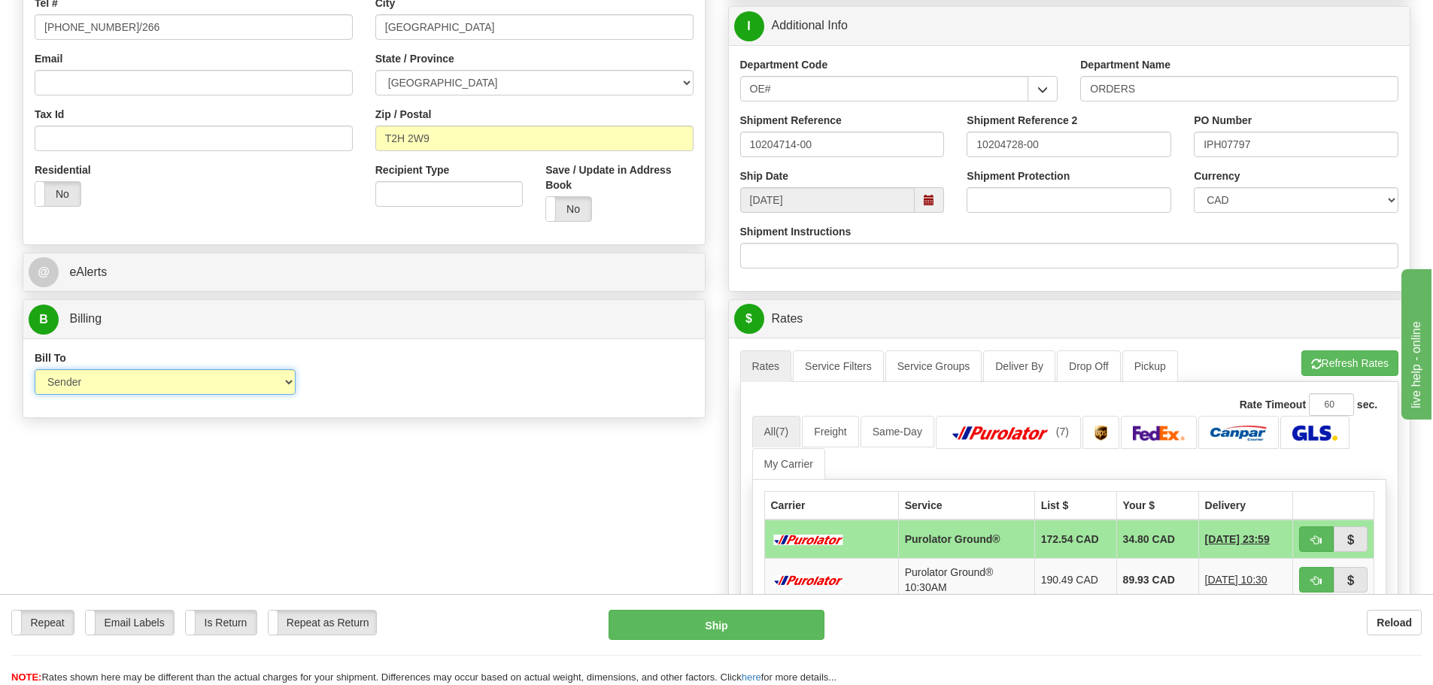
drag, startPoint x: 256, startPoint y: 378, endPoint x: 239, endPoint y: 393, distance: 22.4
click at [256, 378] on select "Sender Recipient Third Party Collect" at bounding box center [165, 382] width 261 height 26
select select "2"
click at [35, 369] on select "Sender Recipient Third Party Collect" at bounding box center [165, 382] width 261 height 26
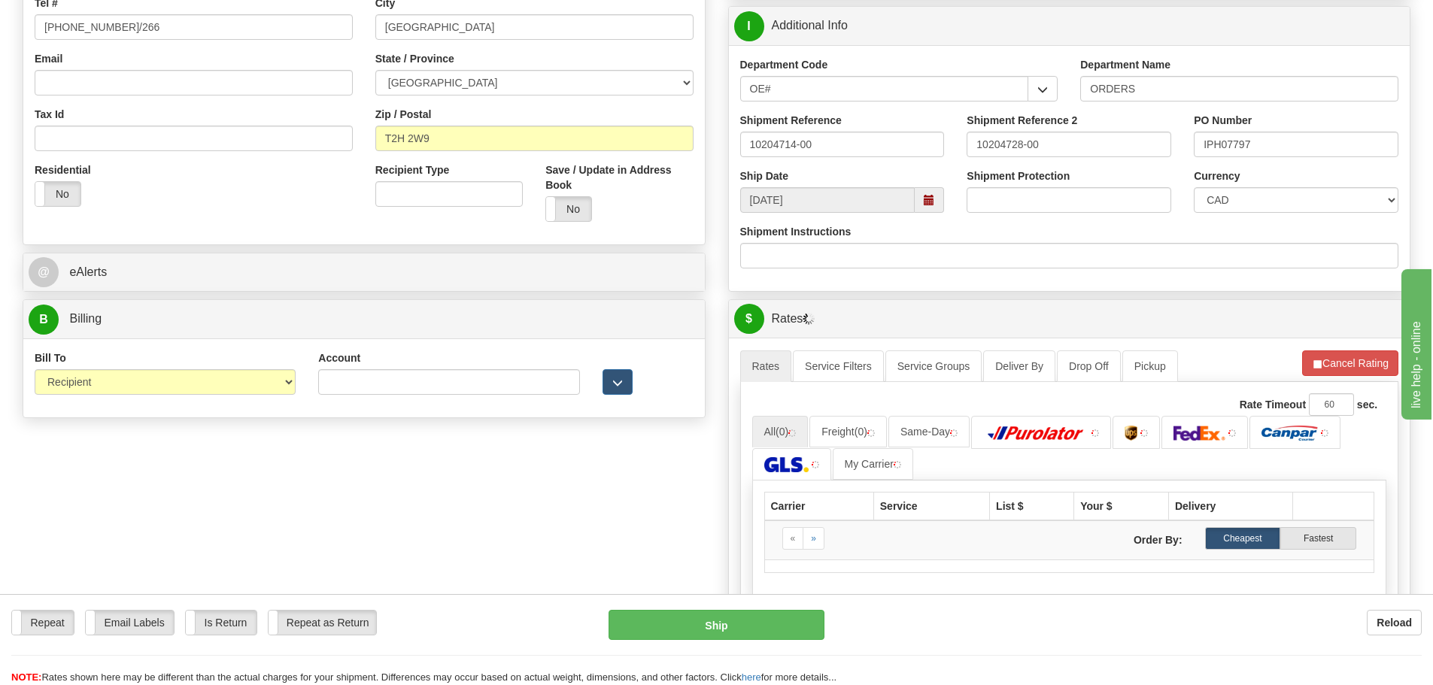
click at [489, 397] on div "Account 3rd Party Account List Please select" at bounding box center [449, 379] width 284 height 56
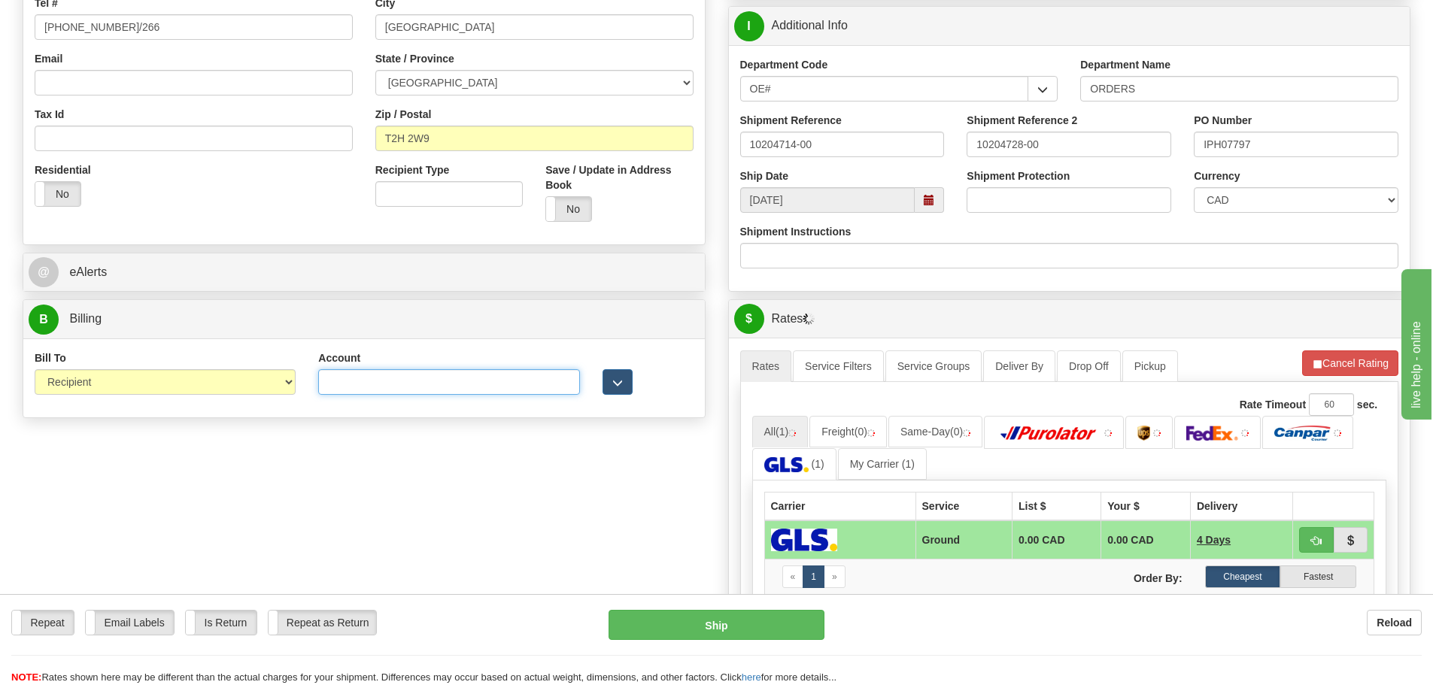
click at [486, 390] on input "Account" at bounding box center [448, 382] width 261 height 26
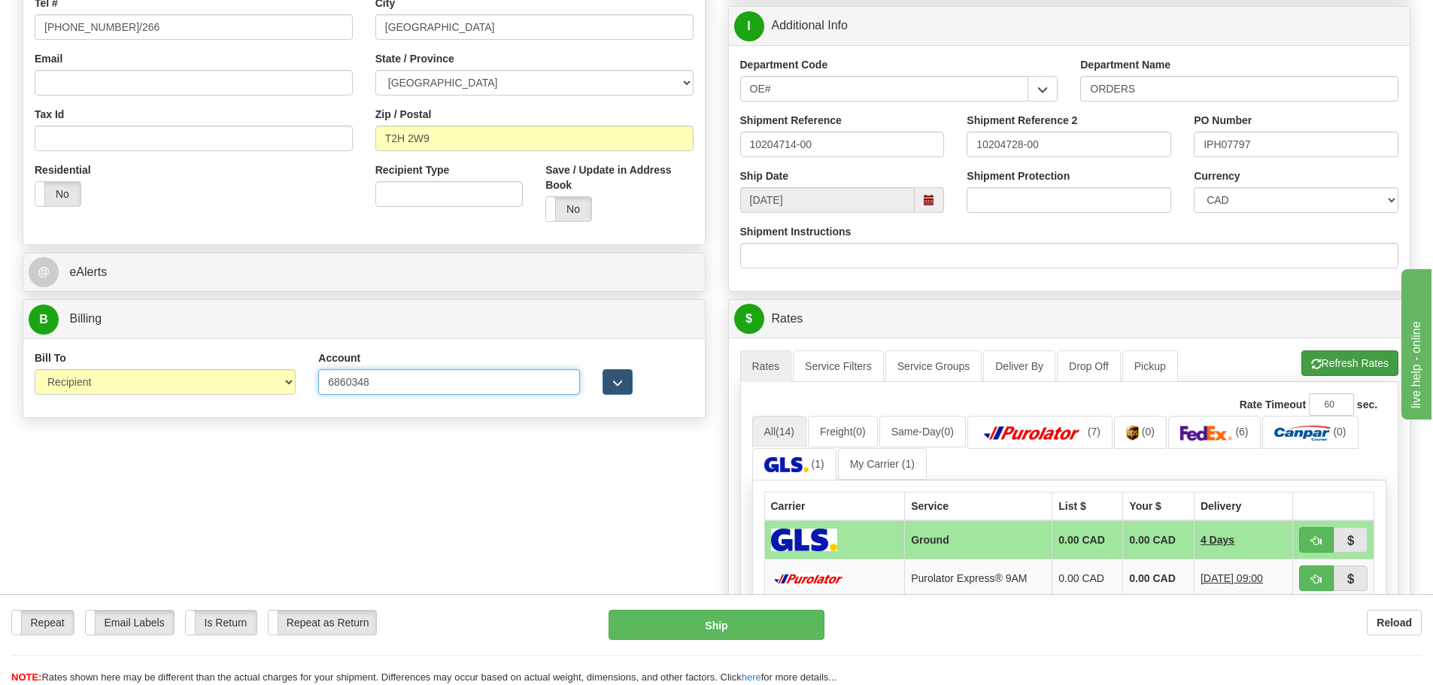
type input "6860348"
click at [1329, 356] on button "Refresh Rates" at bounding box center [1350, 364] width 97 height 26
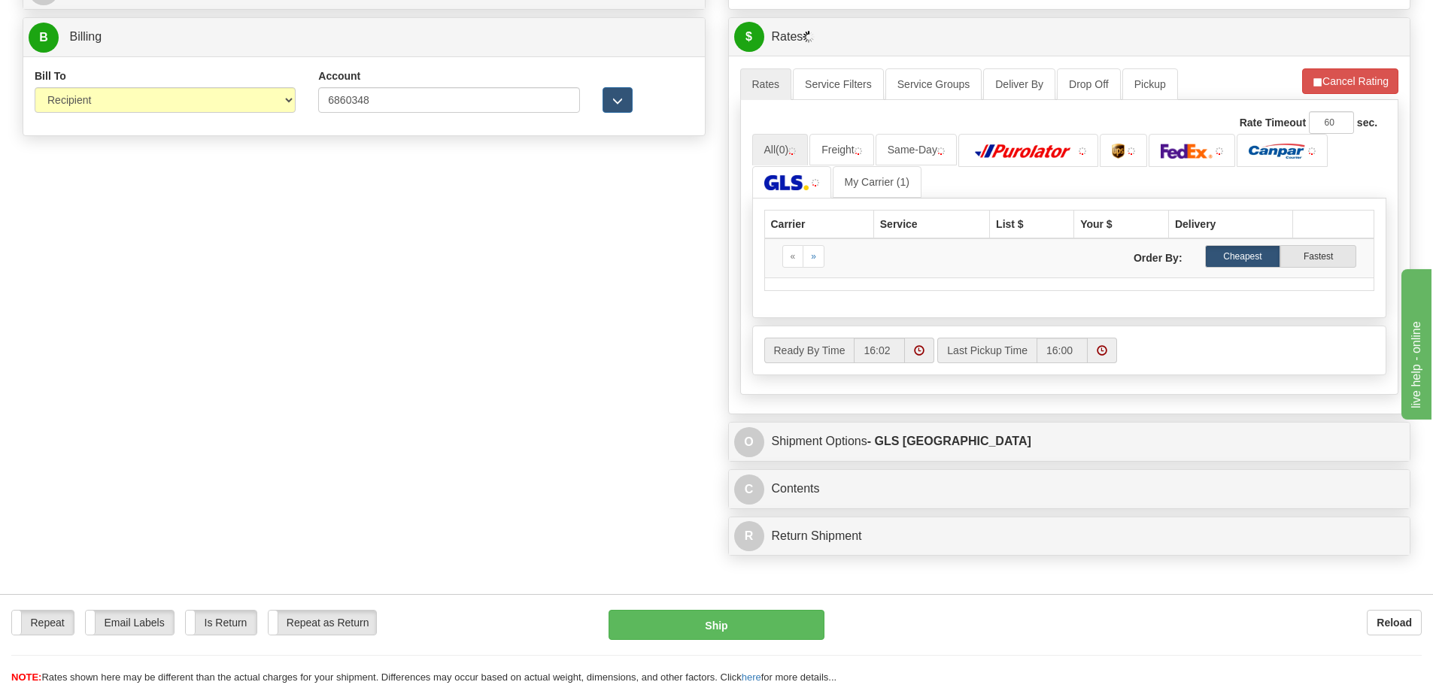
scroll to position [677, 0]
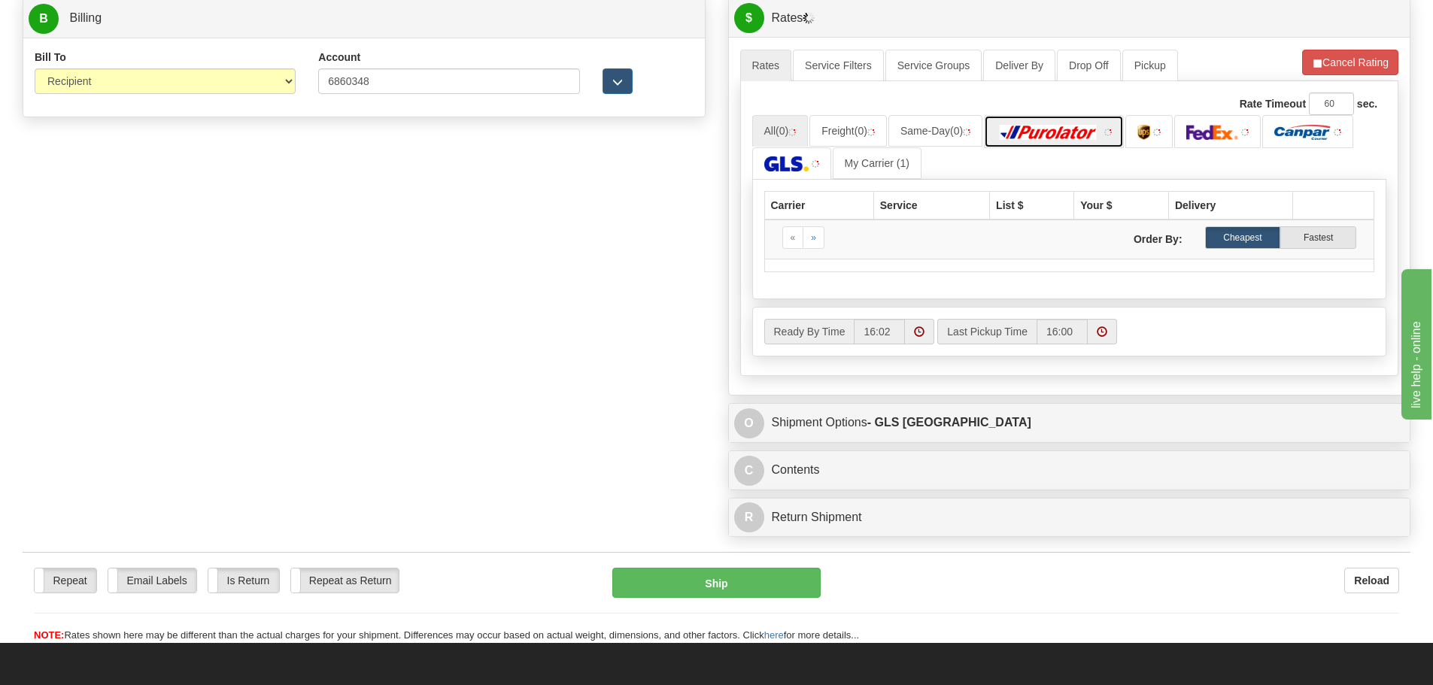
click at [1043, 135] on img at bounding box center [1048, 132] width 105 height 15
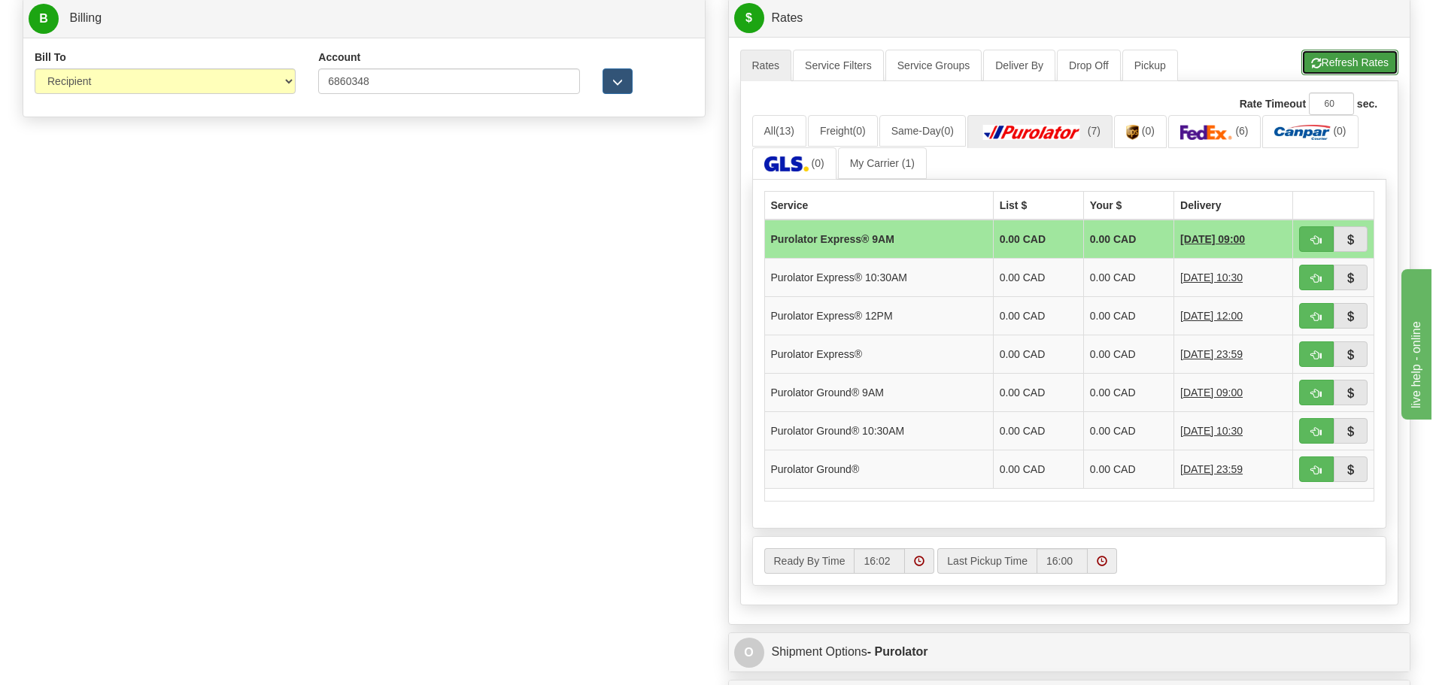
click at [1337, 60] on button "Refresh Rates" at bounding box center [1350, 63] width 97 height 26
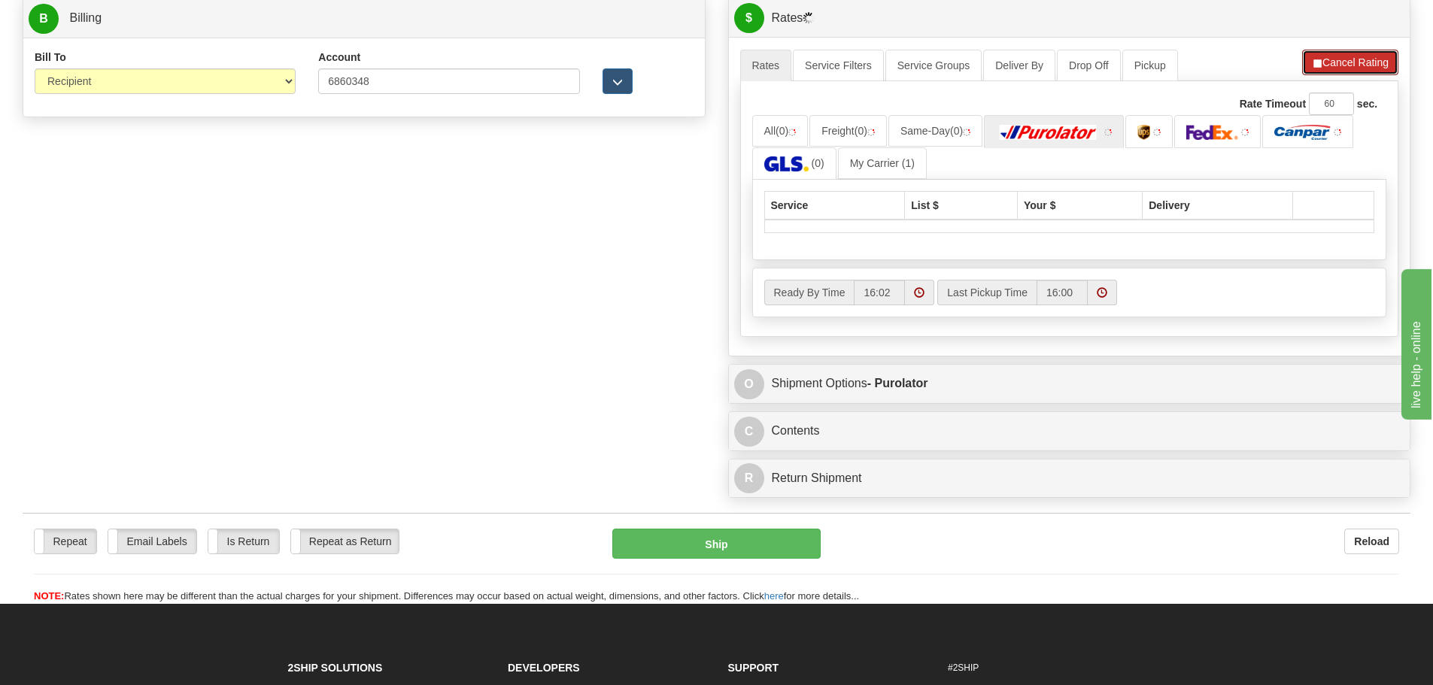
click at [1337, 60] on button "Cancel Rating" at bounding box center [1350, 63] width 96 height 26
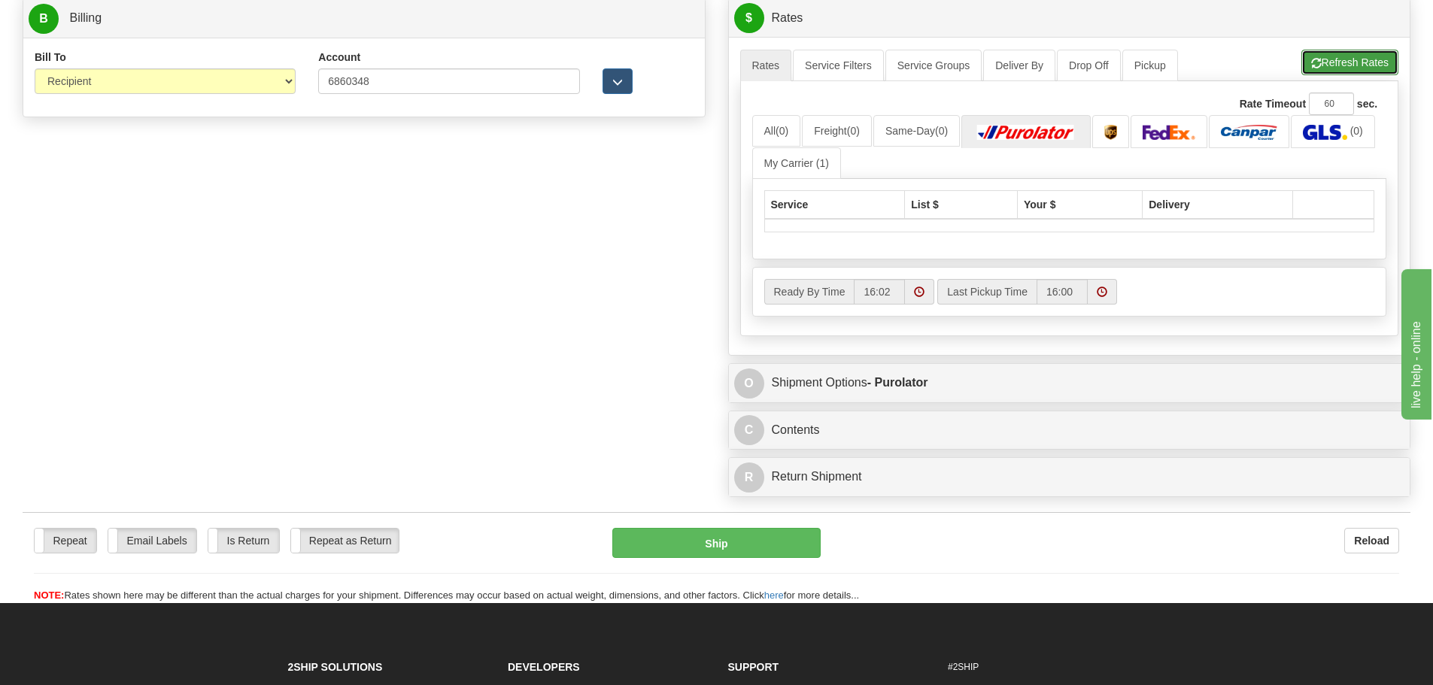
click at [1337, 60] on button "Refresh Rates" at bounding box center [1350, 63] width 97 height 26
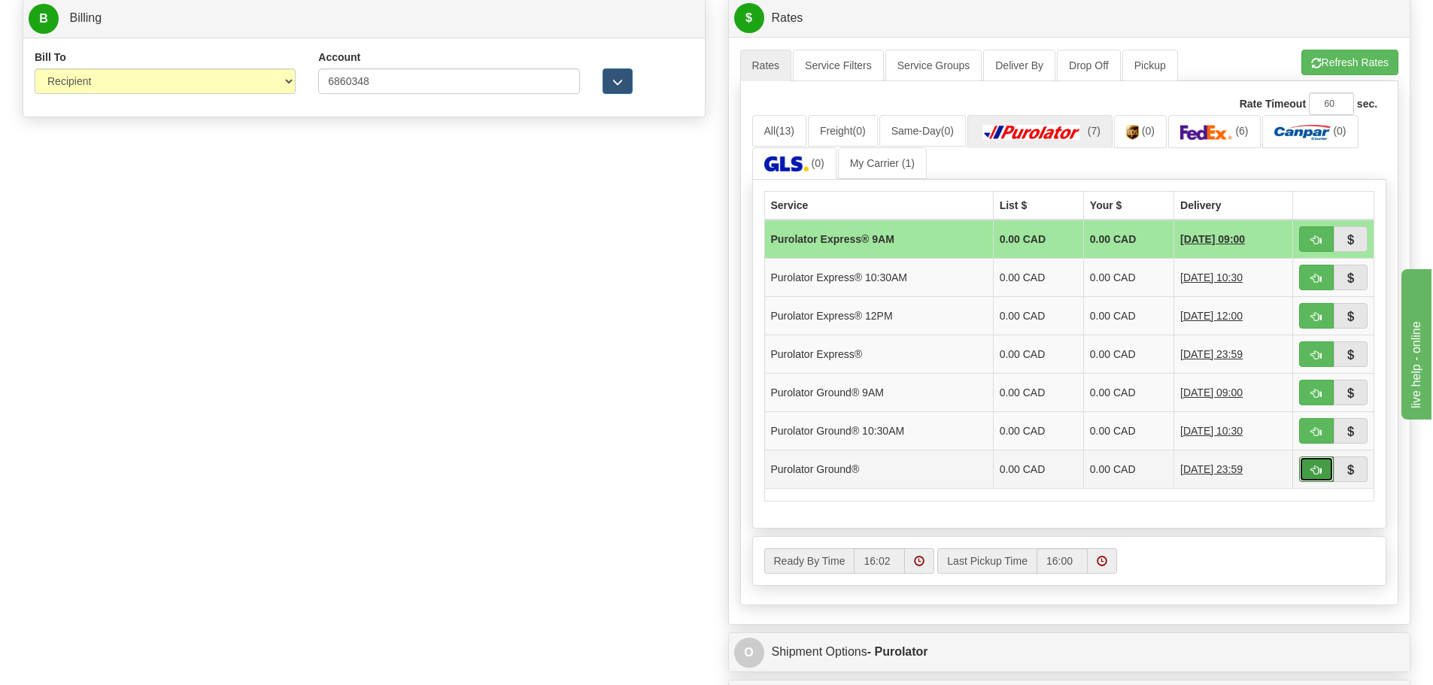
click at [1303, 463] on button "button" at bounding box center [1316, 470] width 35 height 26
type input "260"
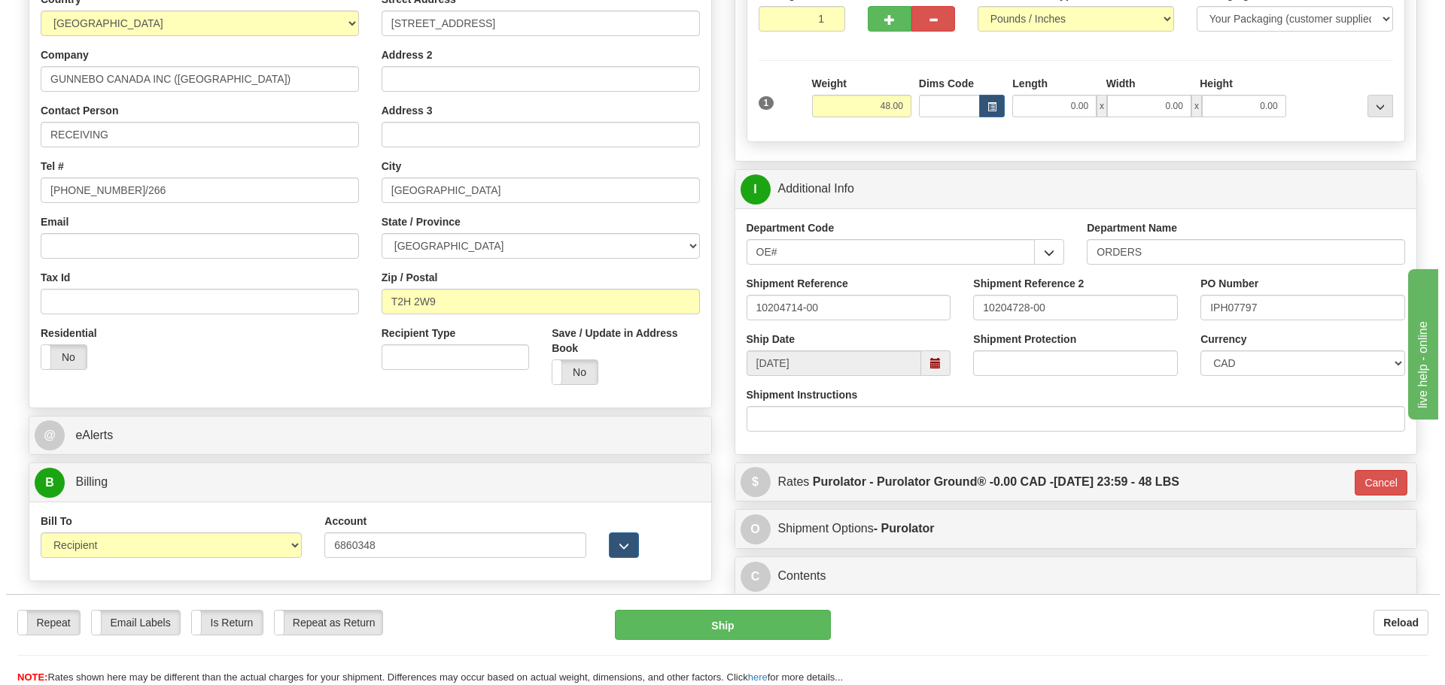
scroll to position [138, 0]
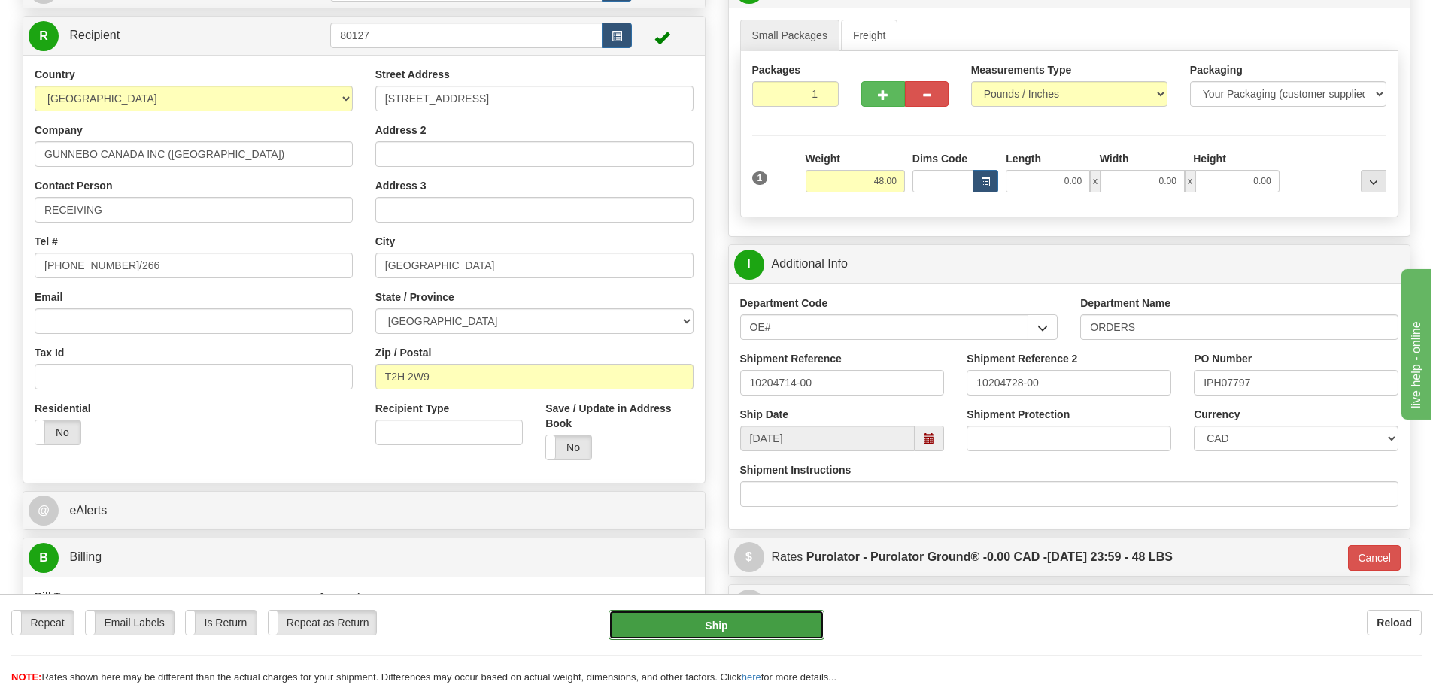
click at [670, 629] on button "Ship" at bounding box center [717, 625] width 216 height 30
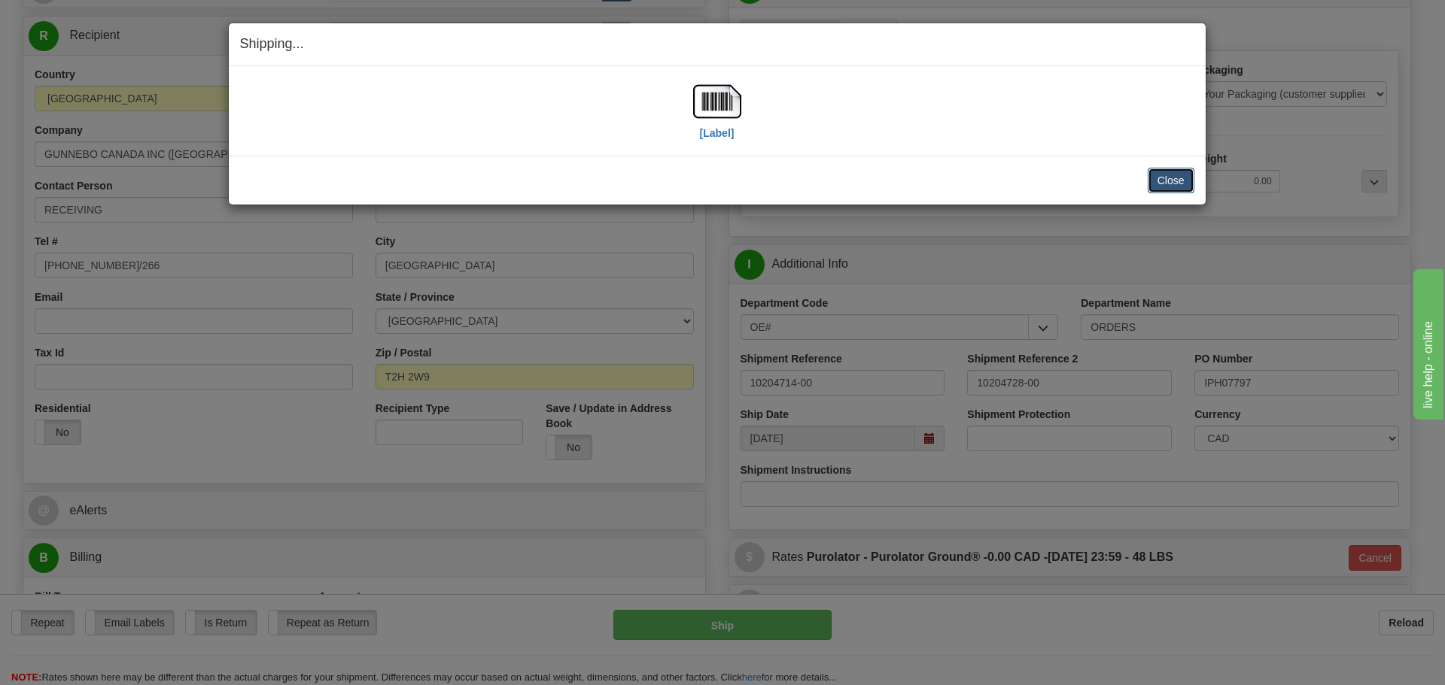
click at [1164, 175] on button "Close" at bounding box center [1170, 181] width 47 height 26
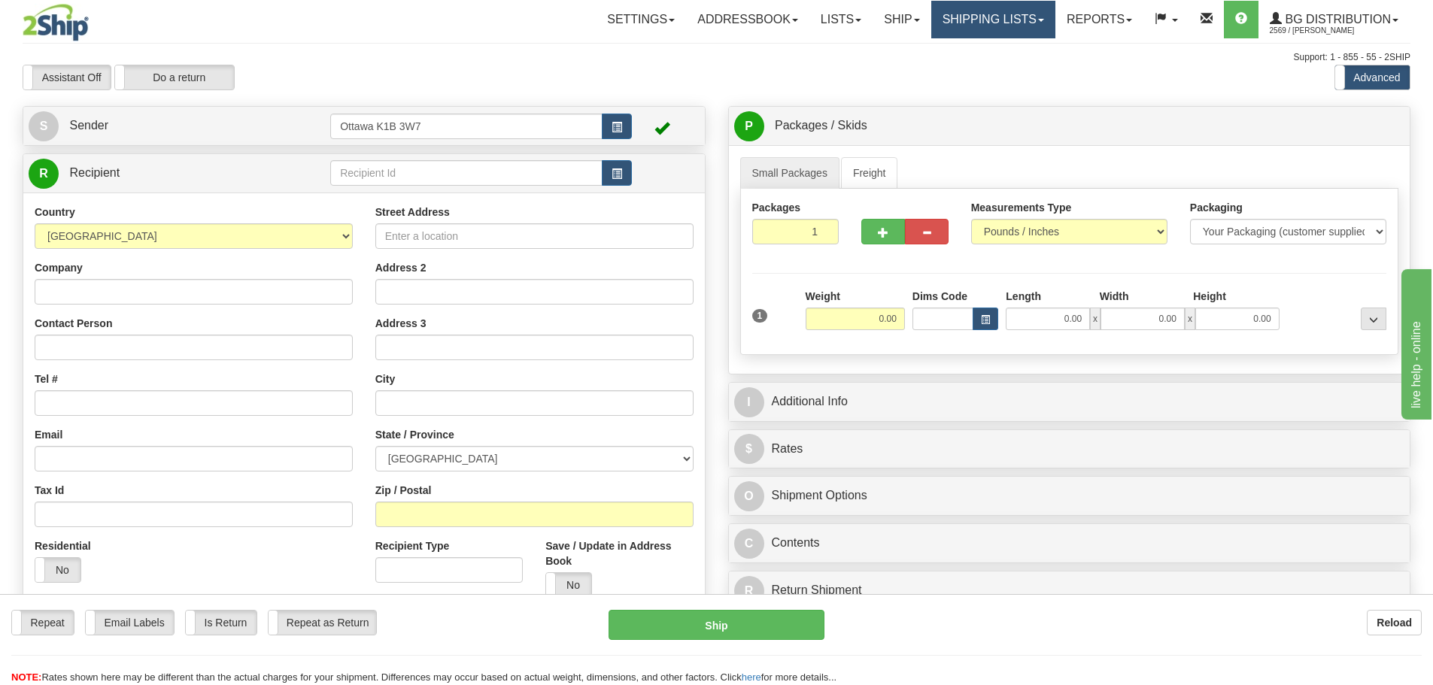
click at [969, 19] on link "Shipping lists" at bounding box center [993, 20] width 124 height 38
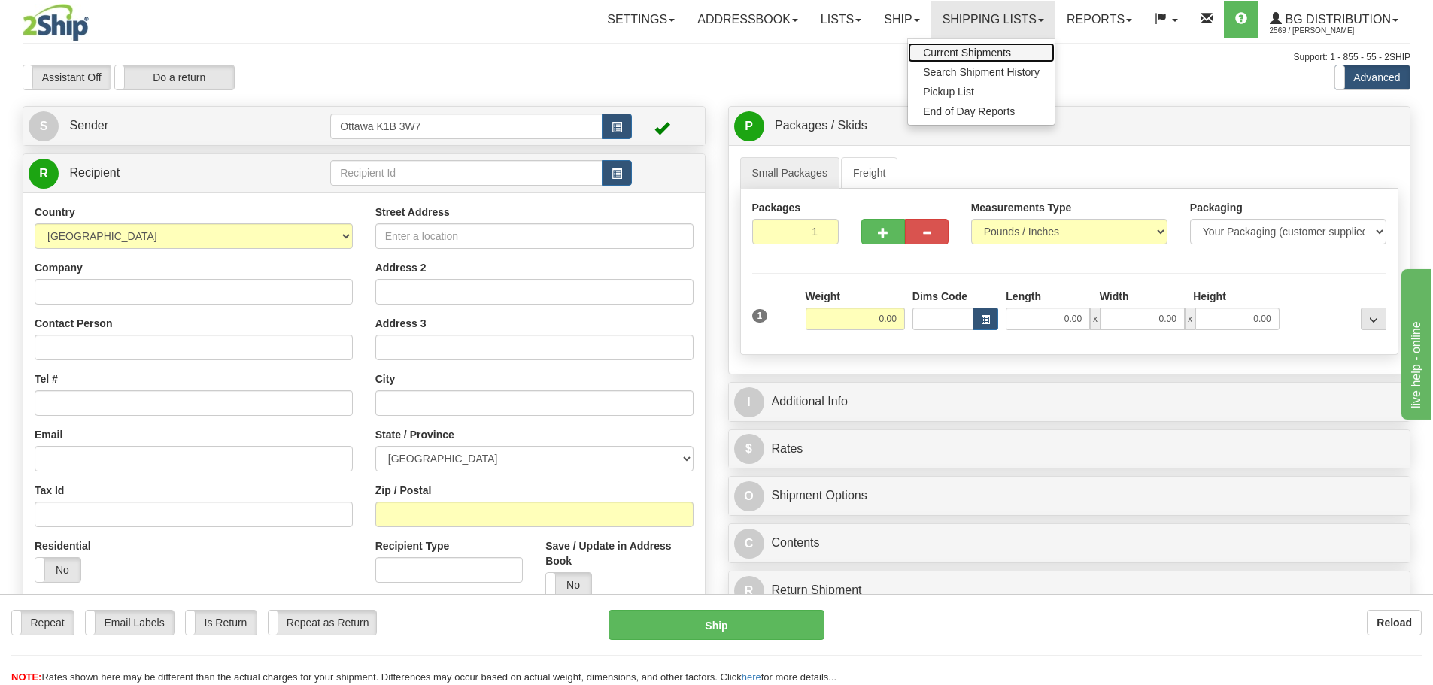
click at [977, 45] on link "Current Shipments" at bounding box center [981, 53] width 147 height 20
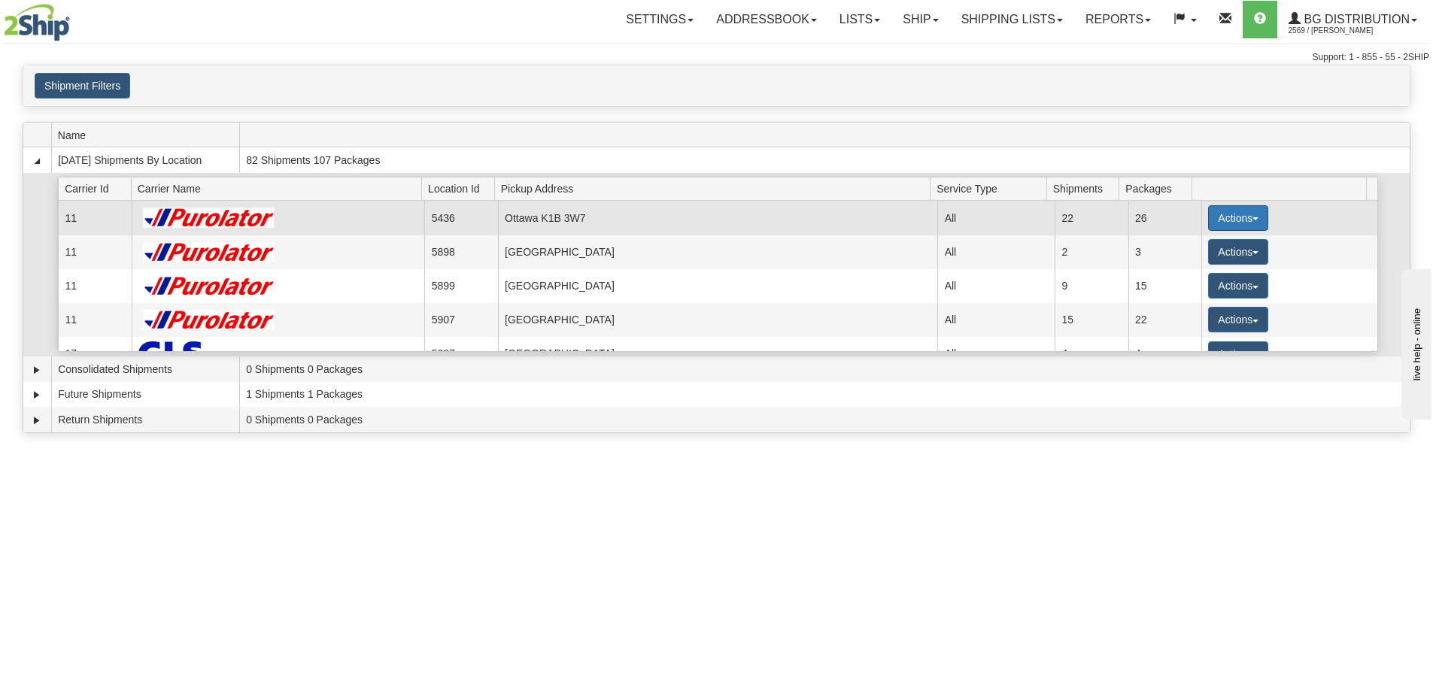
click at [1253, 220] on span "button" at bounding box center [1256, 218] width 6 height 3
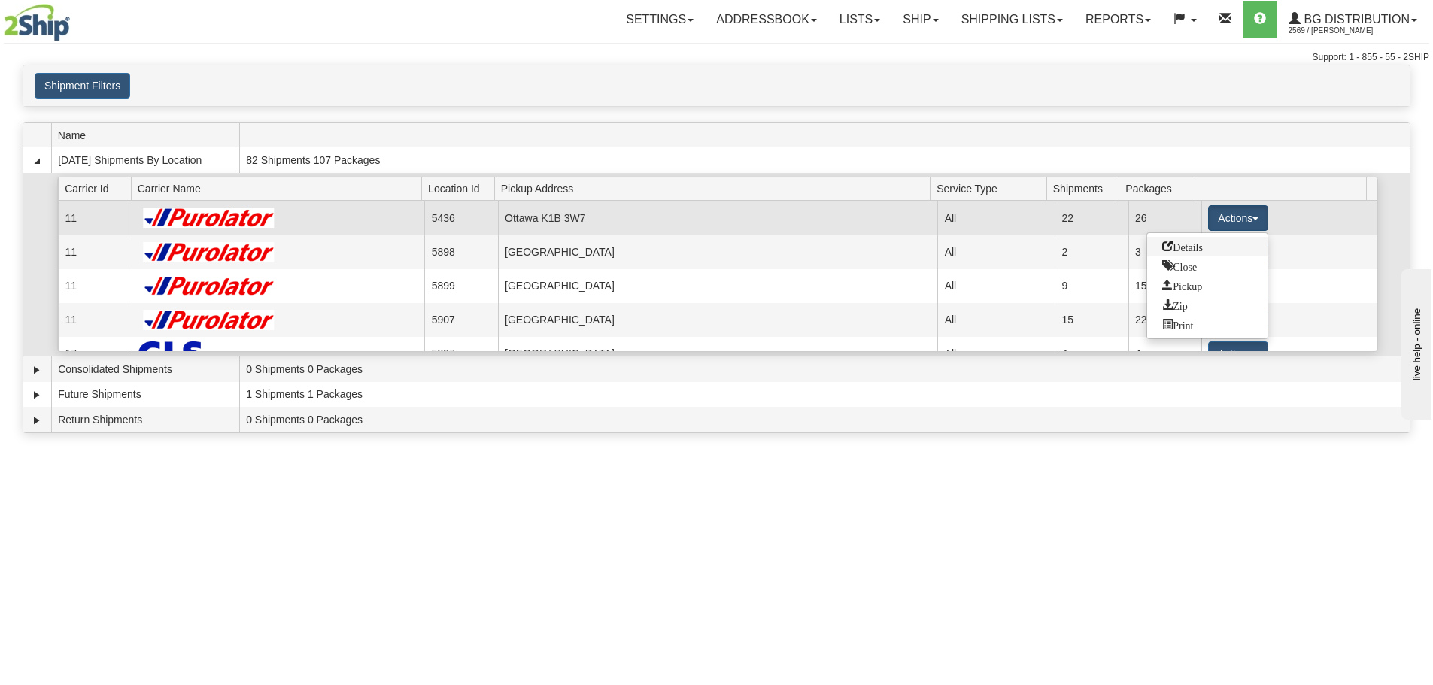
click at [1226, 243] on link "Details" at bounding box center [1207, 247] width 120 height 20
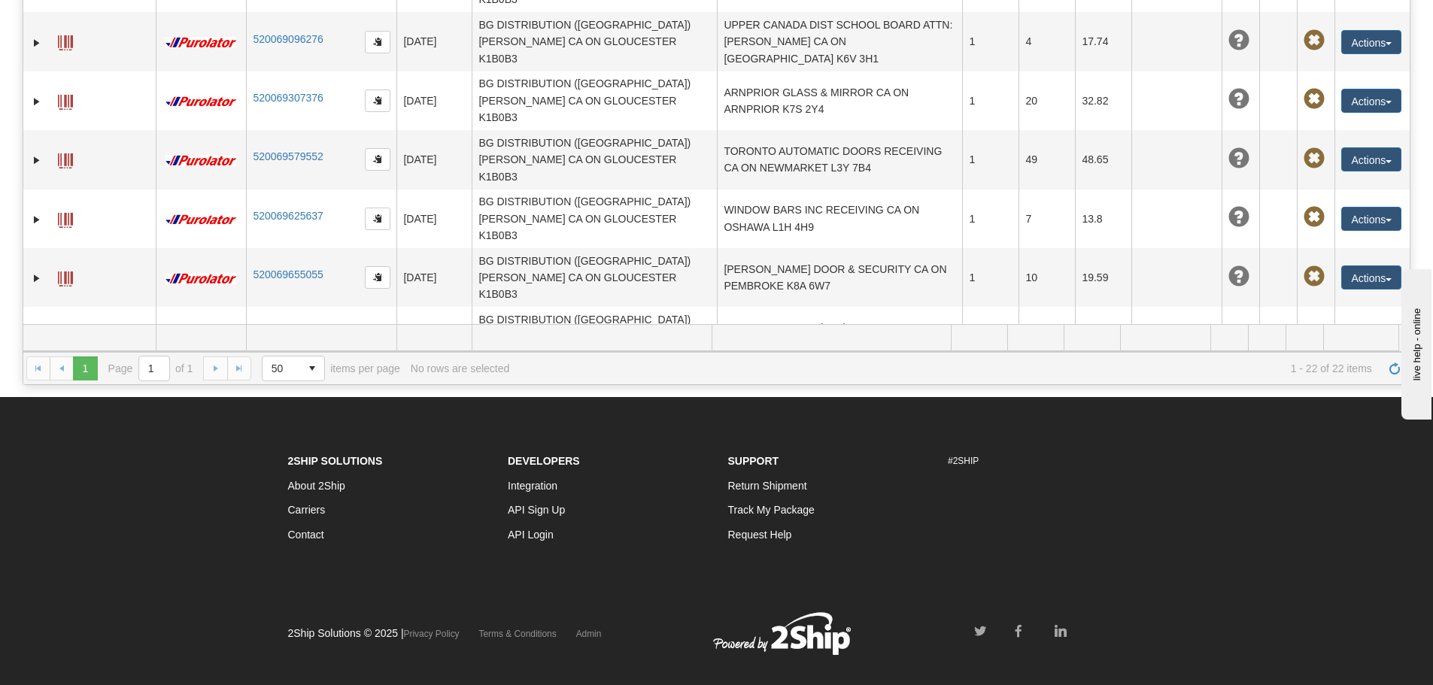
scroll to position [311, 0]
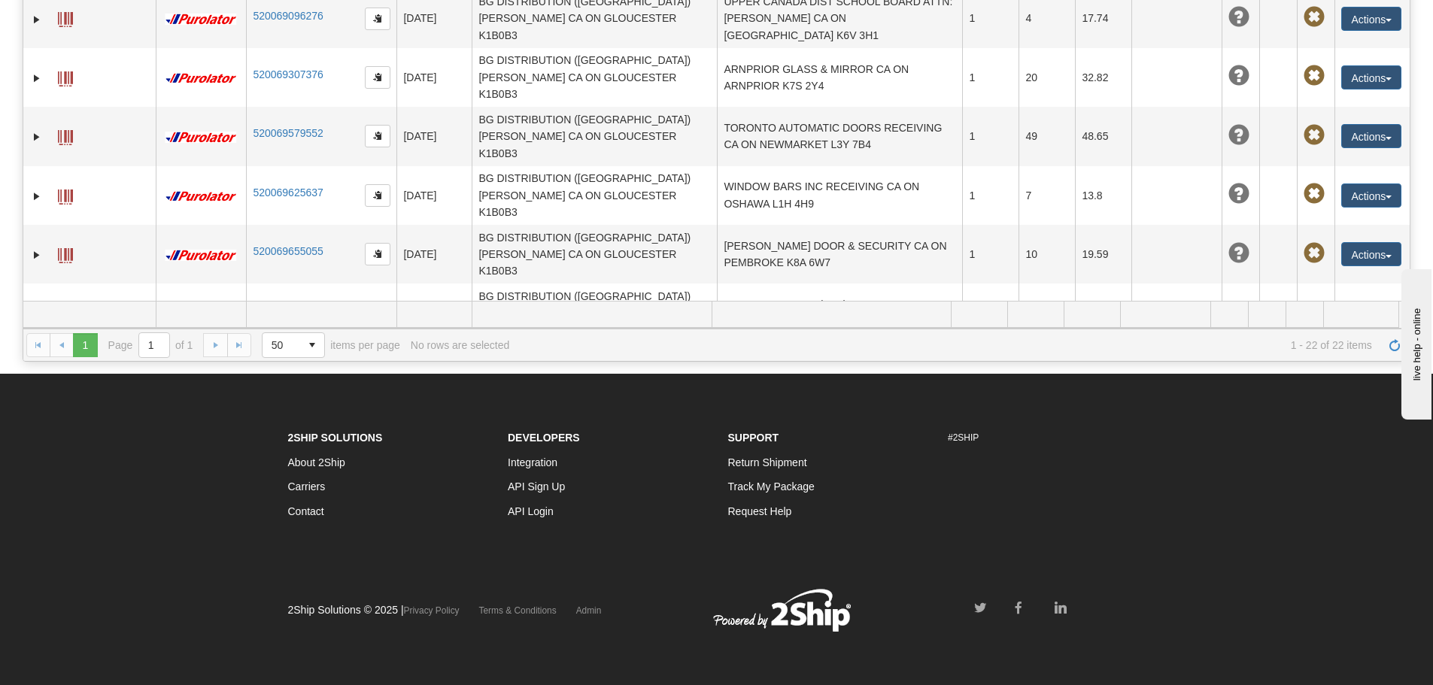
click at [1369, 597] on button "Actions" at bounding box center [1372, 609] width 60 height 24
click at [1317, 627] on link "Edit" at bounding box center [1341, 637] width 120 height 20
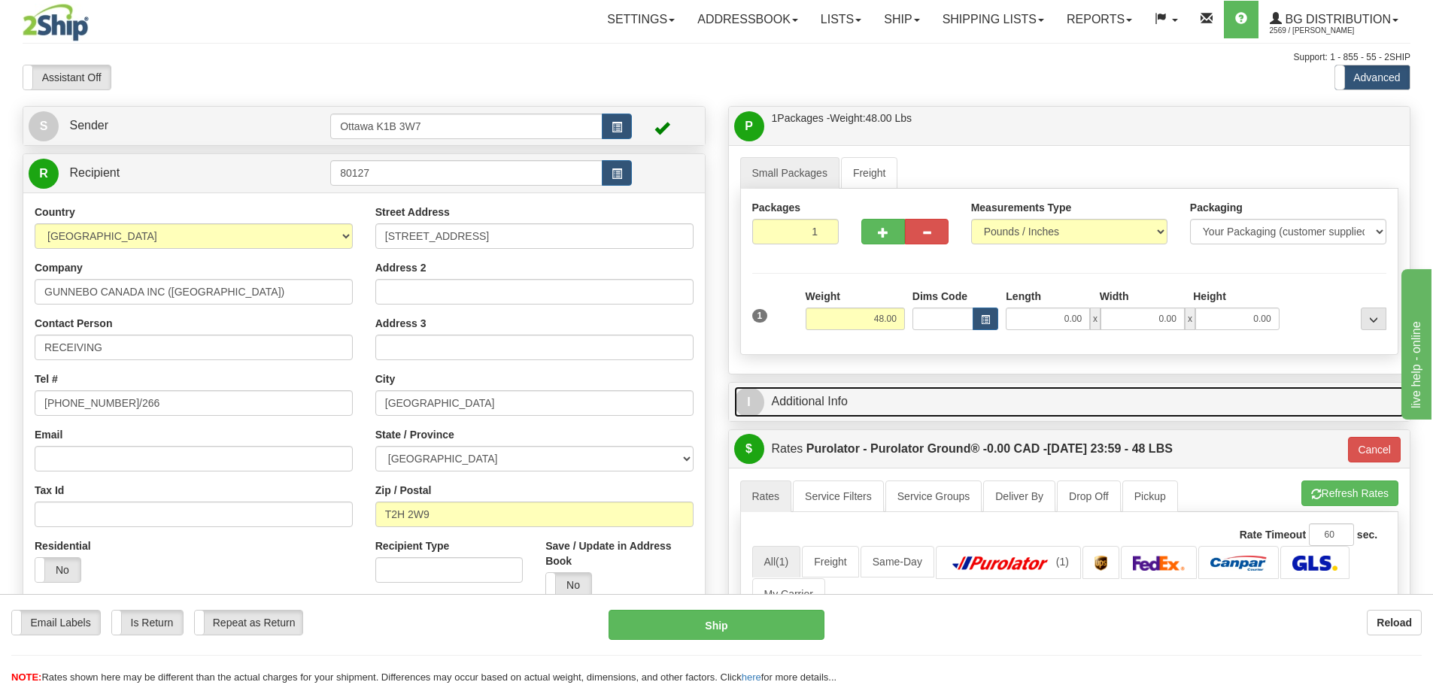
click at [944, 402] on link "I Additional Info" at bounding box center [1069, 402] width 671 height 31
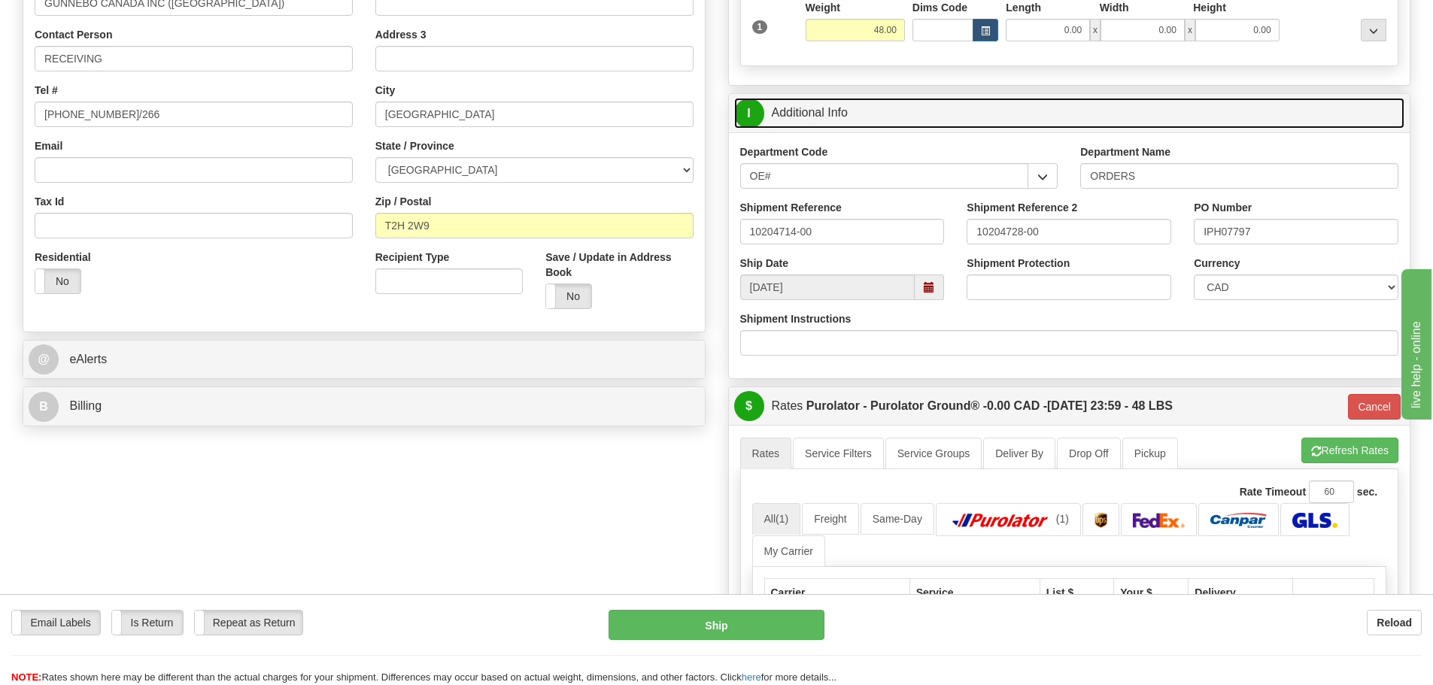
scroll to position [301, 0]
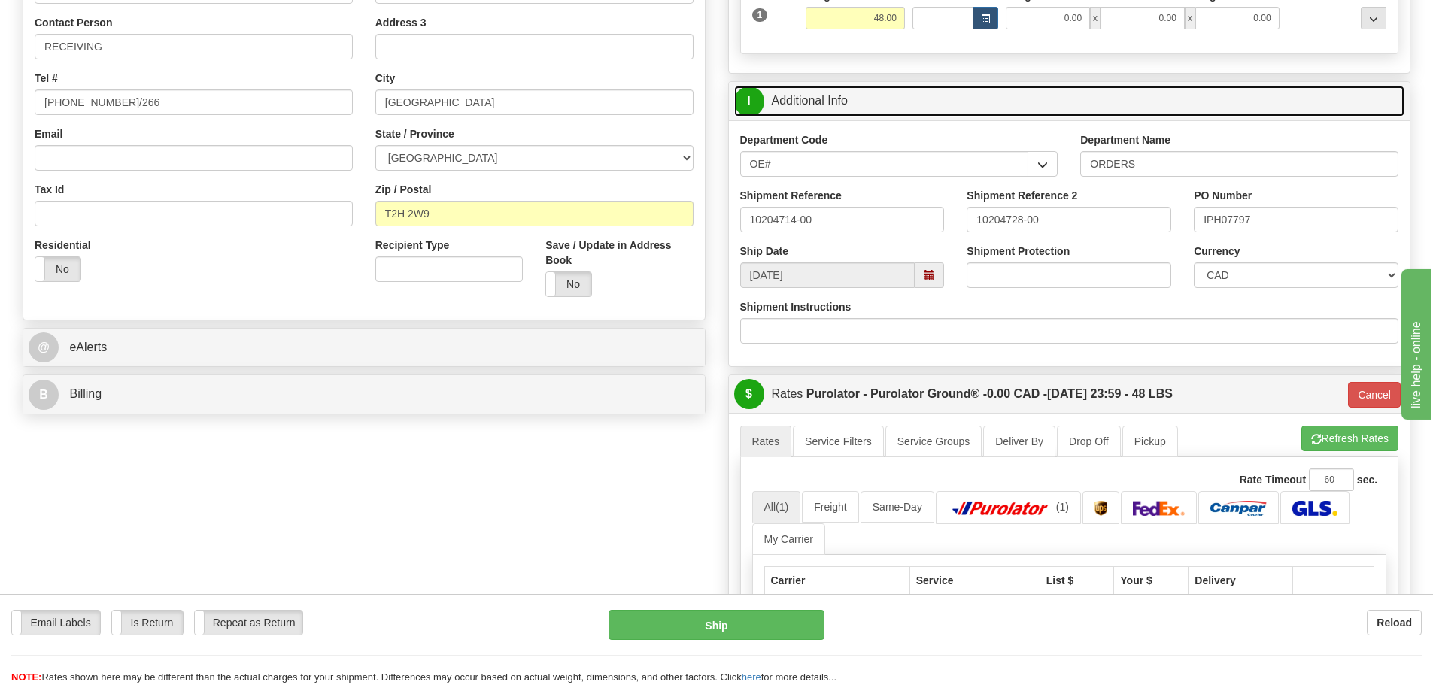
click at [941, 278] on span at bounding box center [929, 276] width 29 height 26
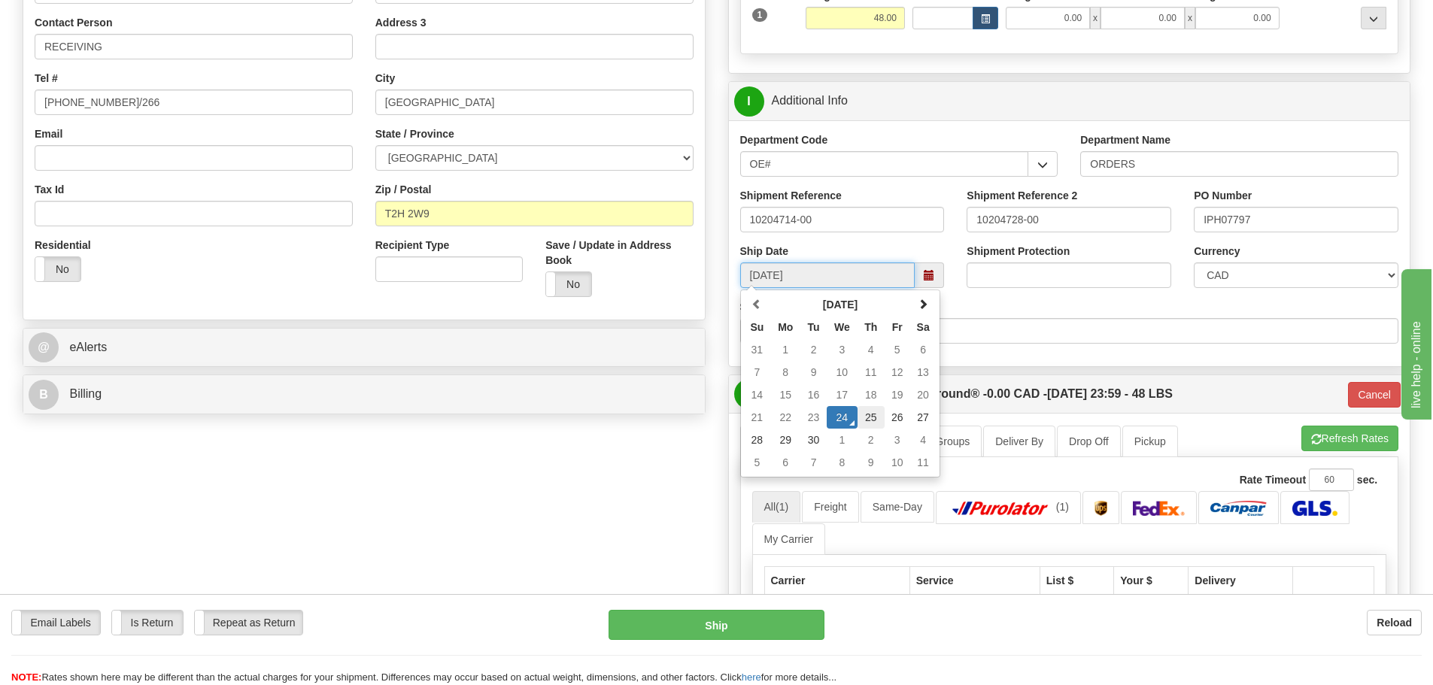
click at [862, 416] on td "25" at bounding box center [871, 417] width 27 height 23
type input "09:00"
type input "09/25/2025"
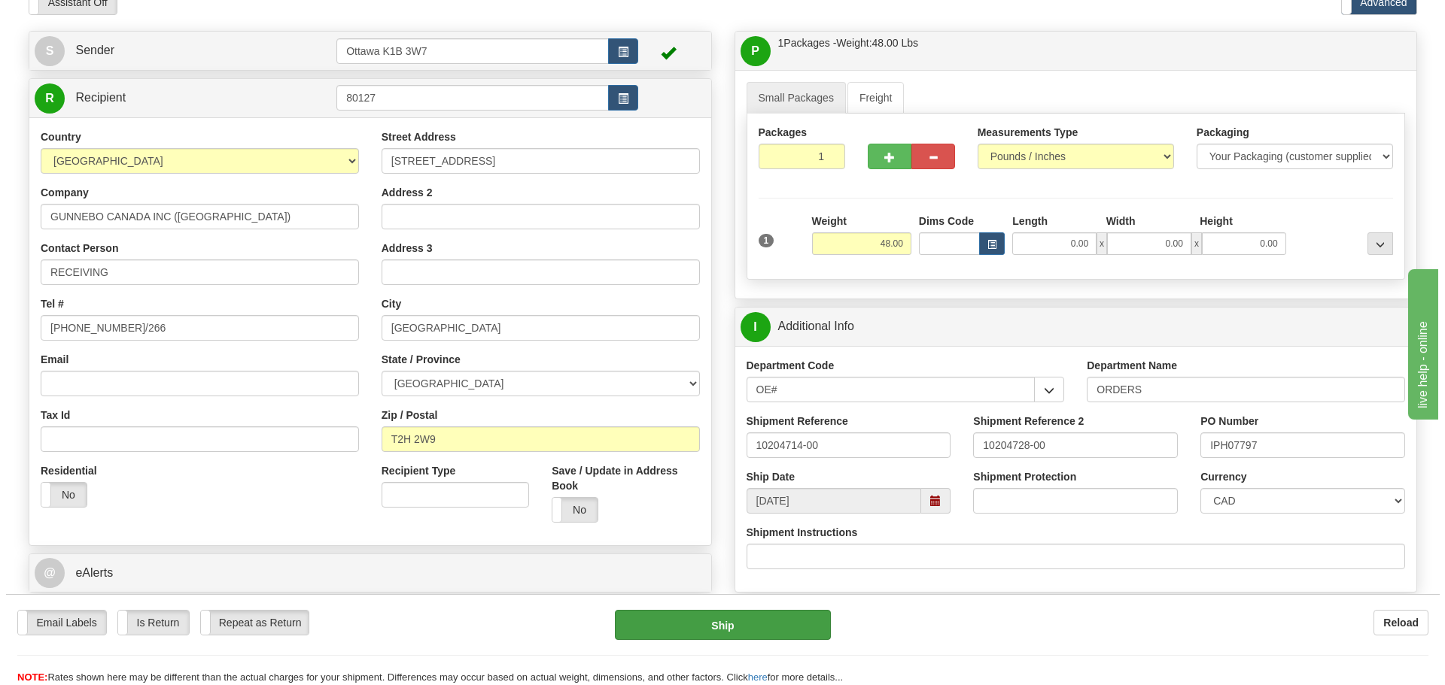
scroll to position [150, 0]
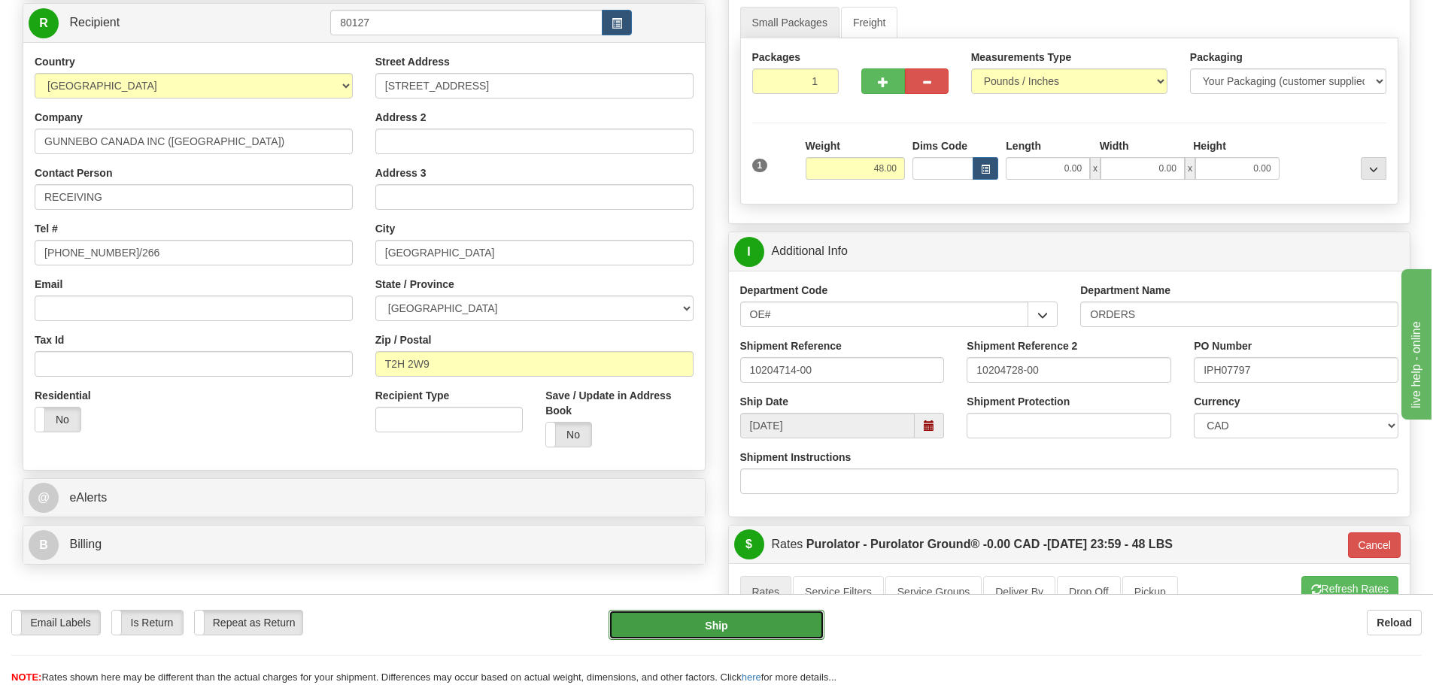
click at [775, 611] on button "Ship" at bounding box center [717, 625] width 216 height 30
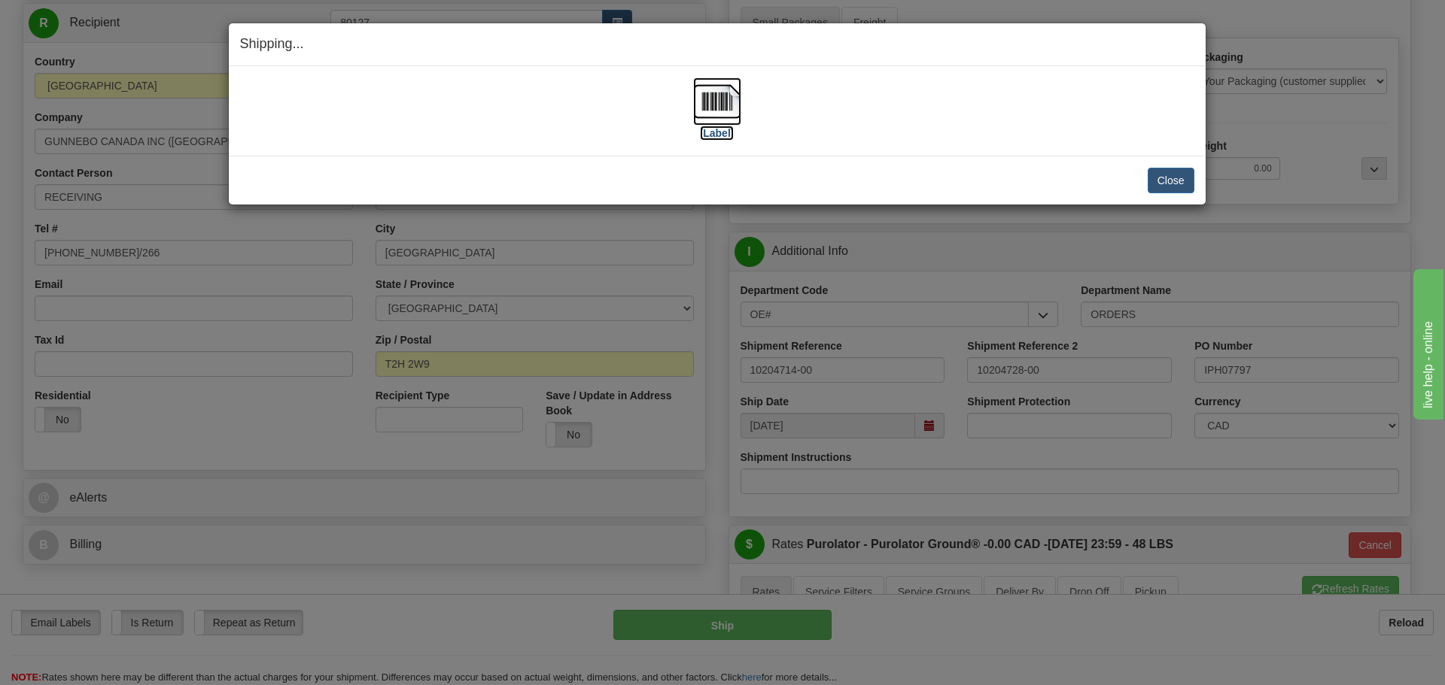
click at [718, 126] on label "[Label]" at bounding box center [717, 133] width 35 height 15
click at [1162, 179] on button "Close" at bounding box center [1170, 181] width 47 height 26
